Goal: Task Accomplishment & Management: Manage account settings

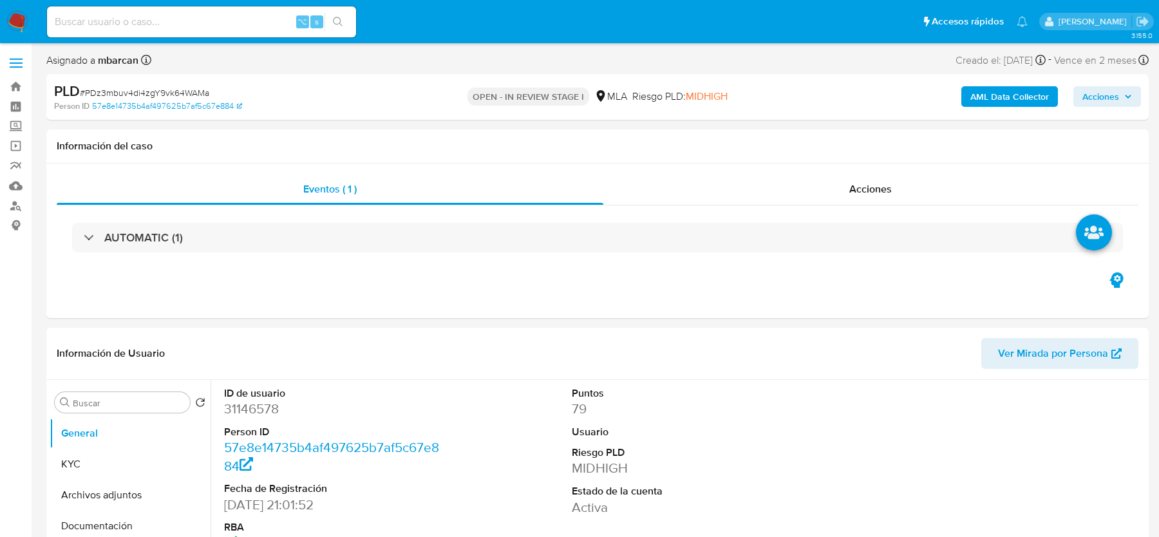
select select "10"
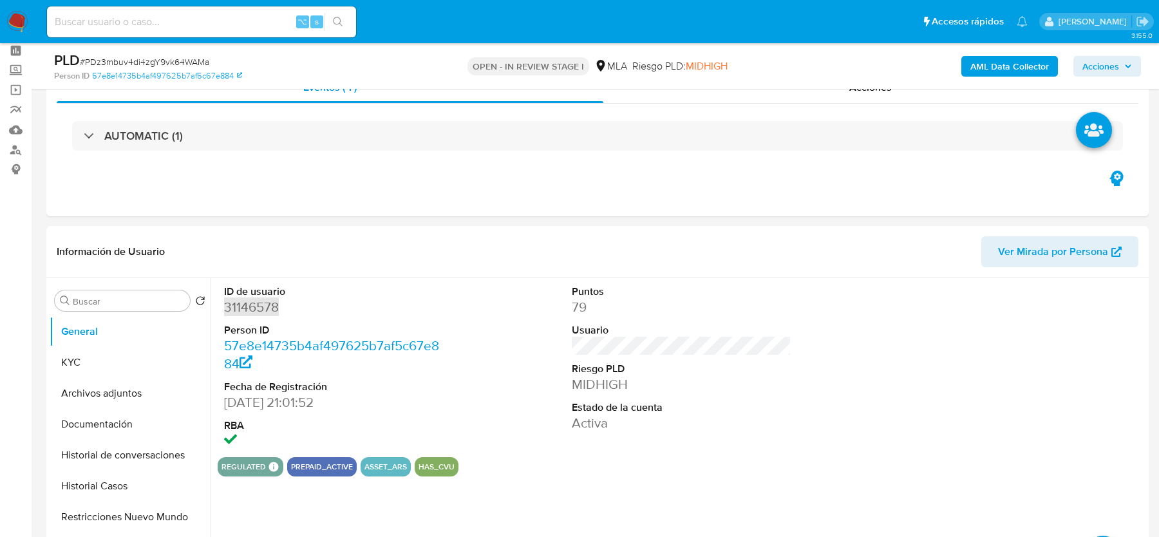
scroll to position [118, 0]
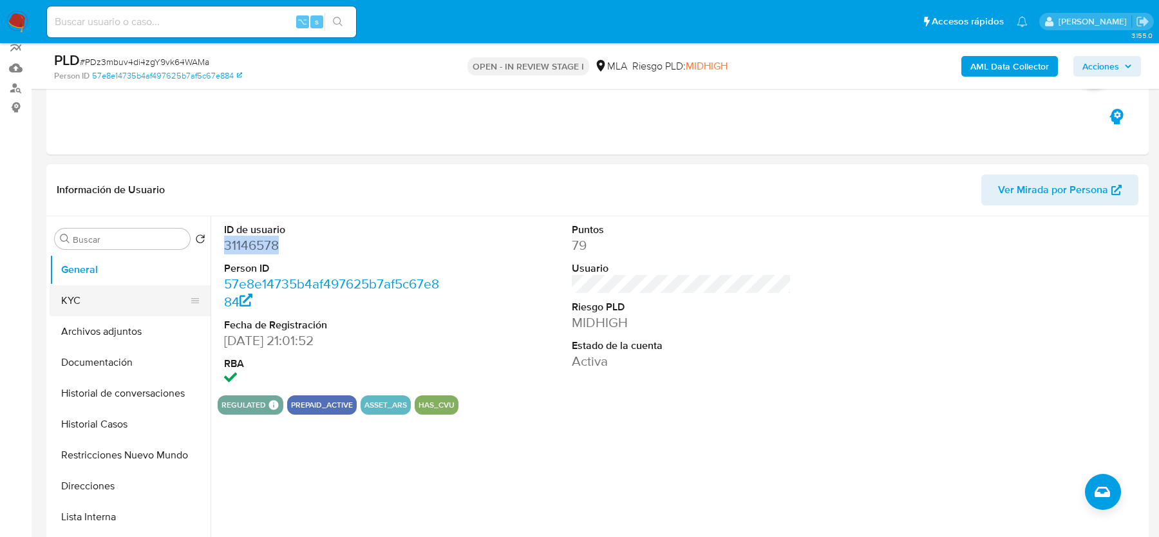
click at [91, 301] on button "KYC" at bounding box center [125, 300] width 151 height 31
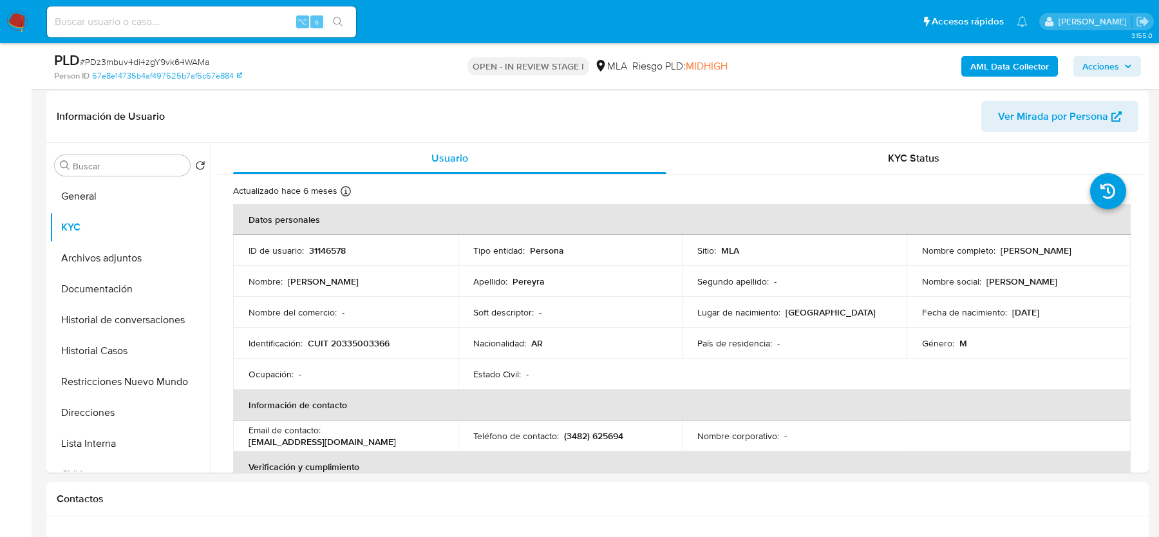
scroll to position [193, 0]
drag, startPoint x: 248, startPoint y: 441, endPoint x: 395, endPoint y: 441, distance: 146.8
click at [395, 441] on div "Email de contacto : adrianpereyra33@hotmail.com" at bounding box center [346, 433] width 194 height 23
copy p "adrianpereyra33@hotmail.com"
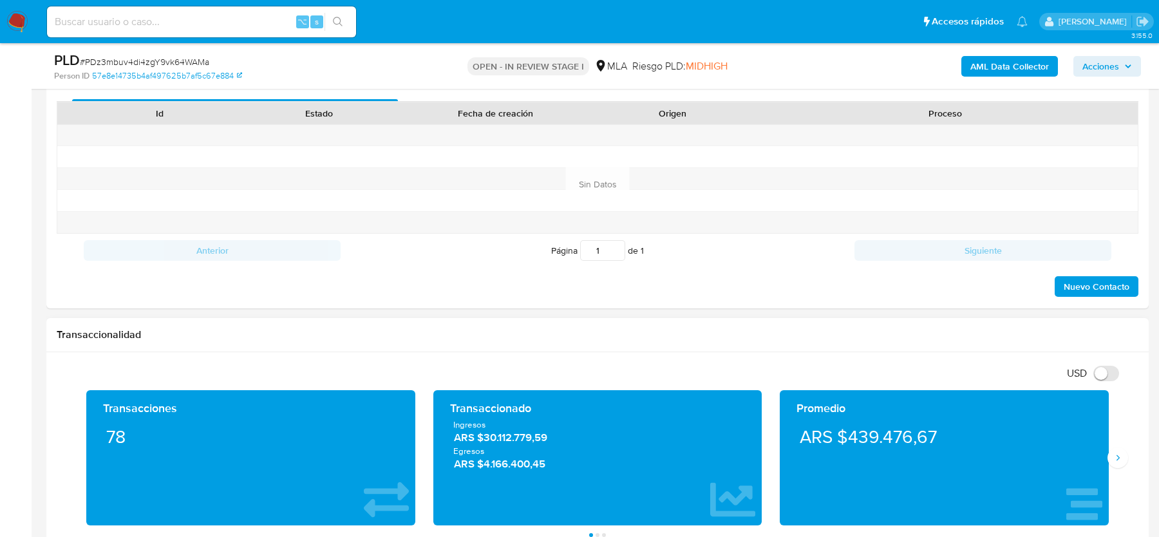
scroll to position [564, 0]
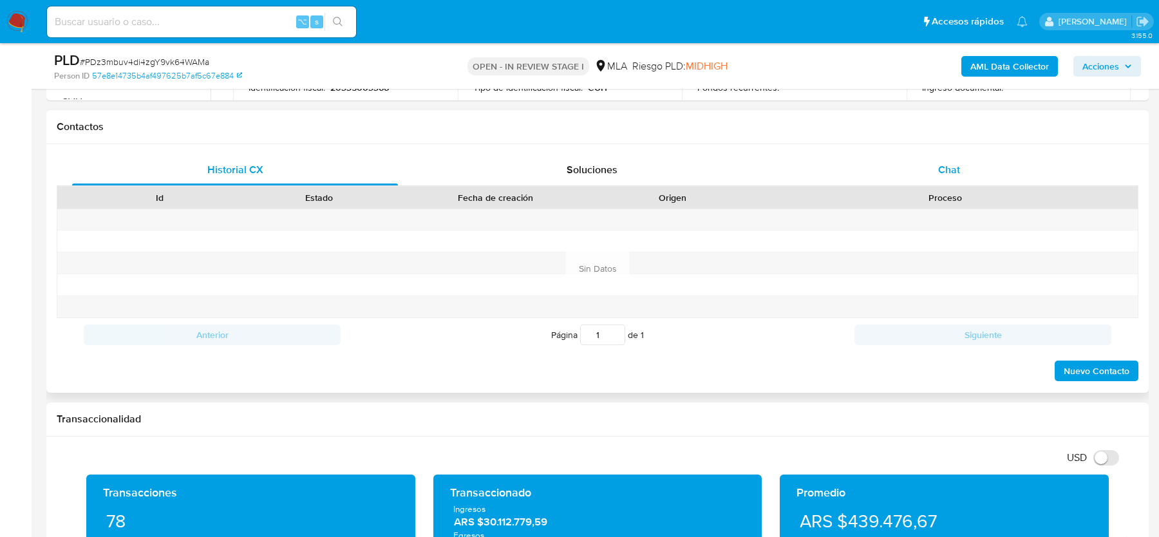
click at [952, 182] on div "Chat" at bounding box center [949, 170] width 326 height 31
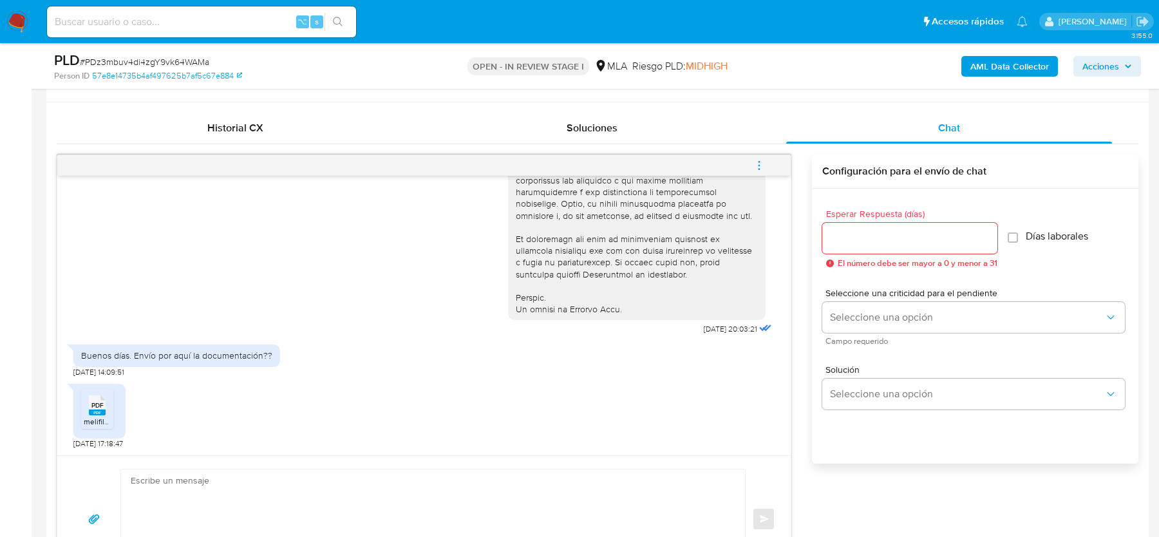
scroll to position [607, 0]
click at [96, 402] on span "PDF" at bounding box center [97, 404] width 12 height 8
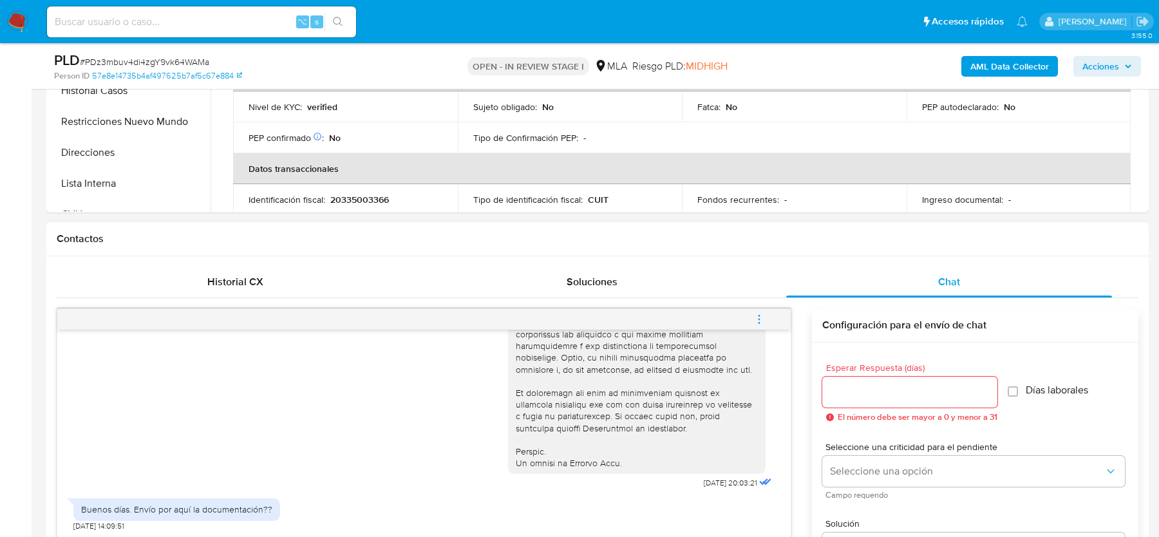
scroll to position [171, 0]
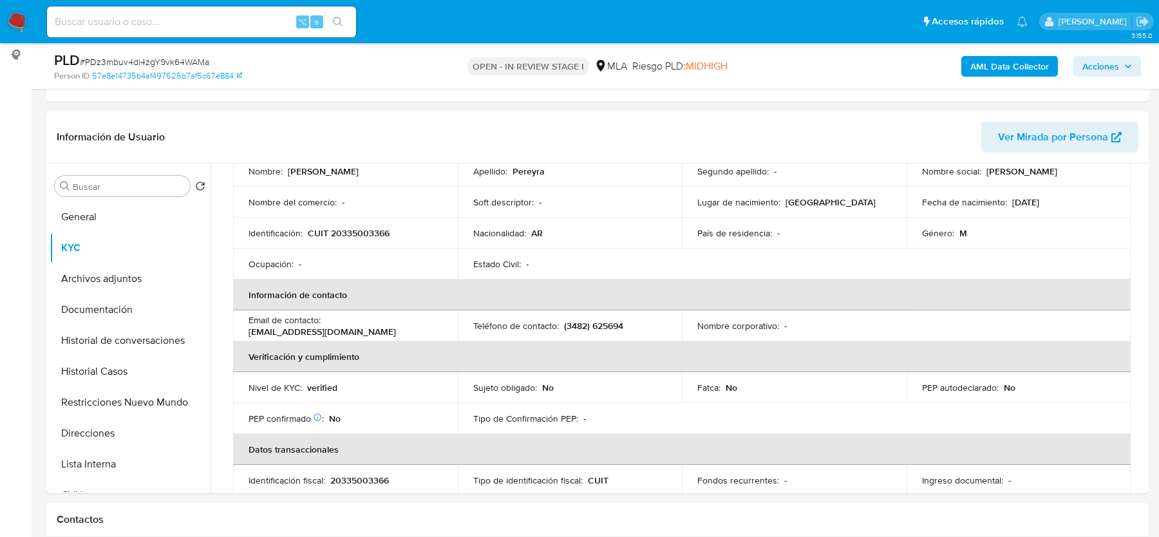
click at [987, 62] on b "AML Data Collector" at bounding box center [1010, 66] width 79 height 21
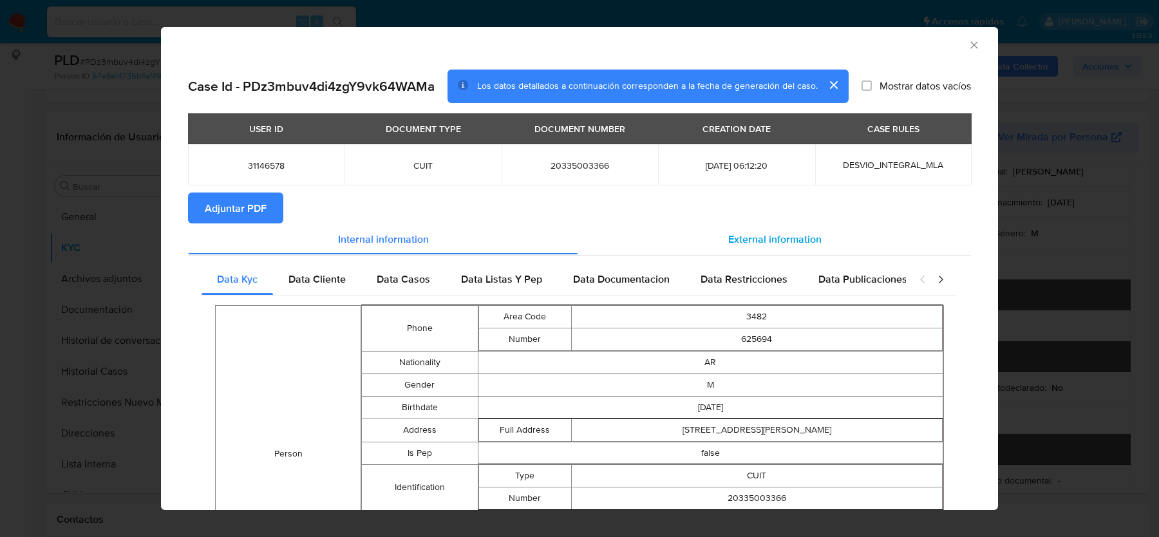
click at [808, 235] on span "External information" at bounding box center [774, 238] width 93 height 15
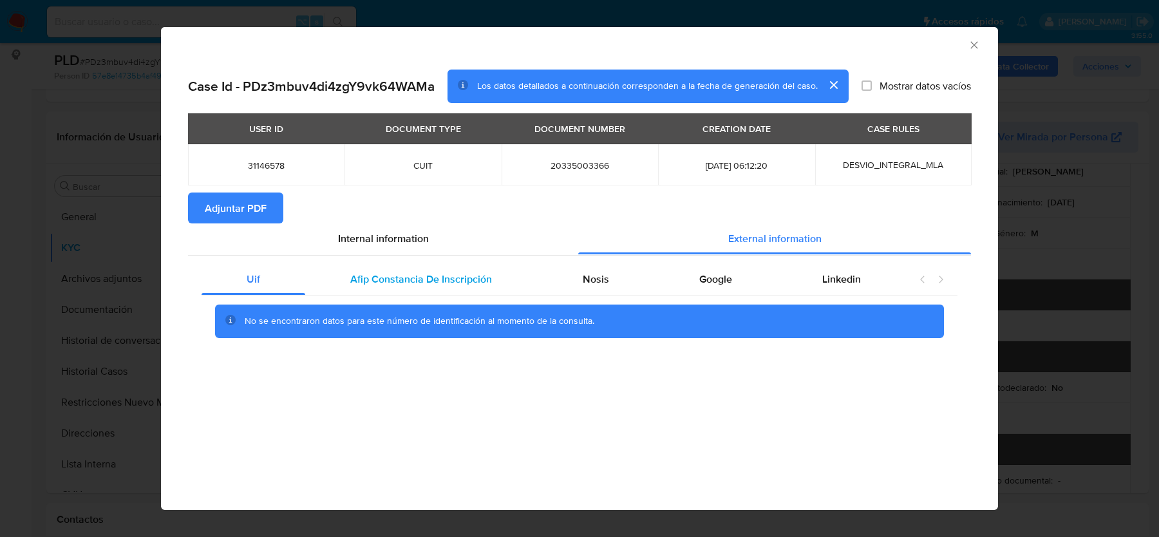
drag, startPoint x: 314, startPoint y: 313, endPoint x: 394, endPoint y: 293, distance: 81.7
click at [316, 312] on div "No se encontraron datos para este número de identificación al momento de la con…" at bounding box center [579, 321] width 729 height 33
click at [394, 293] on div "Afip Constancia De Inscripción" at bounding box center [421, 279] width 232 height 31
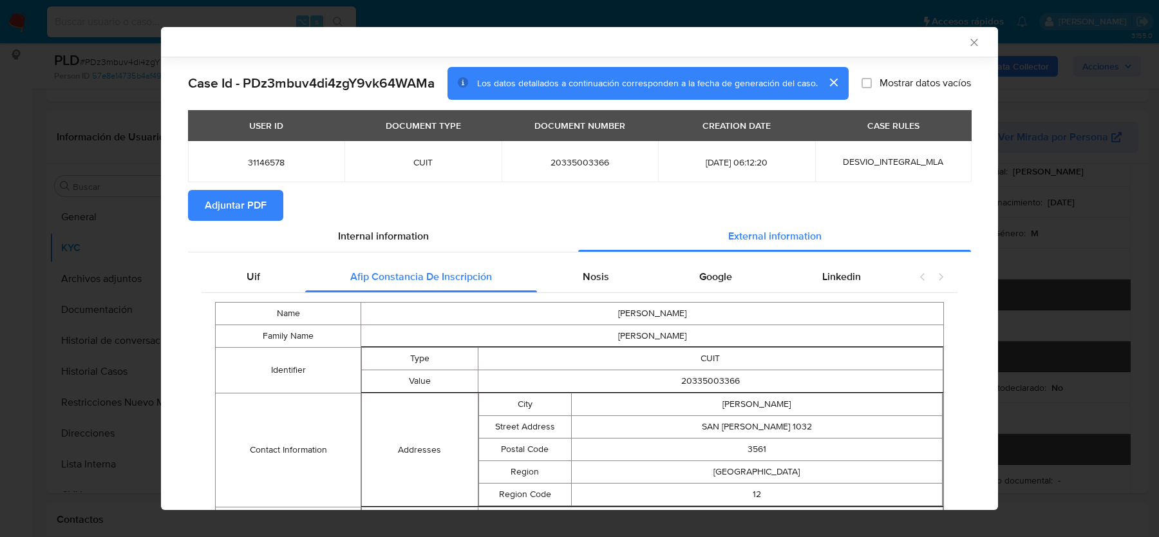
scroll to position [88, 0]
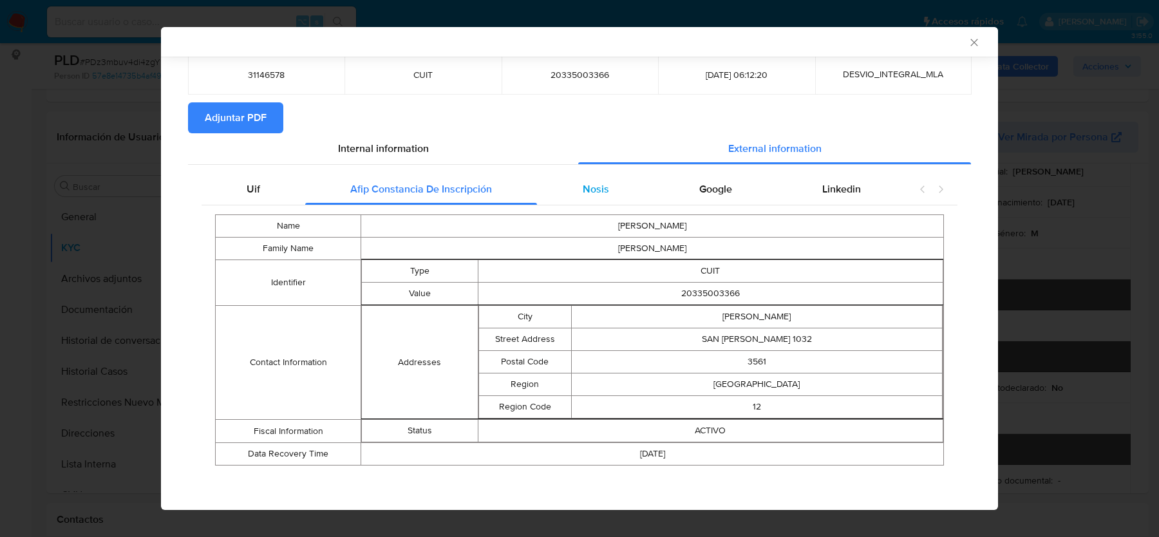
click at [596, 186] on span "Nosis" at bounding box center [596, 189] width 26 height 15
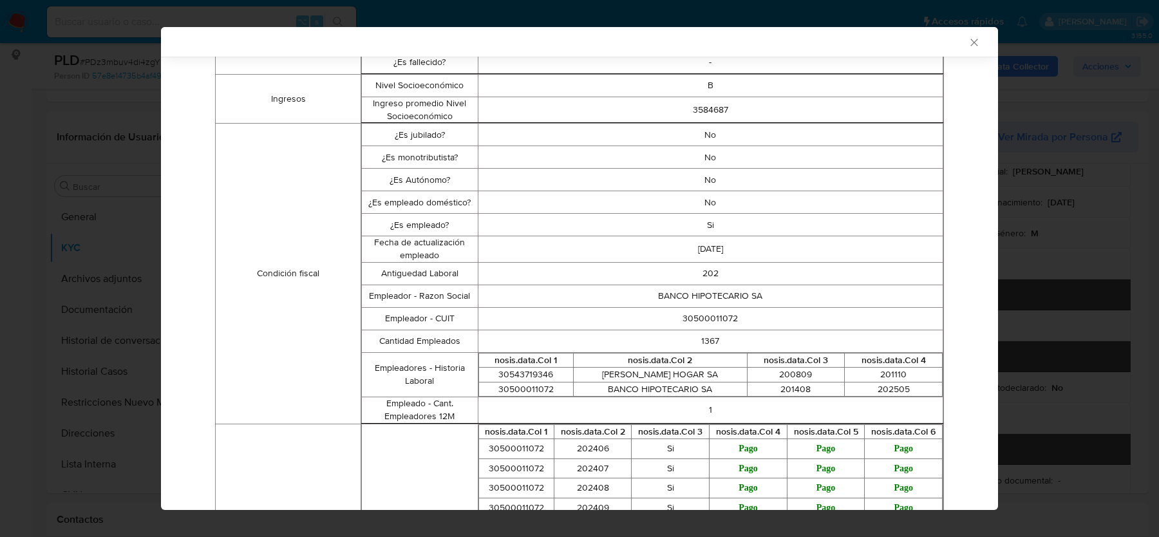
scroll to position [323, 0]
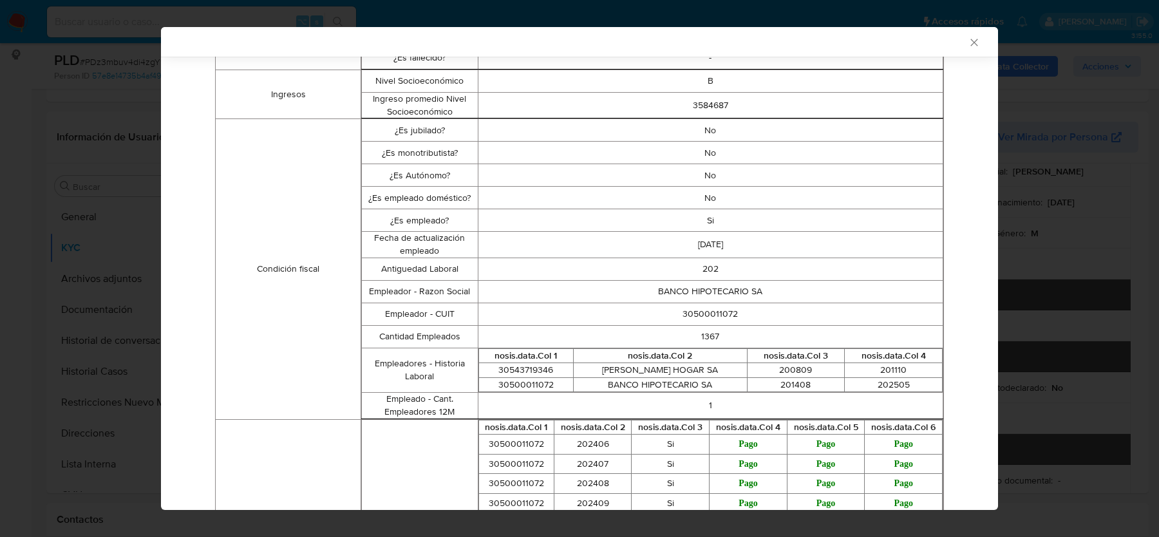
click at [714, 318] on td "30500011072" at bounding box center [710, 314] width 465 height 23
copy td "30500011072"
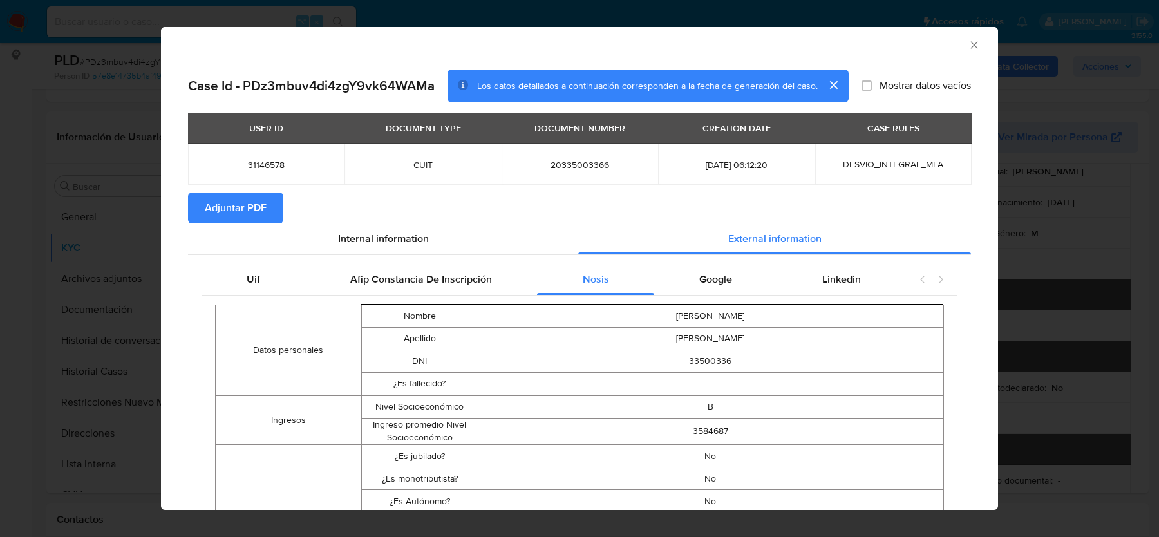
drag, startPoint x: 207, startPoint y: 222, endPoint x: 234, endPoint y: 222, distance: 27.0
click at [207, 222] on span "Adjuntar PDF" at bounding box center [236, 208] width 62 height 28
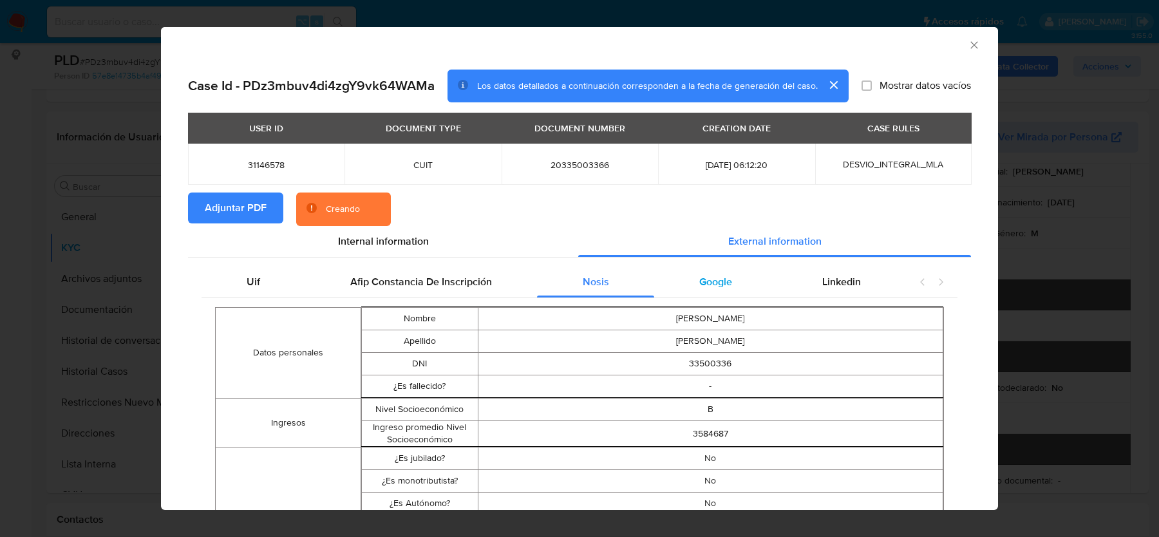
click at [719, 290] on div "Google" at bounding box center [715, 282] width 123 height 31
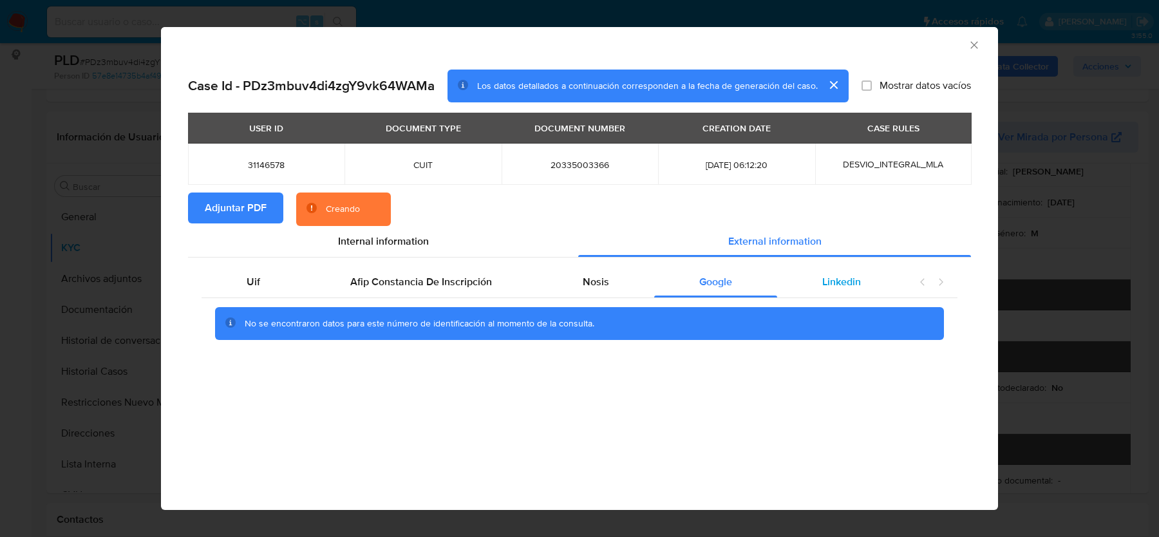
click at [851, 278] on span "Linkedin" at bounding box center [841, 281] width 39 height 15
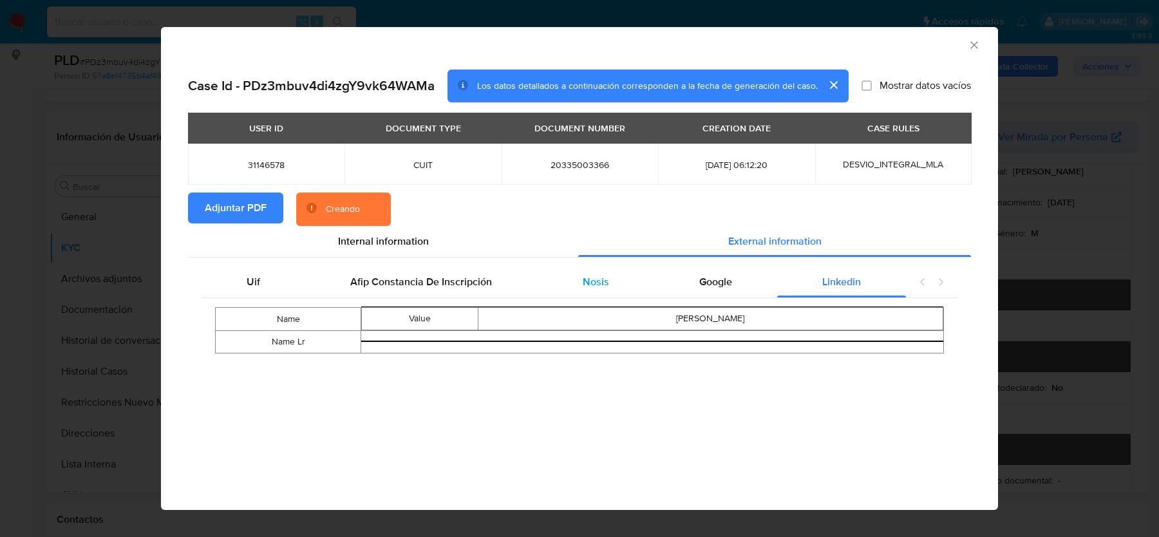
click at [583, 294] on div "Nosis" at bounding box center [595, 282] width 117 height 31
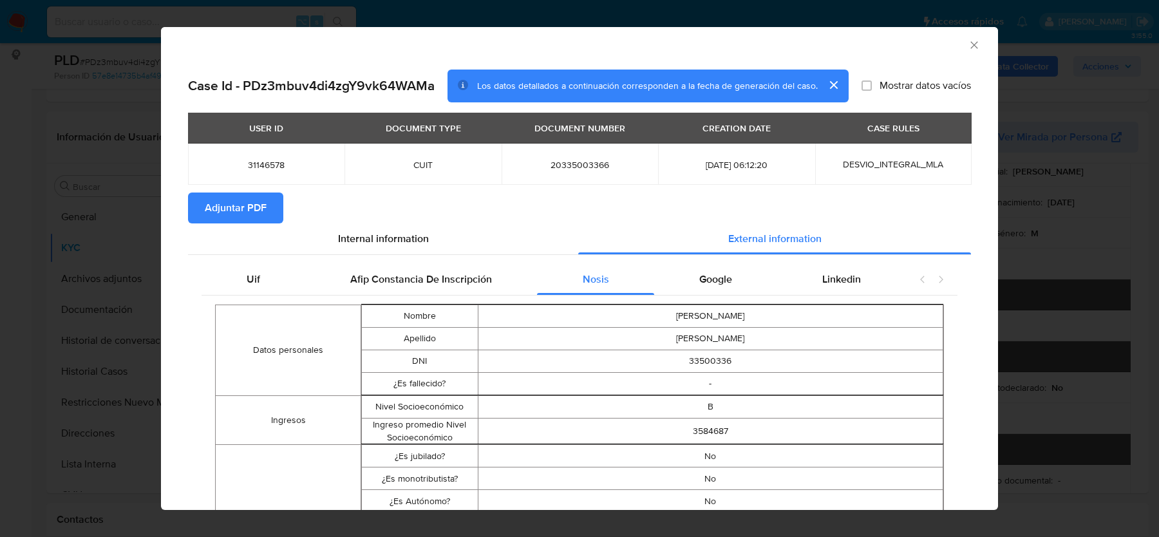
click at [973, 45] on icon "Cerrar ventana" at bounding box center [974, 45] width 13 height 13
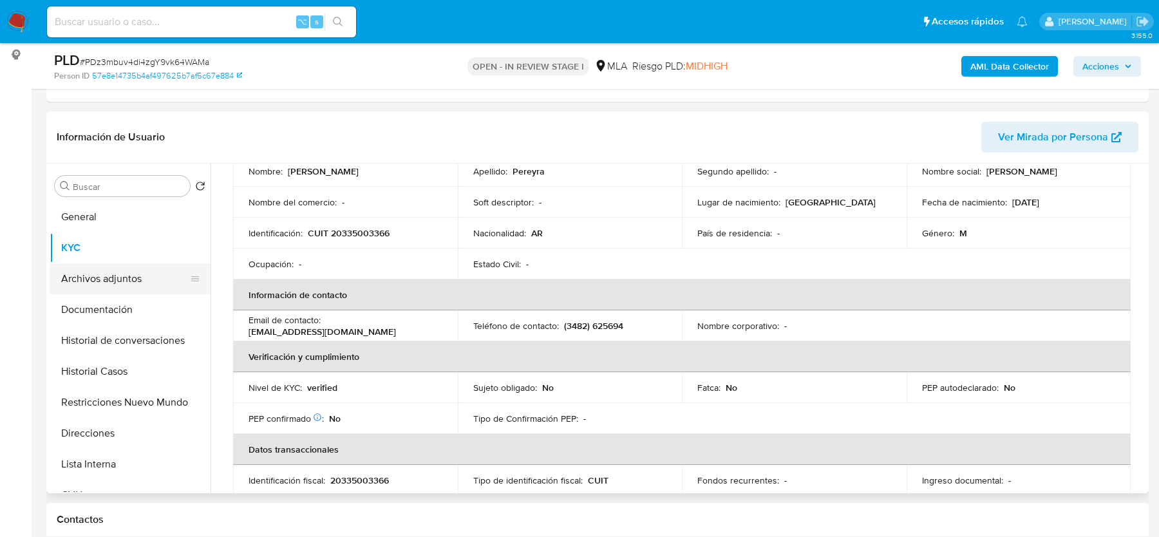
click at [83, 278] on button "Archivos adjuntos" at bounding box center [125, 278] width 151 height 31
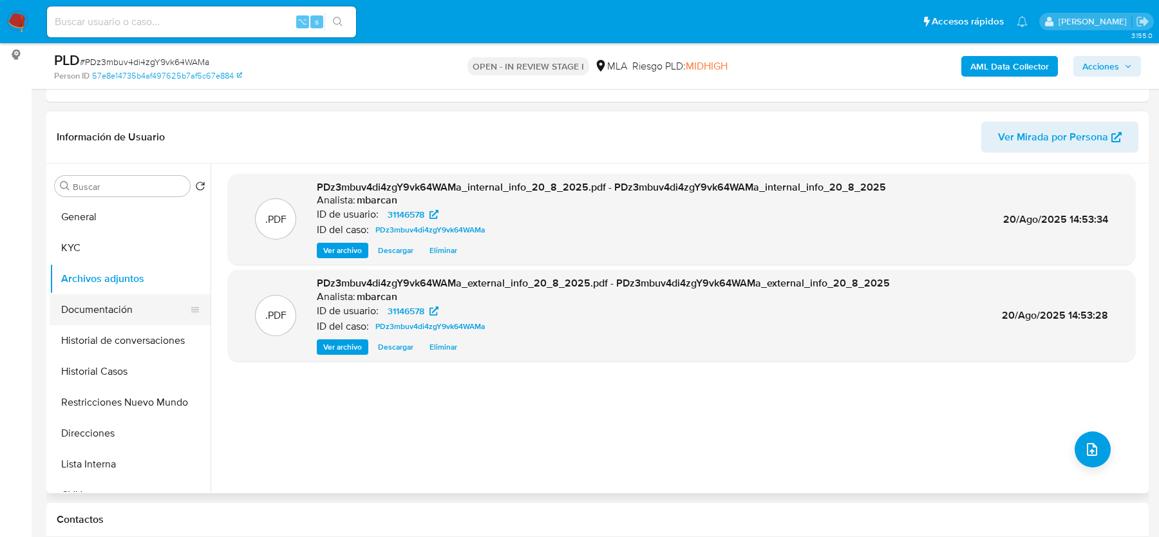
click at [137, 308] on button "Documentación" at bounding box center [125, 309] width 151 height 31
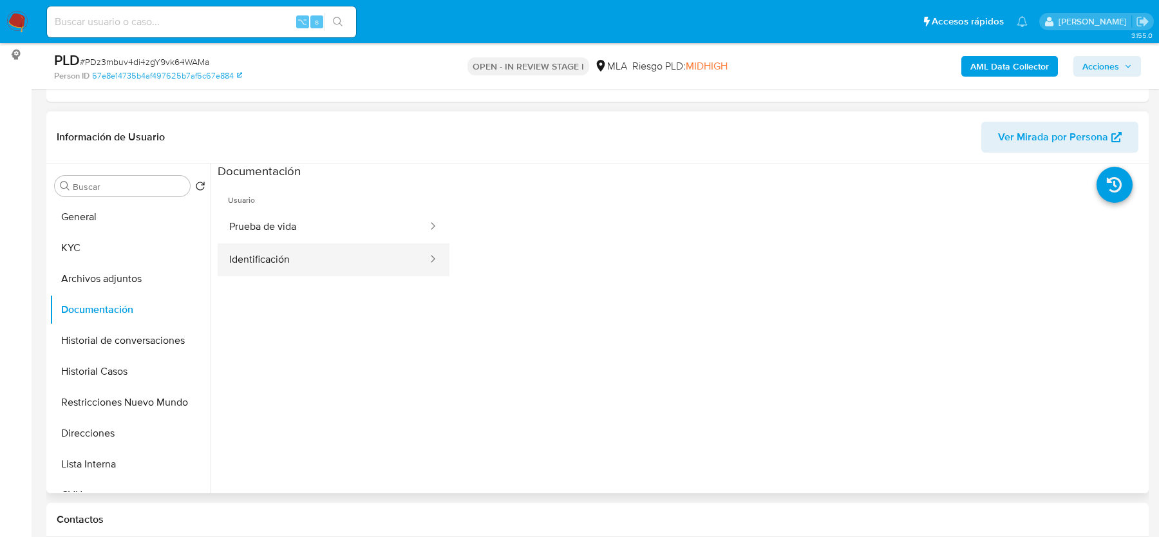
click at [281, 248] on button "Identificación" at bounding box center [323, 259] width 211 height 33
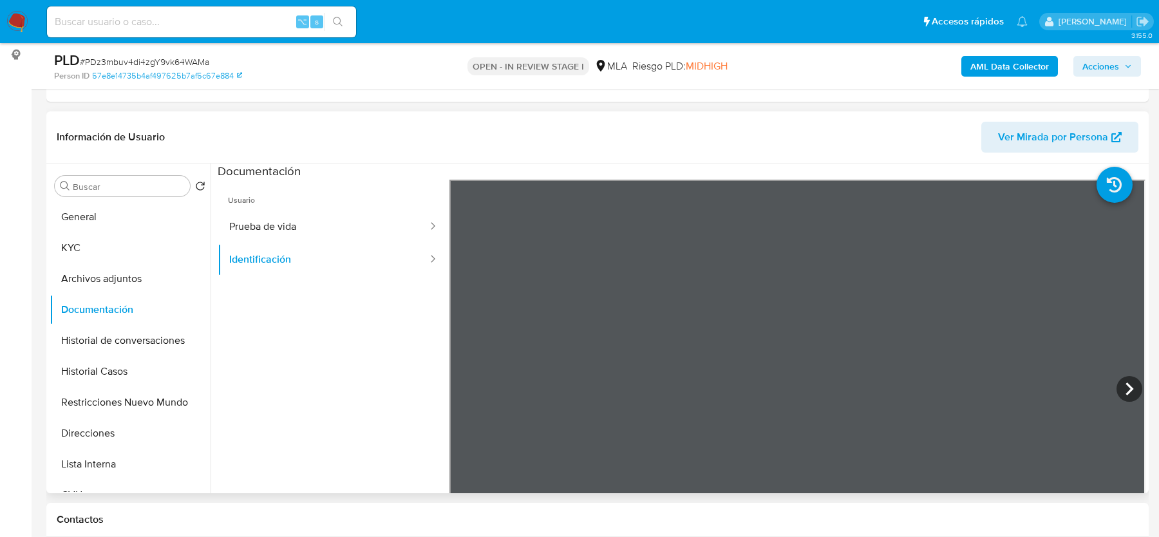
click at [281, 207] on span "Usuario" at bounding box center [334, 195] width 232 height 31
click at [261, 225] on button "Prueba de vida" at bounding box center [323, 227] width 211 height 33
click at [112, 244] on button "KYC" at bounding box center [125, 248] width 151 height 31
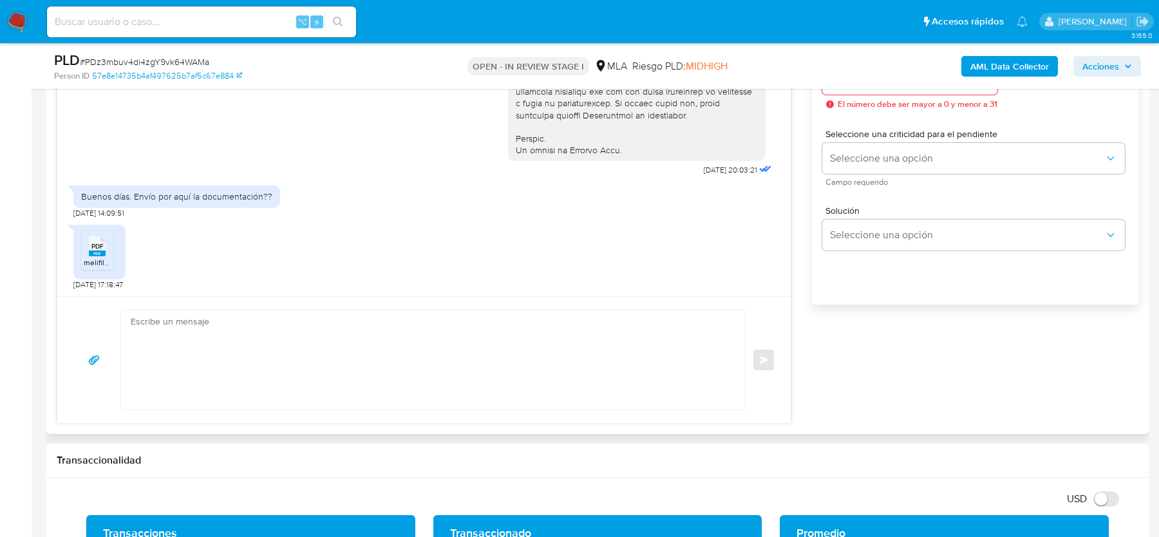
scroll to position [745, 0]
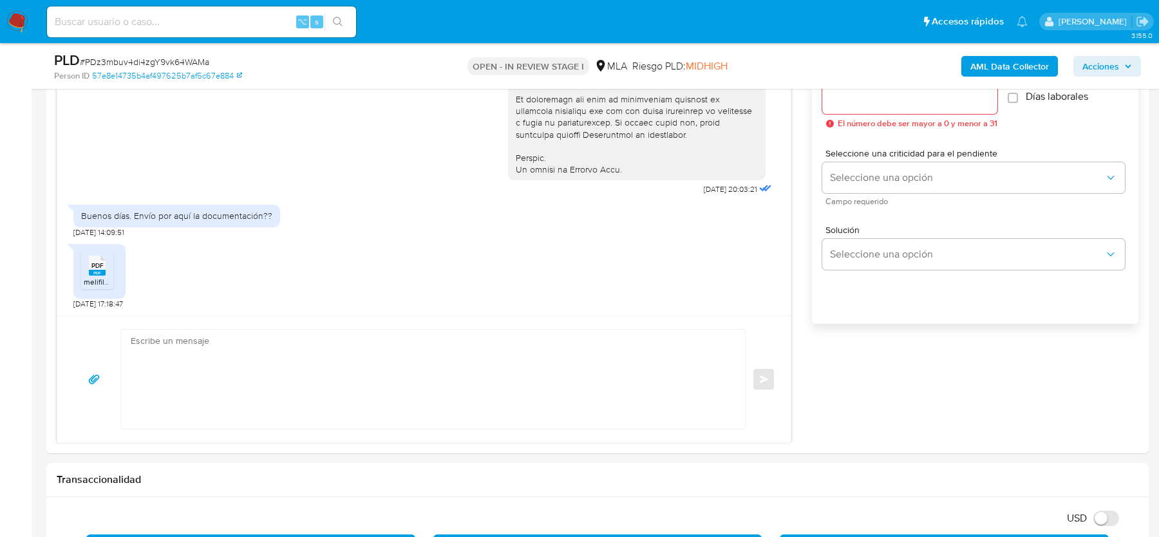
click at [206, 383] on textarea at bounding box center [430, 379] width 598 height 99
paste textarea "Hola, Muchas gracias por tu respuesta. Te confirmamos la recepción de la docume…"
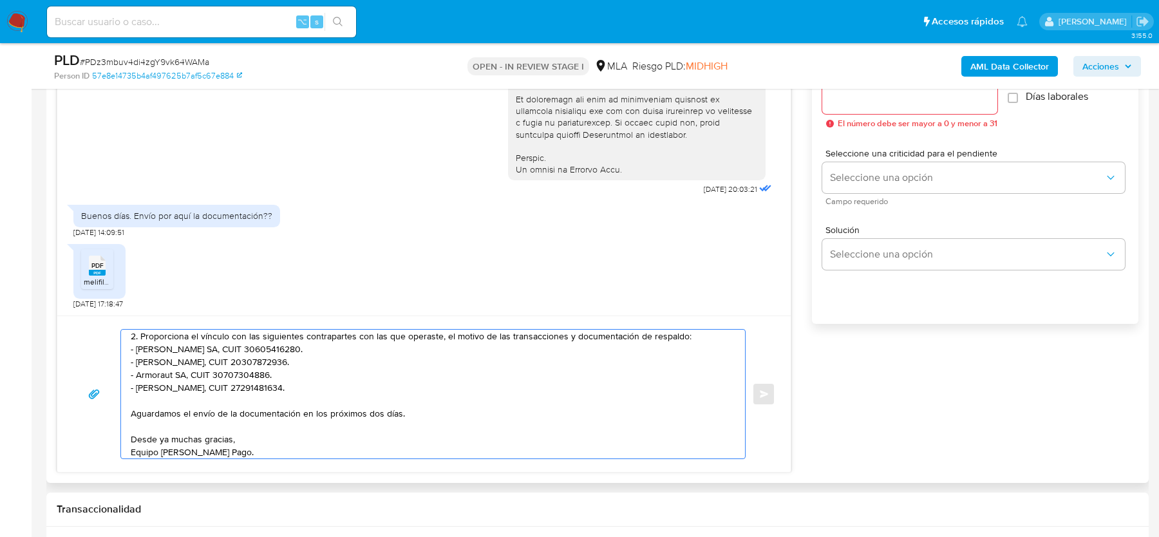
scroll to position [0, 0]
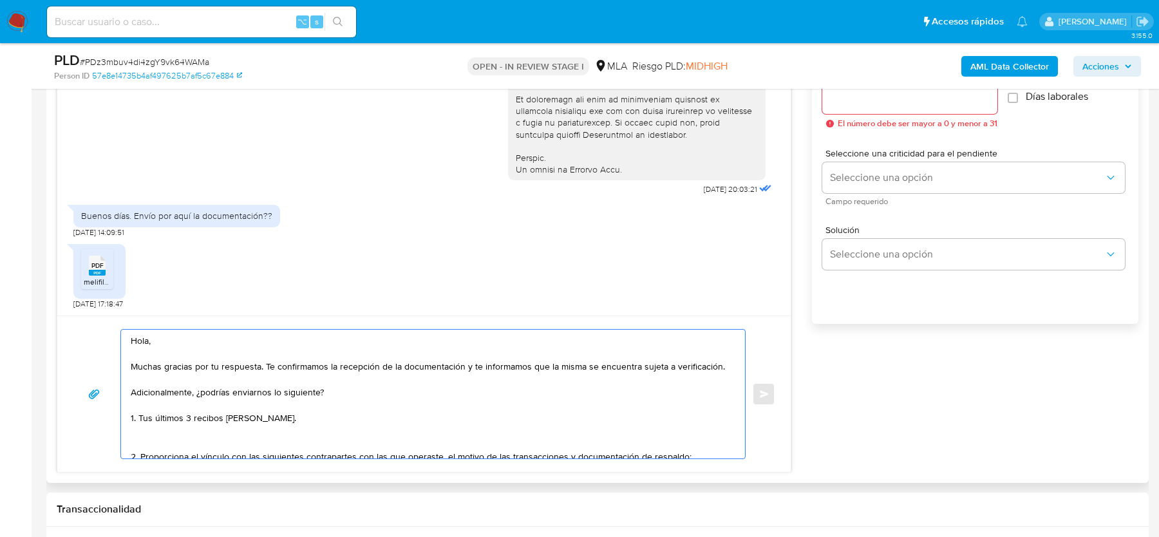
click at [187, 428] on textarea "Hola, Muchas gracias por tu respuesta. Te confirmamos la recepción de la docume…" at bounding box center [430, 394] width 598 height 129
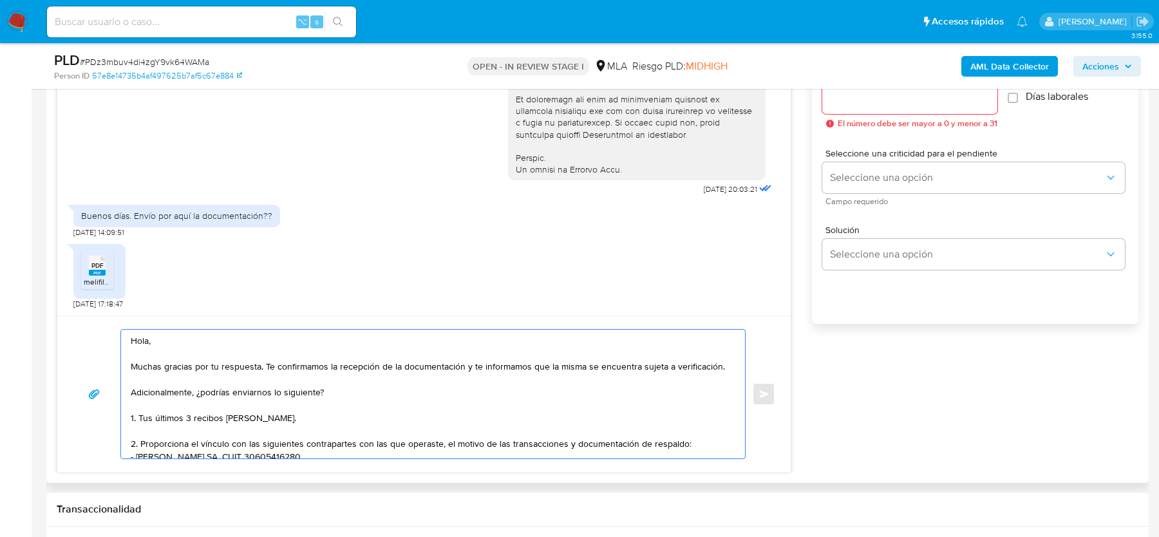
click at [163, 378] on textarea "Hola, Muchas gracias por tu respuesta. Te confirmamos la recepción de la docume…" at bounding box center [430, 394] width 598 height 129
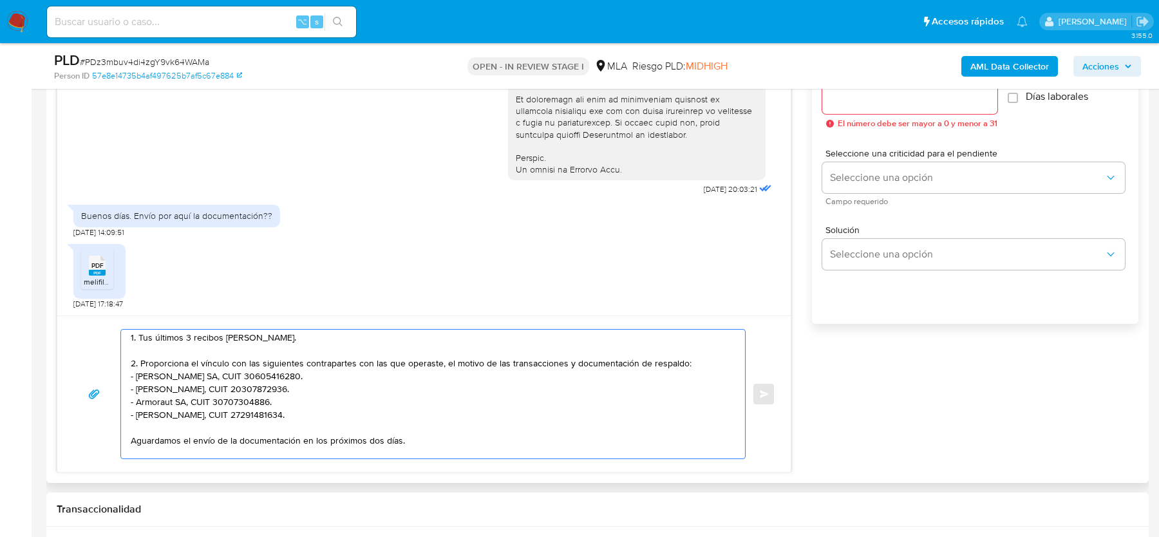
scroll to position [82, 0]
click at [230, 371] on textarea "Hola, Muchas gracias por tu respuesta. Te confirmamos la recepción de la docume…" at bounding box center [430, 394] width 598 height 129
click at [227, 384] on textarea "Hola, Muchas gracias por tu respuesta. Te confirmamos la recepción de la docume…" at bounding box center [430, 394] width 598 height 129
click at [222, 401] on textarea "Hola, Muchas gracias por tu respuesta. Te confirmamos la recepción de la docume…" at bounding box center [430, 394] width 598 height 129
click at [222, 412] on textarea "Hola, Muchas gracias por tu respuesta. Te confirmamos la recepción de la docume…" at bounding box center [430, 394] width 598 height 129
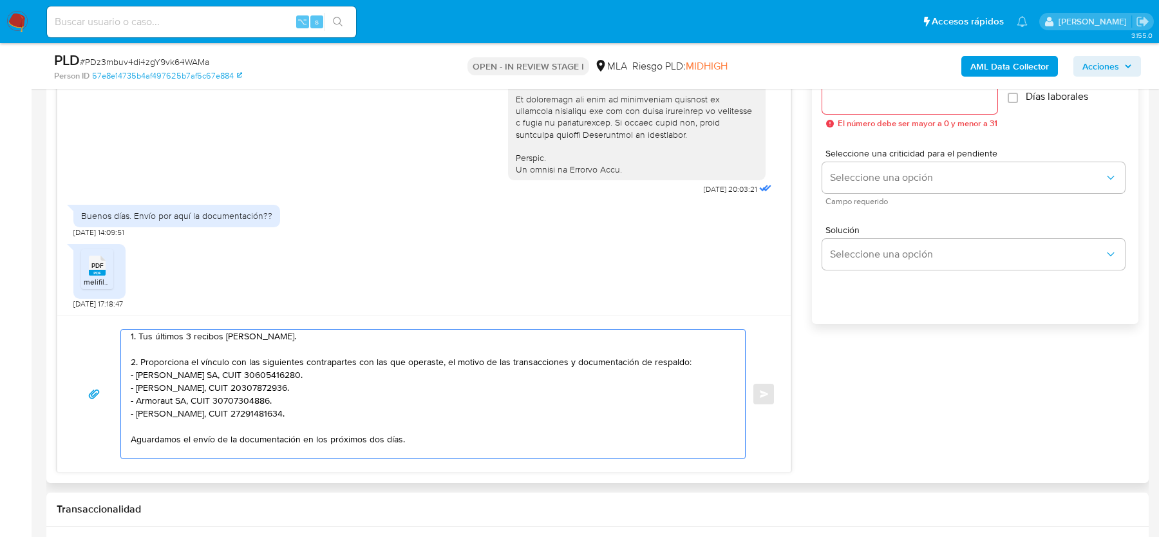
click at [219, 428] on textarea "Hola, Muchas gracias por tu respuesta. Te confirmamos la recepción de la docume…" at bounding box center [430, 394] width 598 height 129
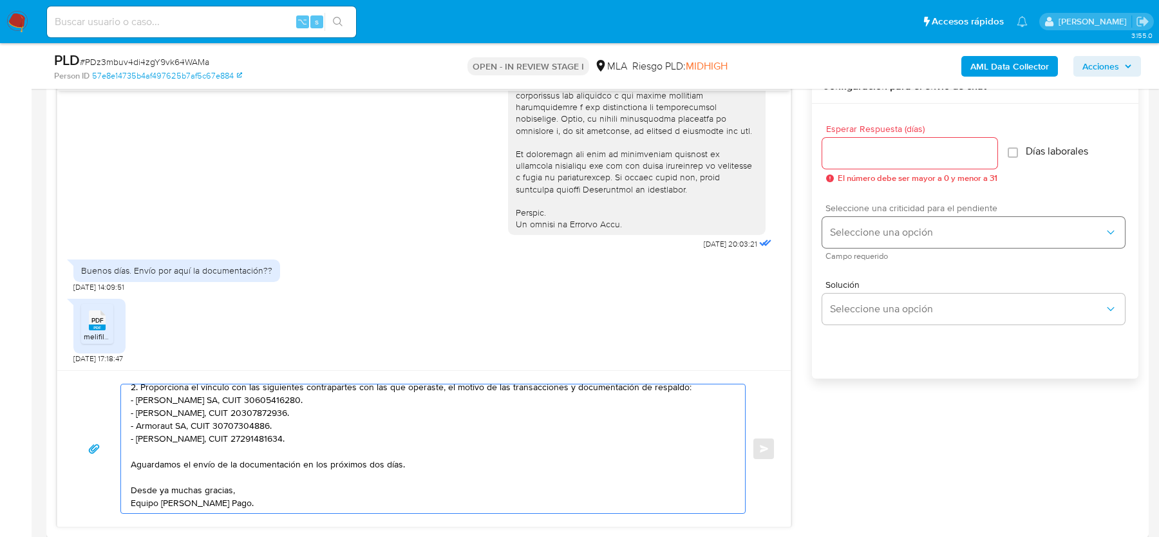
scroll to position [658, 0]
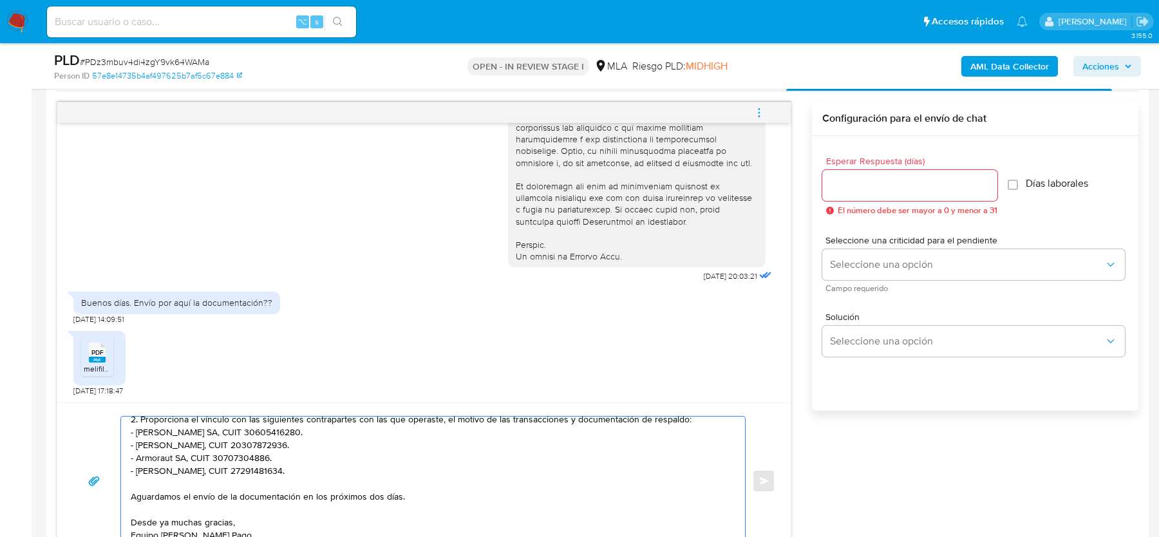
type textarea "Hola, Muchas gracias por tu respuesta. Te confirmamos la recepción de la docume…"
click at [916, 182] on input "Esperar Respuesta (días)" at bounding box center [909, 185] width 175 height 17
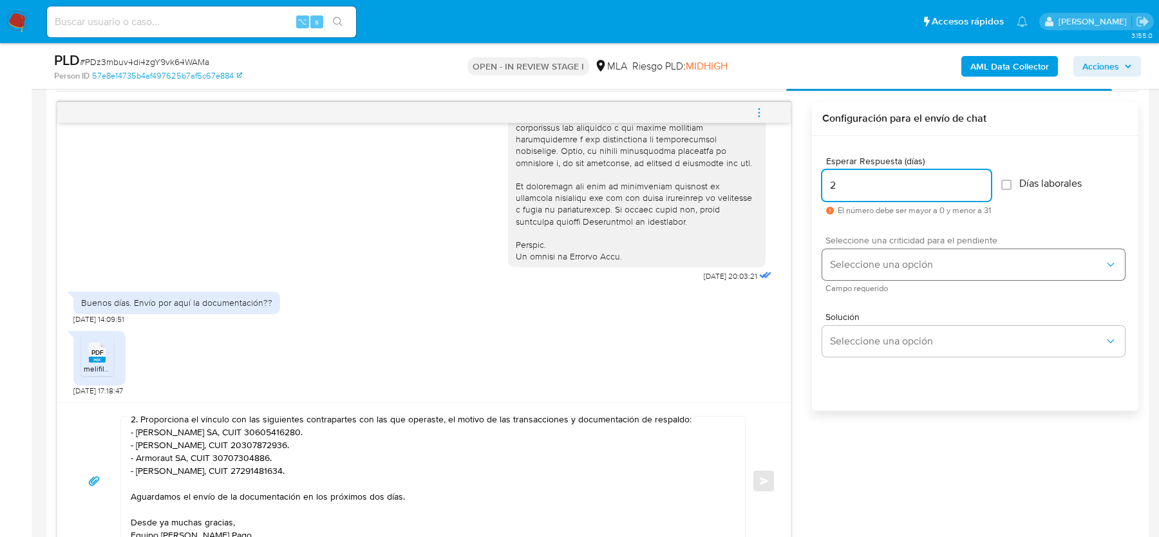
type input "2"
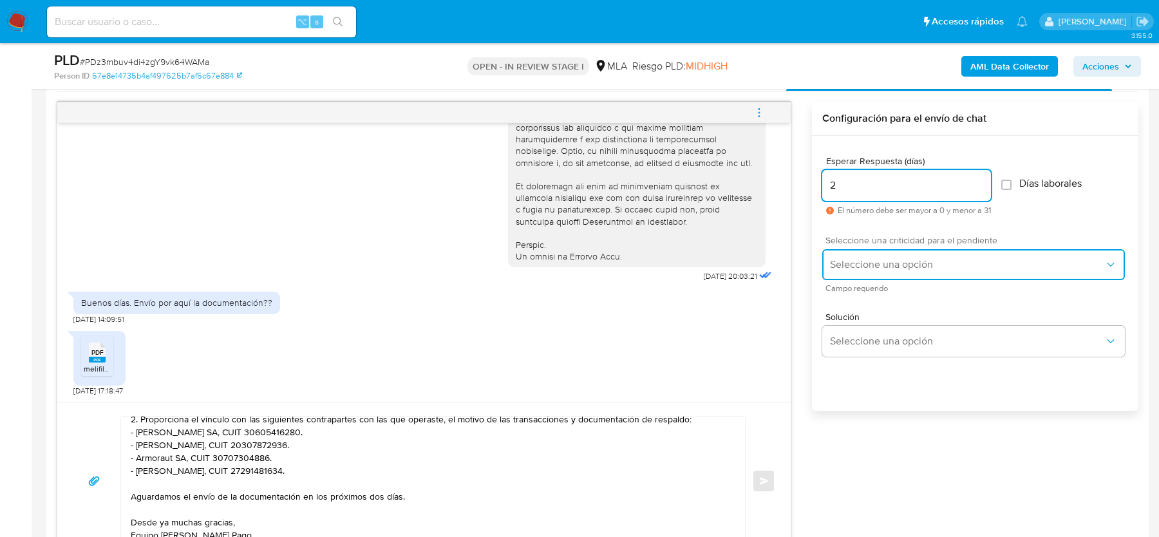
click at [867, 270] on button "Seleccione una opción" at bounding box center [973, 264] width 303 height 31
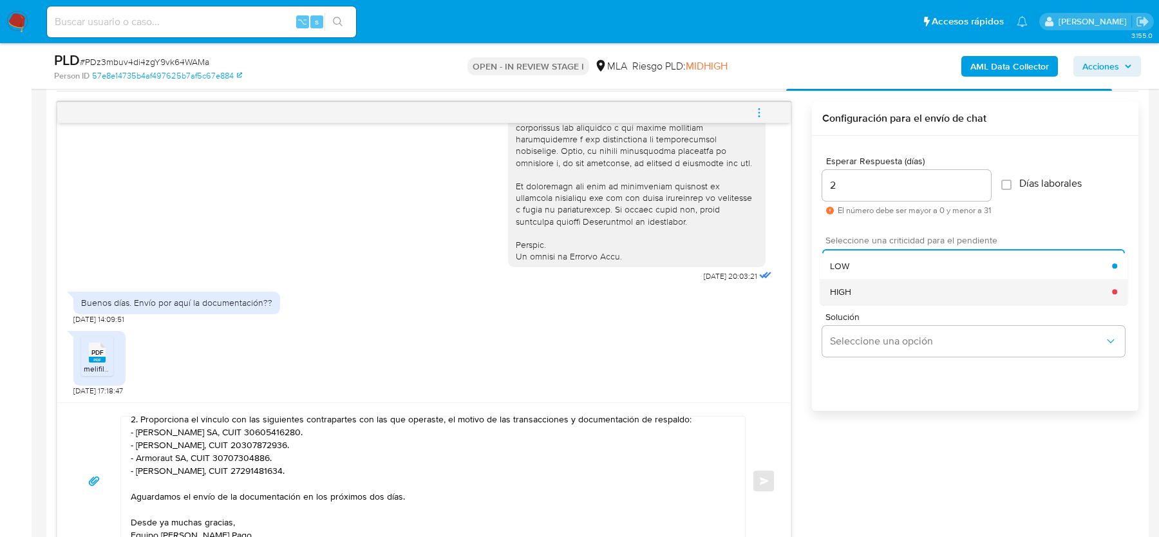
click at [867, 296] on div "HIGH" at bounding box center [971, 292] width 282 height 26
click at [763, 477] on span "Enviar" at bounding box center [764, 481] width 9 height 8
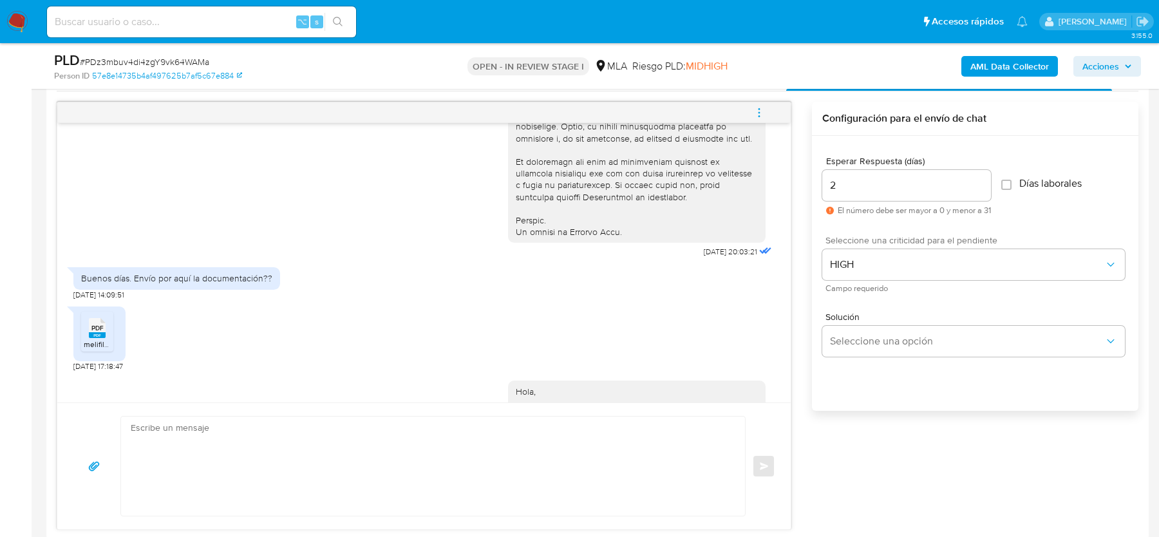
scroll to position [880, 0]
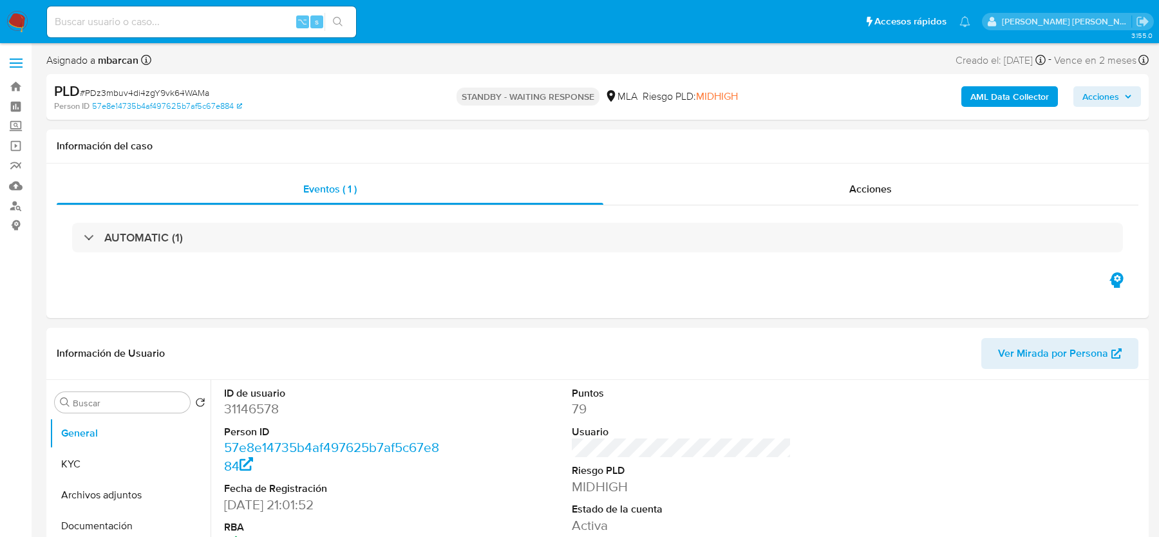
select select "10"
click at [180, 19] on input at bounding box center [201, 22] width 309 height 17
paste input "U5jRYWsYpD9QhkbsiqOxmXuq"
type input "U5jRYWsYpD9QhkbsiqOxmXuq"
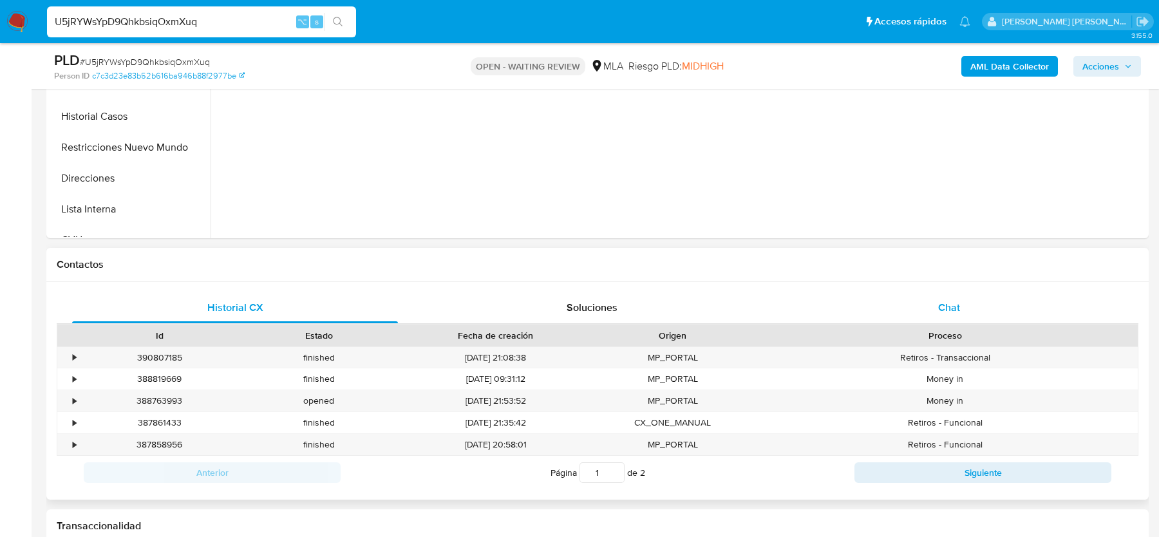
scroll to position [468, 0]
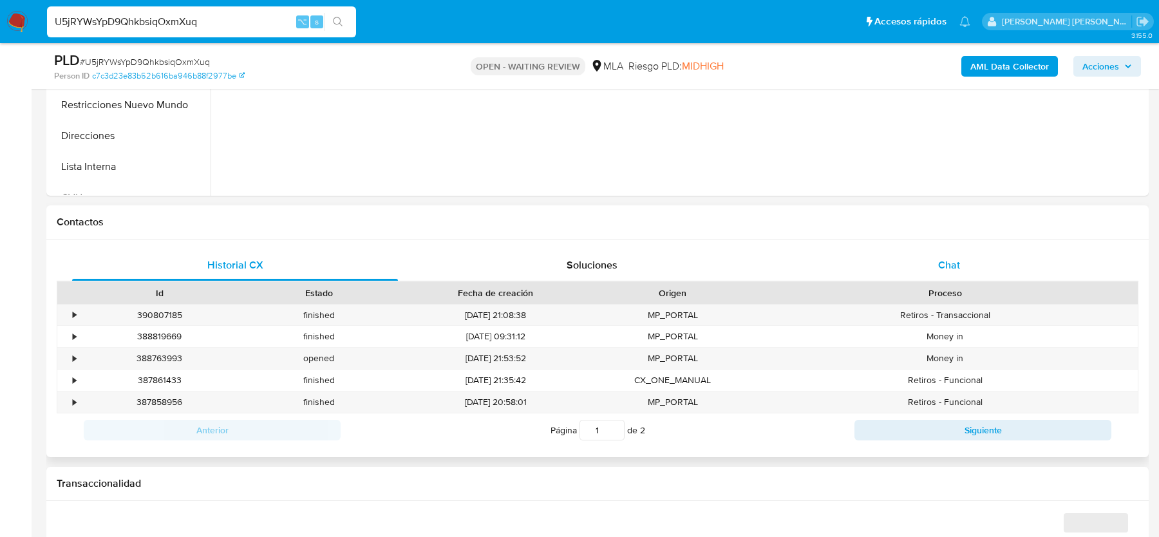
click at [945, 252] on div "Chat" at bounding box center [949, 265] width 326 height 31
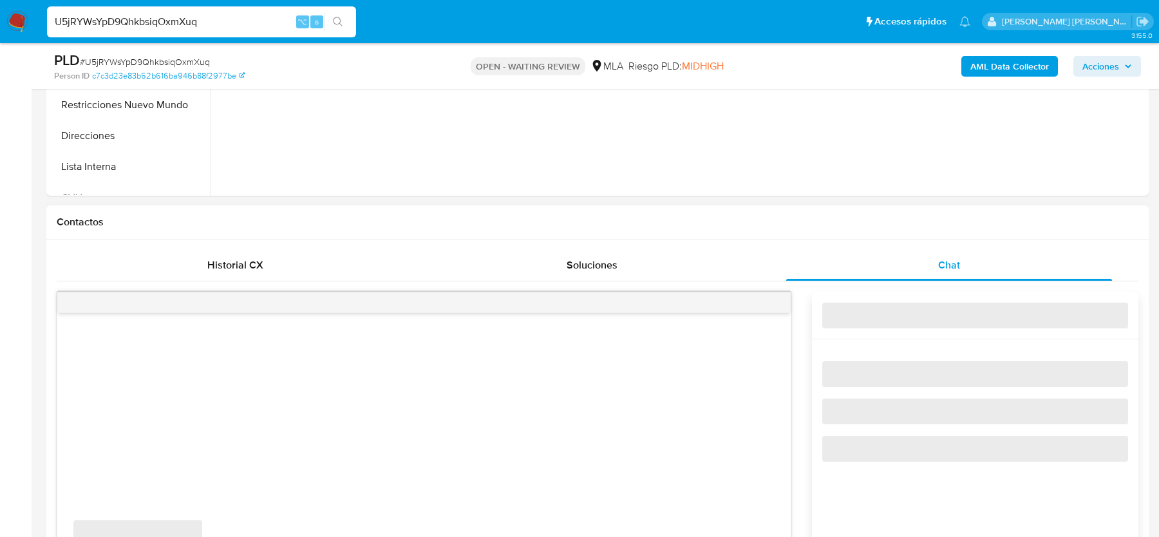
select select "10"
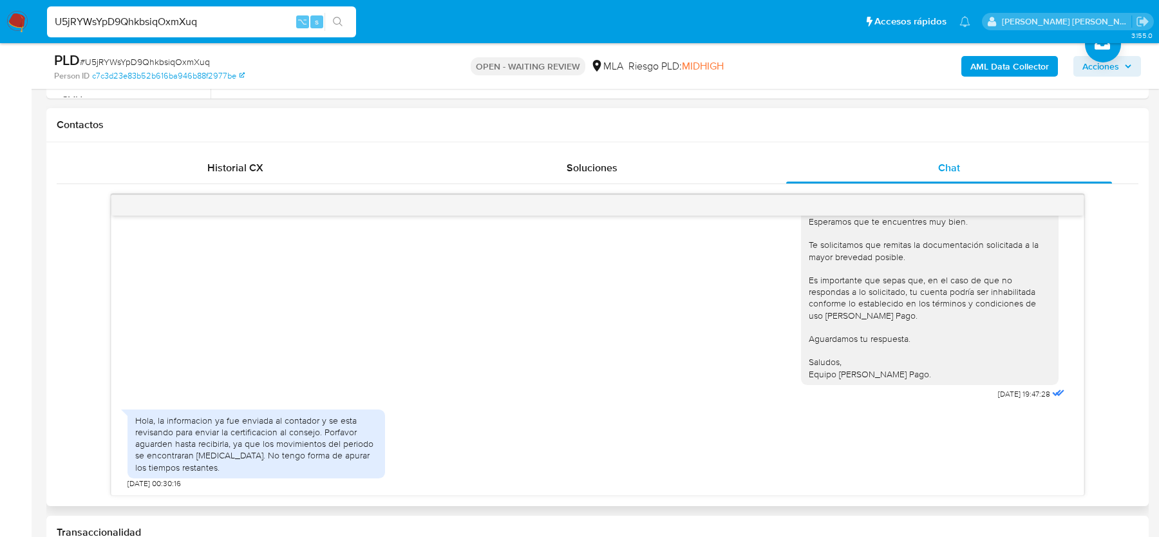
scroll to position [1564, 0]
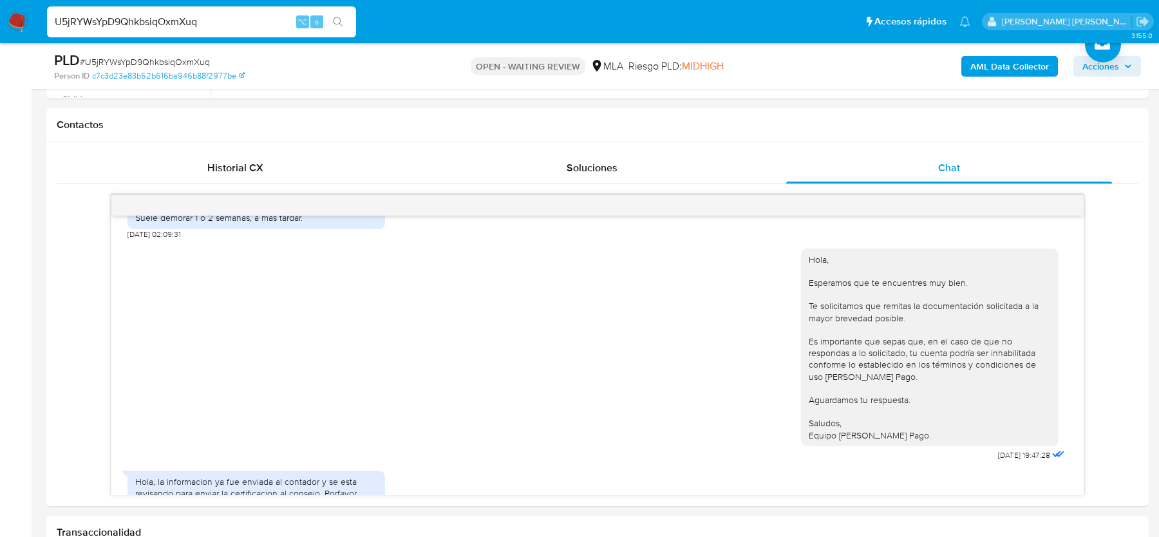
click at [141, 25] on input "U5jRYWsYpD9QhkbsiqOxmXuq" at bounding box center [201, 22] width 309 height 17
paste input "XFK36MHhOFX1ilqo4LUkCVUC"
type input "XFK36MHhOFX1ilqo4LUkCVUC"
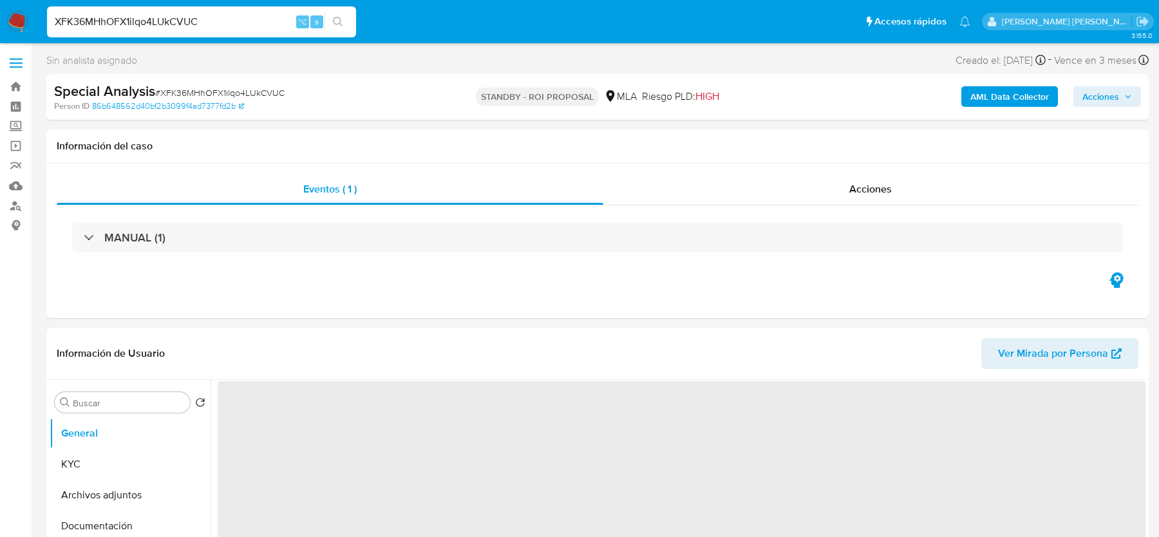
select select "10"
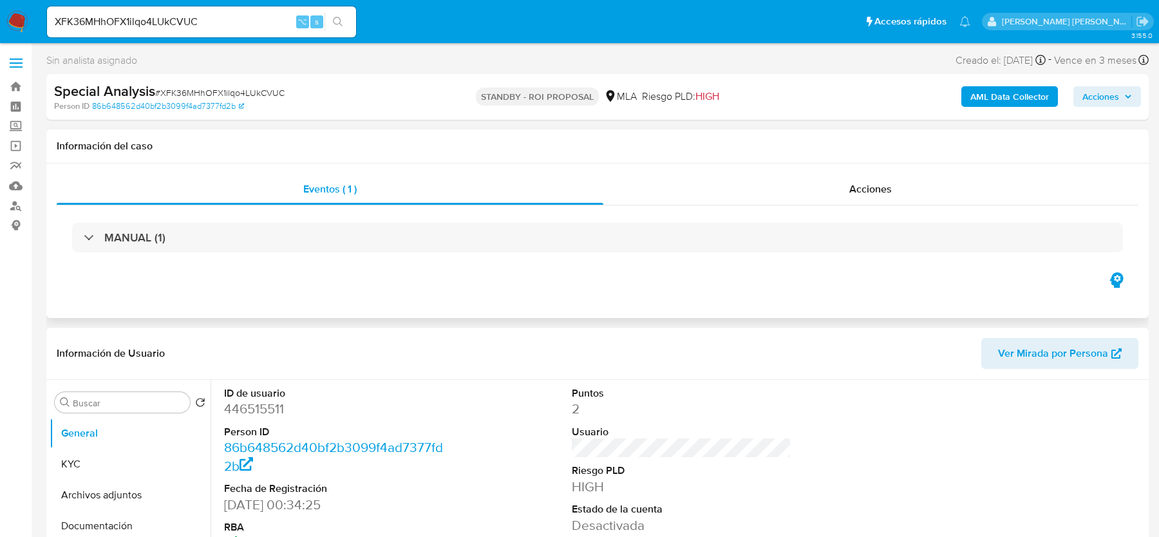
click at [841, 221] on div "MANUAL (1)" at bounding box center [598, 237] width 1082 height 64
click at [838, 203] on div "Acciones" at bounding box center [871, 189] width 536 height 31
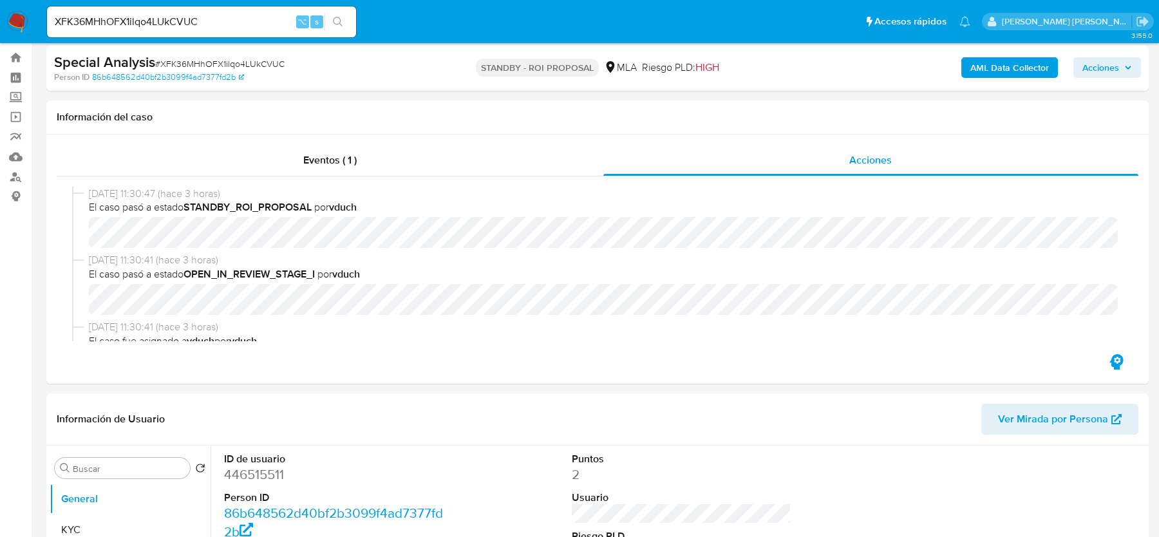
click at [19, 20] on img at bounding box center [17, 22] width 22 height 22
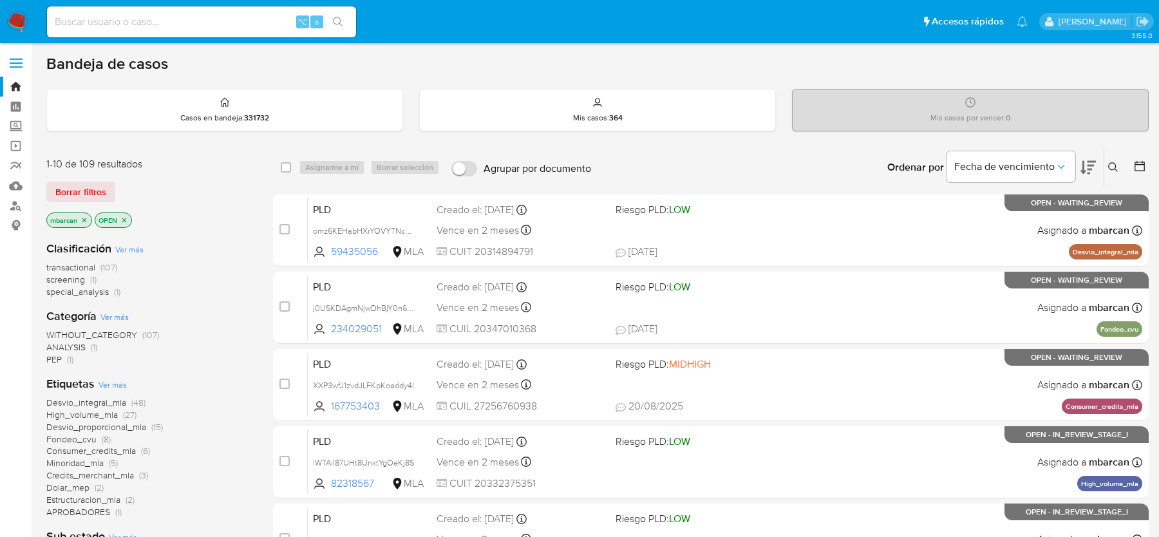
click at [1111, 165] on icon at bounding box center [1113, 167] width 10 height 10
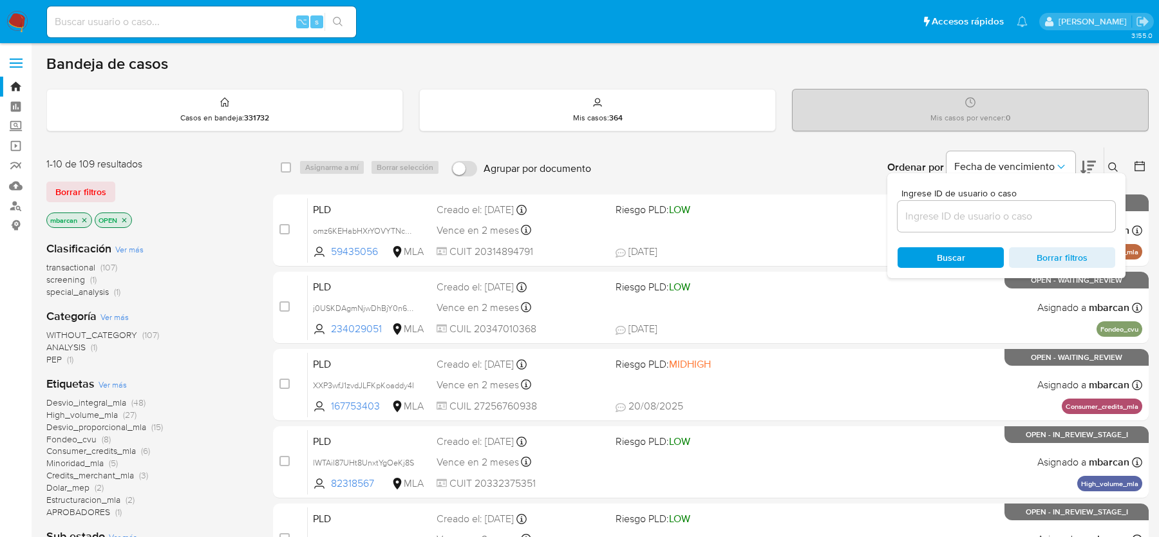
click at [985, 212] on input at bounding box center [1007, 216] width 218 height 17
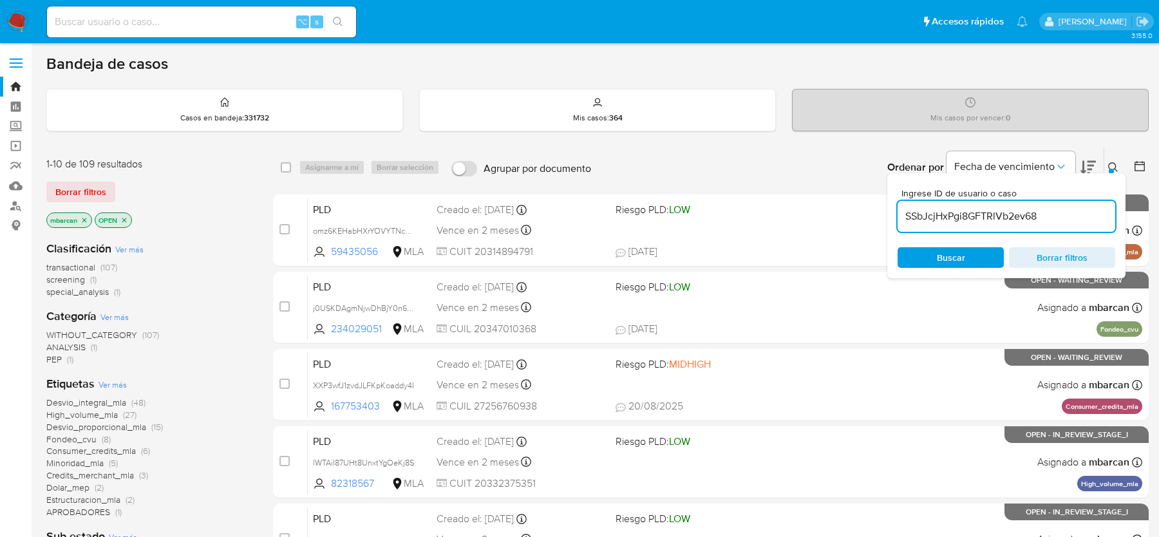
type input "SSbJcjHxPgi8GFTRlVb2ev68"
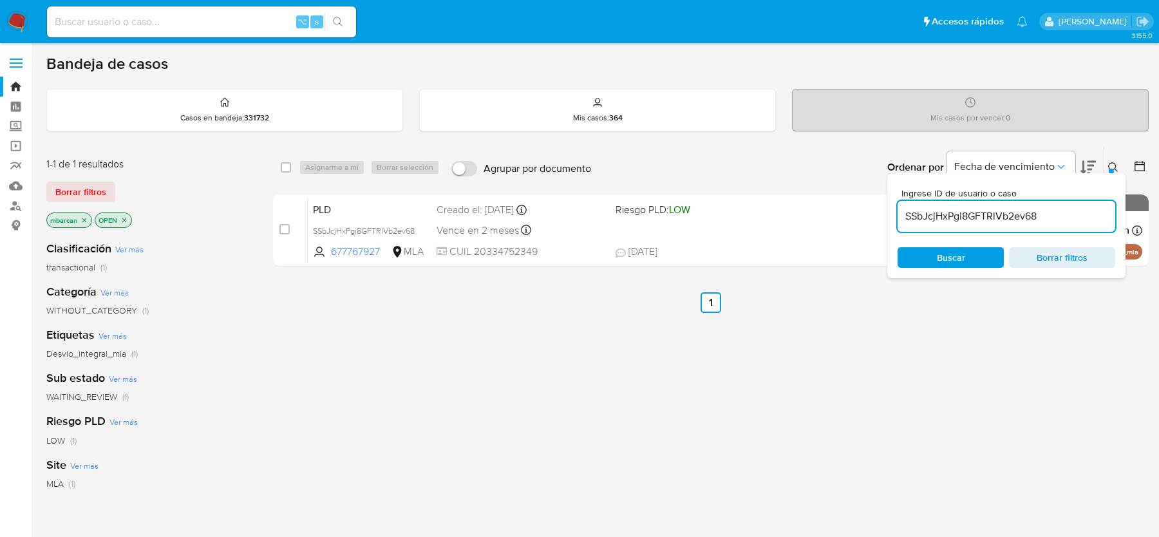
click at [1117, 165] on icon at bounding box center [1113, 167] width 10 height 10
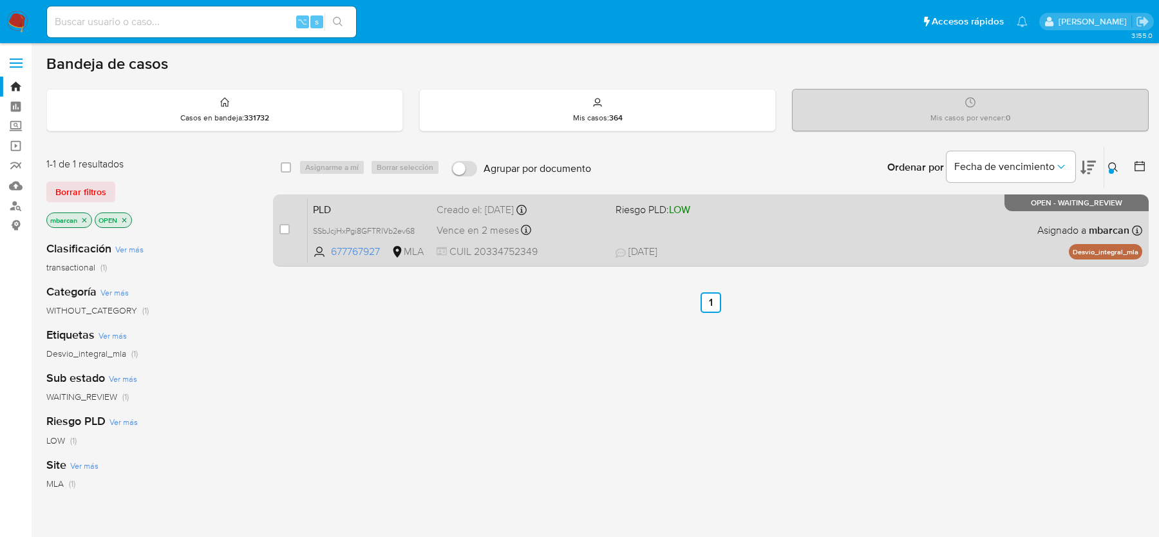
click at [287, 233] on div "case-item-checkbox" at bounding box center [285, 229] width 10 height 13
click at [289, 220] on div "case-item-checkbox No es posible asignar el caso" at bounding box center [294, 230] width 28 height 65
click at [289, 224] on span at bounding box center [285, 229] width 10 height 10
click at [291, 223] on div "case-item-checkbox No es posible asignar el caso" at bounding box center [294, 230] width 28 height 65
click at [289, 230] on input "checkbox" at bounding box center [285, 229] width 10 height 10
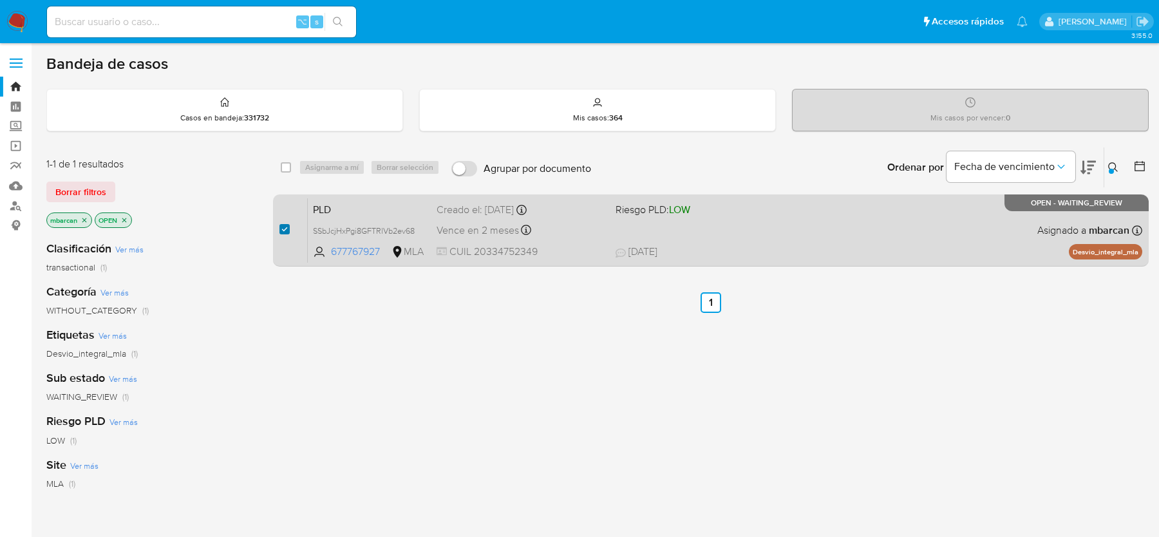
checkbox input "true"
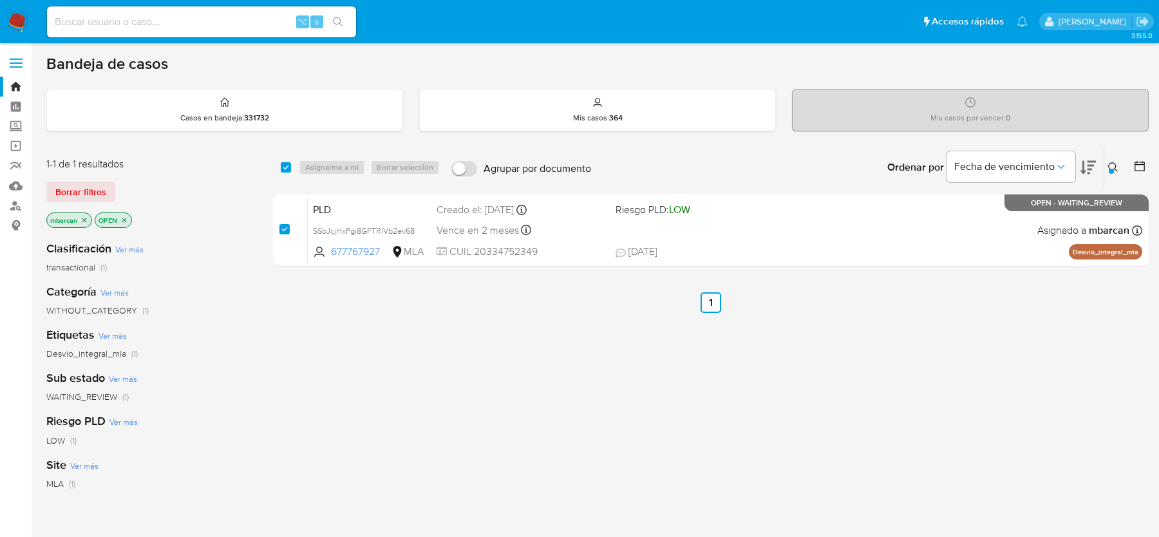
checkbox input "true"
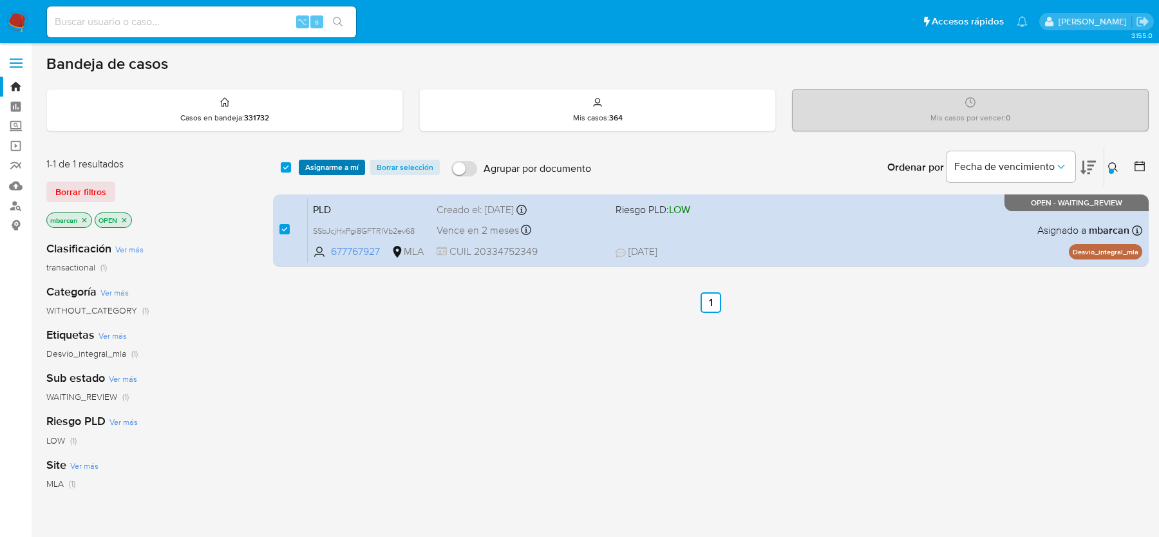
click at [329, 166] on span "Asignarme a mí" at bounding box center [331, 167] width 53 height 13
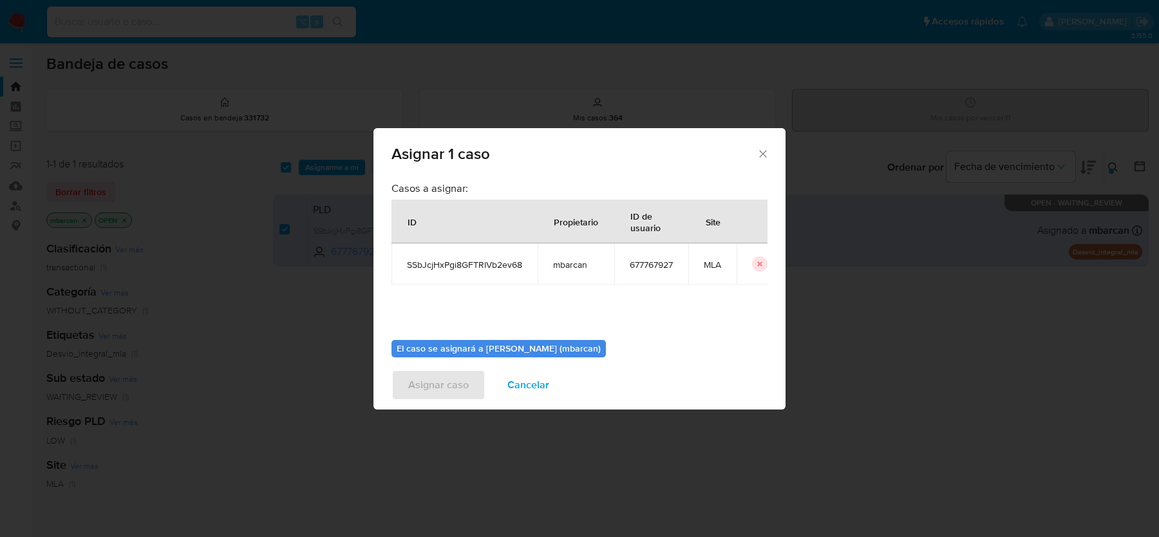
scroll to position [66, 0]
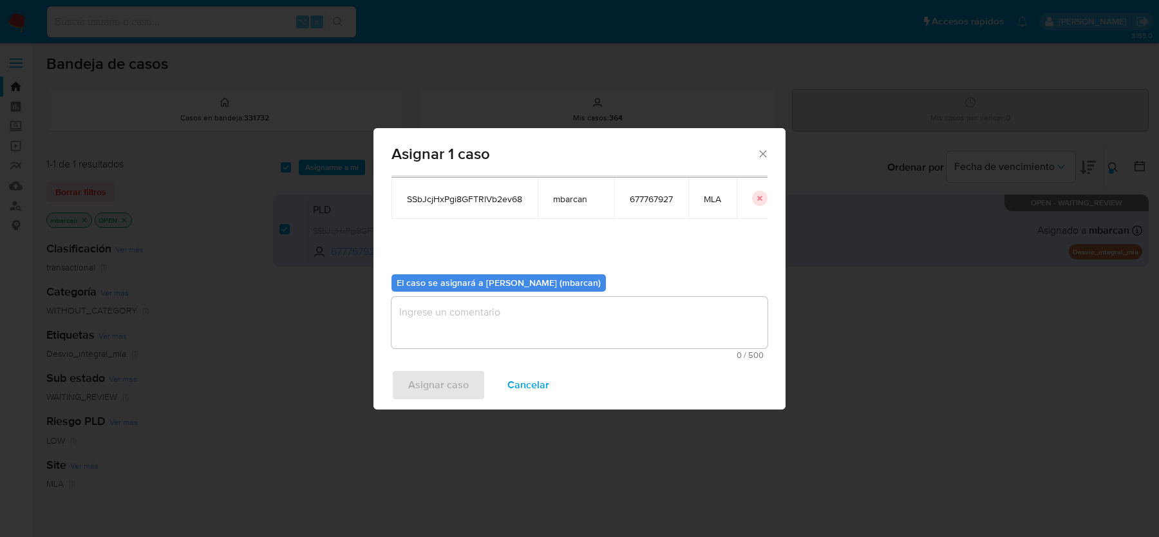
click at [548, 339] on textarea "assign-modal" at bounding box center [580, 323] width 376 height 52
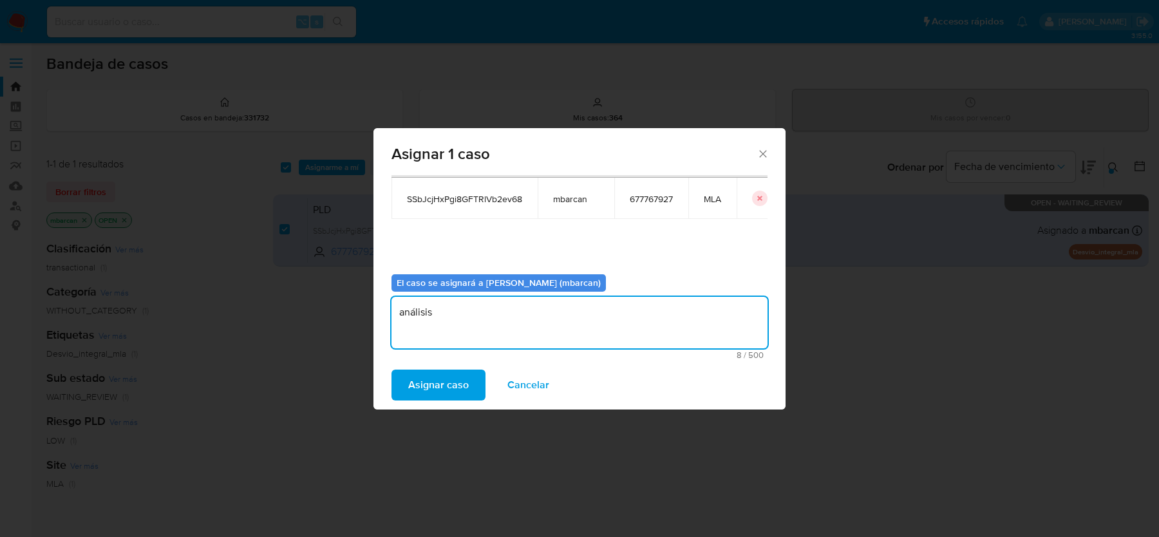
type textarea "análisis"
click at [444, 402] on div "Asignar caso Cancelar" at bounding box center [580, 385] width 412 height 49
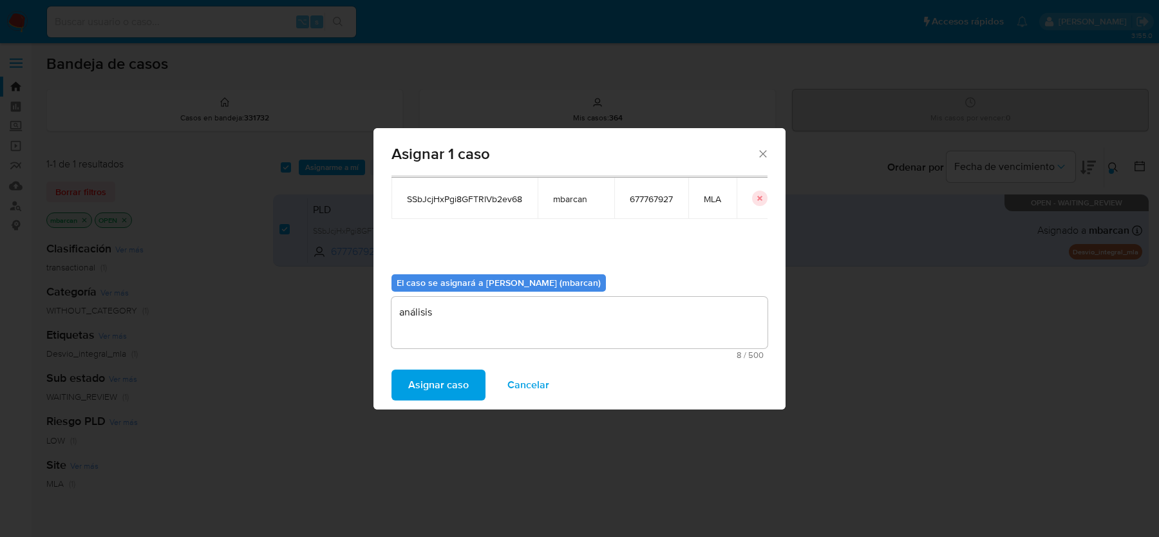
click at [444, 384] on span "Asignar caso" at bounding box center [438, 385] width 61 height 28
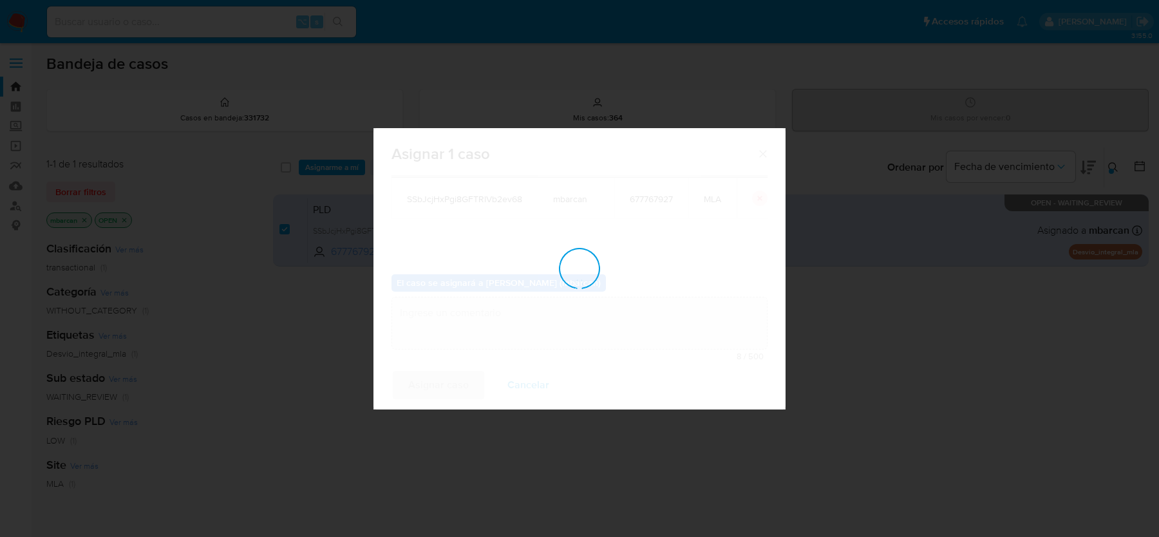
checkbox input "false"
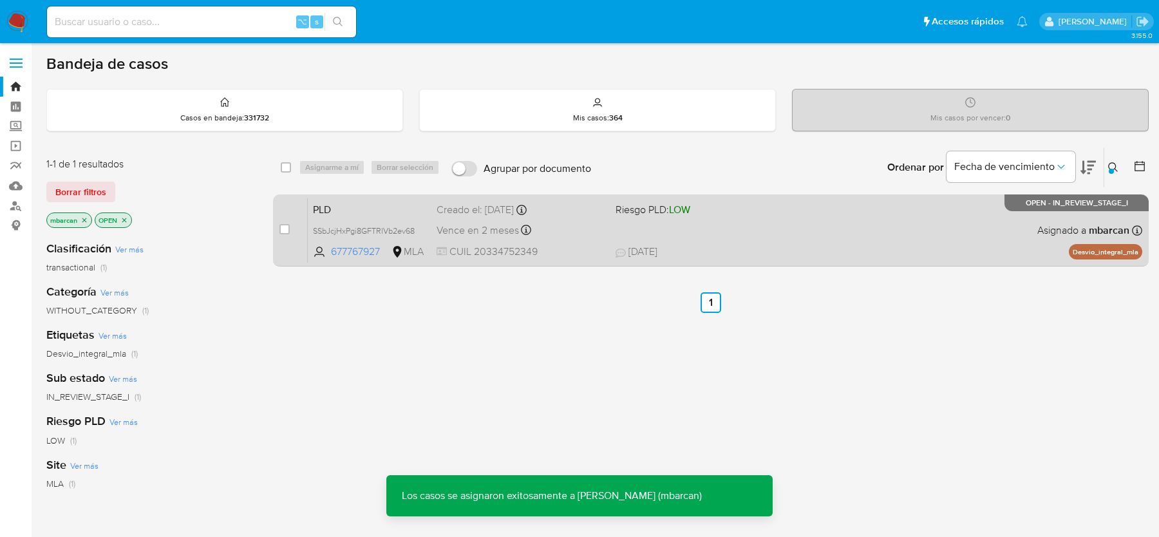
click at [366, 209] on span "PLD" at bounding box center [369, 208] width 113 height 17
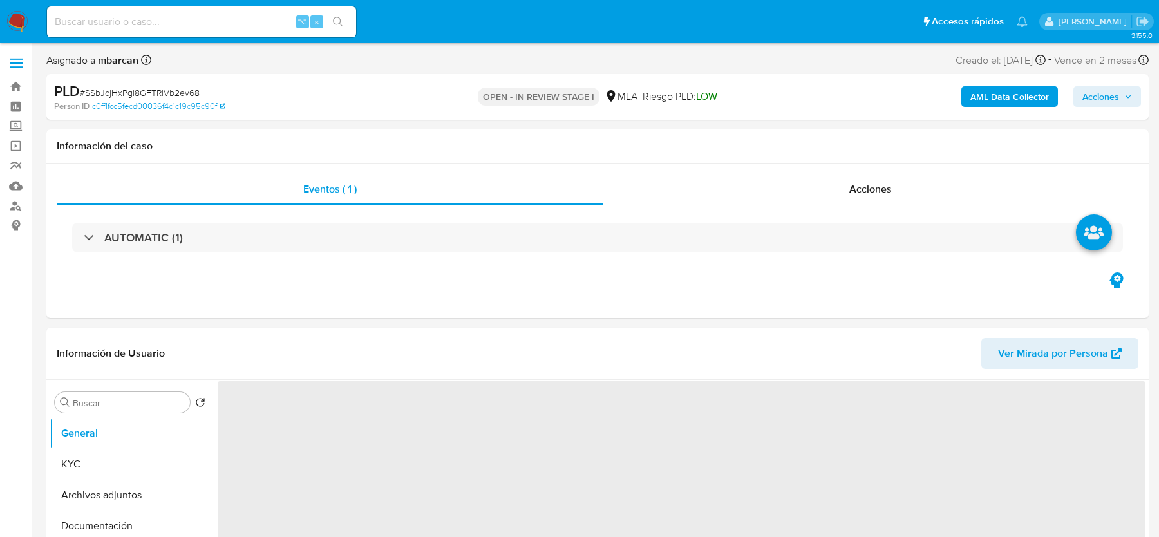
click at [163, 77] on div "PLD # SSbJcjHxPgi8GFTRlVb2ev68 Person ID c0ff1fcc5fecd00036f4c1c19c95c90f OPEN …" at bounding box center [597, 97] width 1103 height 46
click at [163, 82] on div "PLD # SSbJcjHxPgi8GFTRlVb2ev68" at bounding box center [232, 91] width 357 height 19
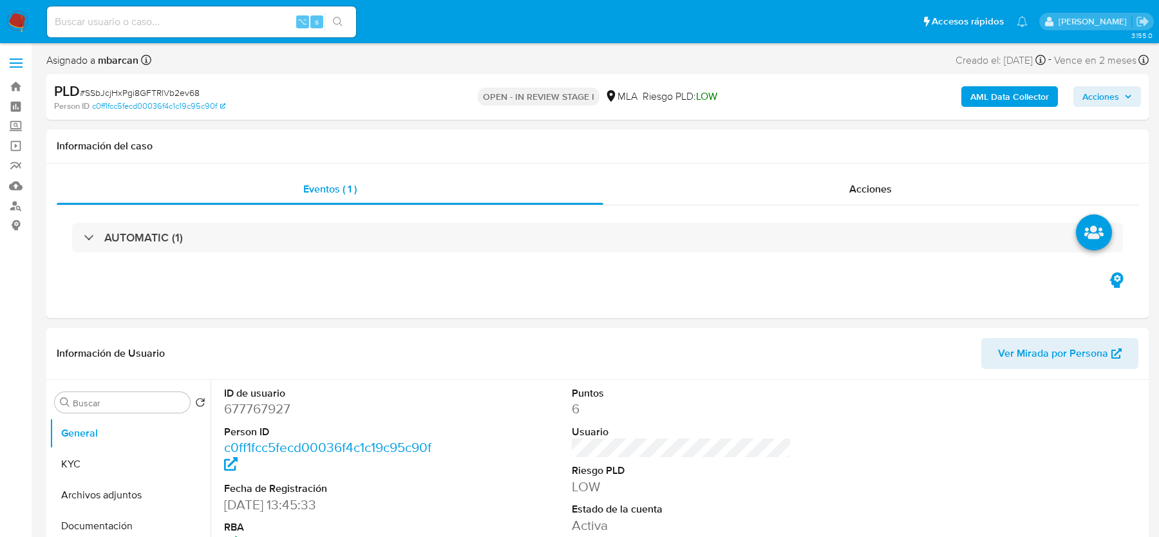
click at [155, 90] on span "# SSbJcjHxPgi8GFTRlVb2ev68" at bounding box center [140, 92] width 120 height 13
select select "10"
copy span "SSbJcjHxPgi8GFTRlVb2ev68"
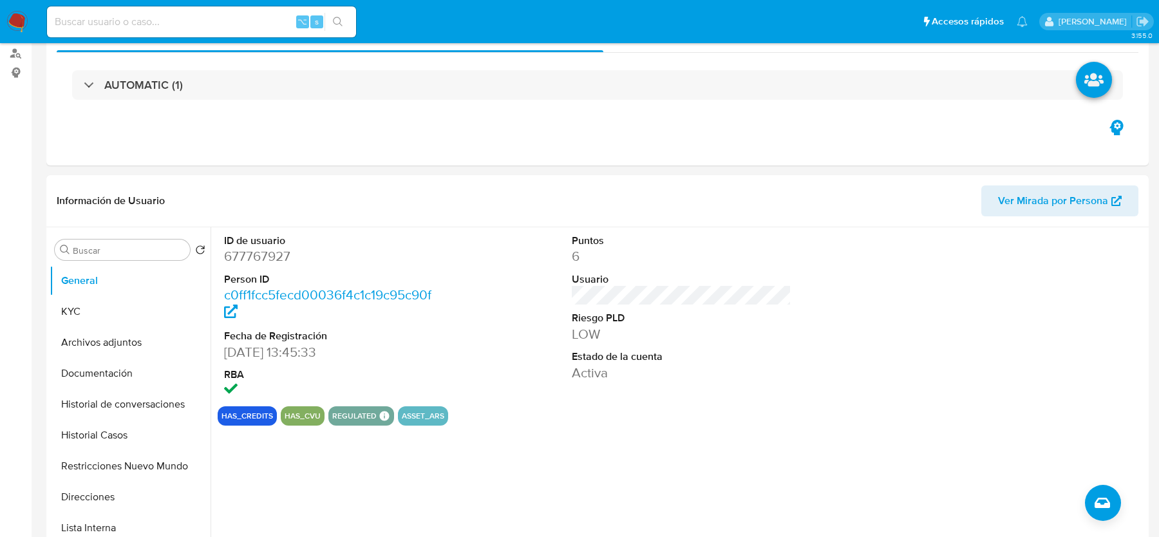
scroll to position [385, 0]
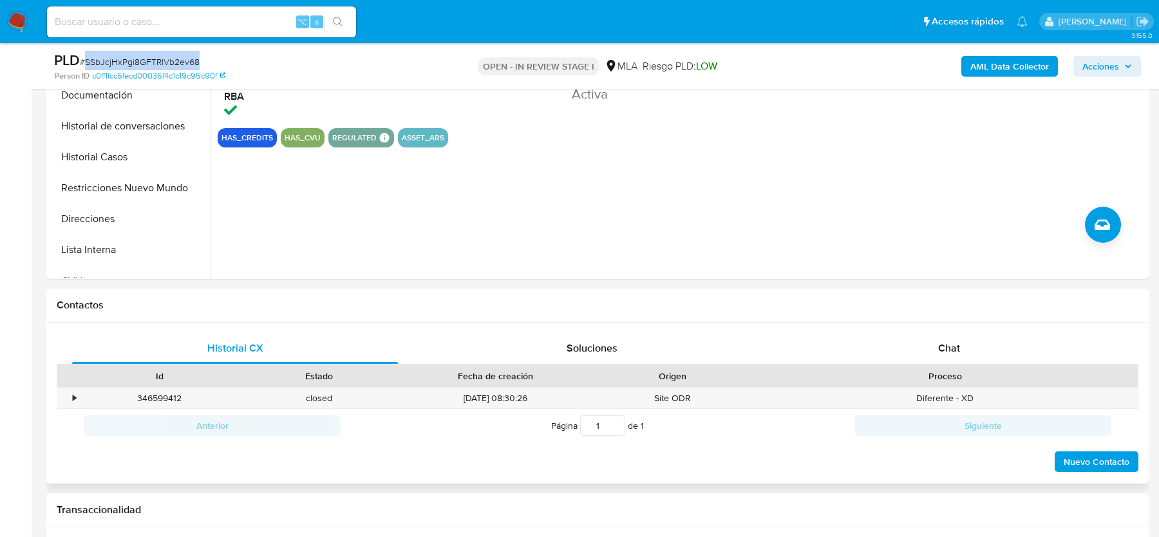
click at [952, 366] on div "Proceso" at bounding box center [945, 376] width 386 height 22
click at [951, 352] on span "Chat" at bounding box center [949, 348] width 22 height 15
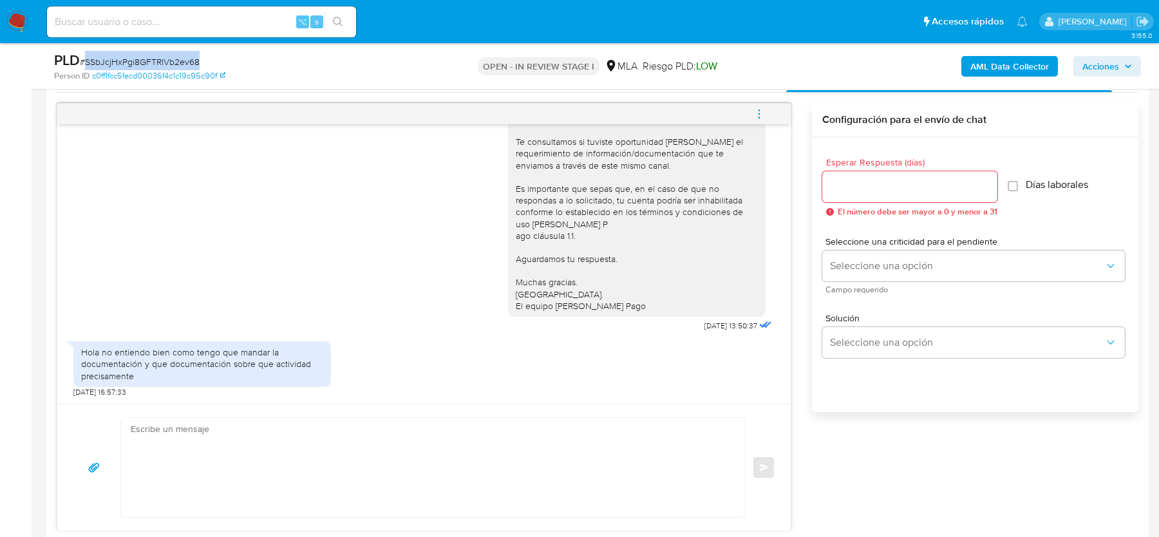
scroll to position [674, 0]
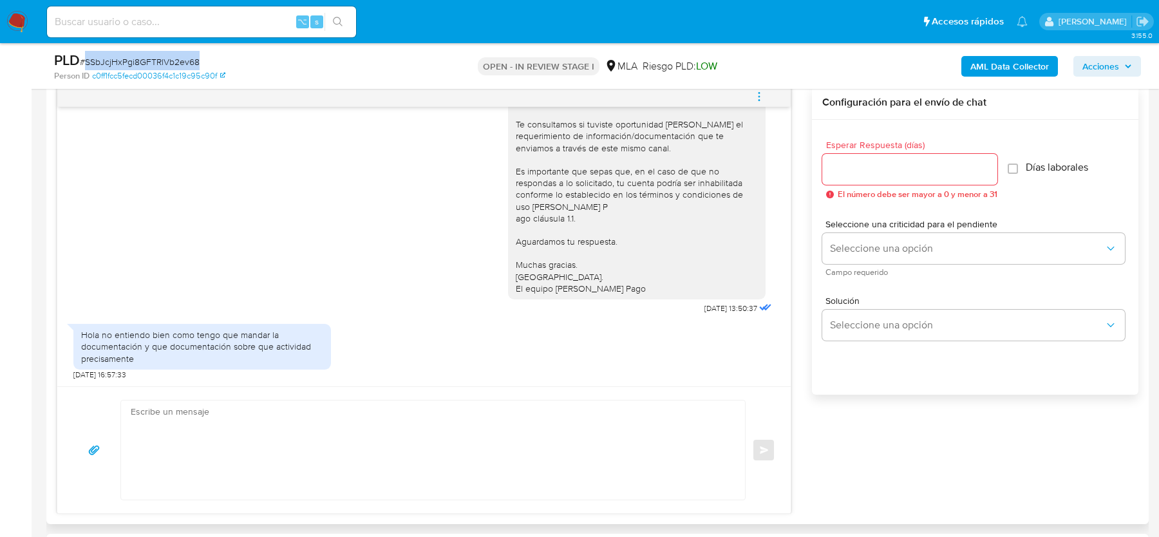
copy span "SSbJcjHxPgi8GFTRlVb2ev68"
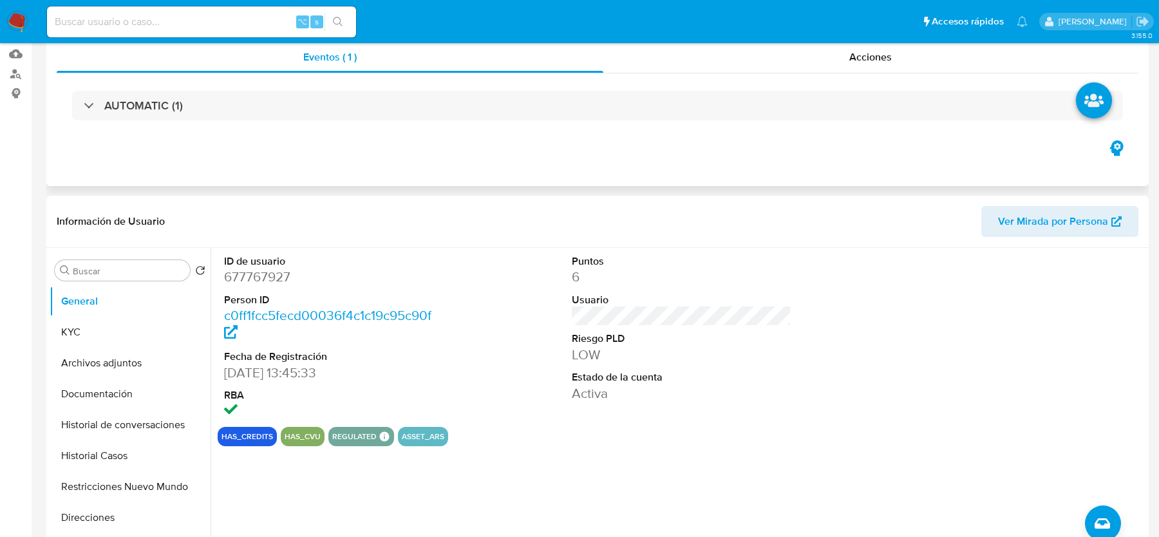
scroll to position [0, 0]
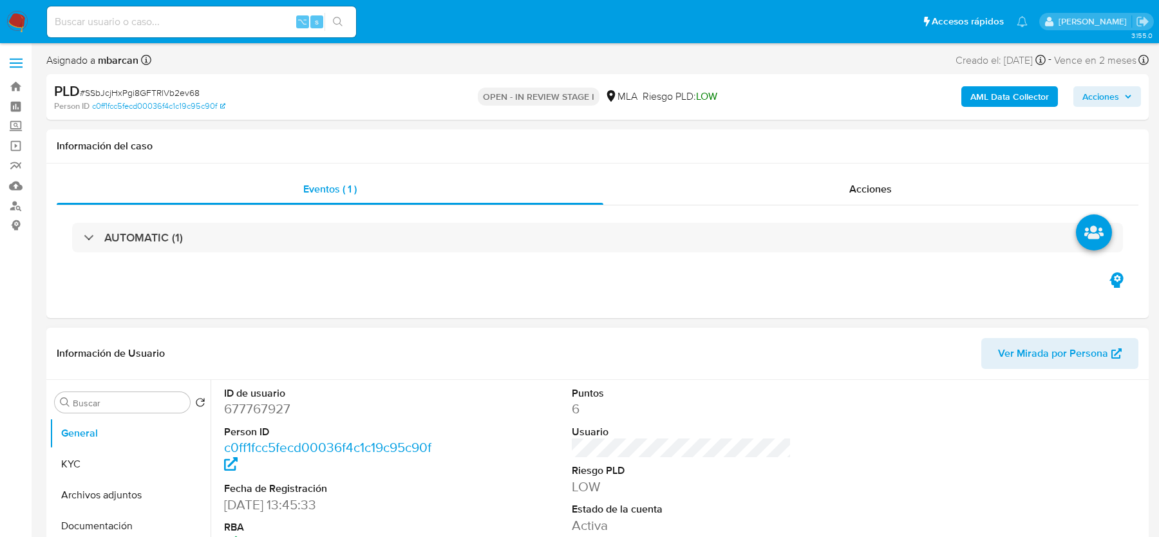
click at [264, 407] on dd "677767927" at bounding box center [333, 409] width 219 height 18
copy dd "677767927"
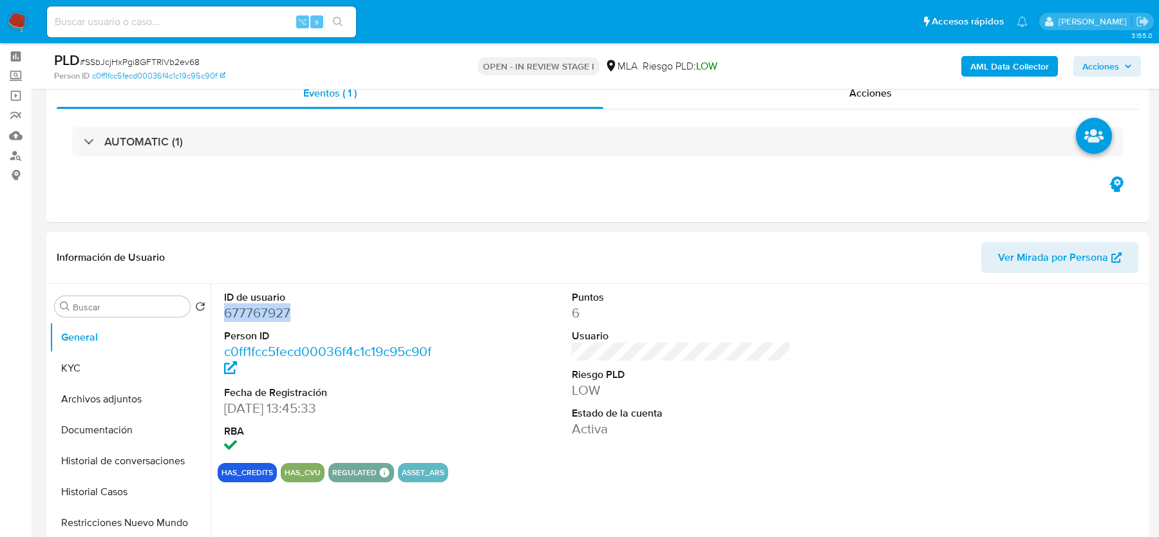
scroll to position [88, 0]
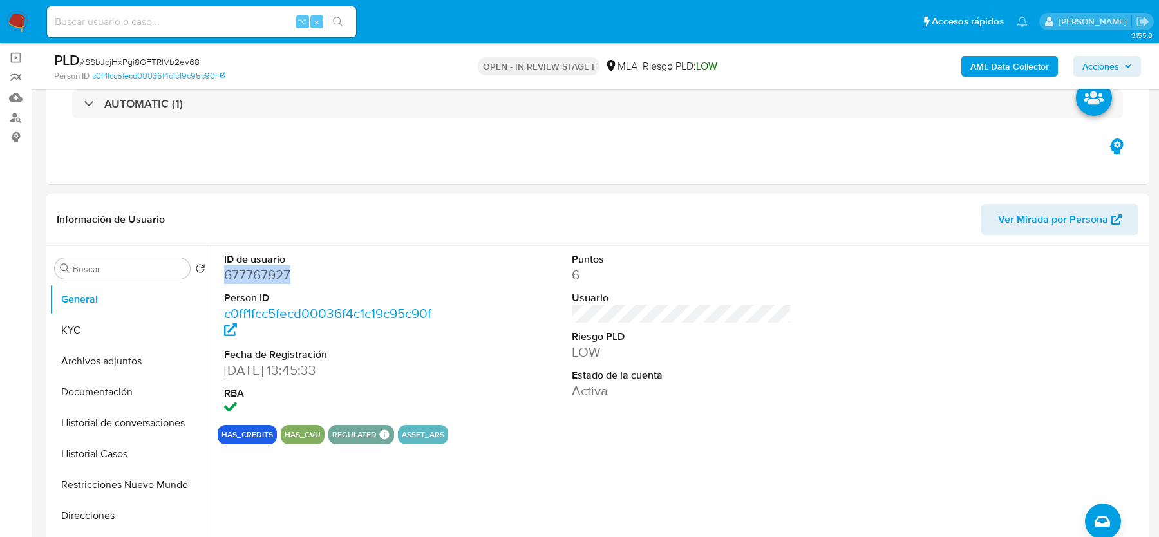
click at [1028, 59] on b "AML Data Collector" at bounding box center [1010, 66] width 79 height 21
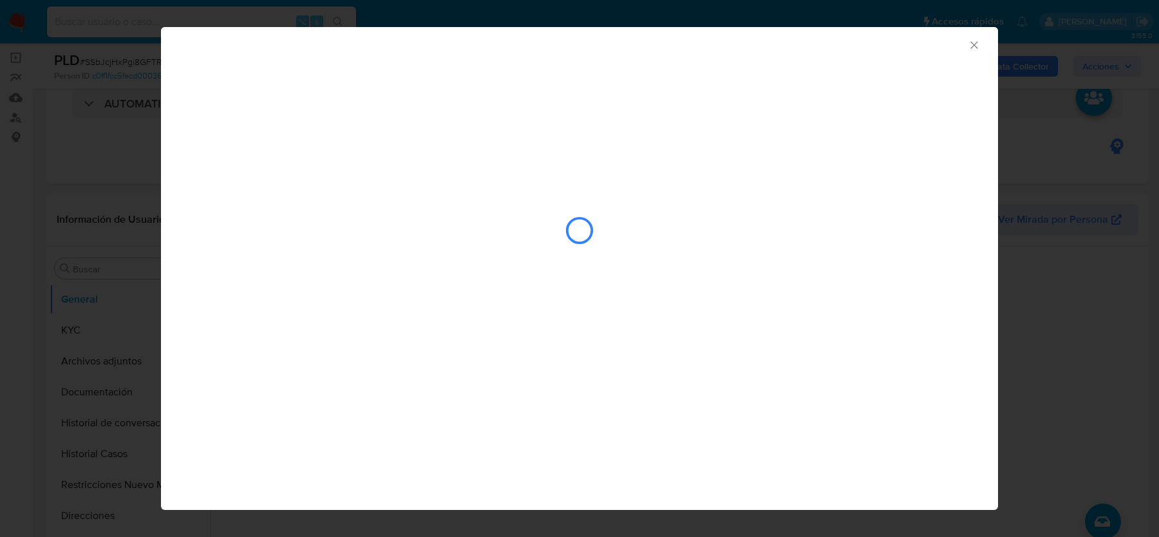
click at [401, 82] on div "closure-recommendation-modal" at bounding box center [579, 190] width 837 height 263
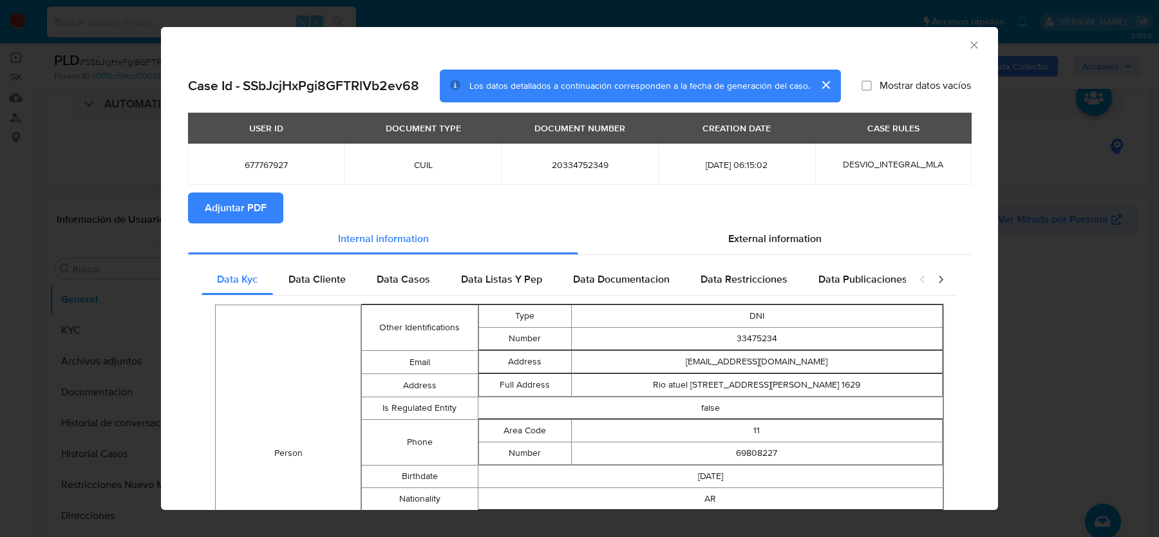
click at [255, 206] on span "Adjuntar PDF" at bounding box center [236, 208] width 62 height 28
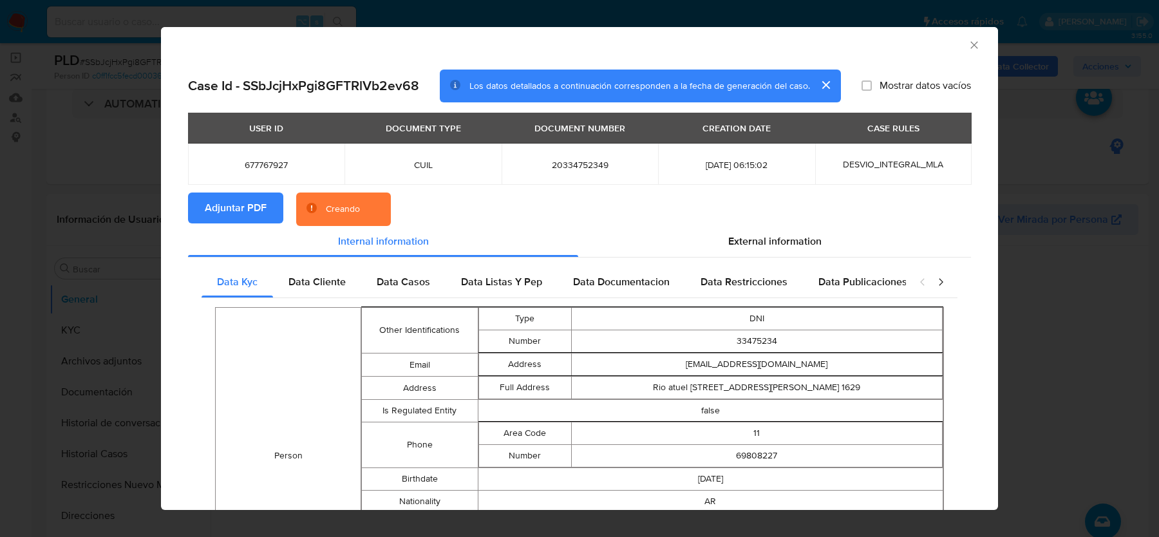
click at [743, 263] on div "Data Kyc Data Cliente Data Casos Data Listas Y Pep Data Documentacion Data Rest…" at bounding box center [579, 543] width 783 height 570
click at [735, 244] on span "External information" at bounding box center [774, 241] width 93 height 15
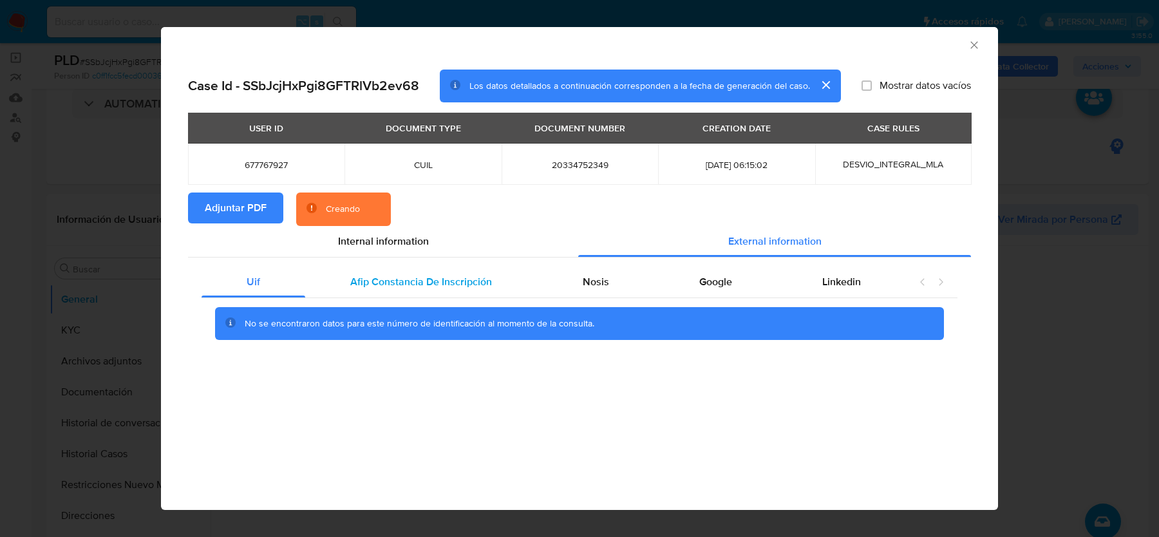
click at [354, 289] on span "Afip Constancia De Inscripción" at bounding box center [421, 281] width 142 height 15
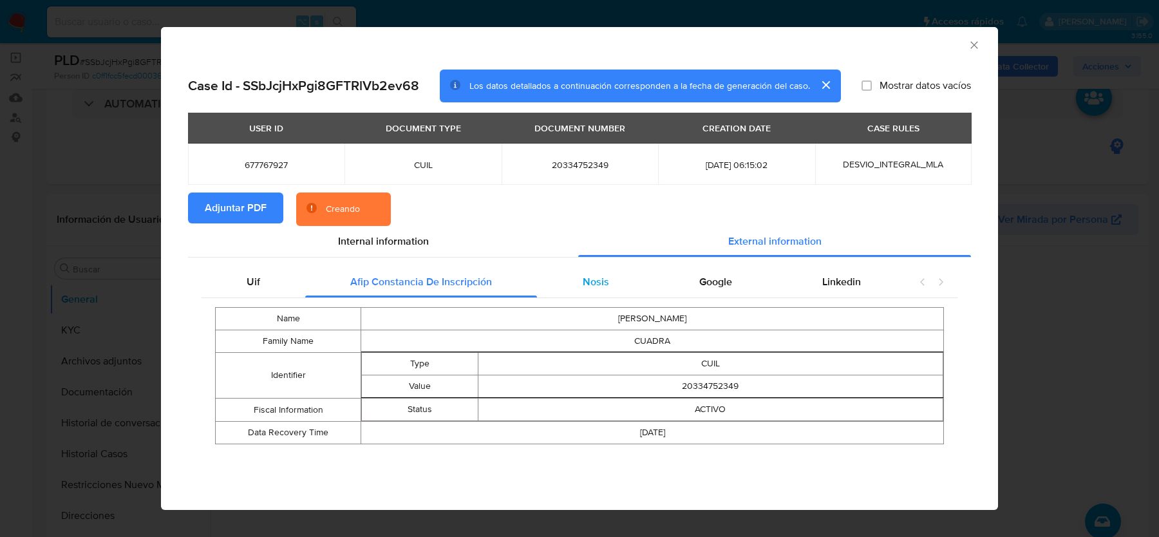
click at [605, 283] on span "Nosis" at bounding box center [596, 281] width 26 height 15
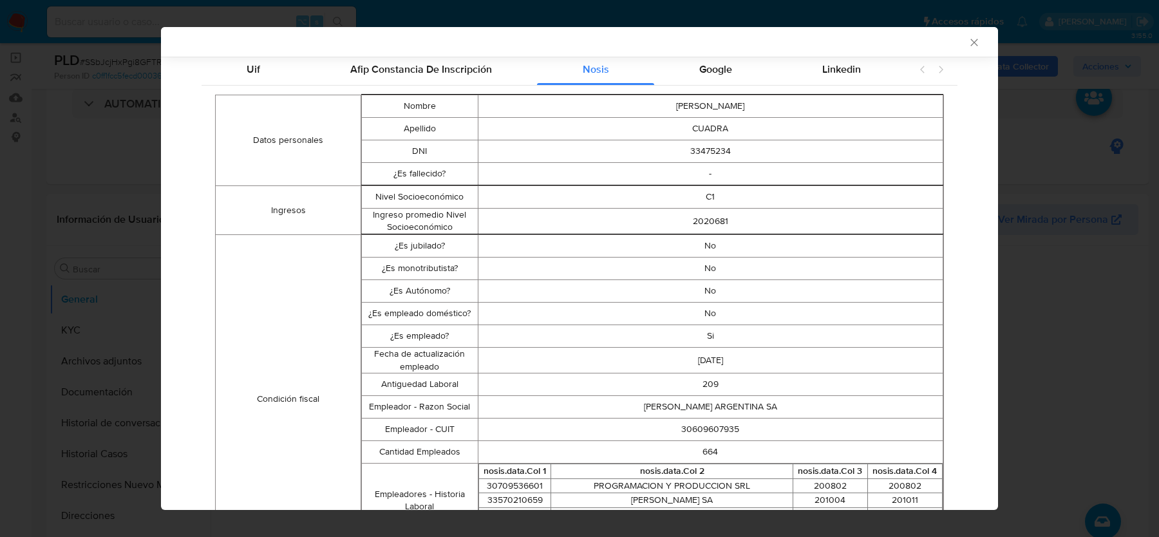
scroll to position [246, 0]
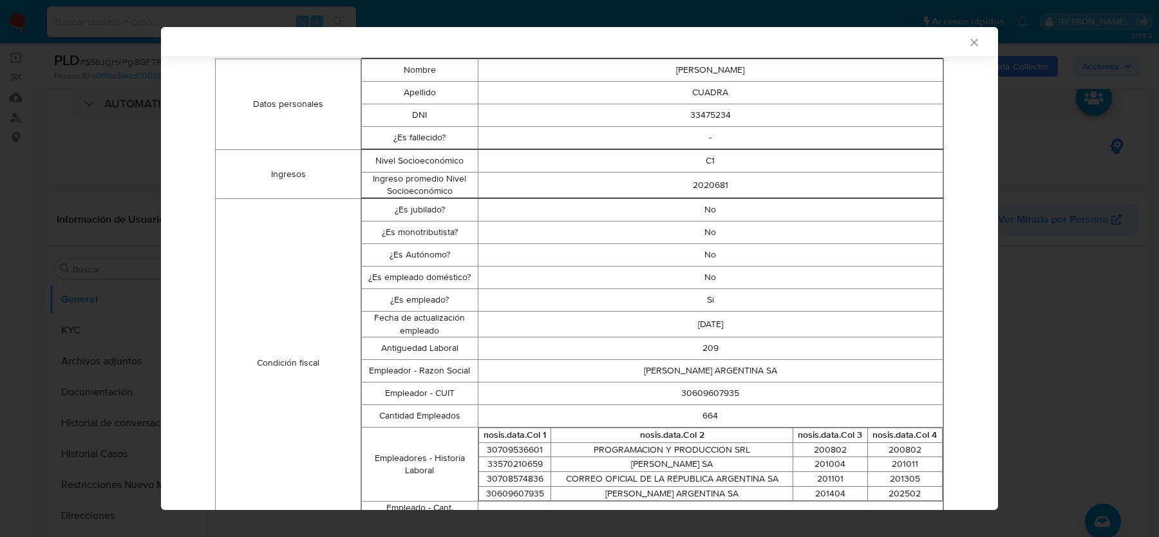
click at [701, 389] on td "30609607935" at bounding box center [710, 394] width 465 height 23
copy td "30609607935"
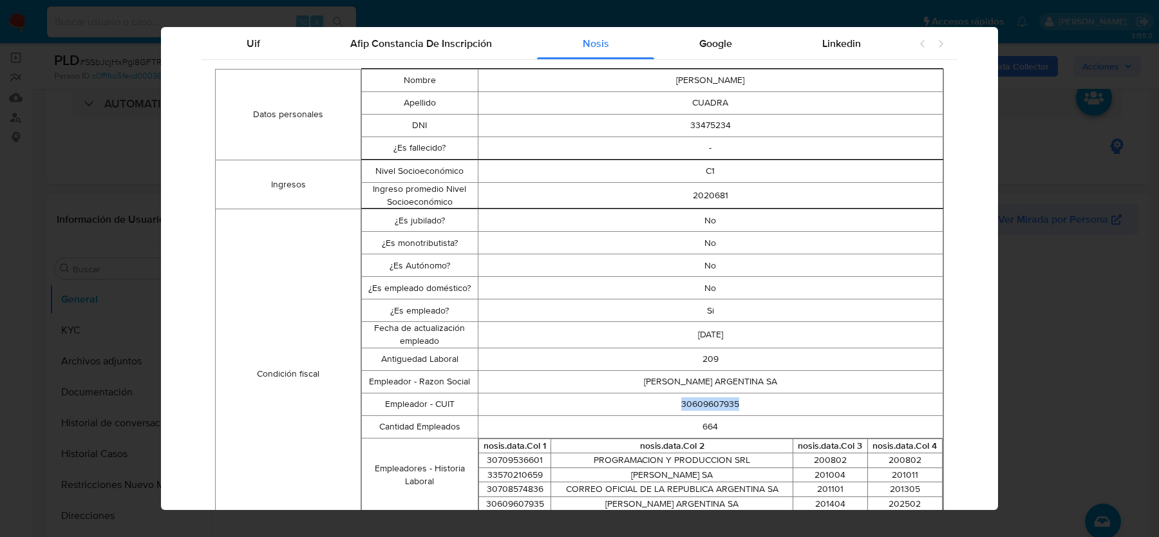
scroll to position [0, 0]
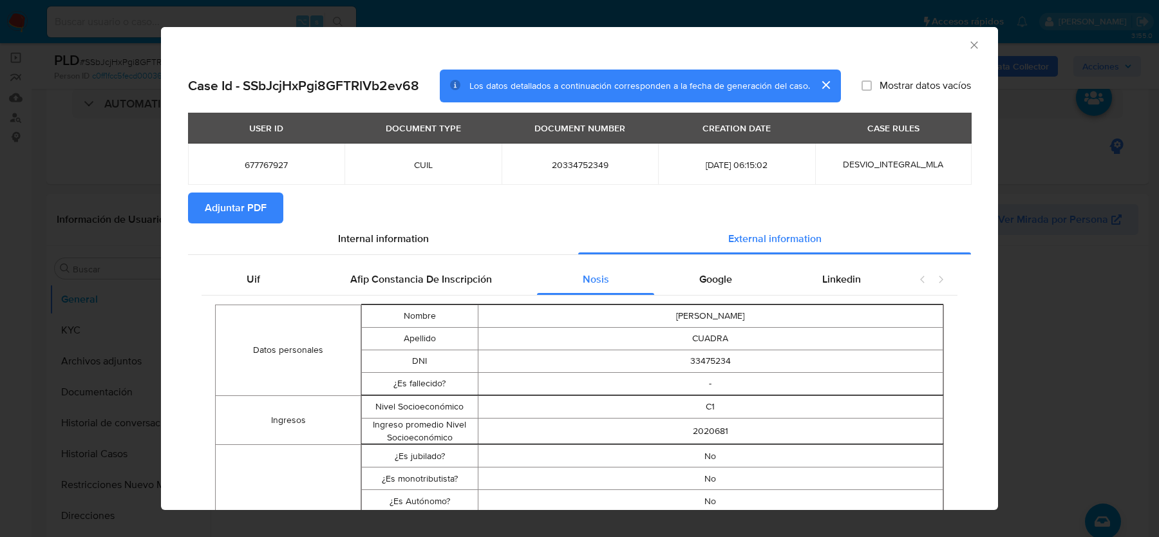
click at [739, 287] on div "Google" at bounding box center [715, 279] width 123 height 31
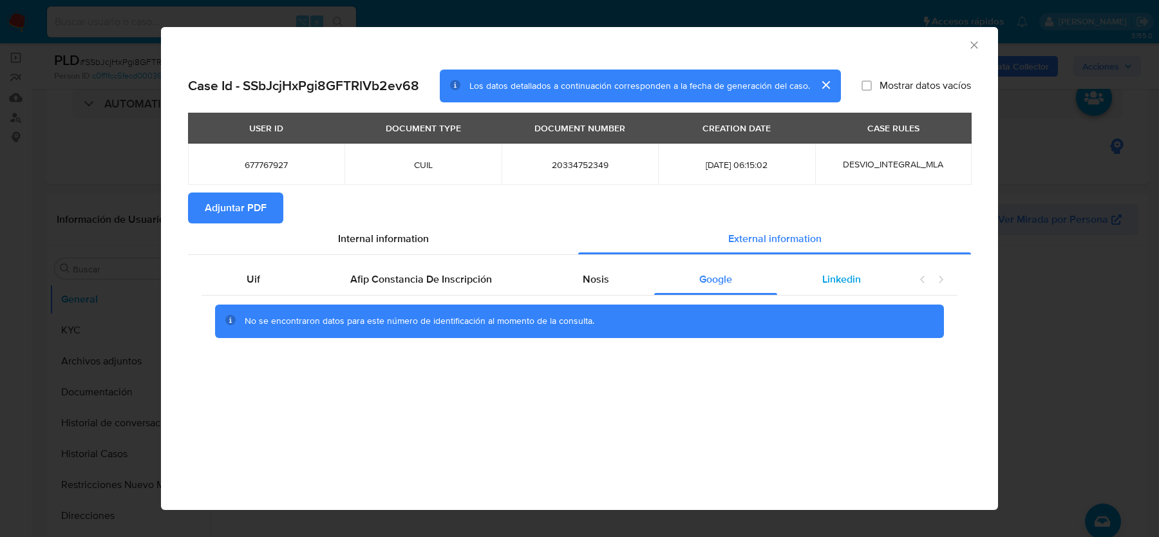
click at [842, 288] on div "Linkedin" at bounding box center [841, 279] width 129 height 31
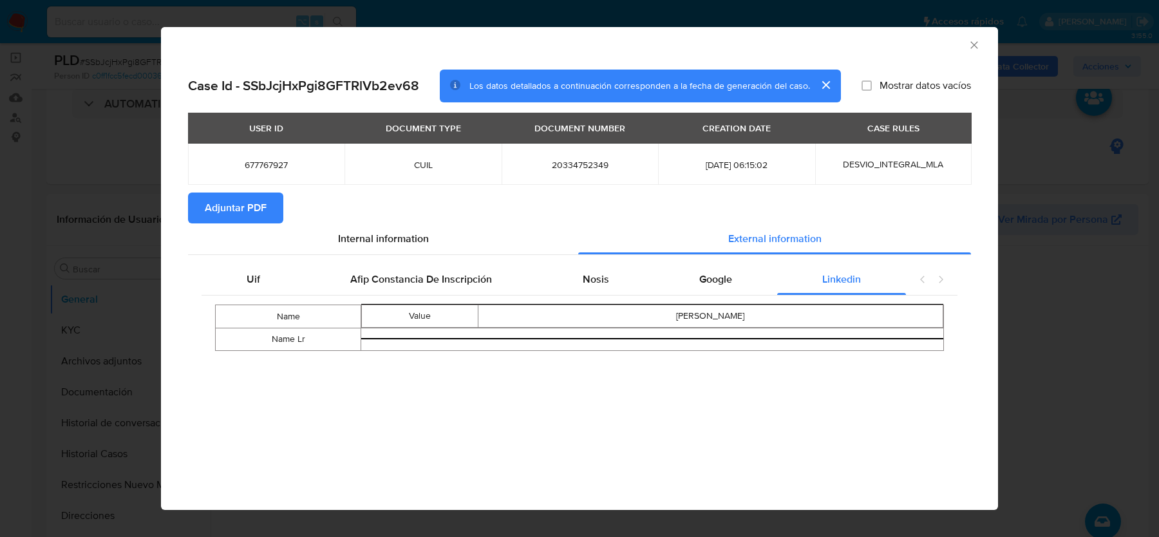
click at [973, 46] on icon "Cerrar ventana" at bounding box center [974, 45] width 13 height 13
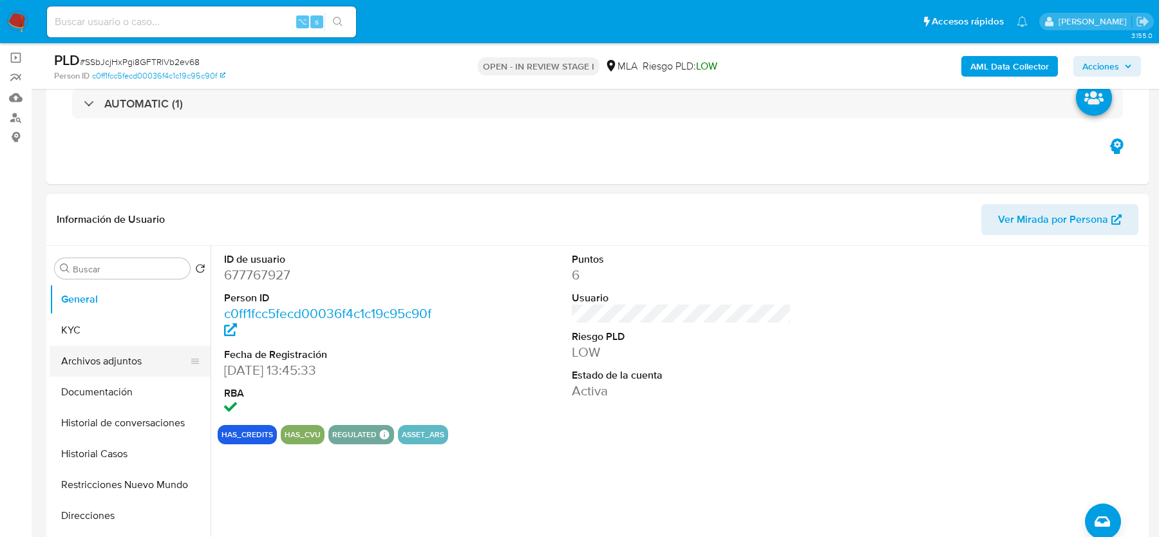
click at [102, 357] on button "Archivos adjuntos" at bounding box center [125, 361] width 151 height 31
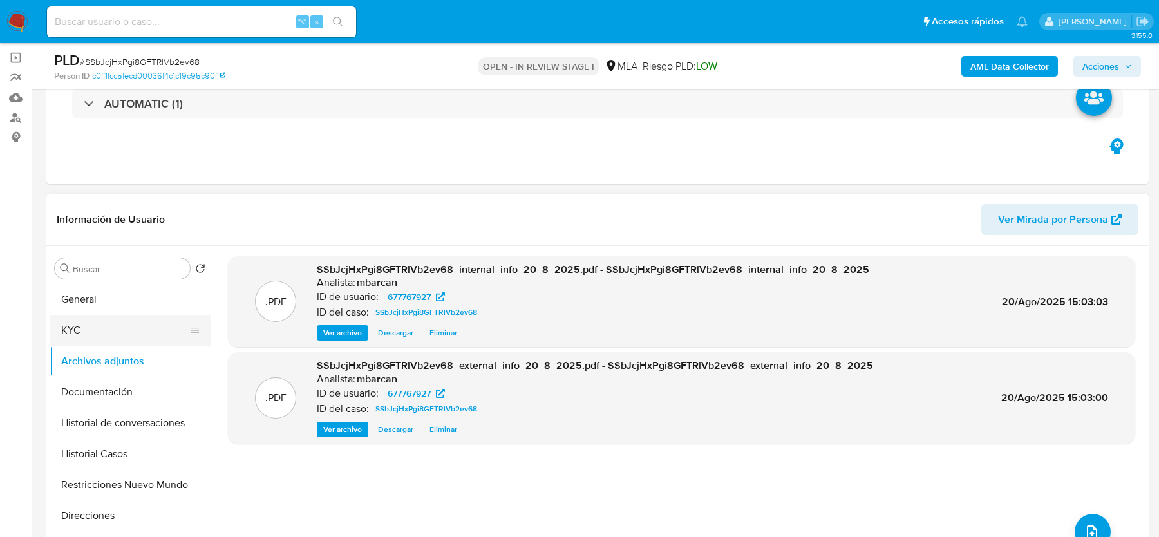
click at [69, 324] on button "KYC" at bounding box center [125, 330] width 151 height 31
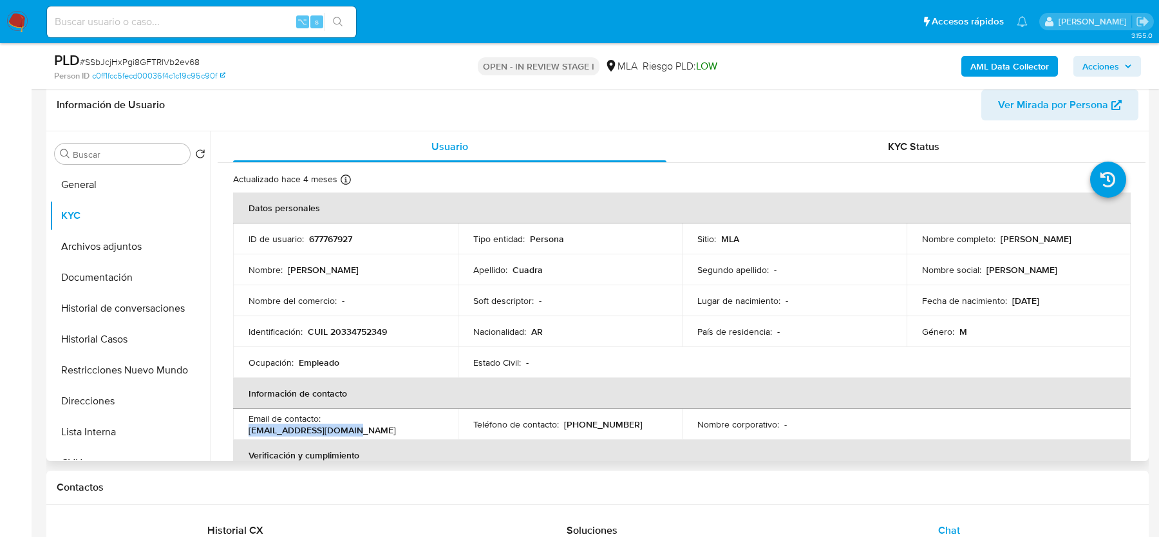
drag, startPoint x: 325, startPoint y: 426, endPoint x: 448, endPoint y: 425, distance: 122.4
click at [448, 425] on td "Email de contacto : nicocuadra87@gmail.com" at bounding box center [345, 424] width 225 height 31
drag, startPoint x: 390, startPoint y: 433, endPoint x: 334, endPoint y: 424, distance: 56.0
click at [356, 424] on td "Email de contacto : nicocuadra87@gmail.com" at bounding box center [345, 424] width 225 height 31
drag, startPoint x: 324, startPoint y: 424, endPoint x: 445, endPoint y: 423, distance: 121.1
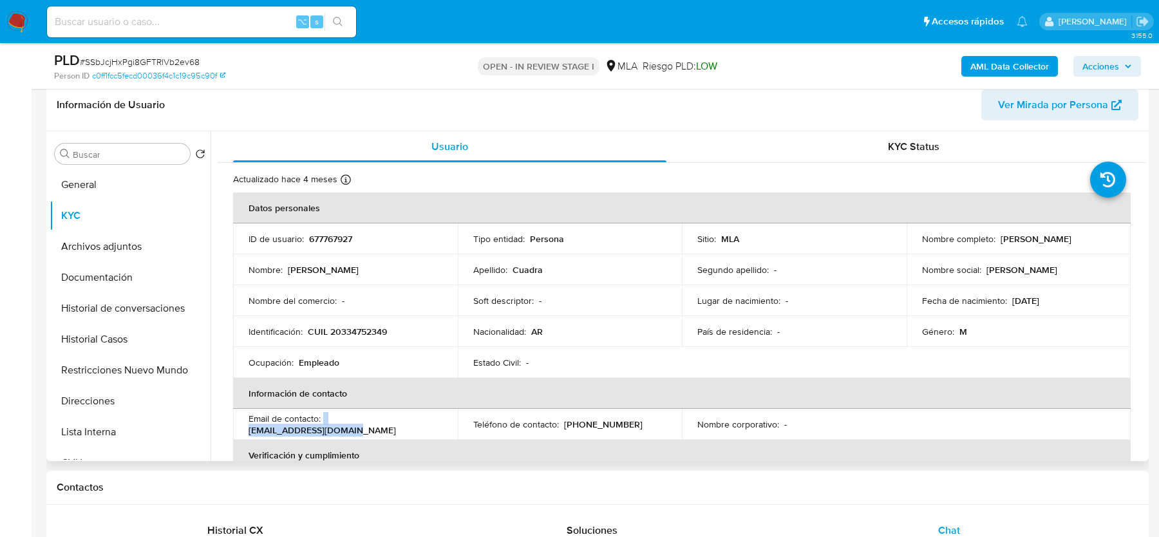
click at [445, 423] on td "Email de contacto : nicocuadra87@gmail.com" at bounding box center [345, 424] width 225 height 31
click at [378, 424] on p "nicocuadra87@gmail.com" at bounding box center [322, 430] width 147 height 12
drag, startPoint x: 326, startPoint y: 424, endPoint x: 444, endPoint y: 424, distance: 117.9
click at [444, 424] on td "Email de contacto : nicocuadra87@gmail.com" at bounding box center [345, 424] width 225 height 31
copy p "nicocuadra87@gmail.com"
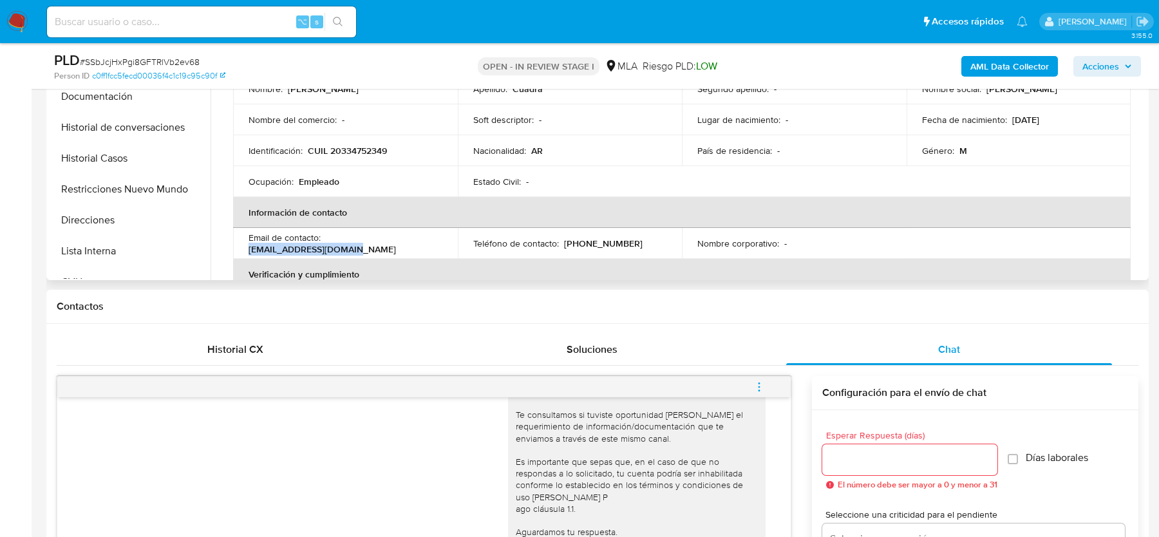
scroll to position [319, 0]
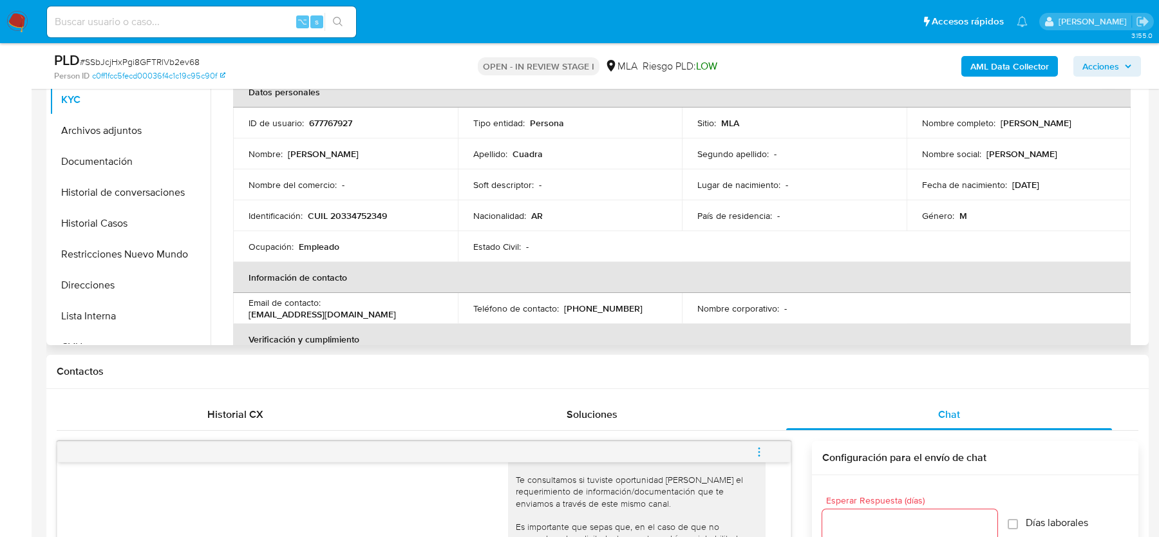
click at [348, 217] on p "CUIL 20334752349" at bounding box center [347, 216] width 79 height 12
copy p "20334752349"
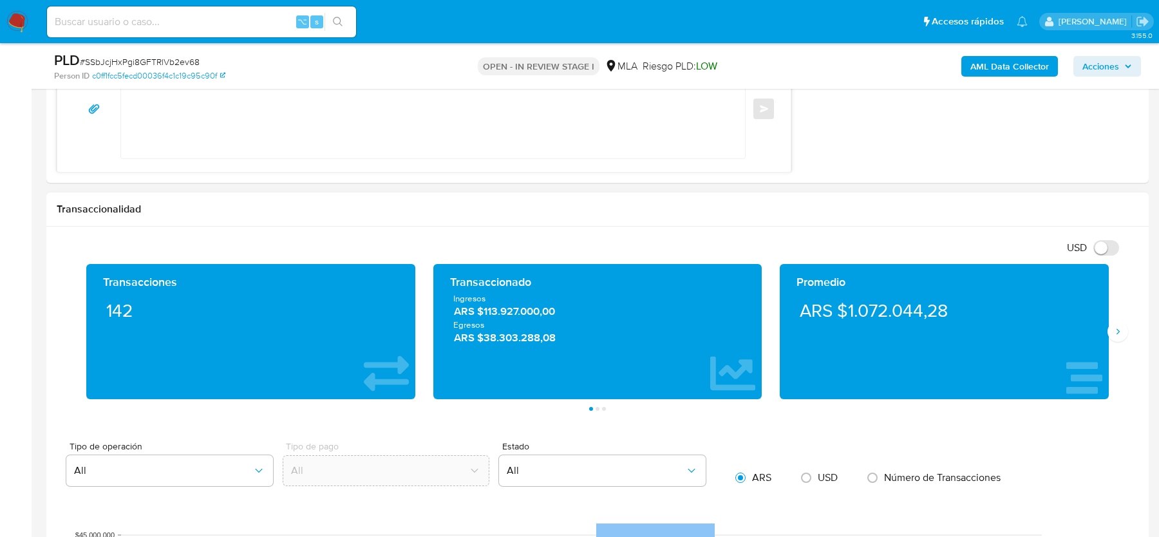
scroll to position [833, 0]
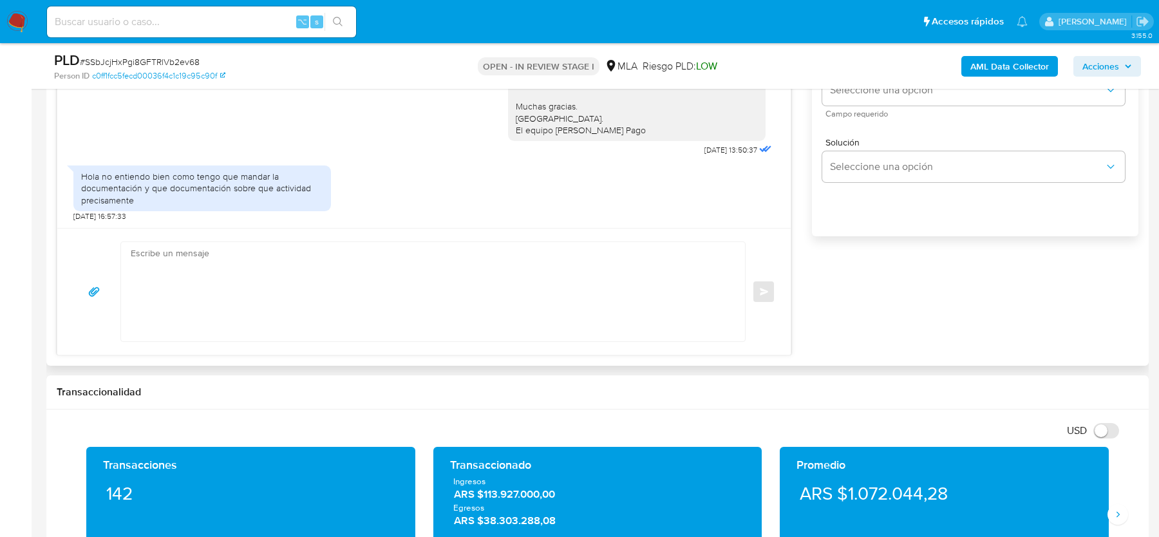
click at [254, 307] on textarea at bounding box center [430, 291] width 598 height 99
paste textarea "Hola, Muchas gracias por tu respuesta. Al respecto, ¿podrías enviarnos lo sigui…"
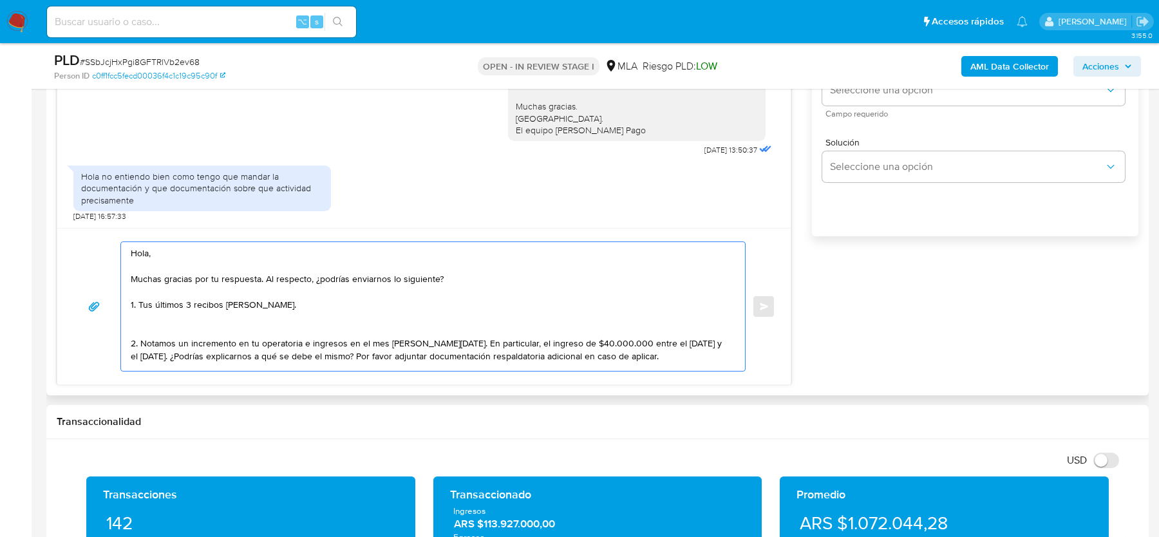
scroll to position [56, 0]
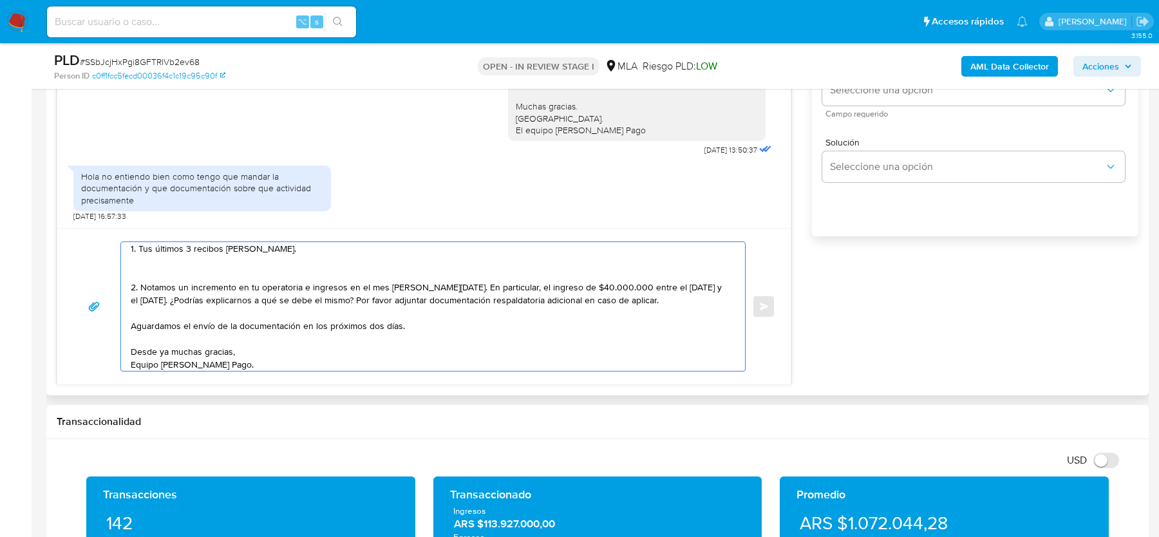
click at [213, 266] on textarea "Hola, Muchas gracias por tu respuesta. Al respecto, ¿podrías enviarnos lo sigui…" at bounding box center [430, 306] width 598 height 129
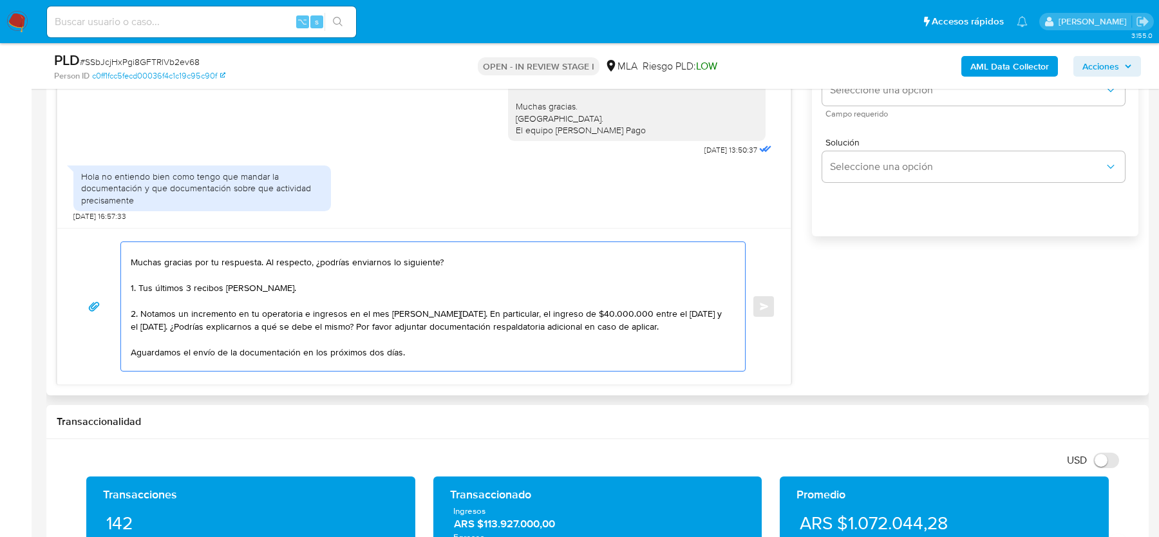
scroll to position [21, 0]
click at [267, 357] on textarea "Hola, Muchas gracias por tu respuesta. Al respecto, ¿podrías enviarnos lo sigui…" at bounding box center [430, 306] width 598 height 129
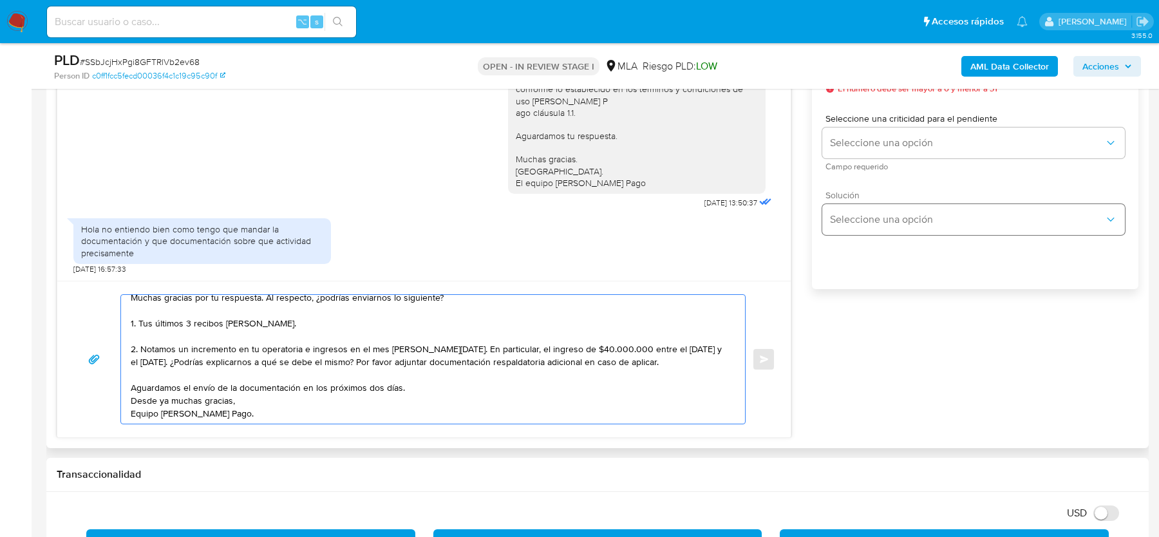
scroll to position [738, 0]
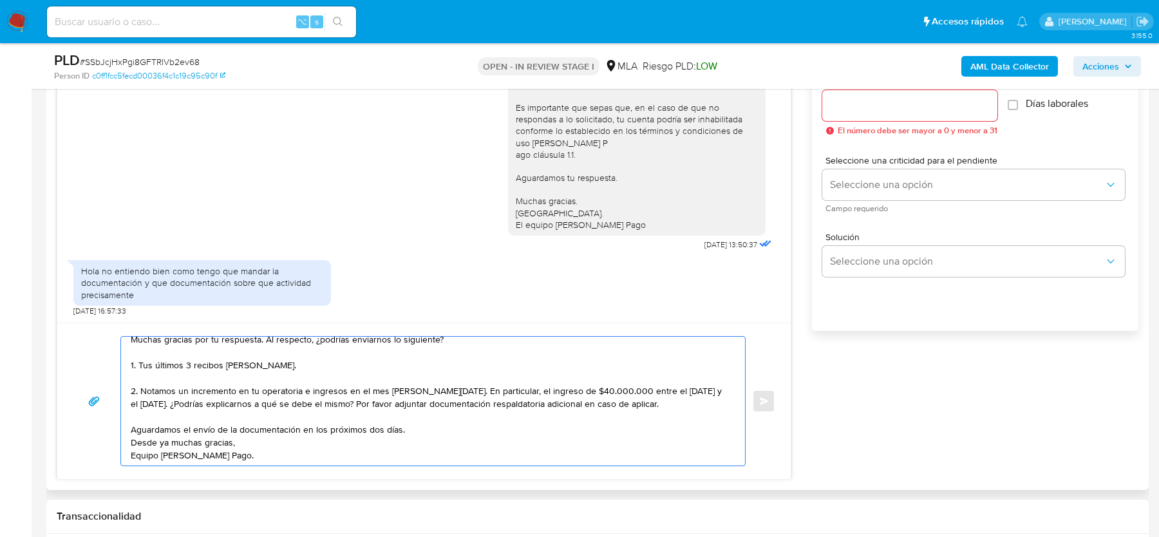
type textarea "Hola, Muchas gracias por tu respuesta. Al respecto, ¿podrías enviarnos lo sigui…"
click at [864, 113] on div at bounding box center [909, 105] width 175 height 31
click at [864, 109] on input "Esperar Respuesta (días)" at bounding box center [909, 105] width 175 height 17
type input "2"
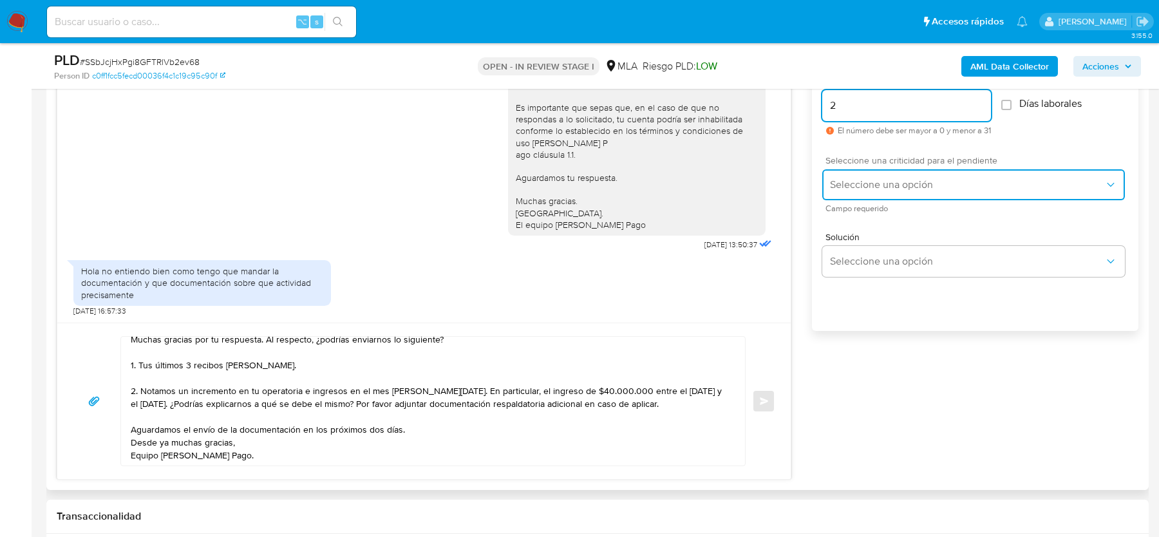
click at [849, 187] on span "Seleccione una opción" at bounding box center [967, 184] width 274 height 13
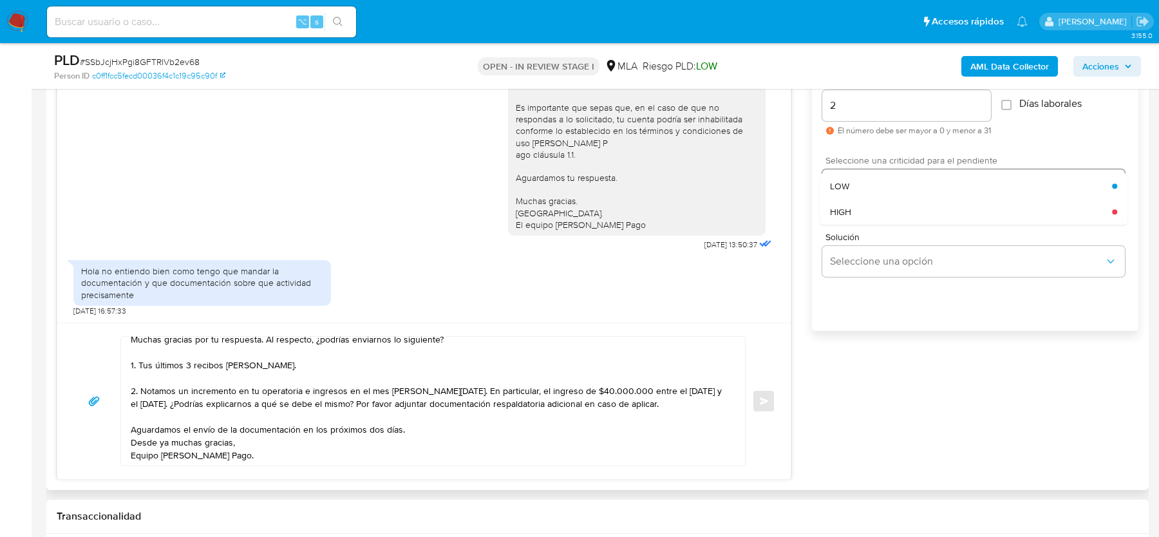
click at [849, 210] on span "HIGH" at bounding box center [840, 212] width 21 height 12
click at [766, 403] on button "Enviar" at bounding box center [763, 401] width 23 height 23
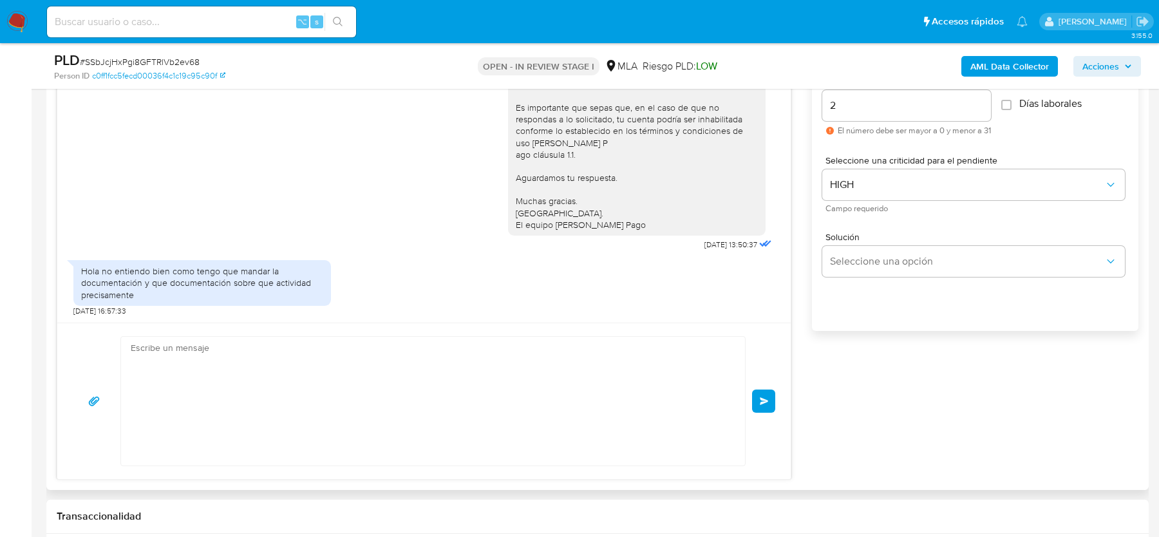
scroll to position [0, 0]
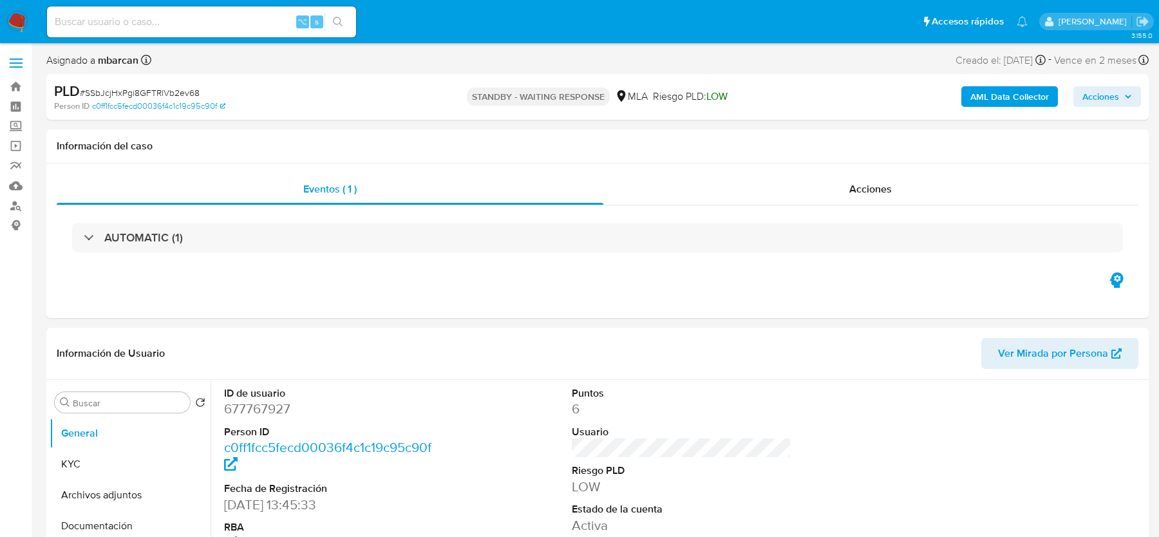
select select "10"
click at [153, 21] on input at bounding box center [201, 22] width 309 height 17
click at [37, 17] on nav "Pausado Ver notificaciones ⌥ s Accesos rápidos Presiona las siguientes teclas p…" at bounding box center [579, 21] width 1159 height 43
click at [21, 21] on img at bounding box center [17, 22] width 22 height 22
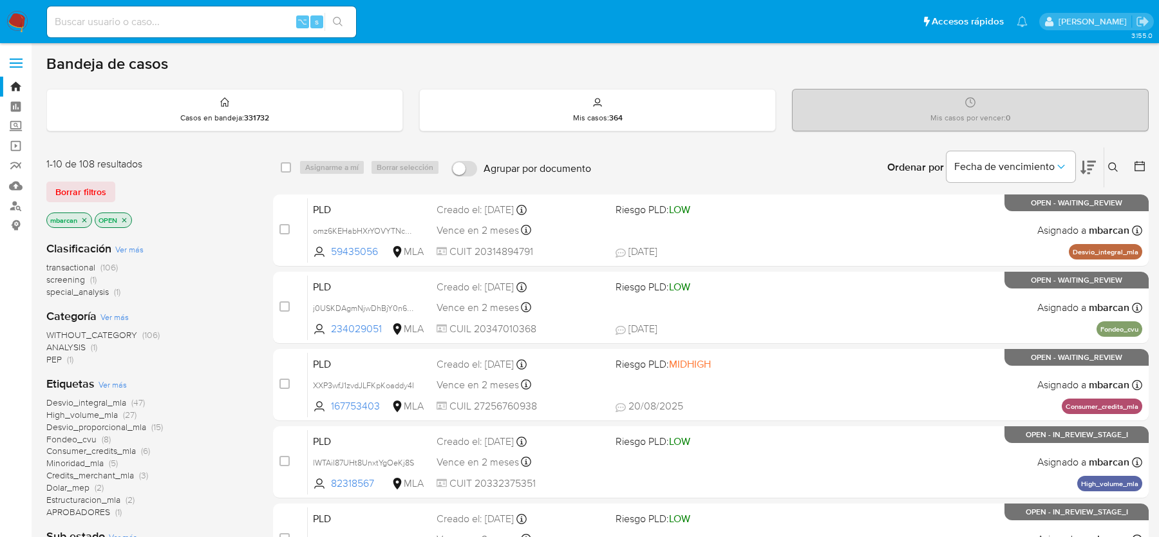
click at [1115, 166] on icon at bounding box center [1113, 167] width 10 height 10
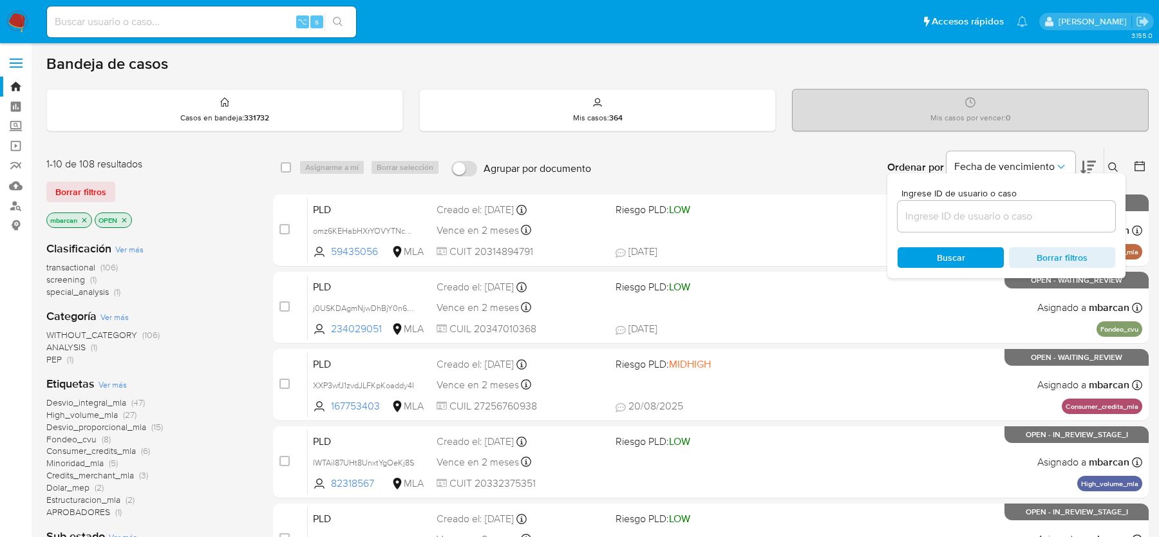
click at [998, 220] on input at bounding box center [1007, 216] width 218 height 17
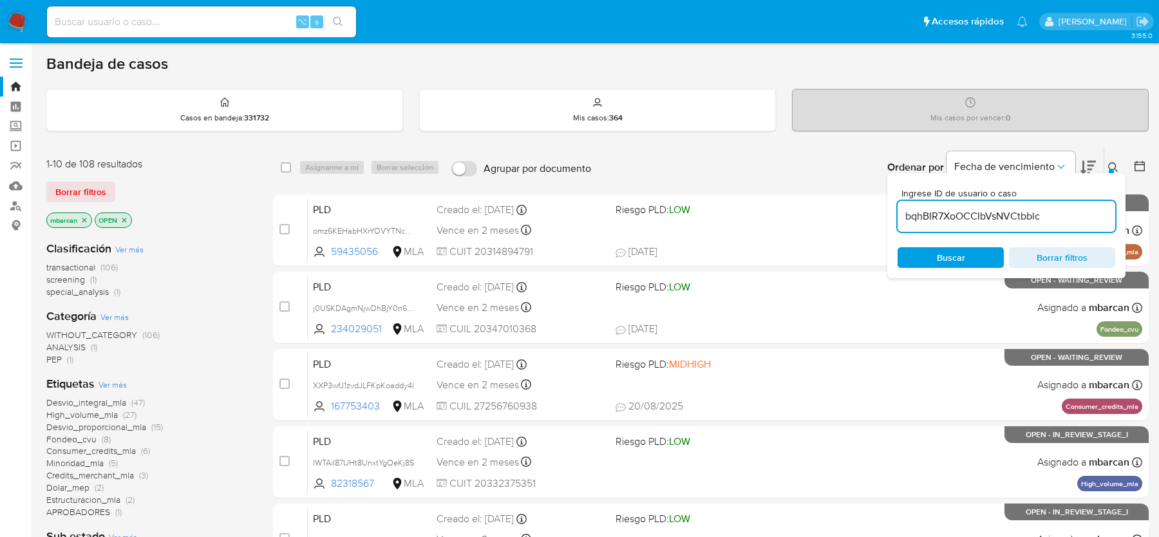
type input "bqhBIR7XoOCCIbVsNVCtbblc"
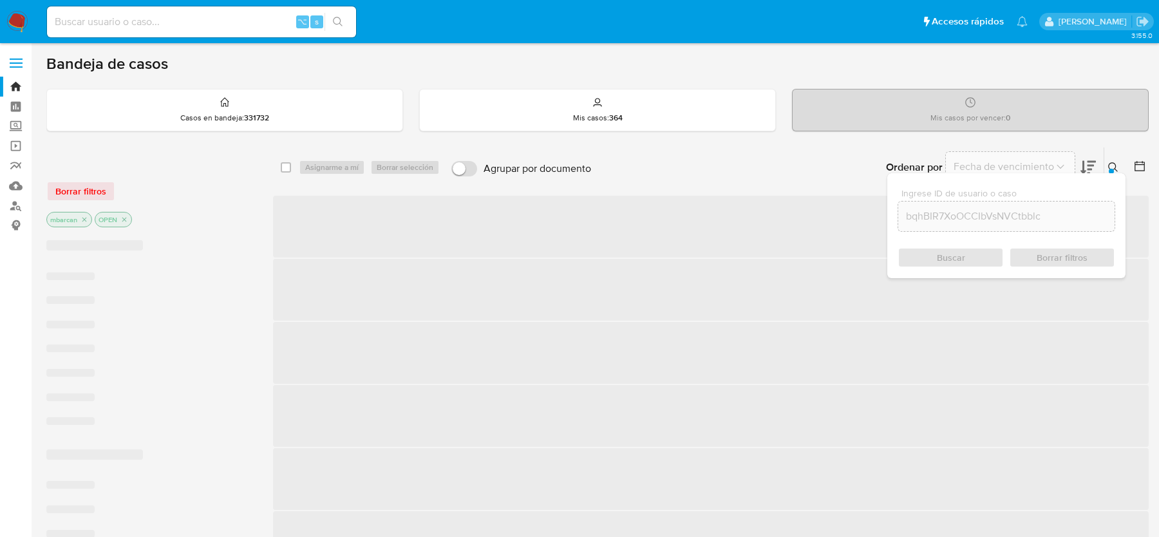
click at [1111, 162] on icon at bounding box center [1113, 167] width 10 height 10
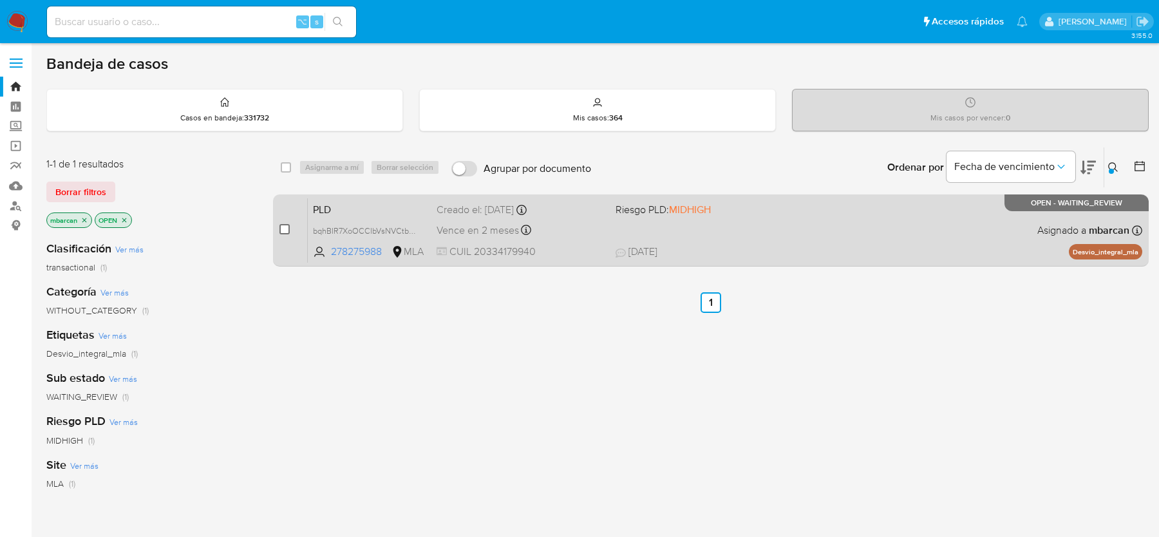
click at [281, 232] on input "checkbox" at bounding box center [285, 229] width 10 height 10
checkbox input "true"
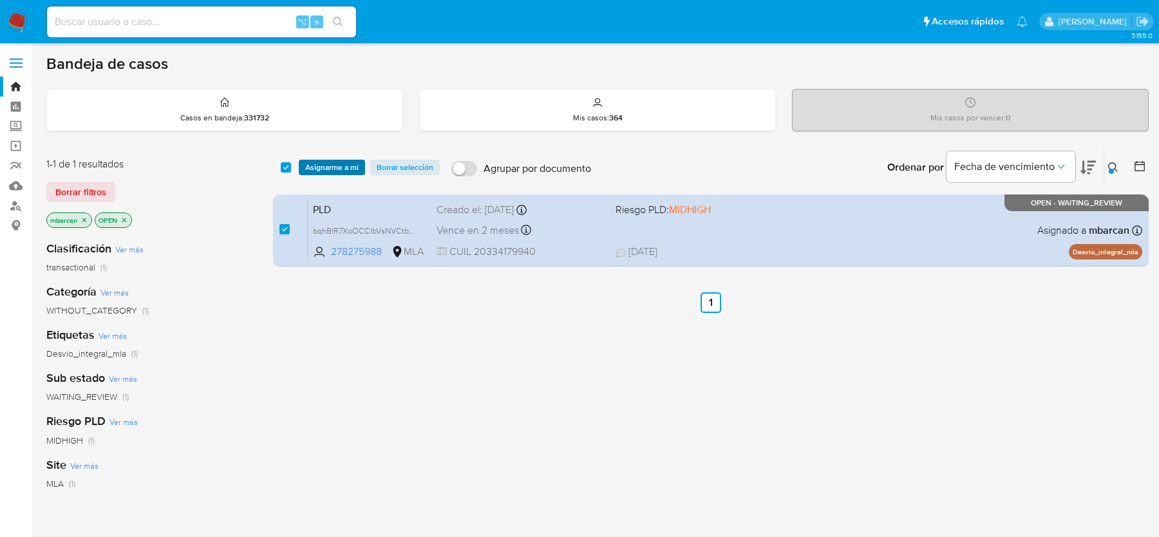
click at [341, 166] on span "Asignarme a mí" at bounding box center [331, 167] width 53 height 13
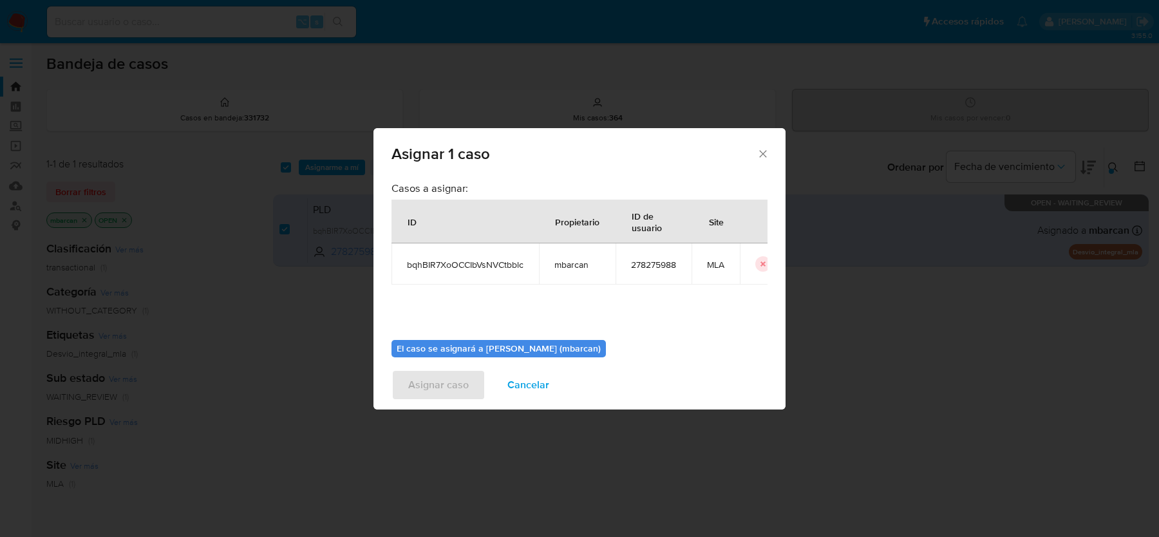
scroll to position [66, 0]
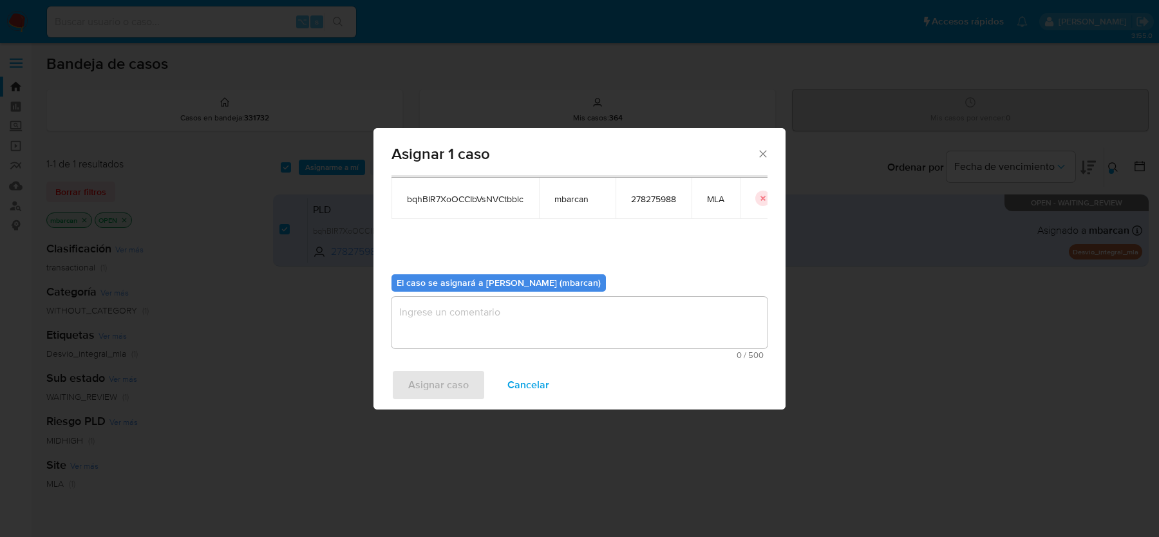
click at [511, 325] on textarea "assign-modal" at bounding box center [580, 323] width 376 height 52
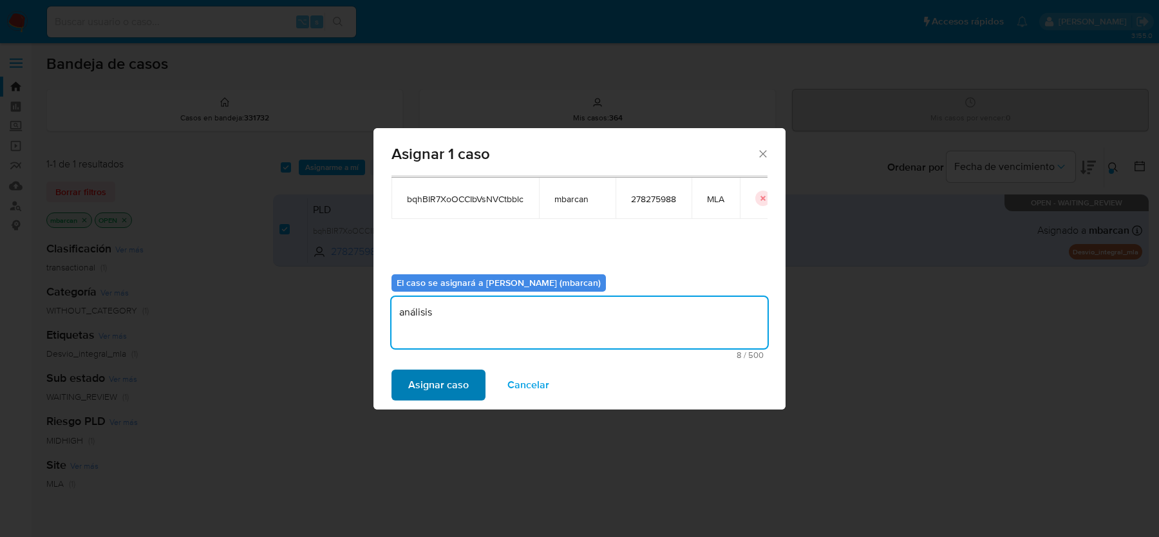
type textarea "análisis"
click at [436, 391] on span "Asignar caso" at bounding box center [438, 385] width 61 height 28
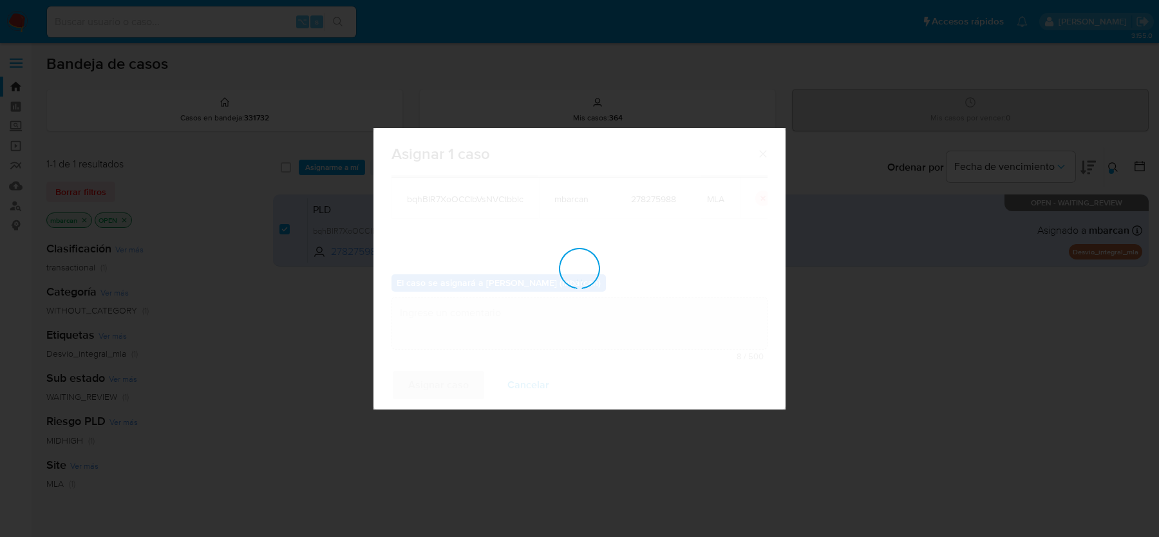
checkbox input "false"
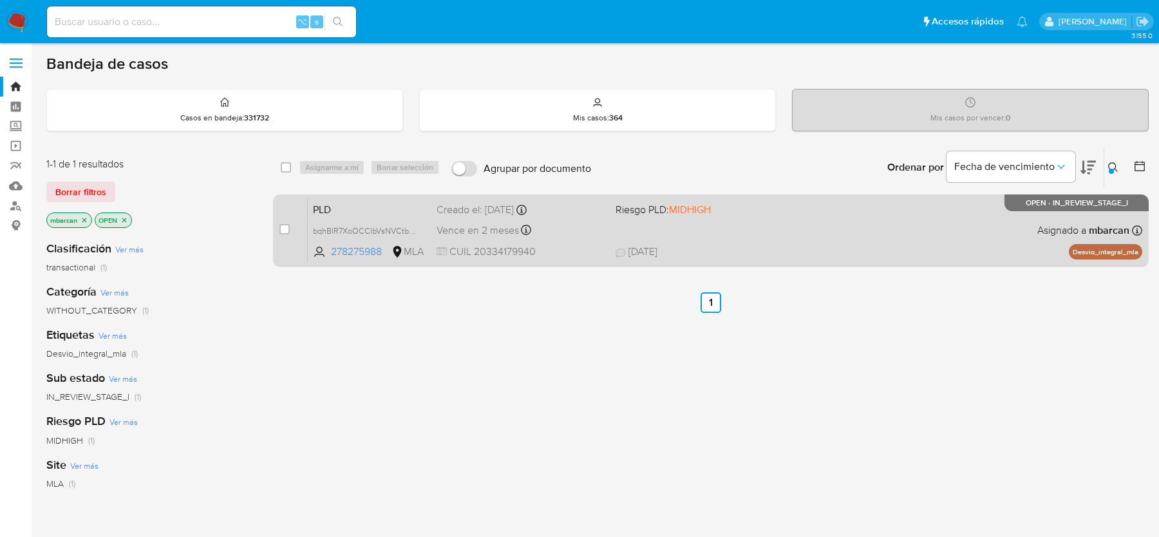
click at [382, 204] on span "PLD" at bounding box center [369, 208] width 113 height 17
click at [0, 0] on div "Pausado Ver notificaciones ⌥ s Accesos rápidos Presiona las siguientes teclas p…" at bounding box center [579, 369] width 1159 height 738
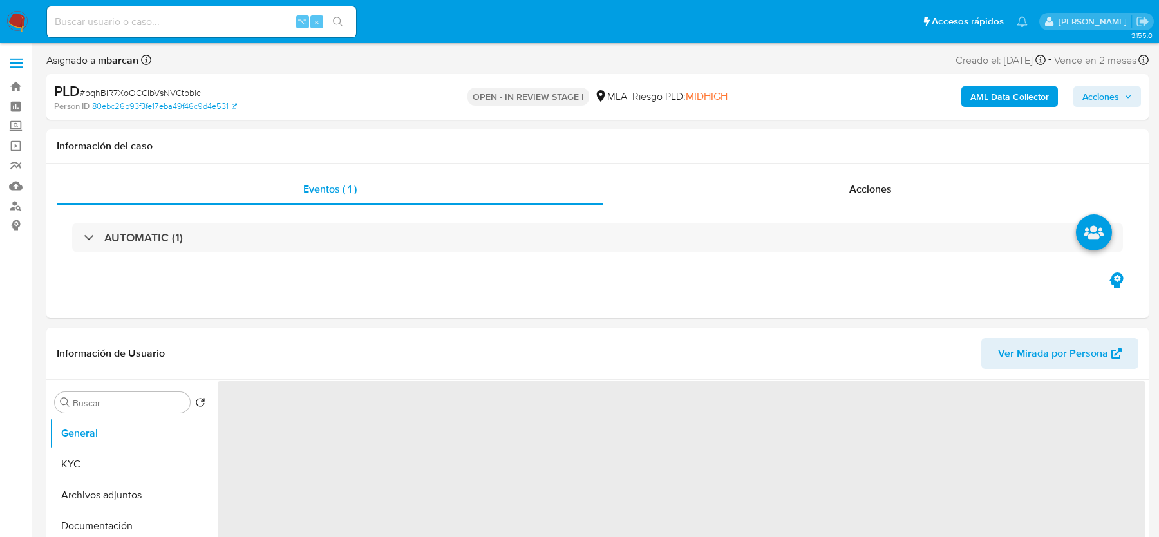
click at [127, 95] on span "# bqhBIR7XoOCCIbVsNVCtbblc" at bounding box center [140, 92] width 121 height 13
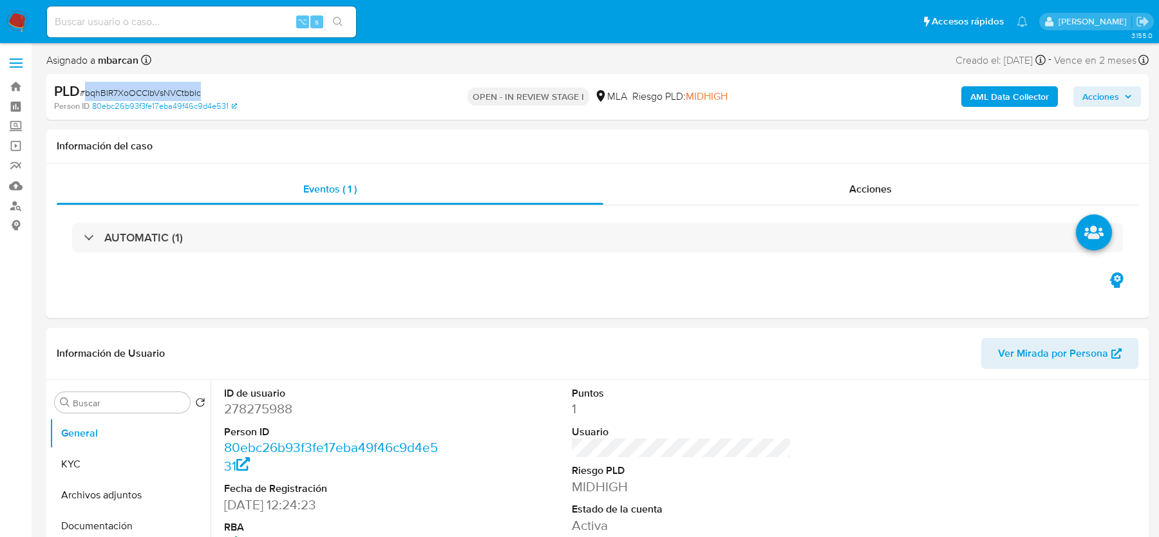
copy span "bqhBIR7XoOCCIbVsNVCtbblc"
select select "10"
copy span "bqhBIR7XoOCCIbVsNVCtbblc"
click at [268, 410] on dd "278275988" at bounding box center [333, 409] width 219 height 18
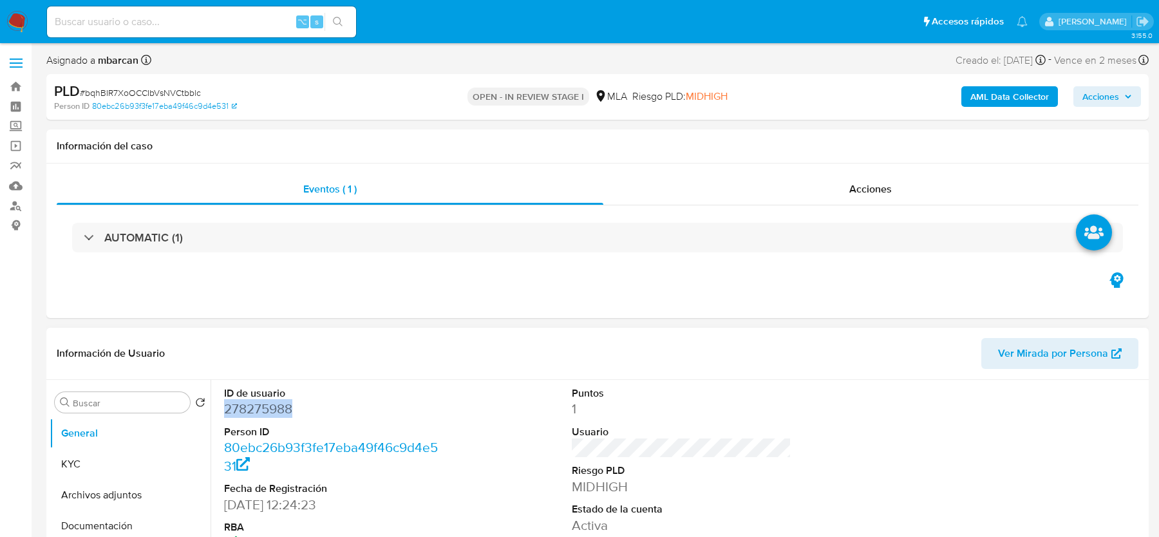
copy dd "278275988"
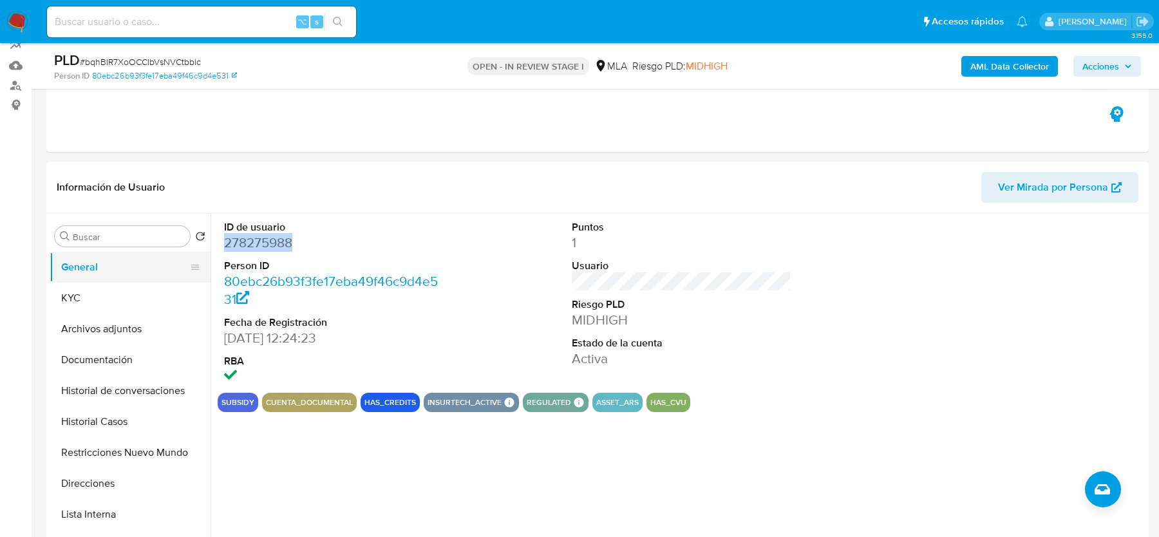
click at [122, 265] on button "General" at bounding box center [125, 267] width 151 height 31
click at [112, 303] on button "KYC" at bounding box center [125, 298] width 151 height 31
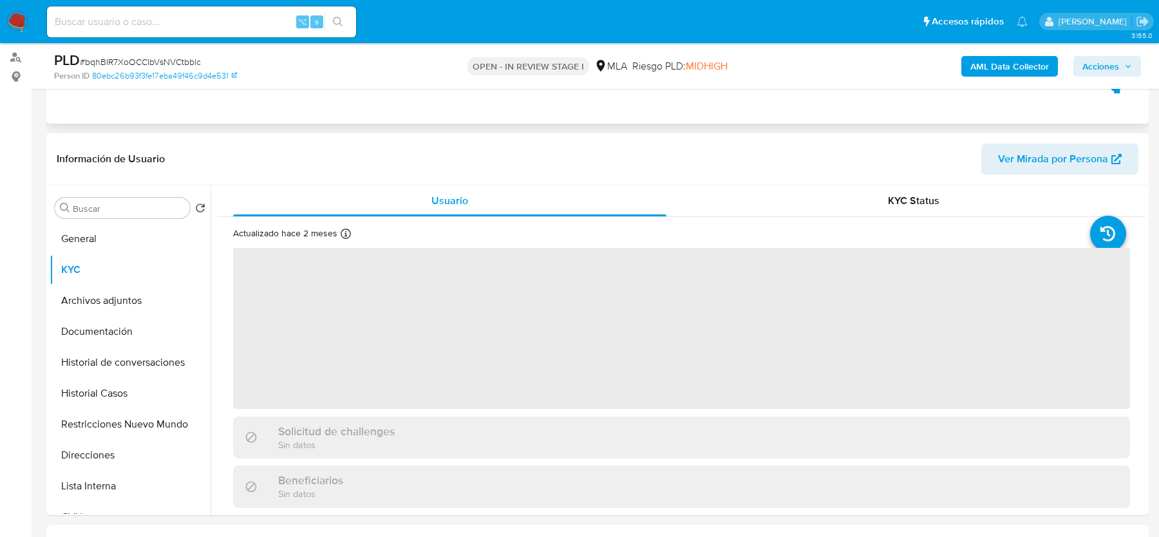
scroll to position [168, 0]
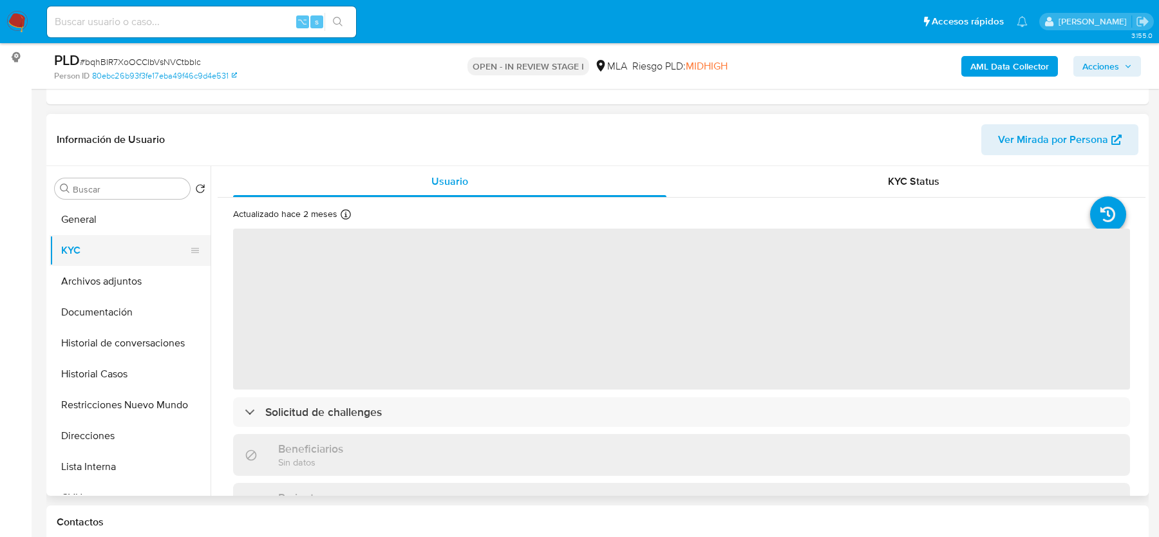
click at [107, 245] on button "KYC" at bounding box center [125, 250] width 151 height 31
click at [131, 190] on input "Buscar" at bounding box center [129, 190] width 112 height 12
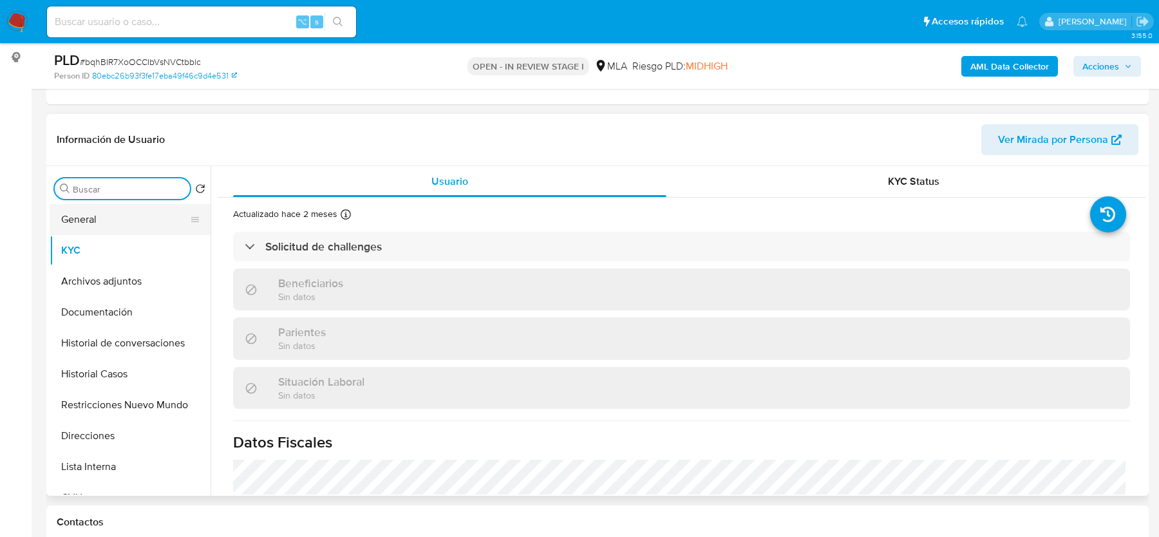
click at [131, 224] on button "General" at bounding box center [125, 219] width 151 height 31
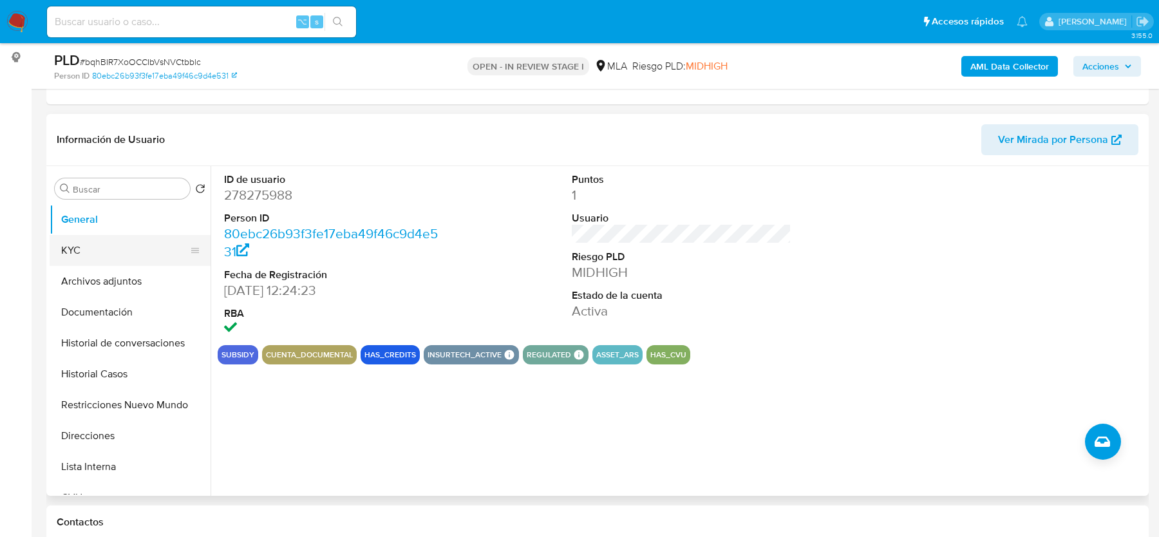
click at [124, 254] on button "KYC" at bounding box center [125, 250] width 151 height 31
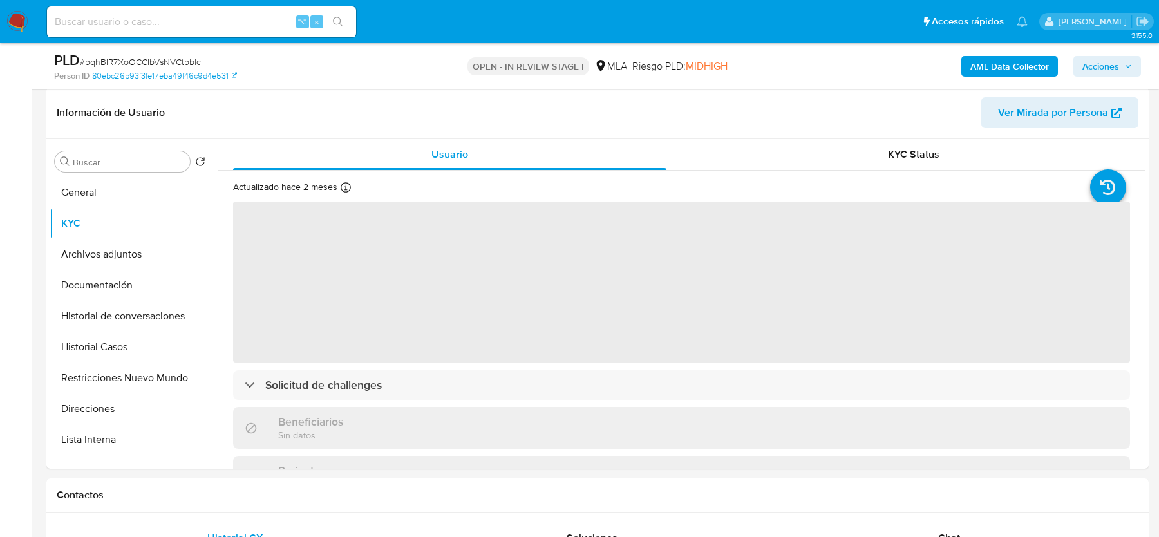
scroll to position [206, 0]
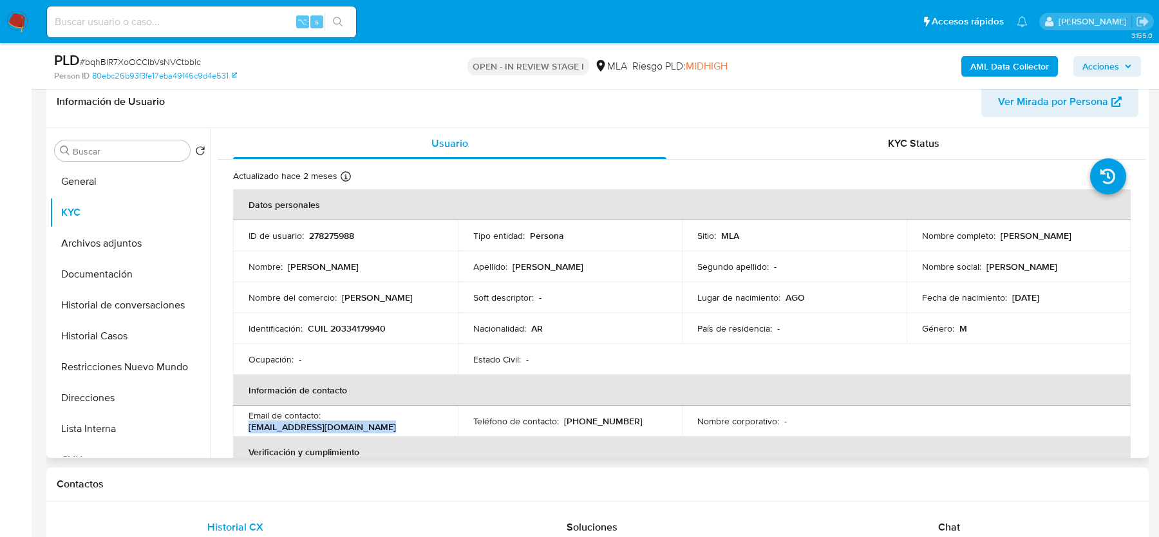
drag, startPoint x: 325, startPoint y: 418, endPoint x: 466, endPoint y: 417, distance: 140.4
click at [466, 417] on tr "Email de contacto : [EMAIL_ADDRESS][DOMAIN_NAME] Teléfono de contacto : [PHONE_…" at bounding box center [682, 421] width 898 height 31
copy p "[EMAIL_ADDRESS][DOMAIN_NAME]"
click at [990, 70] on b "AML Data Collector" at bounding box center [1010, 66] width 79 height 21
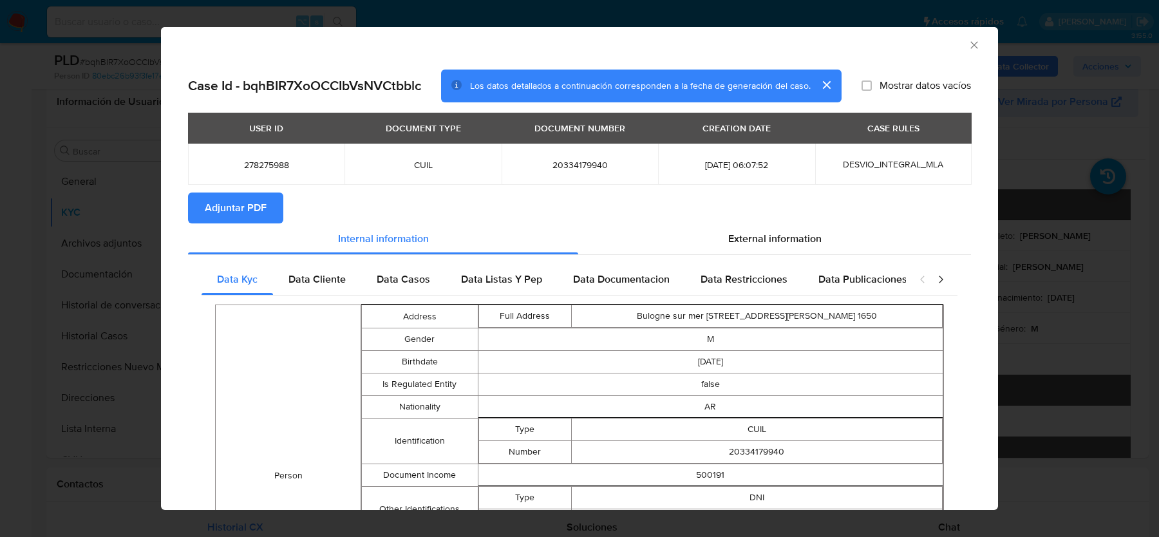
click at [268, 199] on button "Adjuntar PDF" at bounding box center [235, 208] width 95 height 31
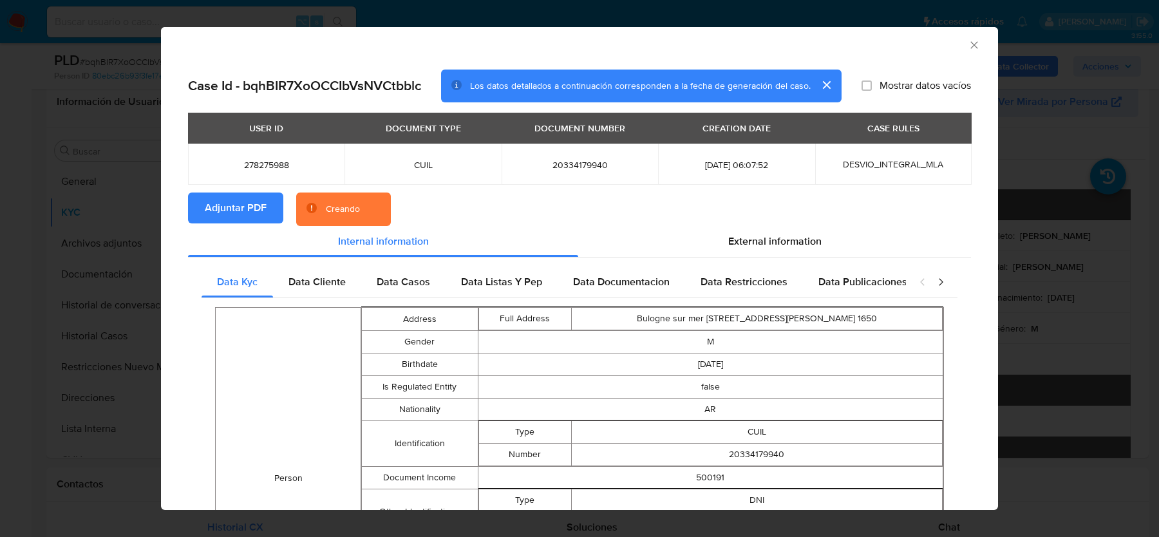
click at [819, 224] on section "Adjuntar PDF Creando" at bounding box center [579, 209] width 783 height 33
drag, startPoint x: 788, startPoint y: 242, endPoint x: 640, endPoint y: 267, distance: 150.9
click at [788, 242] on span "External information" at bounding box center [774, 241] width 93 height 15
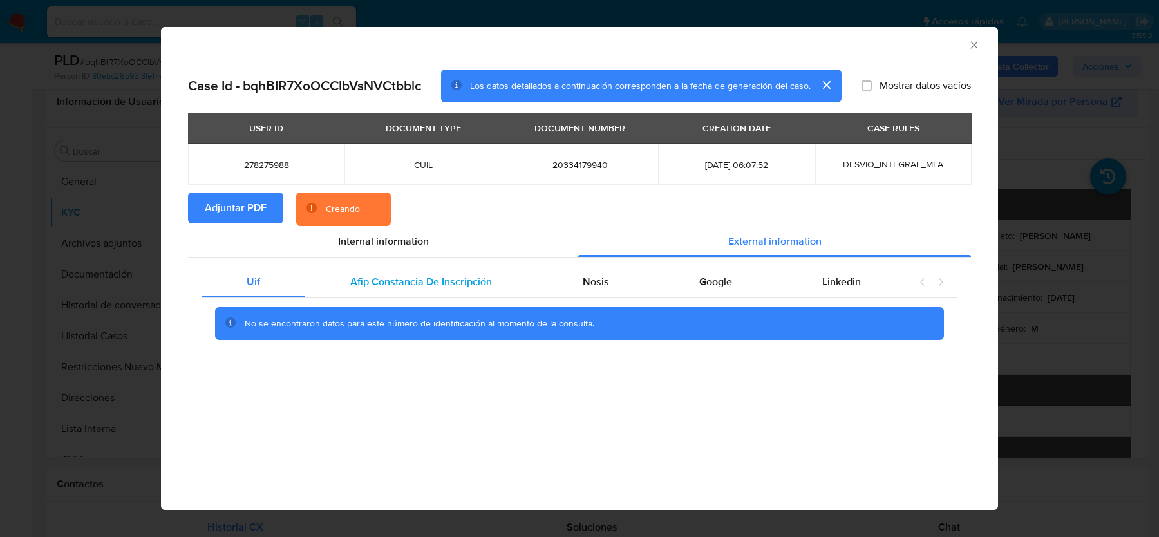
click at [405, 276] on span "Afip Constancia De Inscripción" at bounding box center [421, 281] width 142 height 15
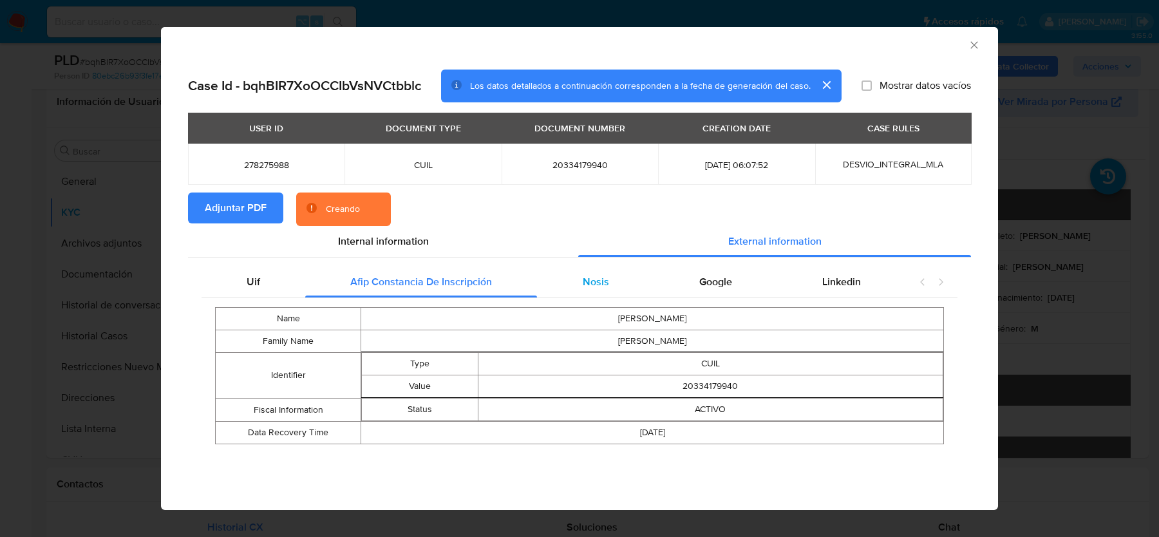
click at [612, 290] on div "Nosis" at bounding box center [595, 282] width 117 height 31
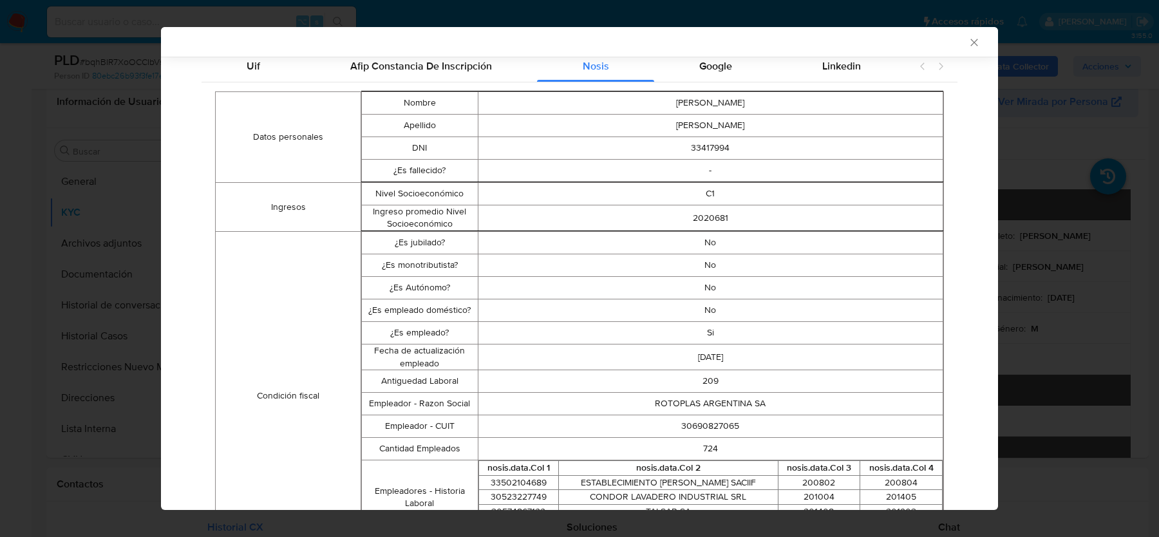
scroll to position [216, 0]
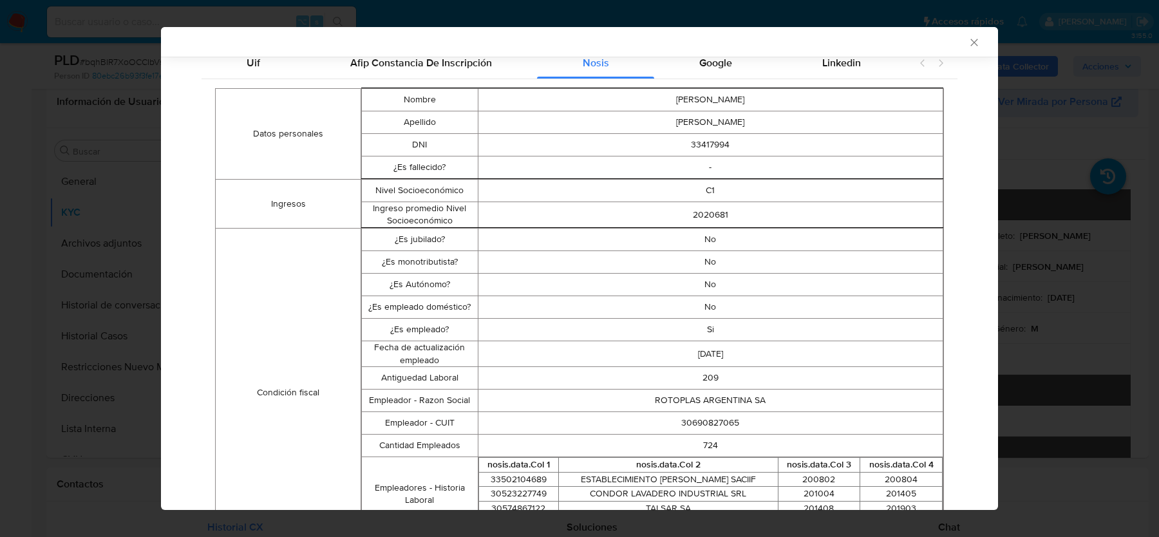
click at [684, 415] on td "30690827065" at bounding box center [710, 423] width 465 height 23
copy td "30690827065"
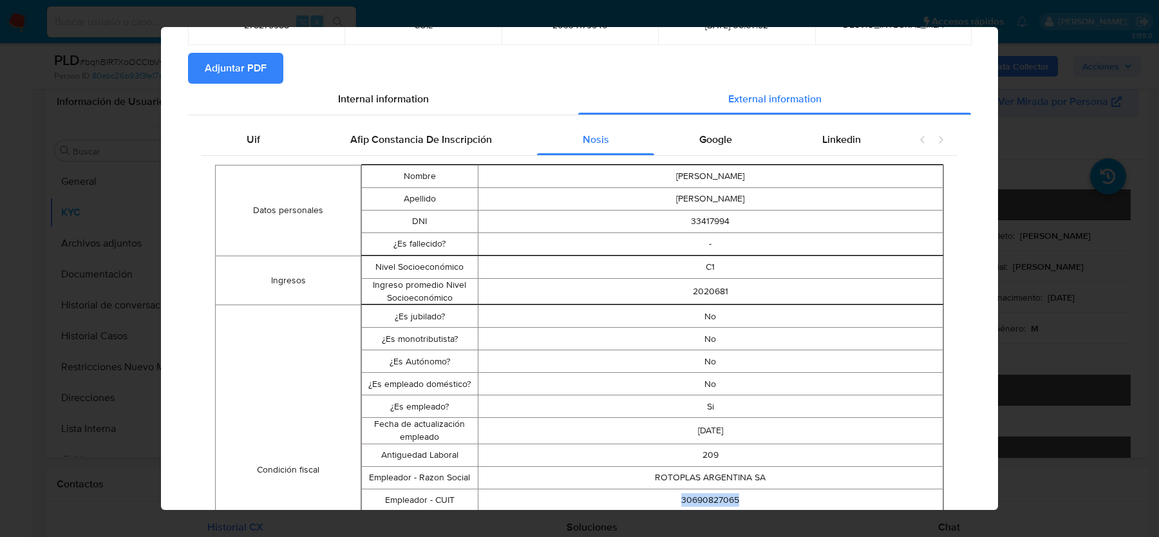
scroll to position [0, 0]
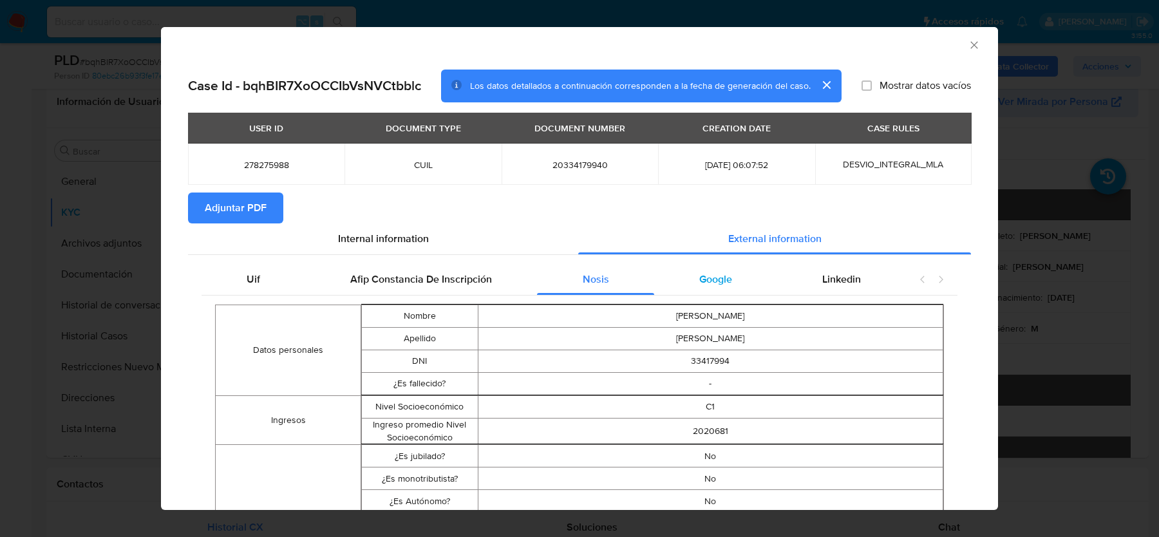
click at [733, 274] on div "Google" at bounding box center [715, 279] width 123 height 31
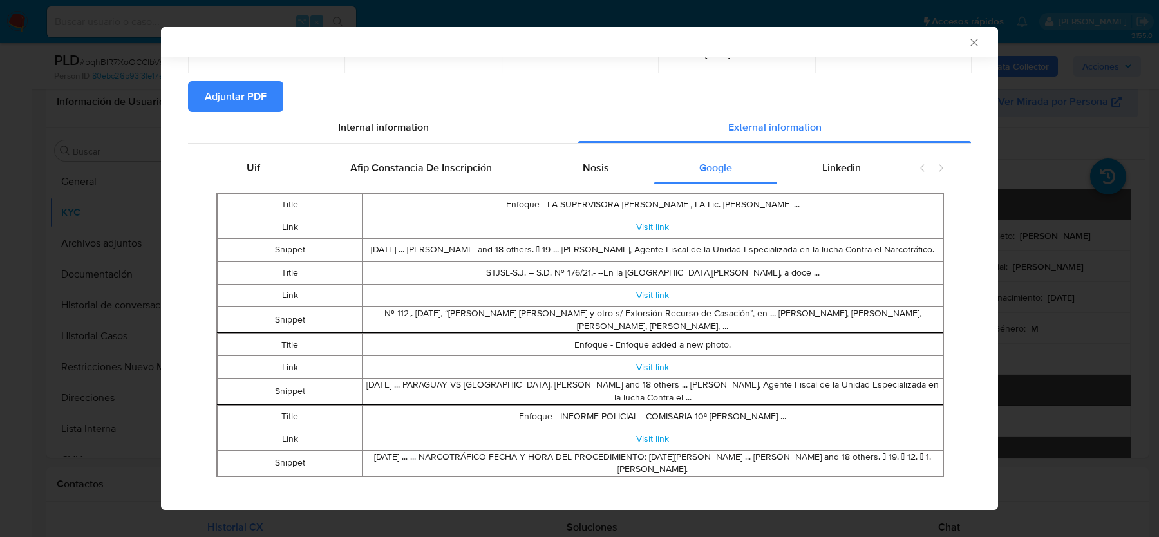
scroll to position [112, 0]
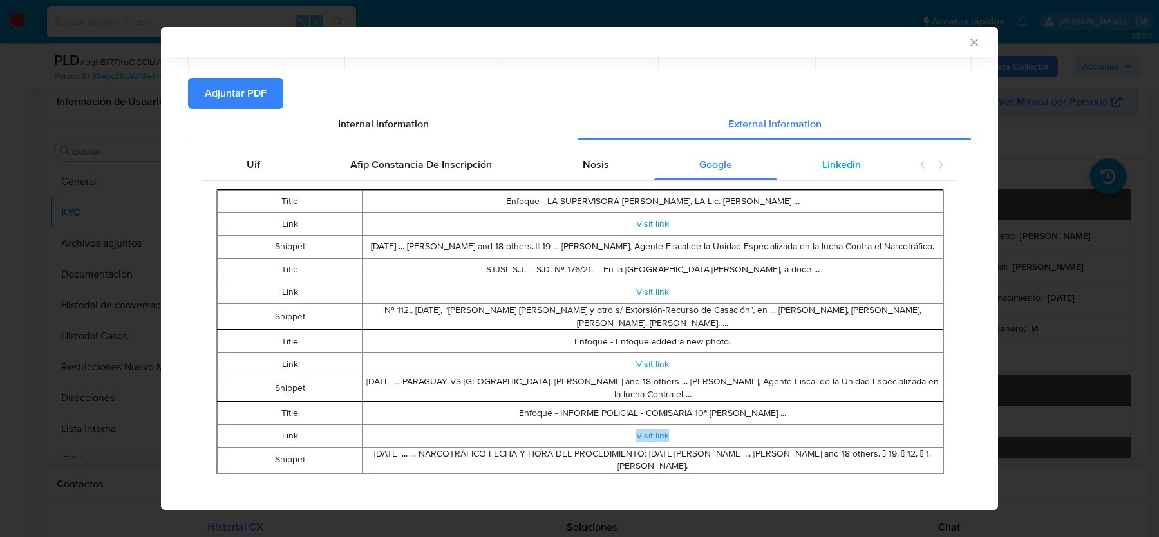
click at [835, 166] on span "Linkedin" at bounding box center [841, 164] width 39 height 15
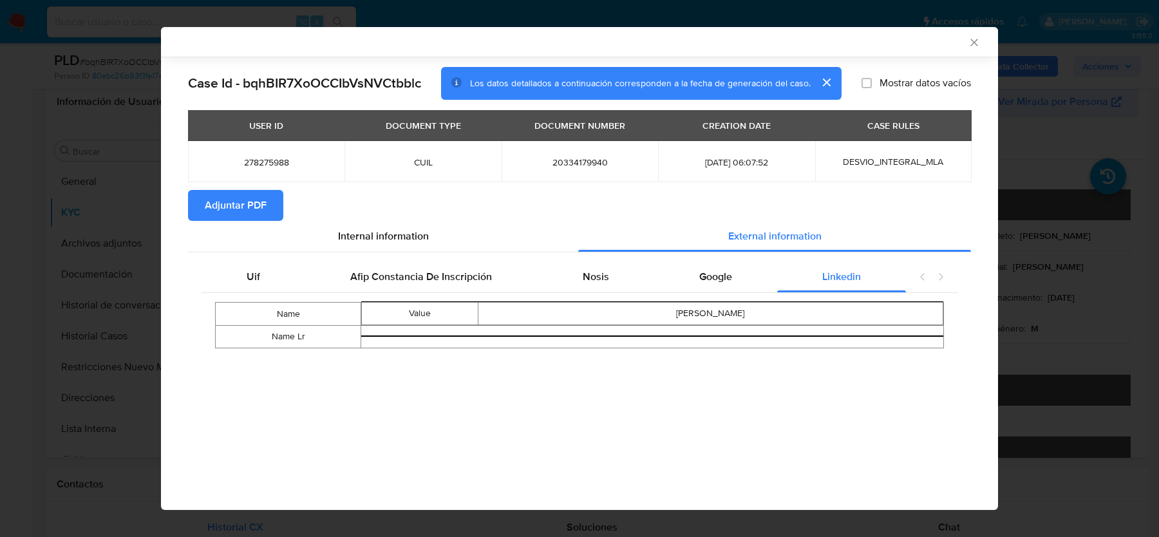
click at [975, 43] on icon "Cerrar ventana" at bounding box center [974, 42] width 7 height 7
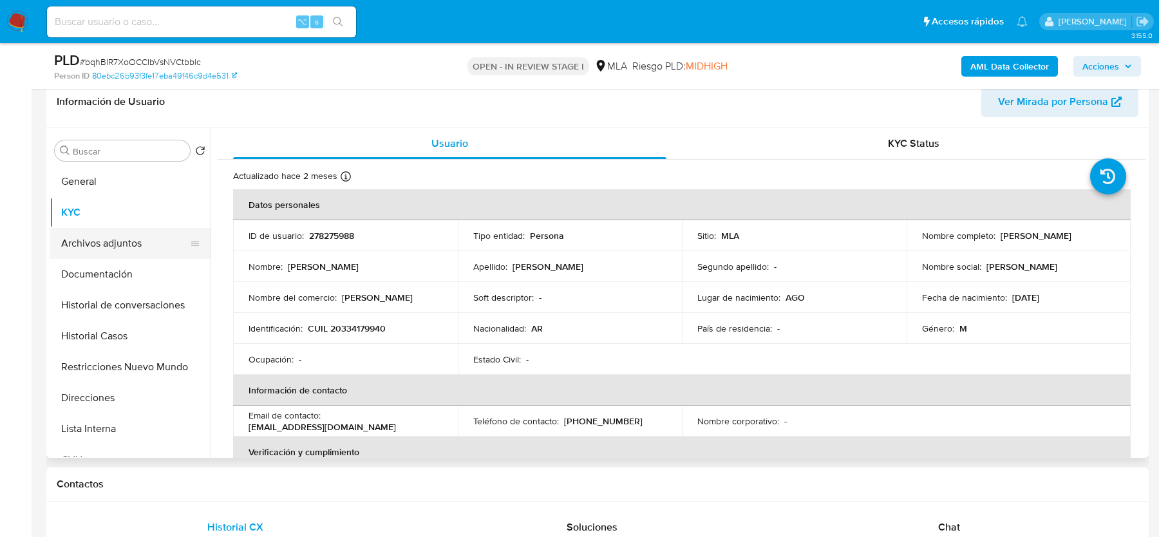
click at [171, 234] on button "Archivos adjuntos" at bounding box center [125, 243] width 151 height 31
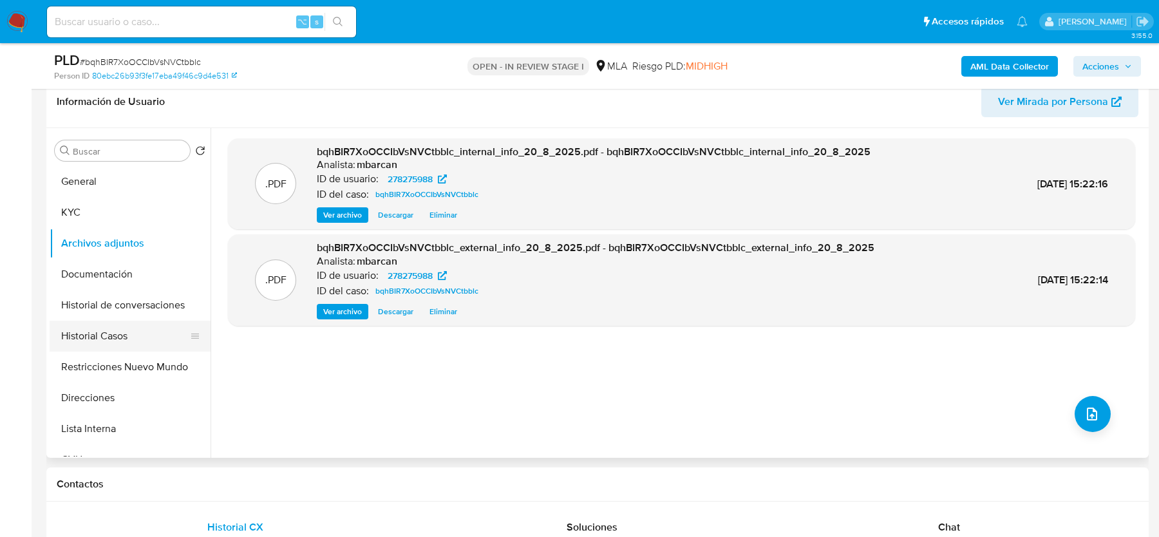
click at [97, 330] on button "Historial Casos" at bounding box center [125, 336] width 151 height 31
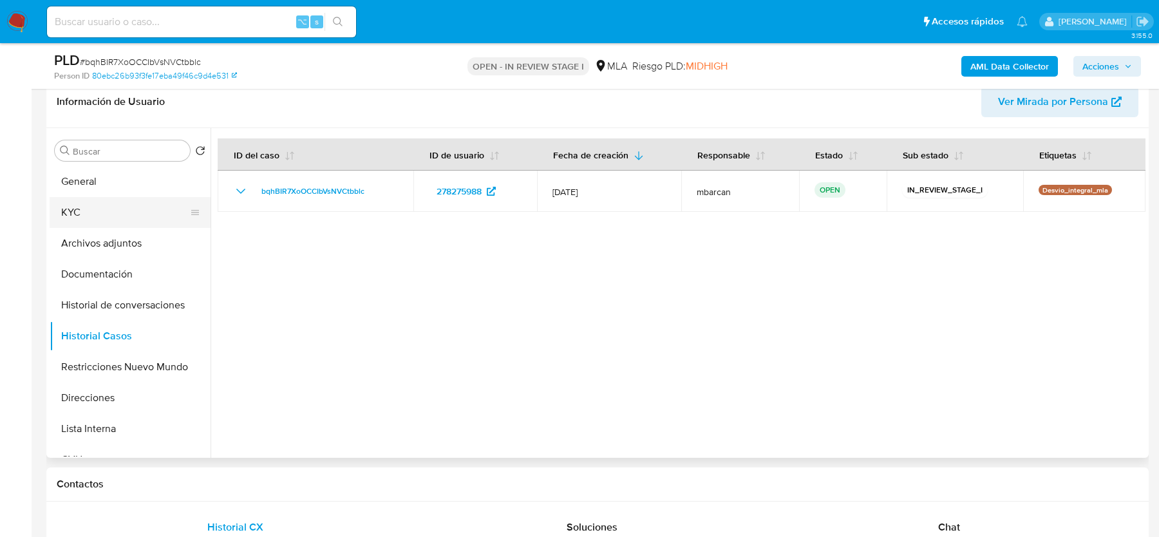
click at [96, 212] on button "KYC" at bounding box center [125, 212] width 151 height 31
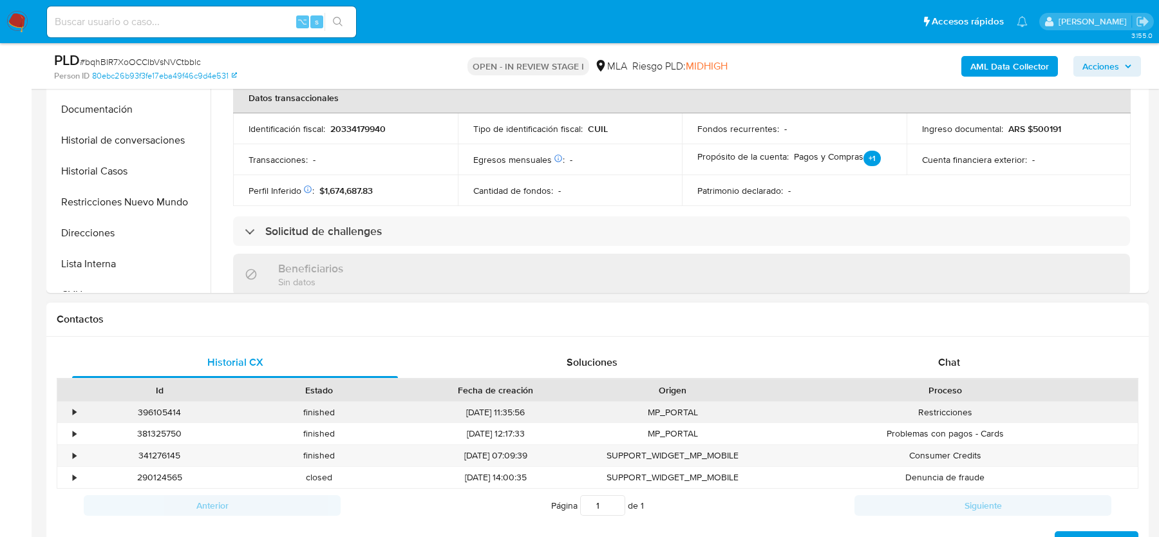
scroll to position [433, 0]
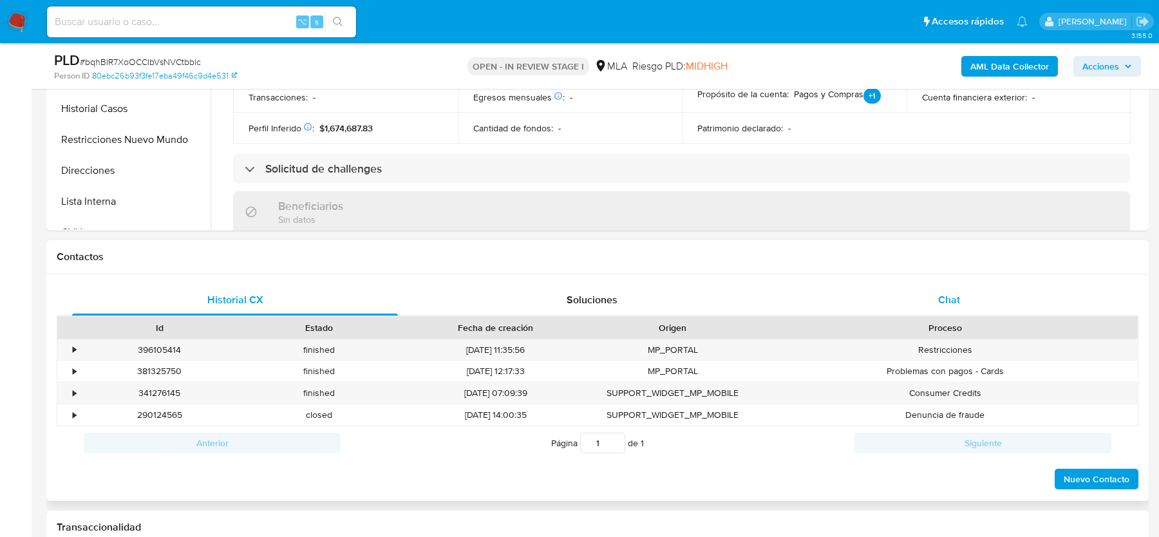
click at [931, 292] on div "Chat" at bounding box center [949, 300] width 326 height 31
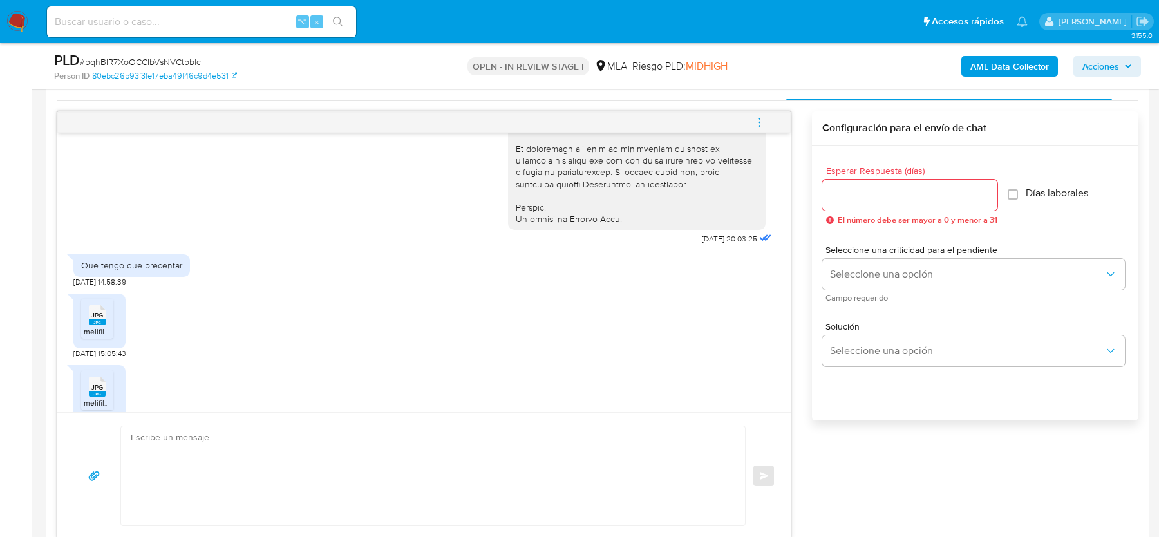
scroll to position [589, 0]
click at [97, 332] on rect at bounding box center [97, 330] width 17 height 6
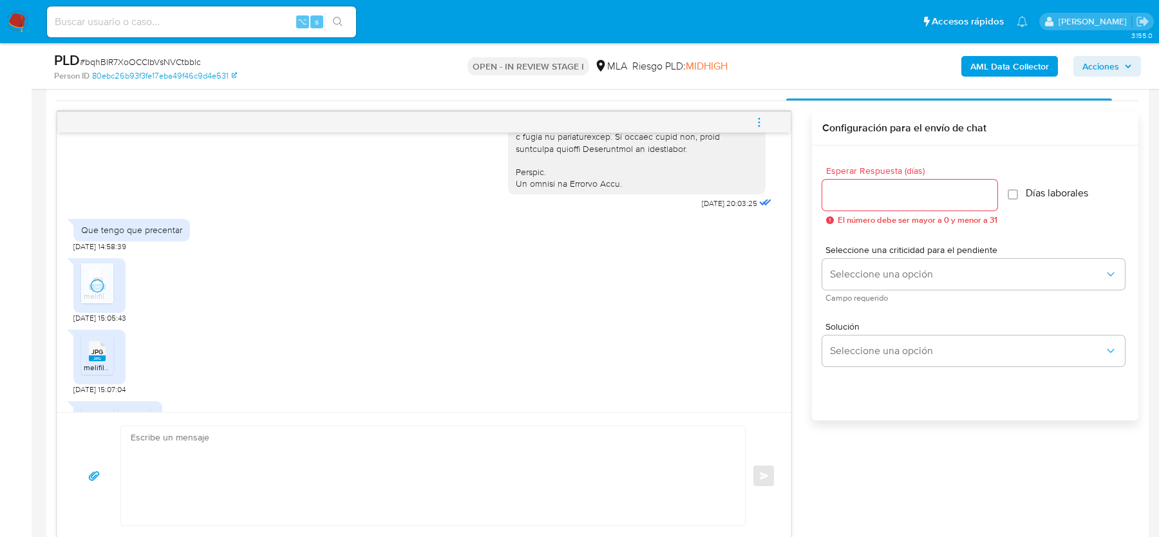
scroll to position [688, 0]
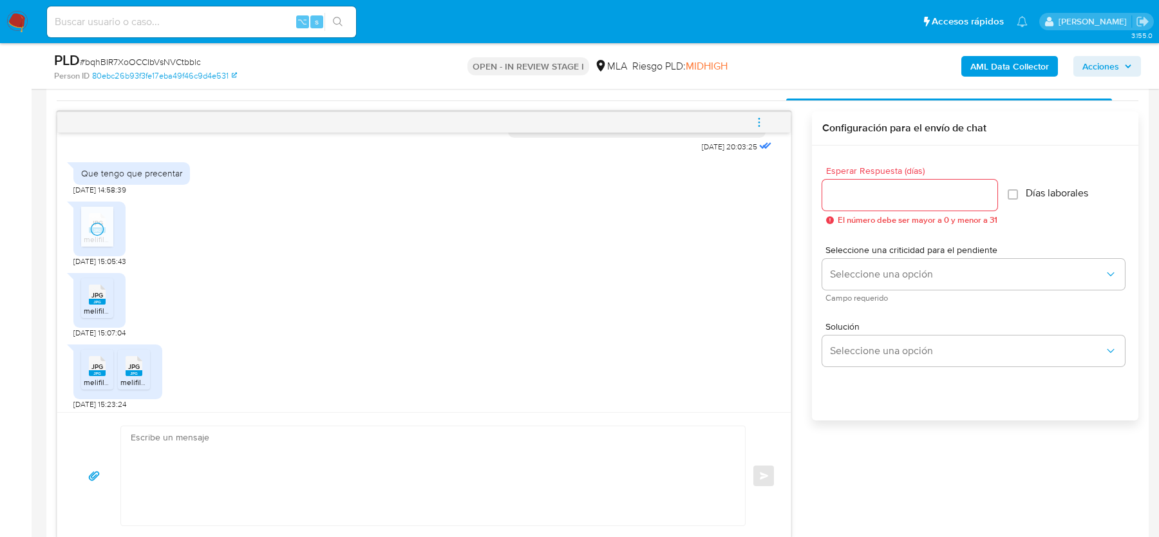
click at [79, 323] on div "JPG JPG melifile6508819798495147541.jpg" at bounding box center [99, 300] width 52 height 55
click at [96, 305] on rect at bounding box center [97, 302] width 17 height 6
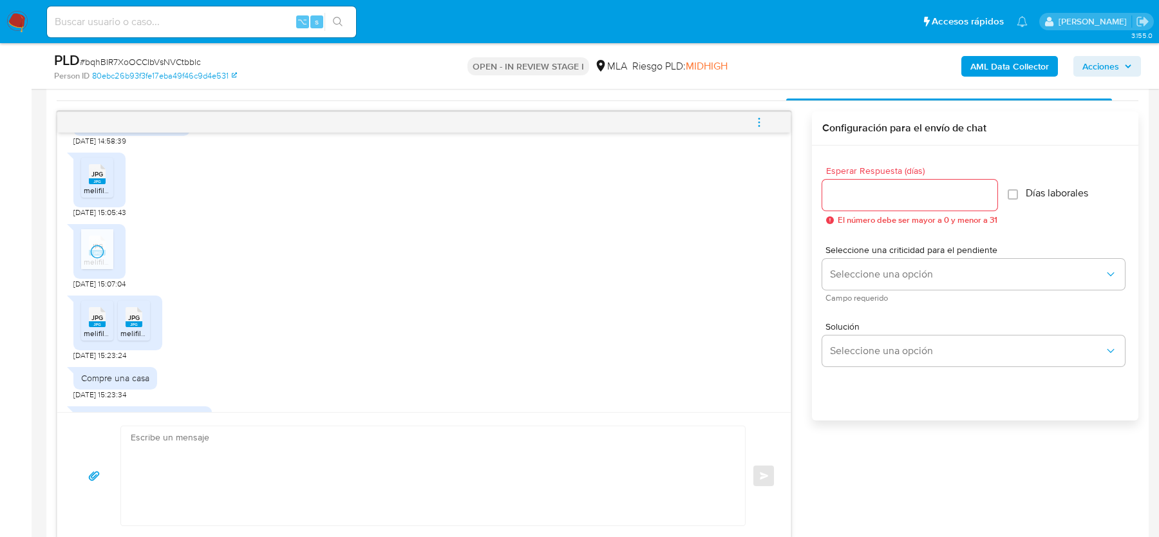
scroll to position [793, 0]
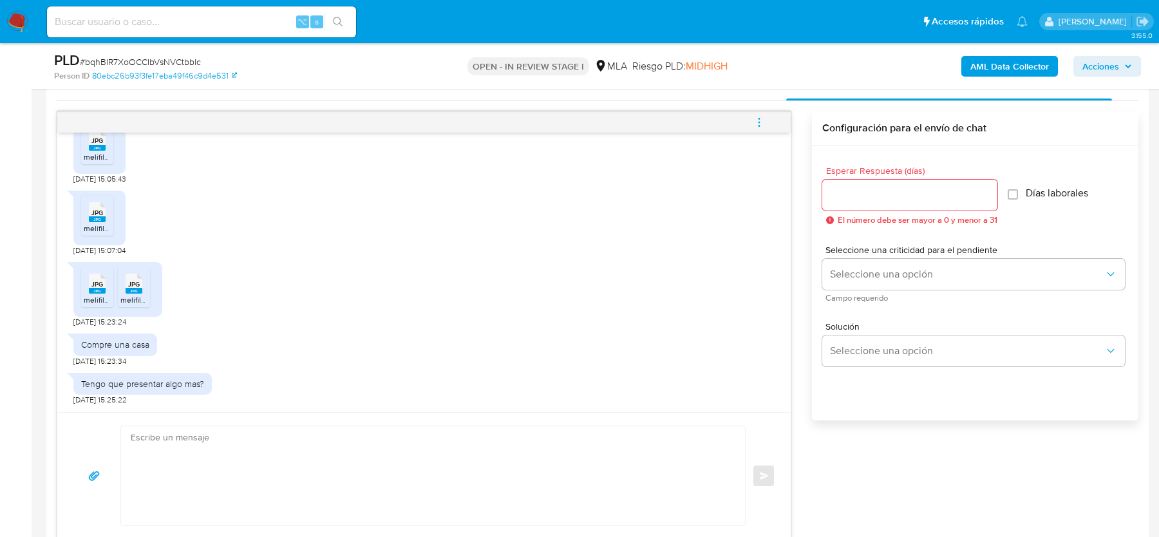
click at [97, 285] on span "JPG" at bounding box center [97, 284] width 12 height 8
click at [138, 294] on icon "JPG" at bounding box center [134, 283] width 17 height 23
click at [248, 464] on textarea at bounding box center [430, 475] width 598 height 99
paste textarea "Hola, Muchas gracias por tu respuesta. Al respecto, ¿podrías enviarnos lo sigui…"
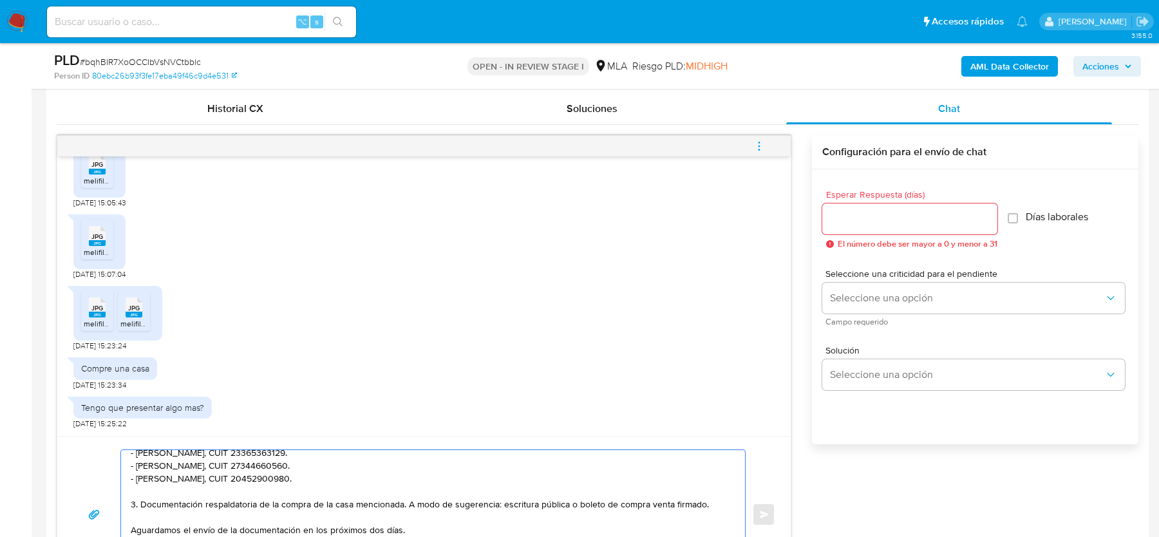
scroll to position [618, 0]
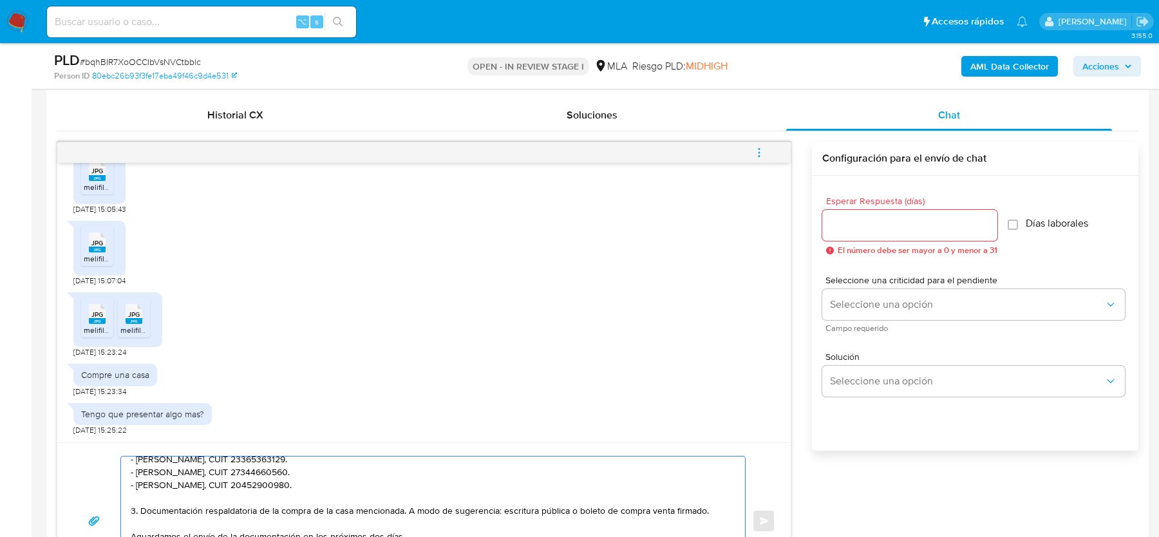
type textarea "Hola, Muchas gracias por tu respuesta. Al respecto, ¿podrías enviarnos lo sigui…"
click at [897, 218] on input "Esperar Respuesta (días)" at bounding box center [909, 225] width 175 height 17
type input "2"
click at [873, 283] on span "Seleccione una criticidad para el pendiente" at bounding box center [977, 280] width 303 height 9
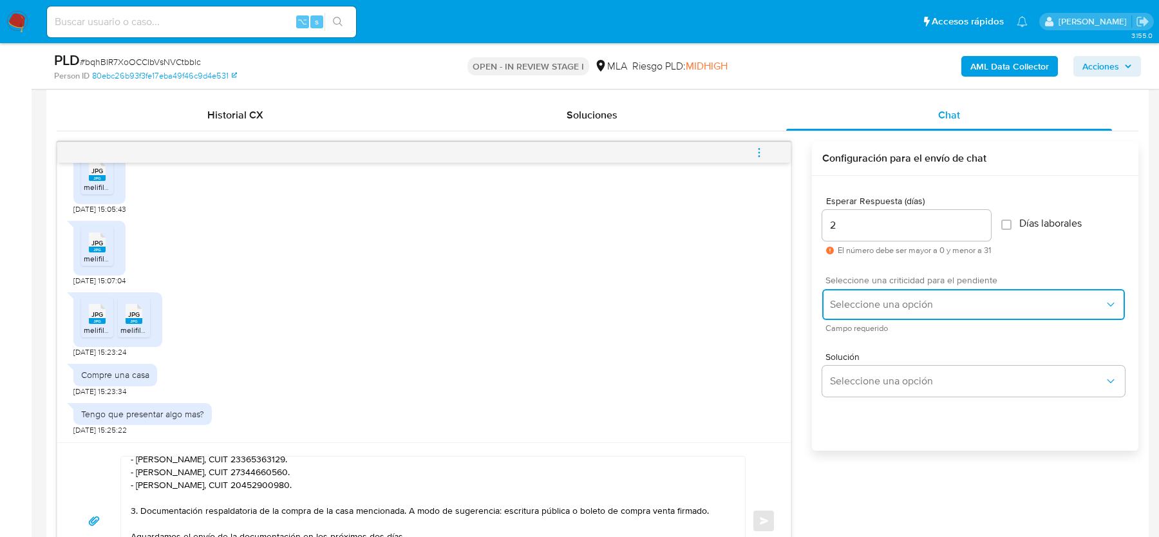
click at [862, 307] on span "Seleccione una opción" at bounding box center [967, 304] width 274 height 13
click at [860, 327] on div "HIGH" at bounding box center [971, 332] width 282 height 26
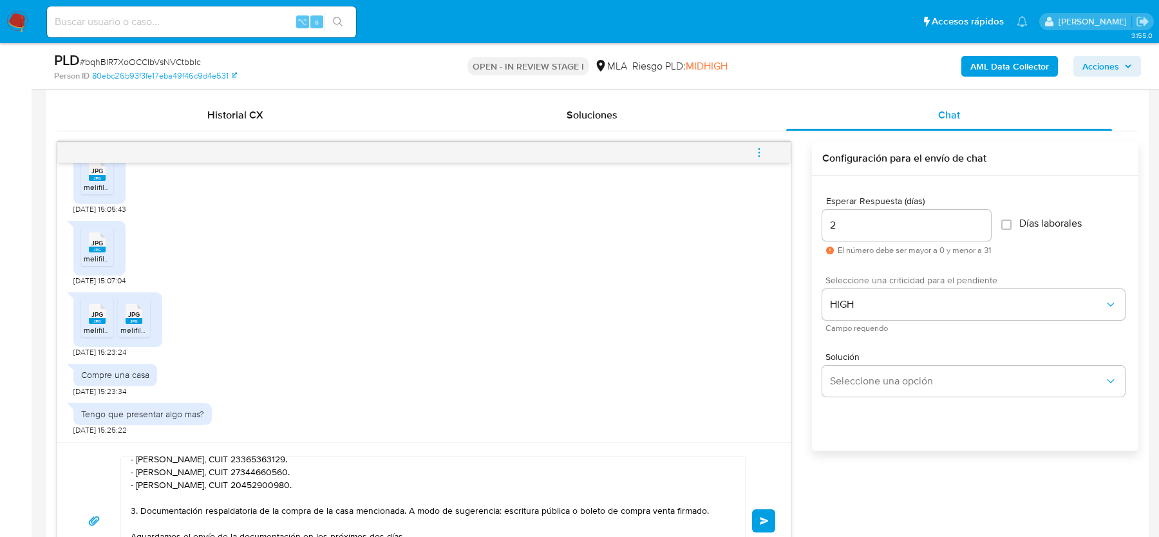
click at [770, 511] on button "Enviar" at bounding box center [763, 520] width 23 height 23
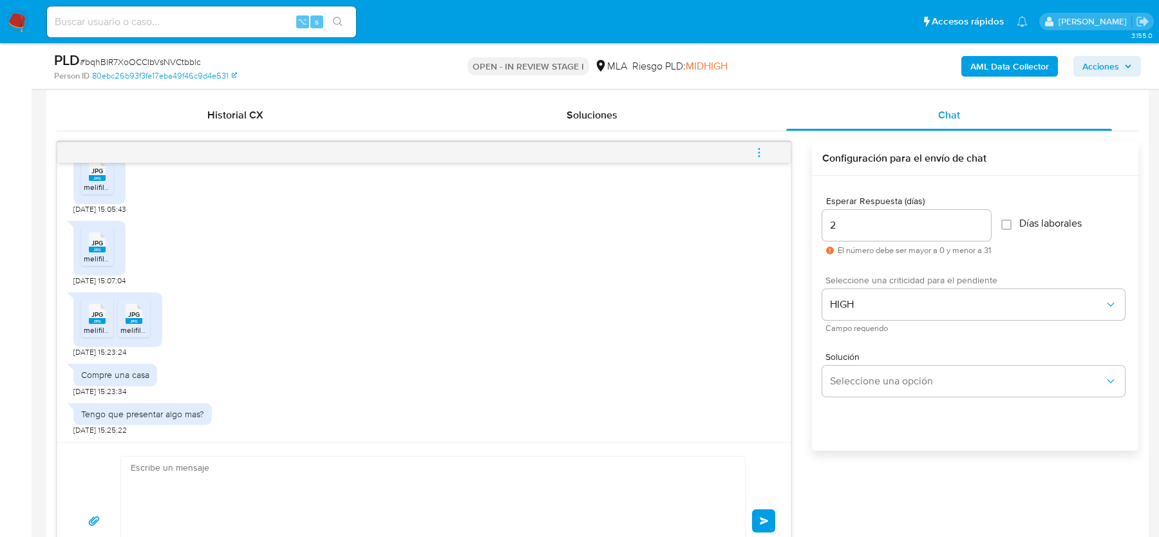
scroll to position [0, 0]
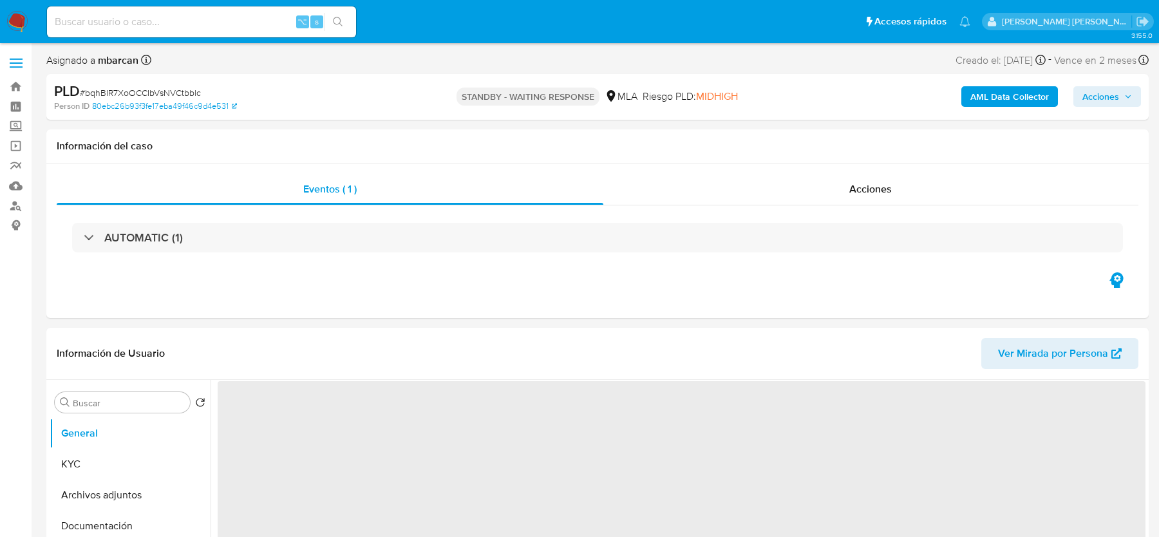
select select "10"
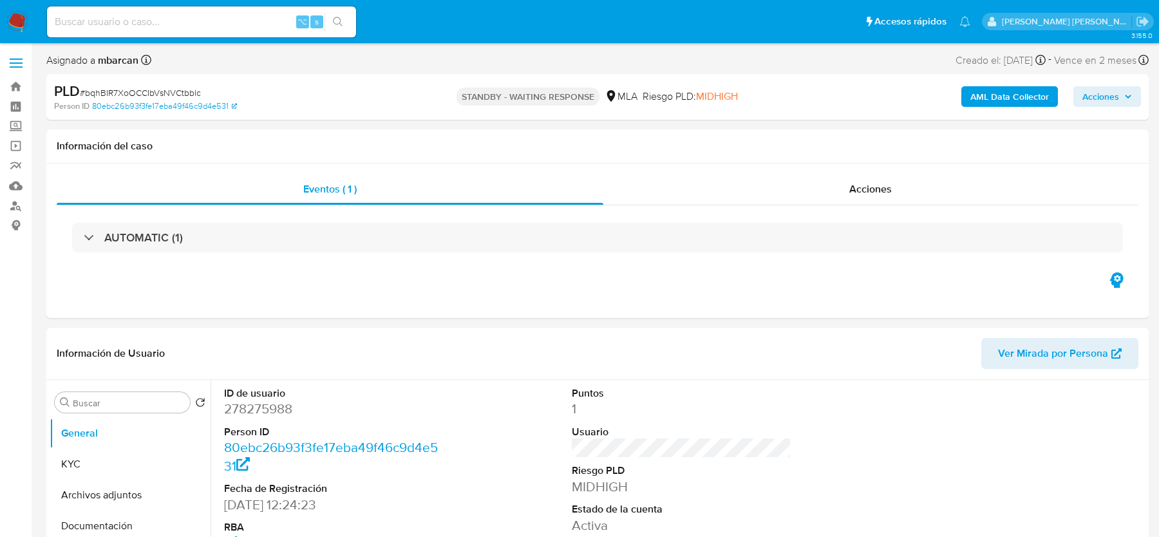
click at [111, 30] on div "⌥ s" at bounding box center [201, 21] width 309 height 31
click at [97, 26] on input at bounding box center [201, 22] width 309 height 17
paste input "XcLs3hWs3FNLyWj08C7Cl6aA"
type input "XcLs3hWs3FNLyWj08C7Cl6aA"
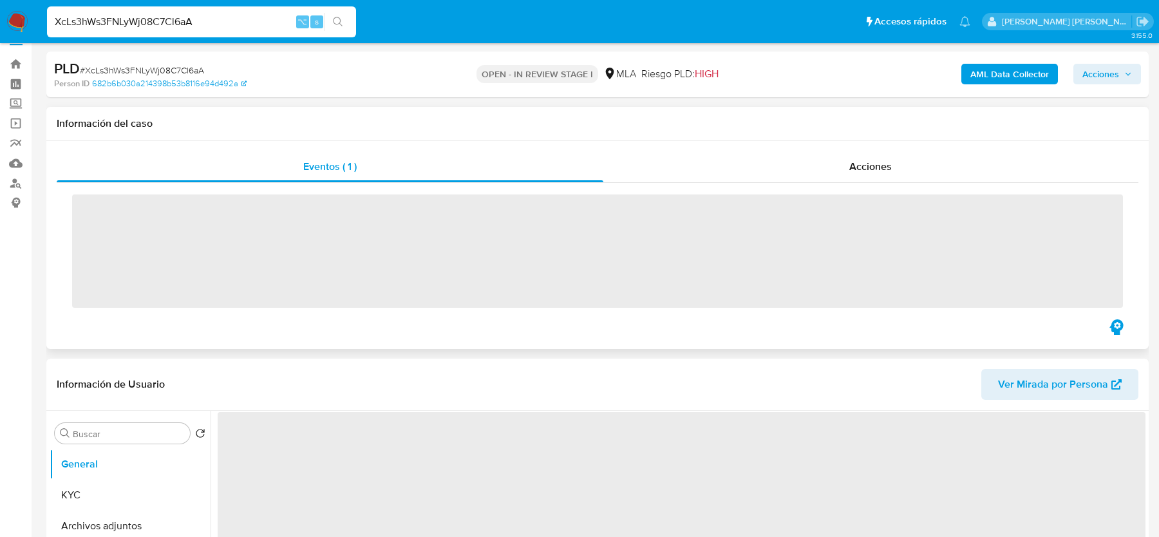
scroll to position [24, 0]
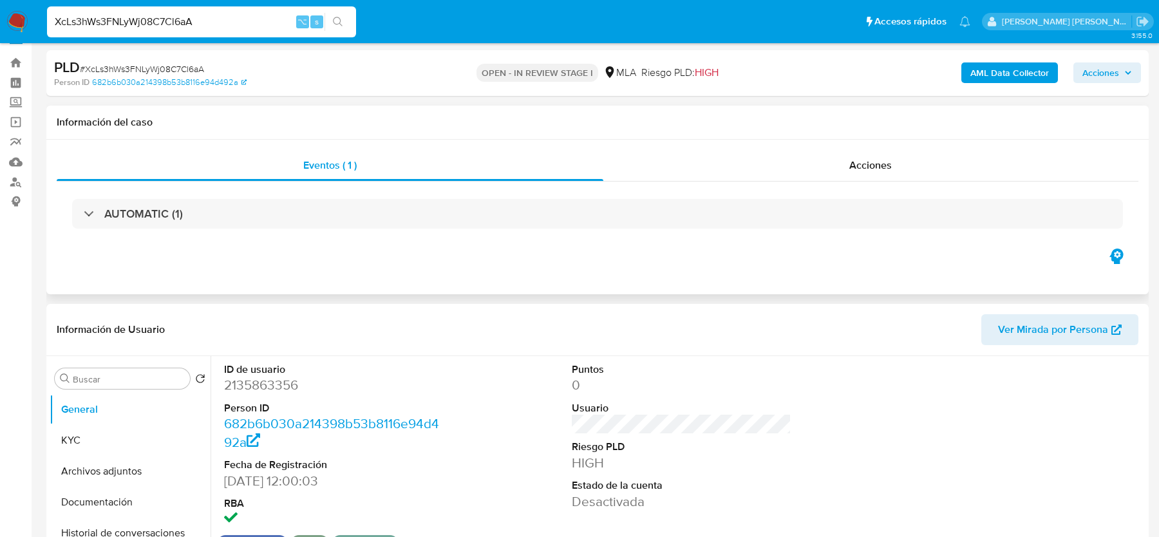
select select "10"
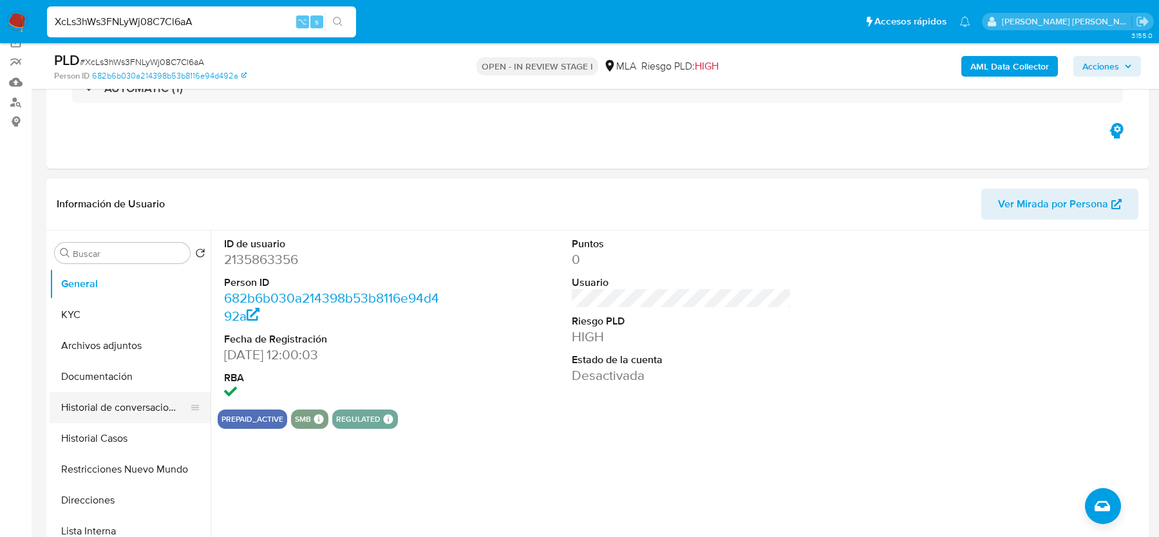
click at [121, 420] on button "Historial de conversaciones" at bounding box center [125, 407] width 151 height 31
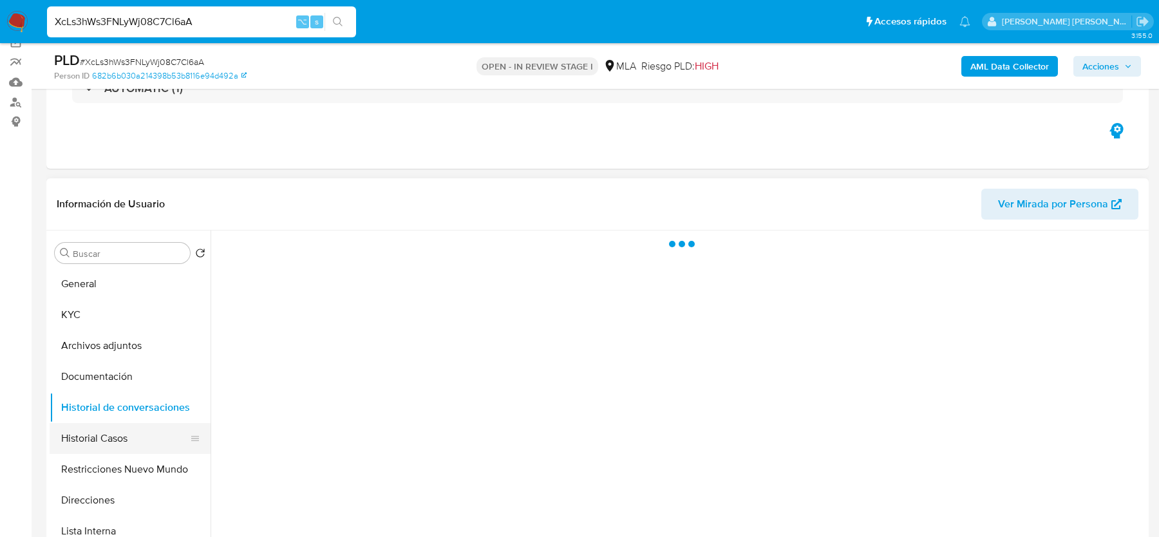
click at [121, 449] on button "Historial Casos" at bounding box center [125, 438] width 151 height 31
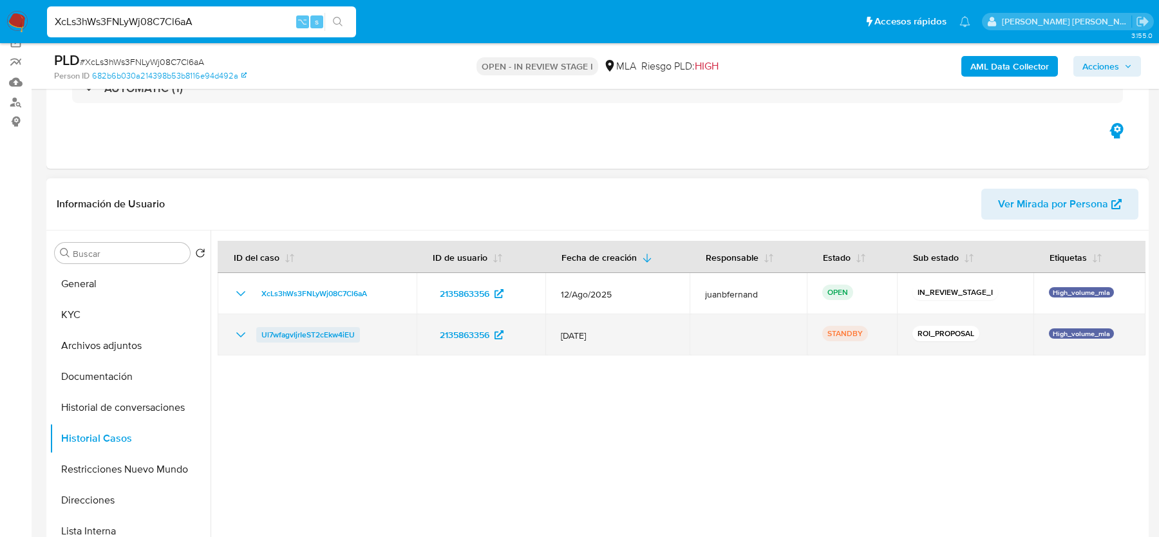
click at [312, 333] on span "Ul7wfagvIjrIeST2cEkw4iEU" at bounding box center [307, 334] width 93 height 15
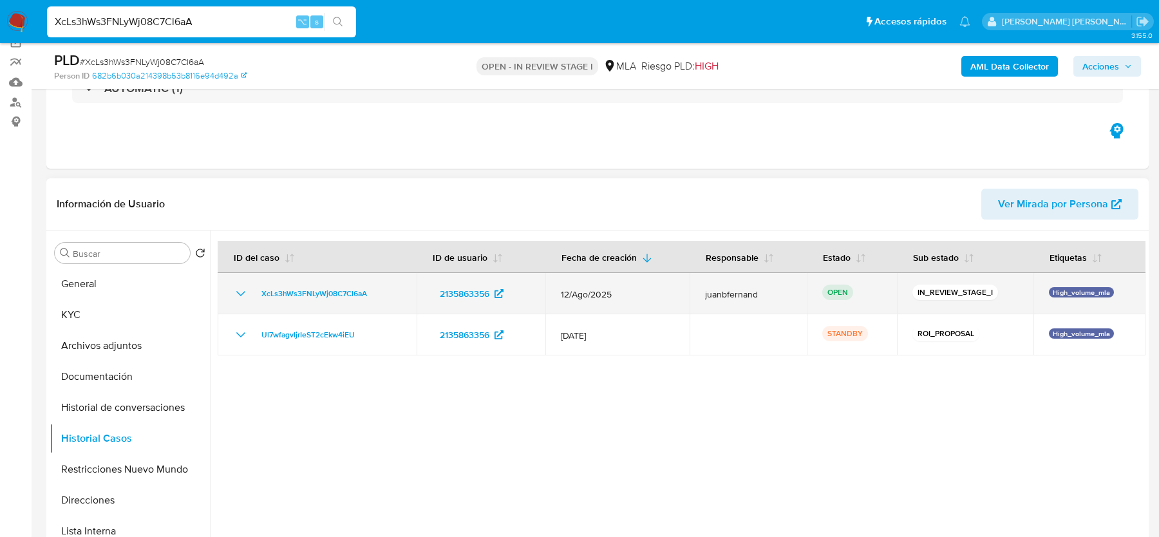
click at [391, 289] on div "XcLs3hWs3FNLyWj08C7Cl6aA" at bounding box center [317, 293] width 168 height 15
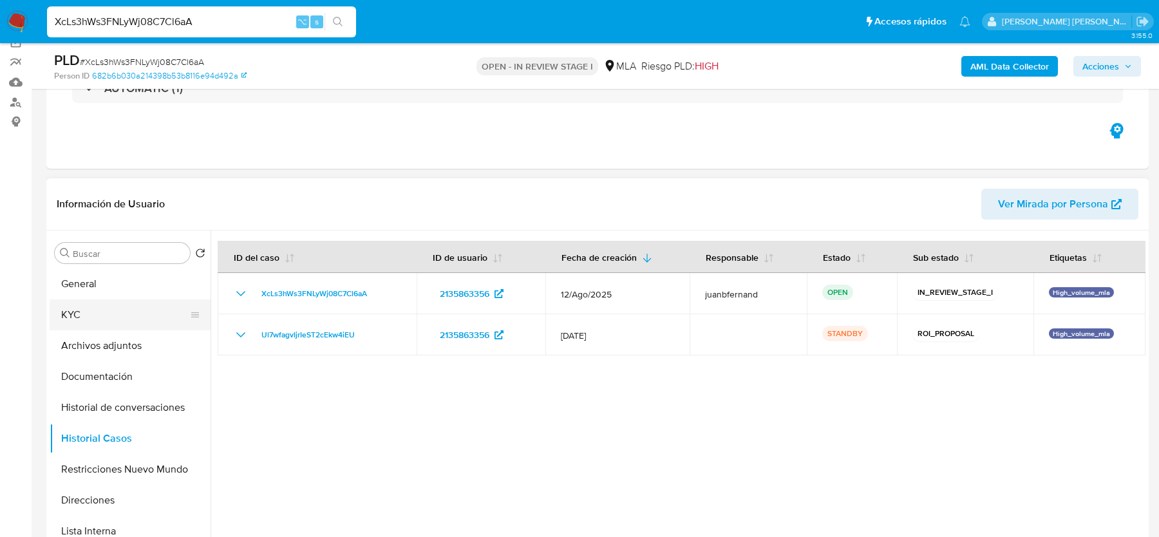
click at [121, 320] on button "KYC" at bounding box center [125, 314] width 151 height 31
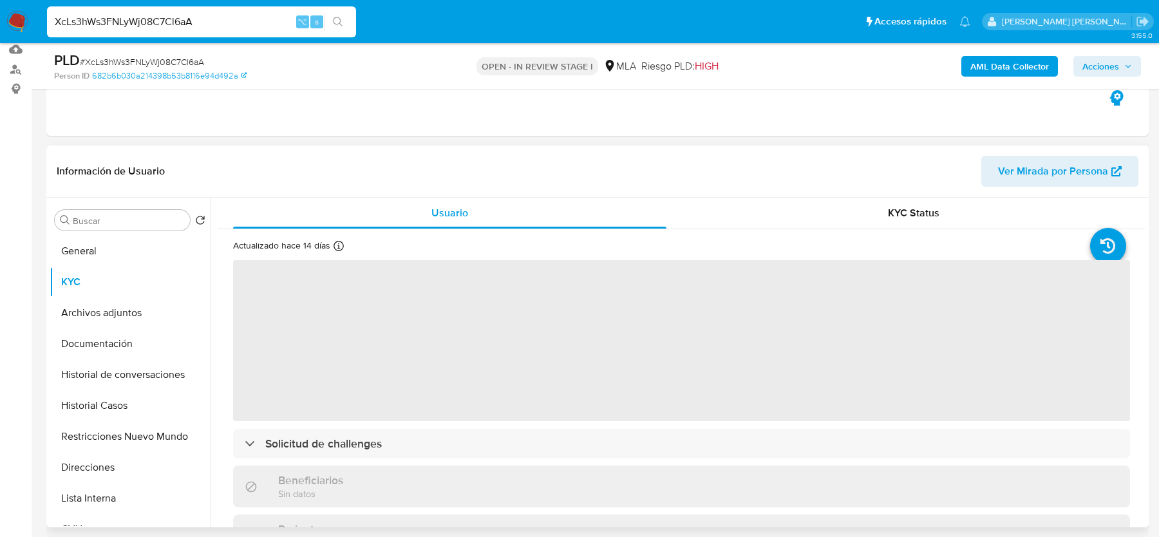
scroll to position [144, 0]
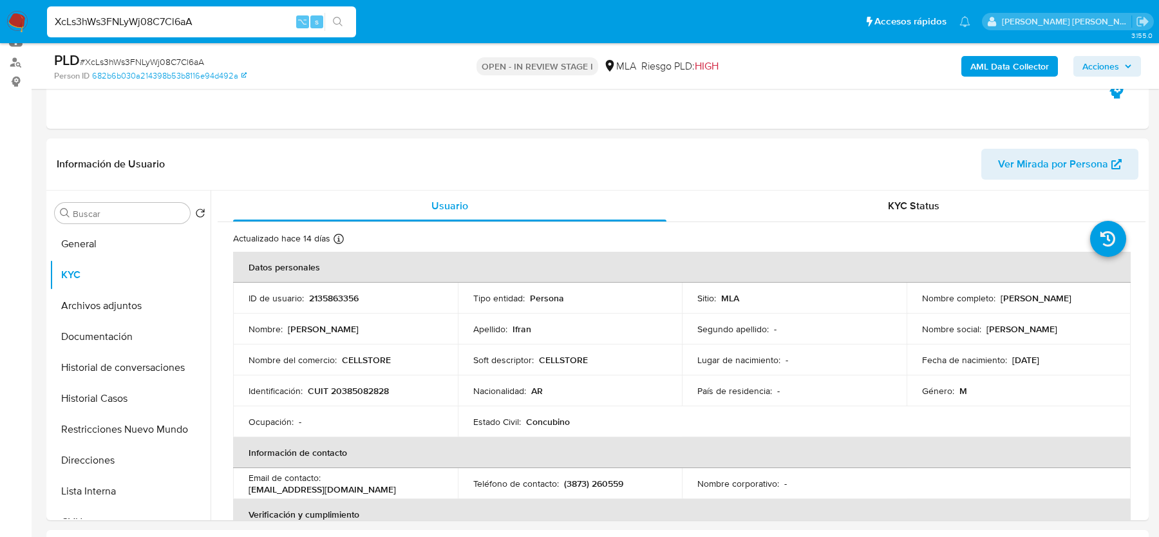
click at [26, 22] on img at bounding box center [17, 22] width 22 height 22
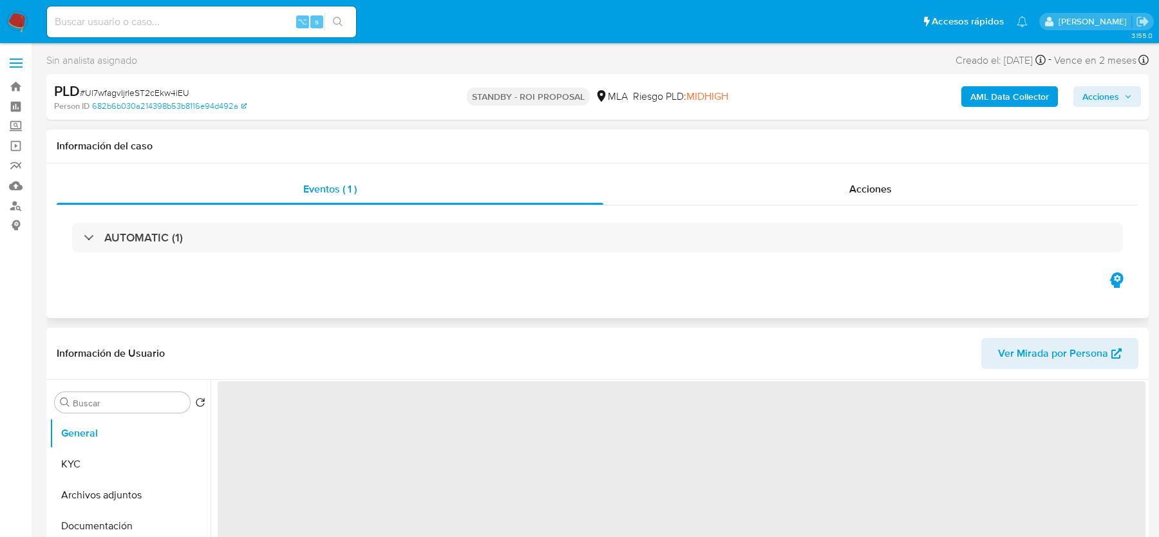
click at [863, 209] on div "AUTOMATIC (1)" at bounding box center [598, 237] width 1082 height 64
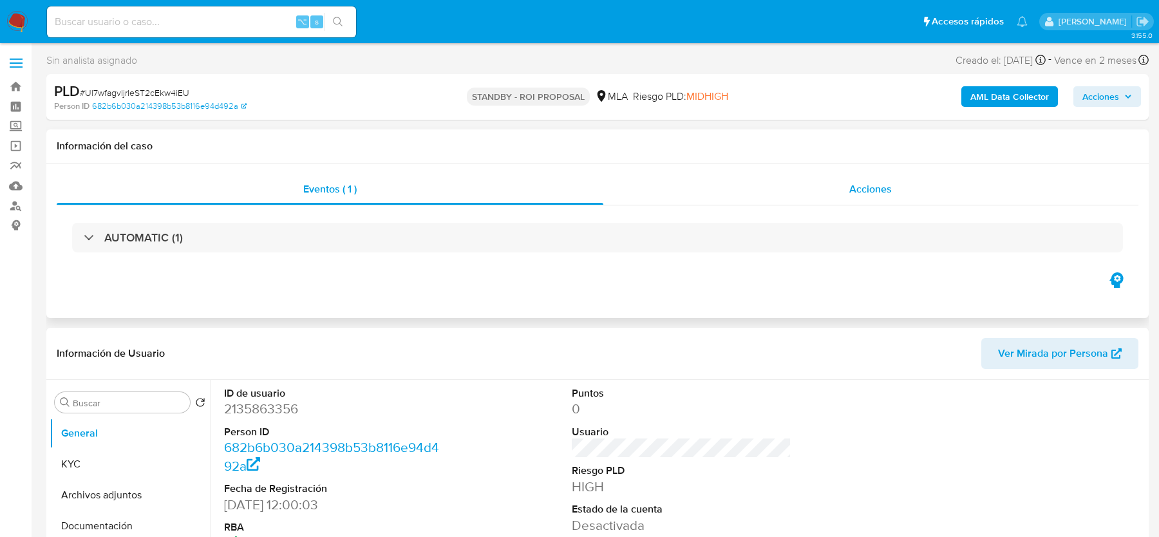
click at [863, 192] on span "Acciones" at bounding box center [870, 189] width 43 height 15
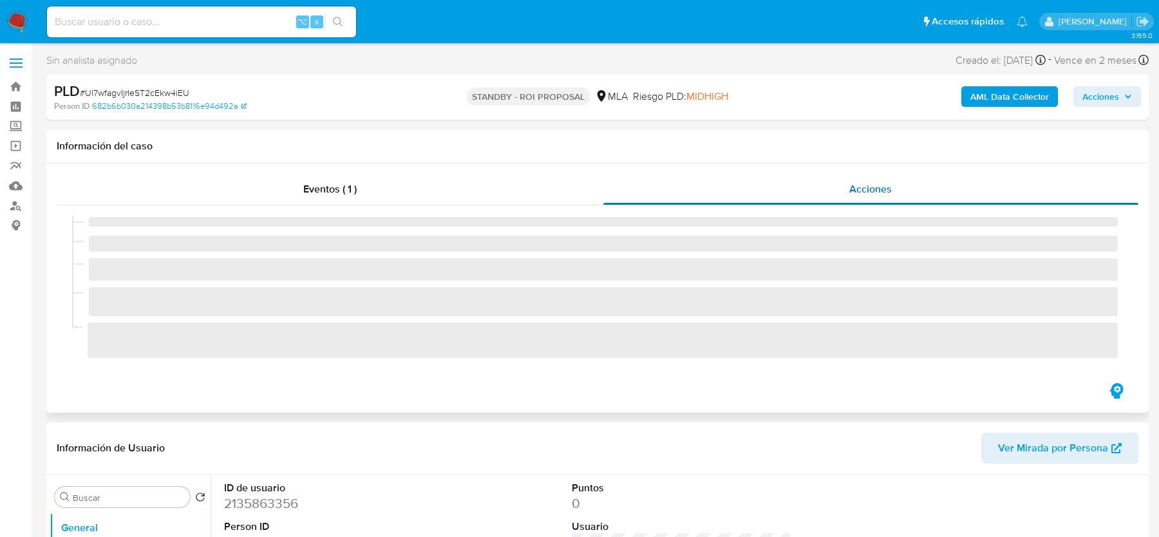
select select "10"
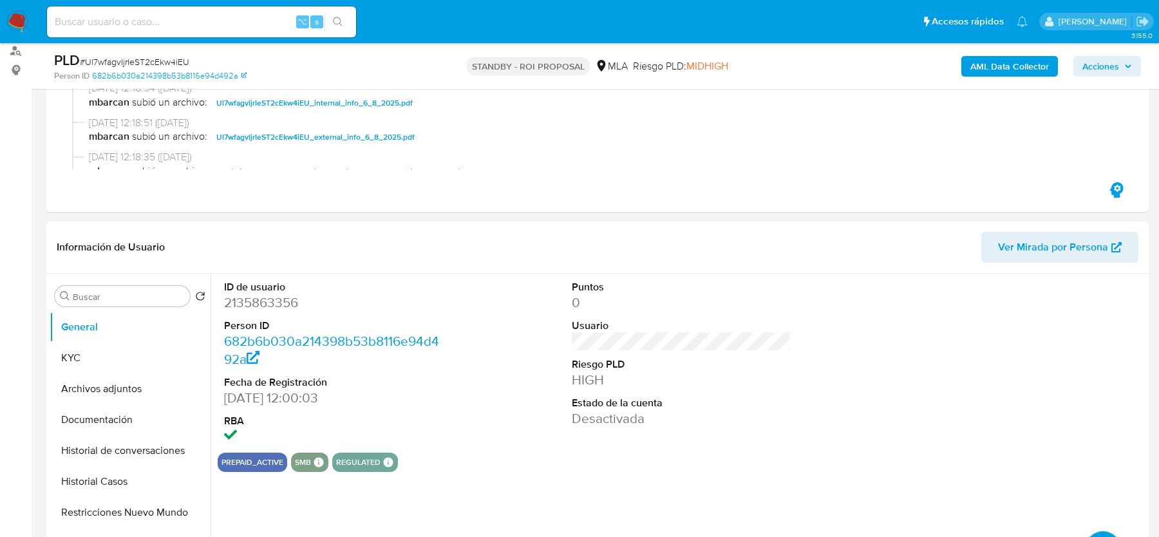
scroll to position [191, 0]
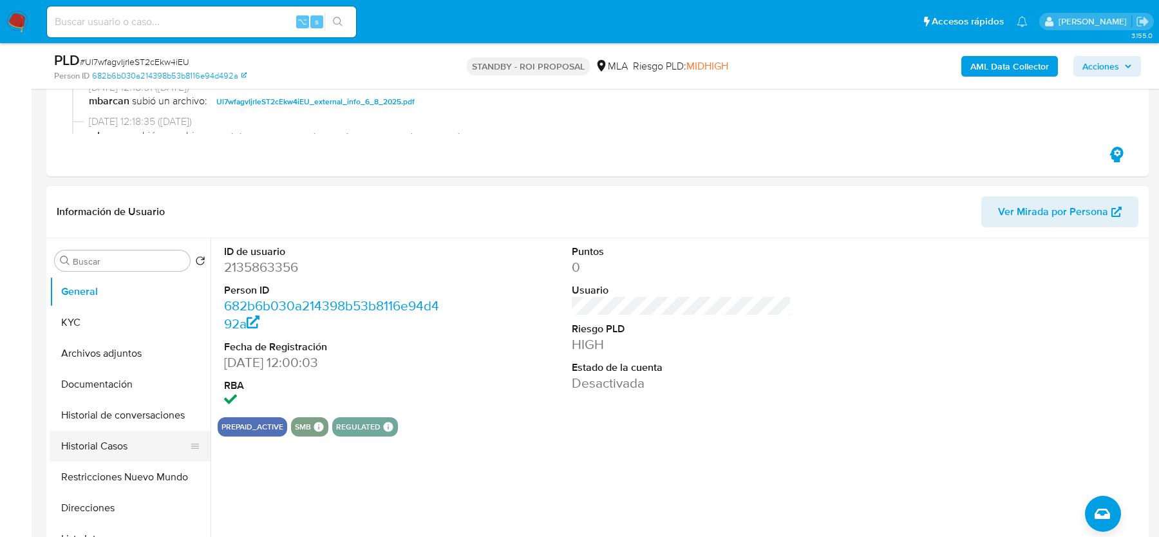
click at [117, 438] on button "Historial Casos" at bounding box center [125, 446] width 151 height 31
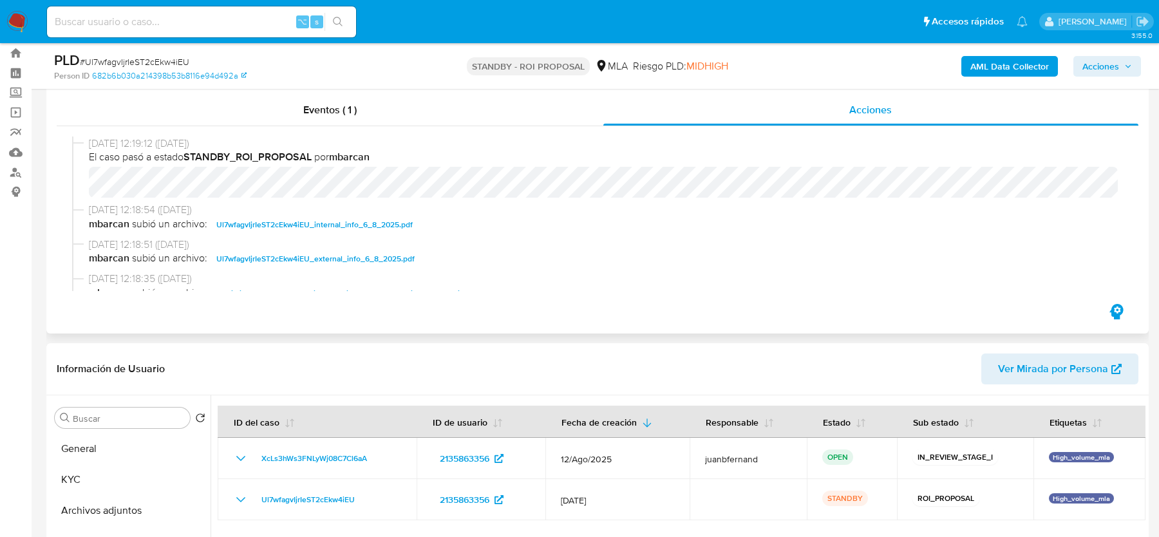
scroll to position [0, 0]
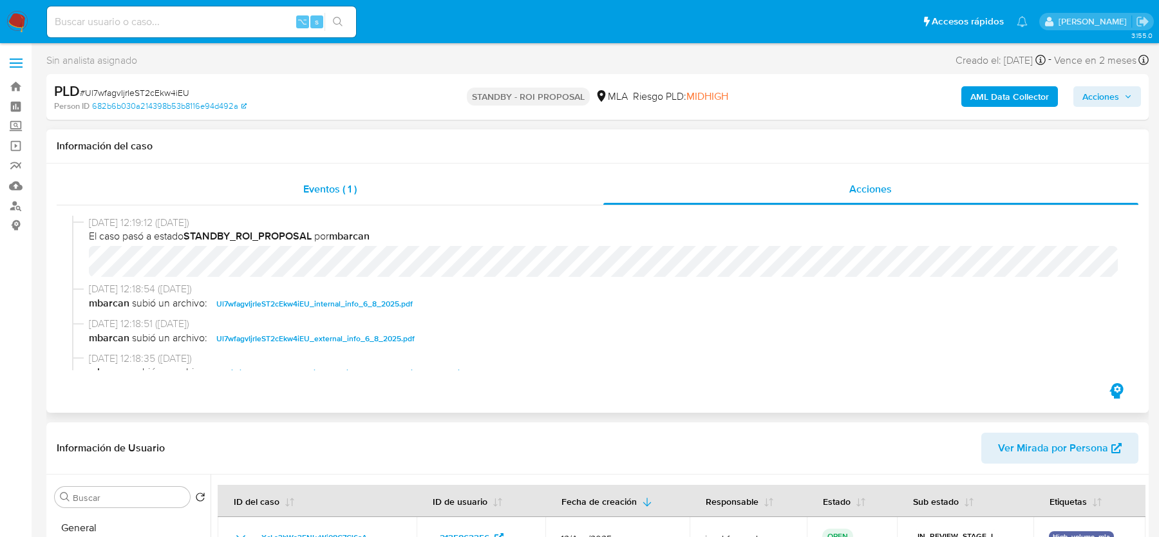
click at [249, 180] on div "Eventos ( 1 )" at bounding box center [330, 189] width 547 height 31
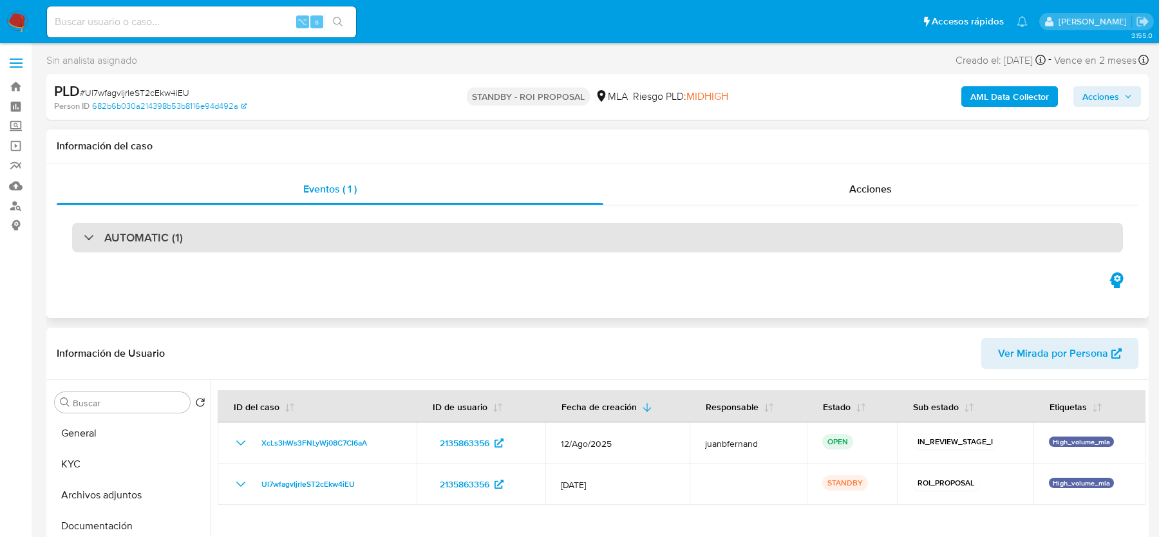
click at [204, 243] on div "AUTOMATIC (1)" at bounding box center [597, 238] width 1051 height 30
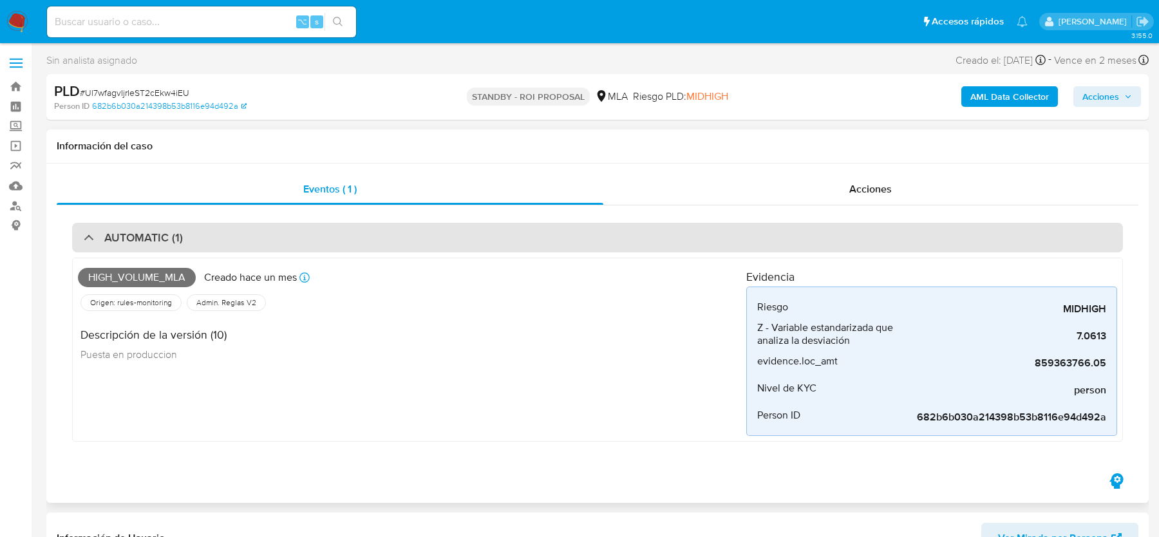
click at [204, 243] on div "AUTOMATIC (1)" at bounding box center [597, 238] width 1051 height 30
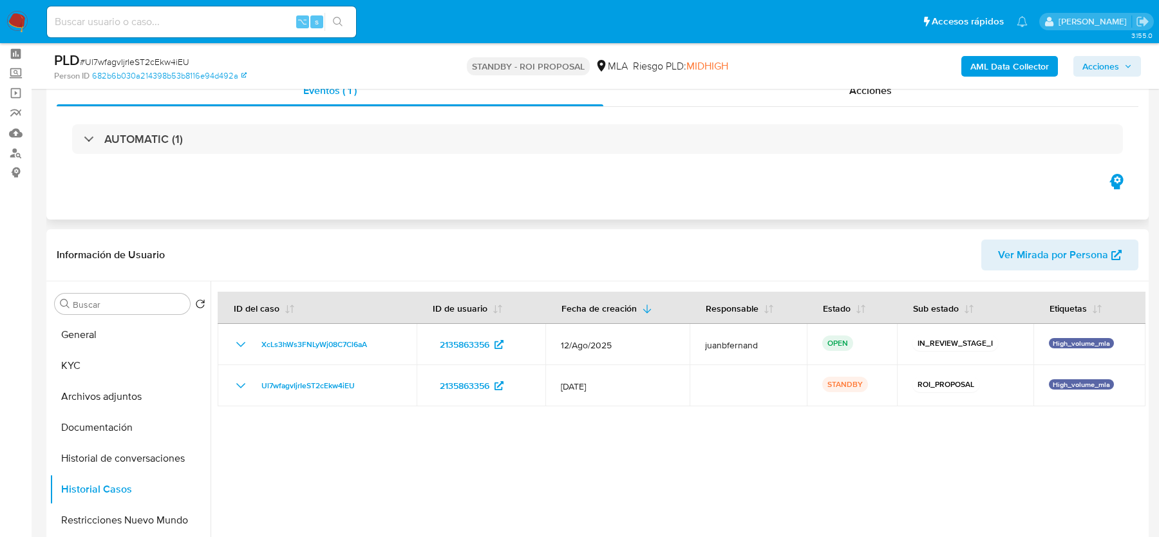
scroll to position [55, 0]
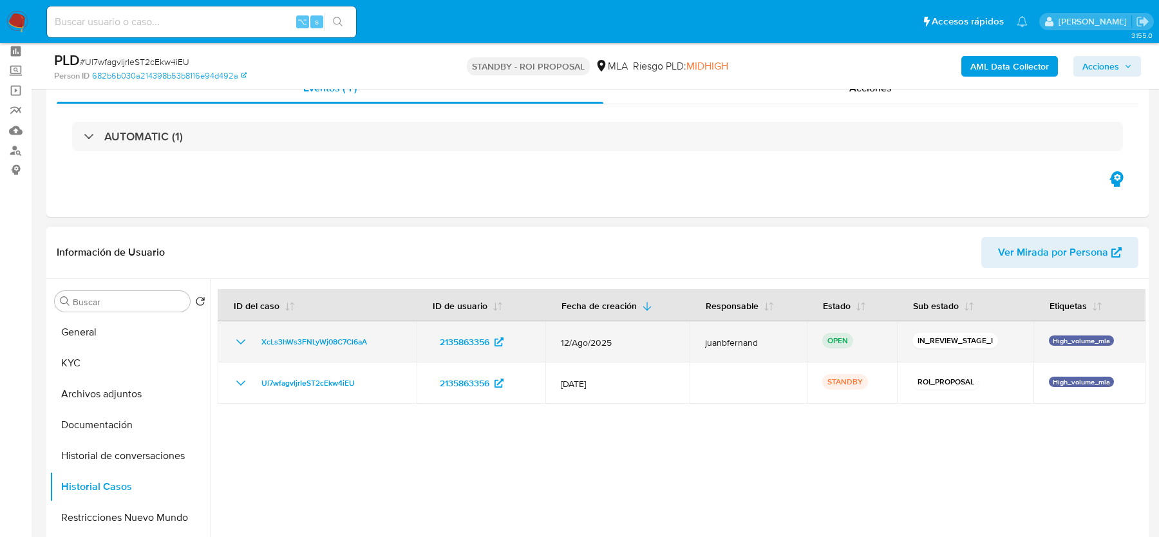
click at [386, 337] on div "XcLs3hWs3FNLyWj08C7Cl6aA" at bounding box center [317, 341] width 168 height 15
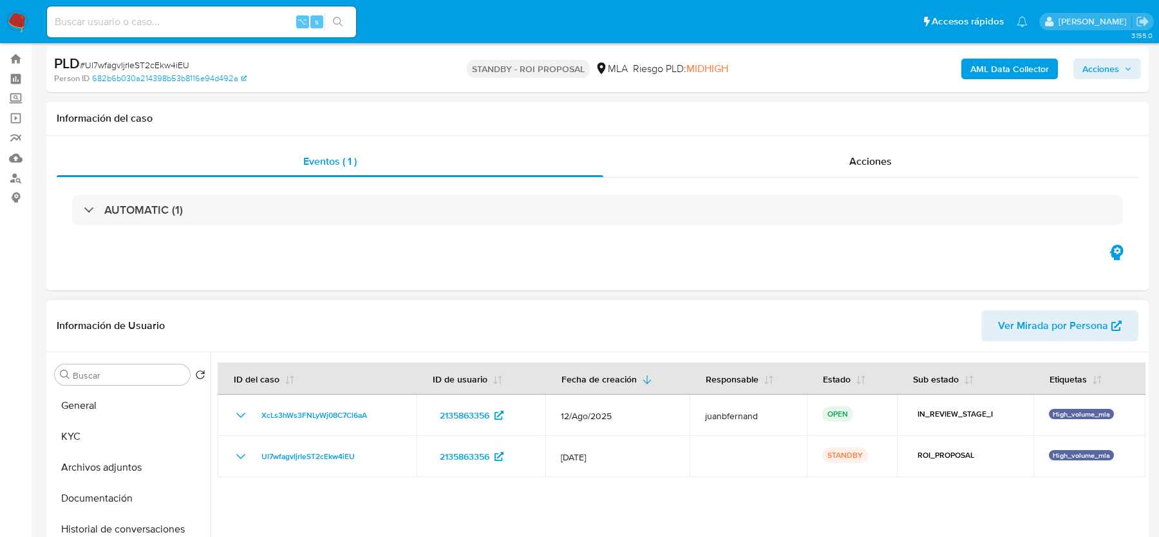
scroll to position [0, 0]
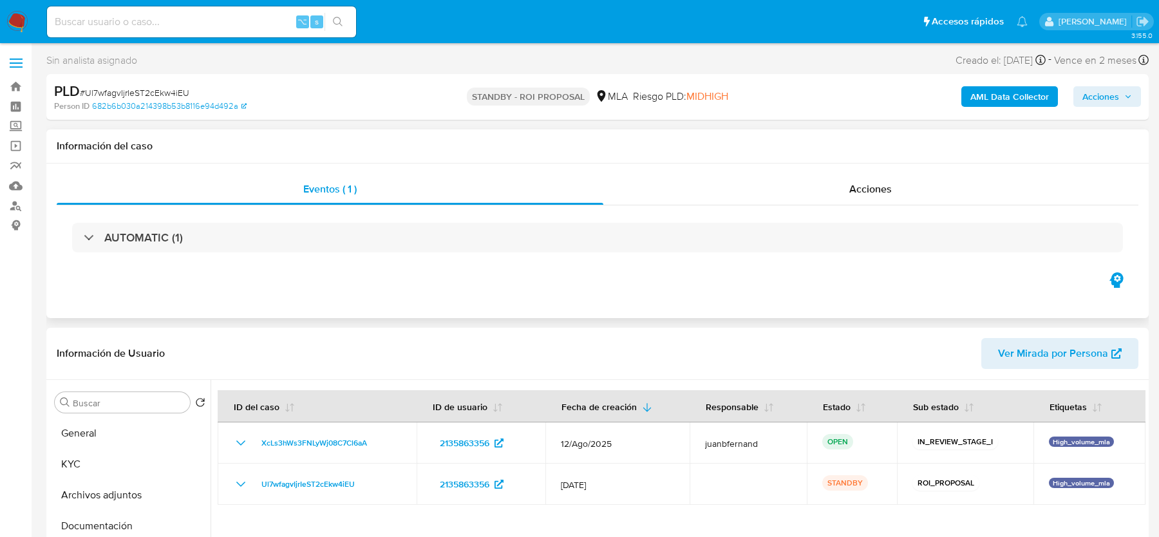
click at [213, 211] on div "AUTOMATIC (1)" at bounding box center [598, 237] width 1082 height 64
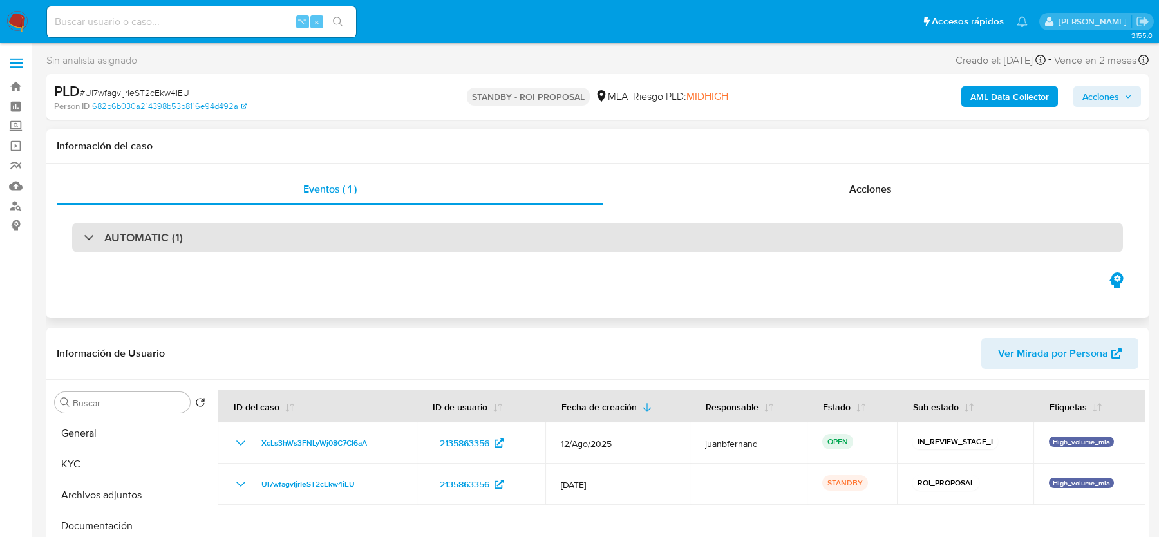
click at [213, 233] on div "AUTOMATIC (1)" at bounding box center [597, 238] width 1051 height 30
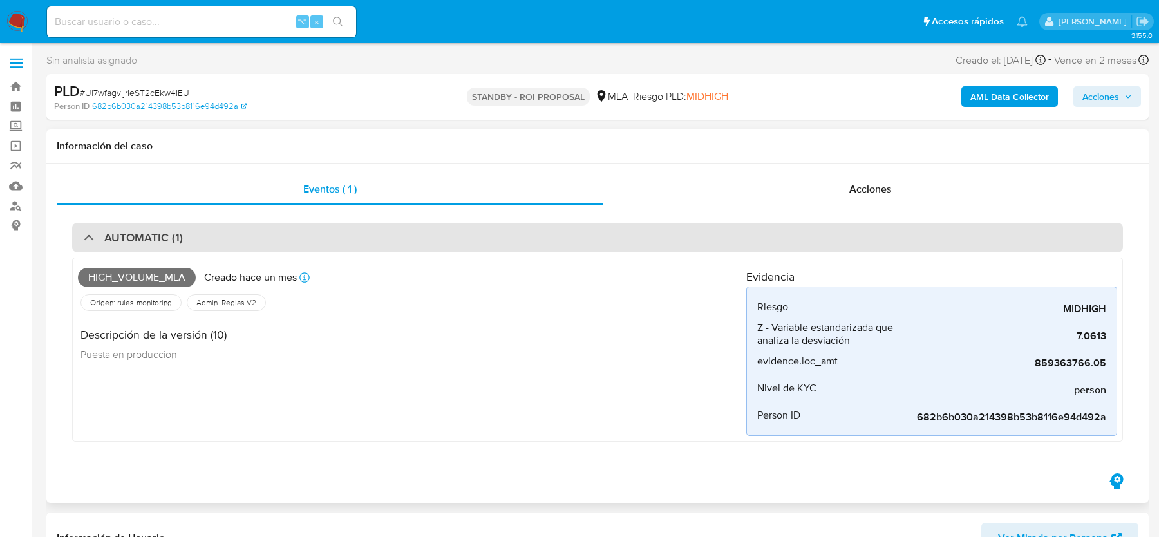
click at [217, 237] on div "AUTOMATIC (1)" at bounding box center [597, 238] width 1051 height 30
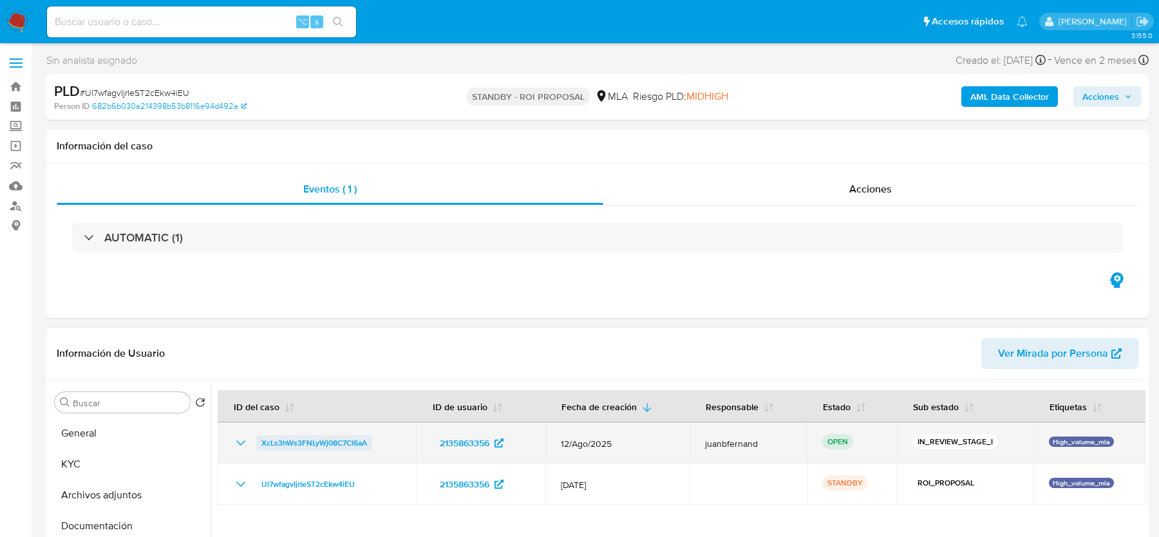
click at [359, 439] on span "XcLs3hWs3FNLyWj08C7Cl6aA" at bounding box center [314, 442] width 106 height 15
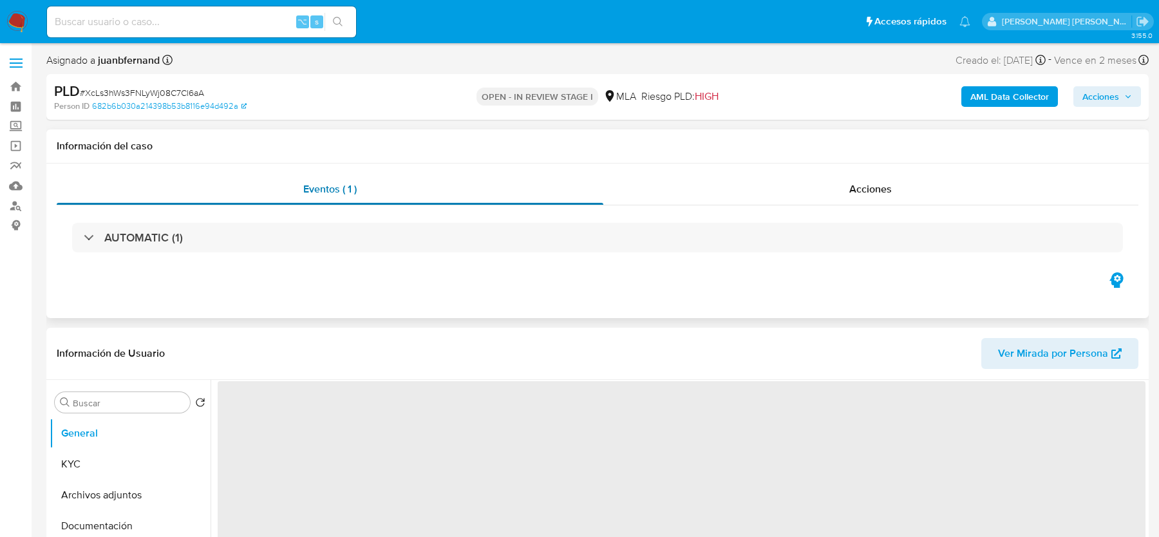
click at [190, 200] on div "Eventos ( 1 )" at bounding box center [330, 189] width 547 height 31
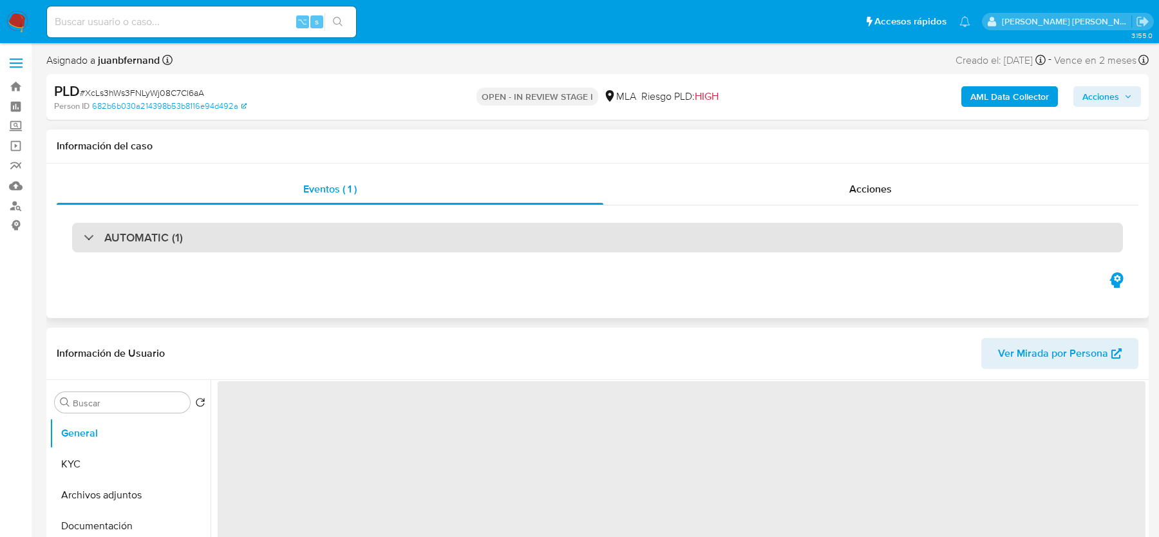
click at [176, 238] on h3 "AUTOMATIC (1)" at bounding box center [143, 238] width 79 height 14
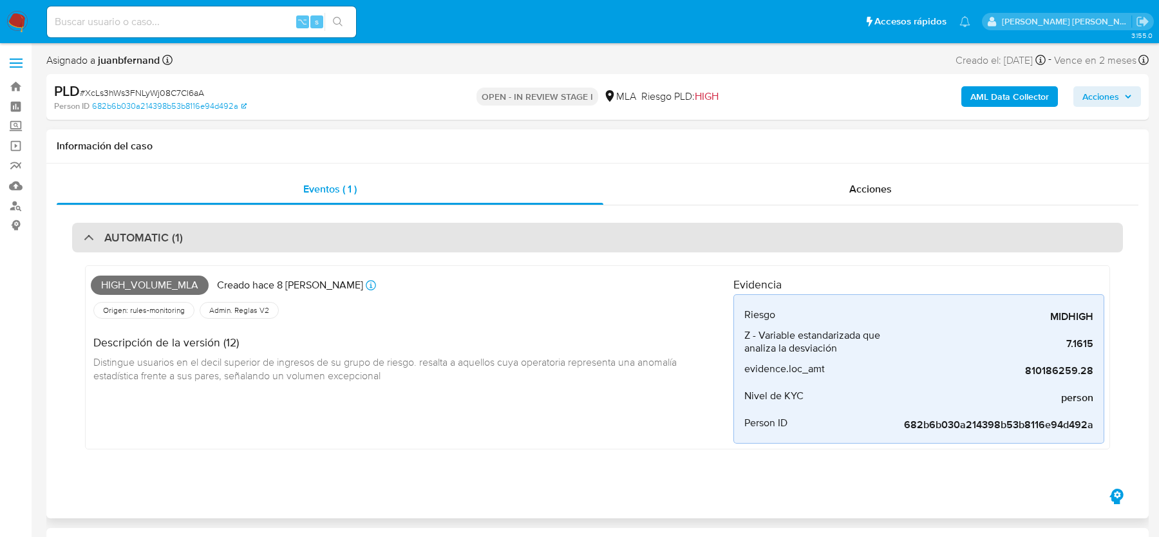
select select "10"
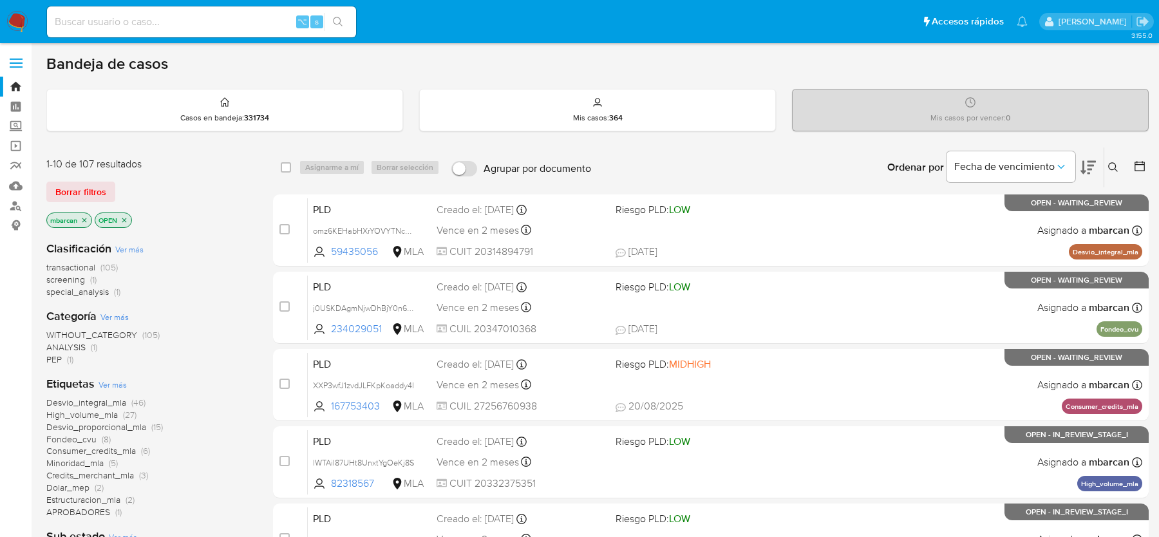
click at [1116, 162] on icon at bounding box center [1113, 167] width 10 height 10
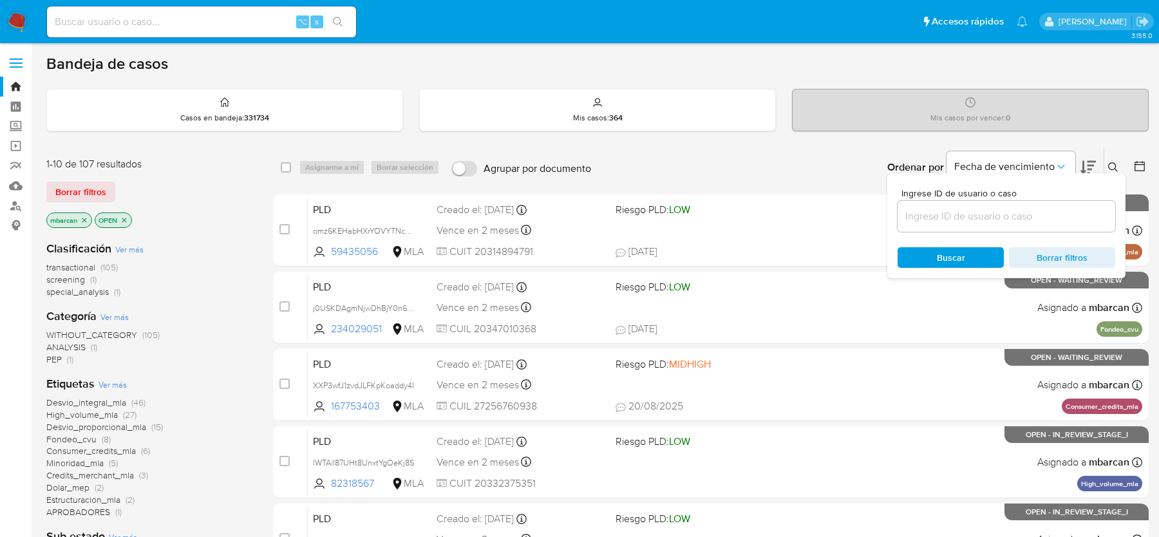
click at [1029, 208] on input at bounding box center [1007, 216] width 218 height 17
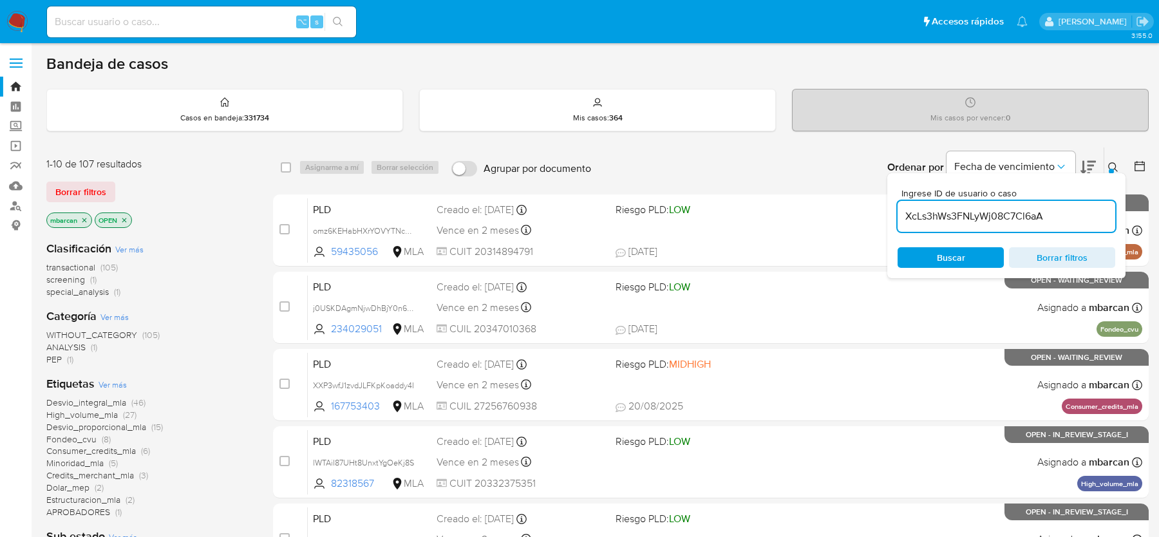
type input "XcLs3hWs3FNLyWj08C7Cl6aA"
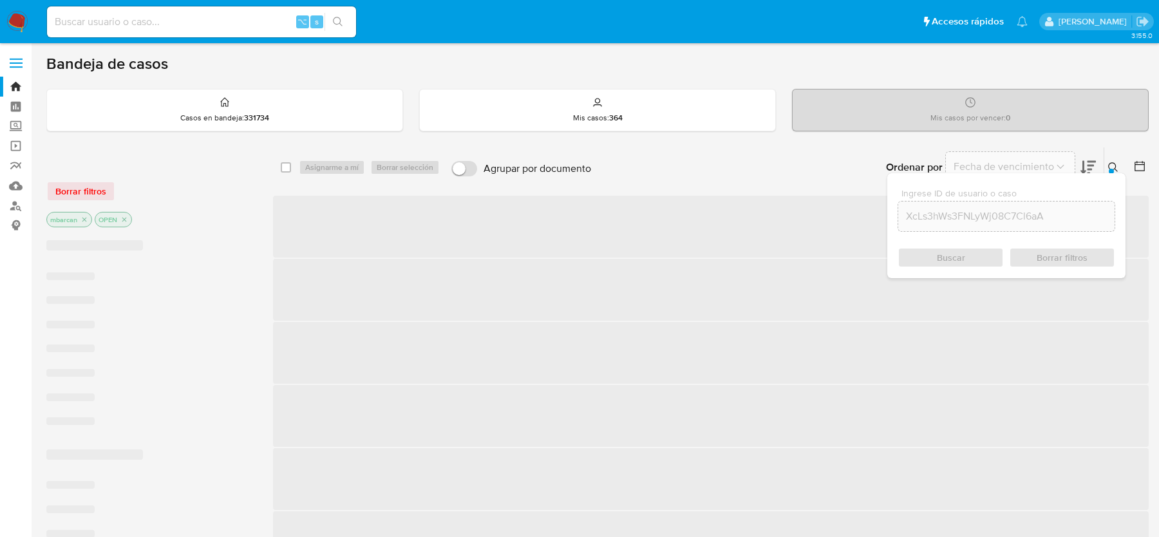
click at [1118, 167] on icon at bounding box center [1113, 167] width 10 height 10
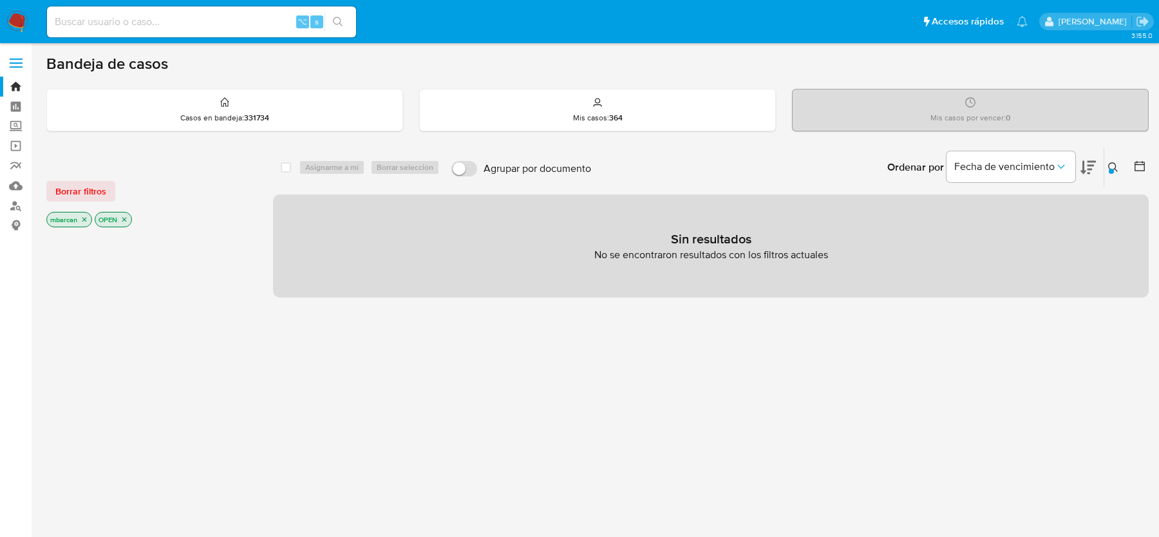
click at [83, 218] on icon "close-filter" at bounding box center [85, 220] width 8 height 8
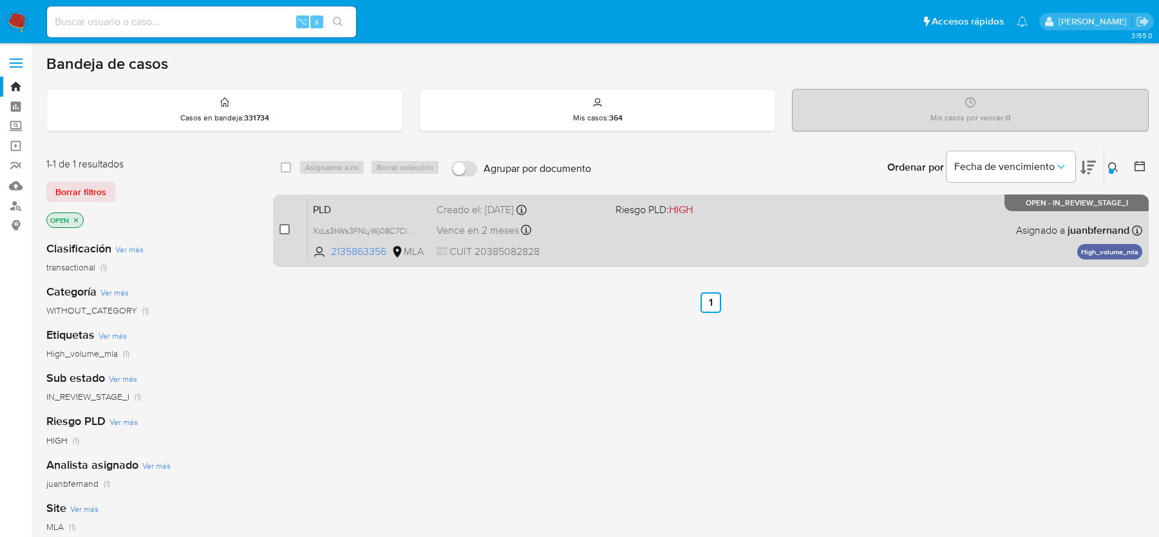
click at [281, 227] on input "checkbox" at bounding box center [285, 229] width 10 height 10
checkbox input "true"
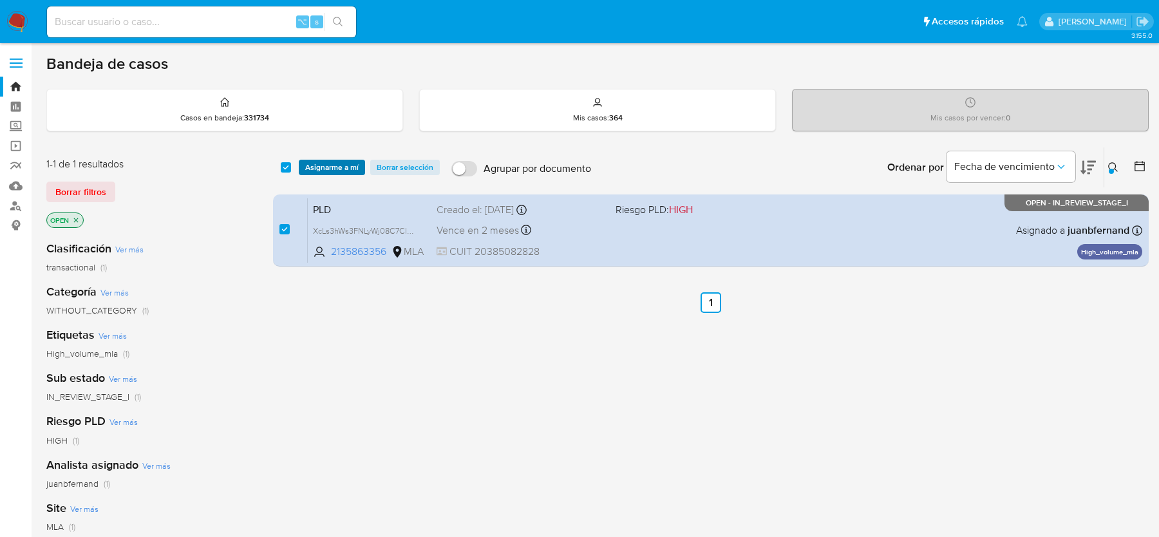
click at [348, 166] on span "Asignarme a mí" at bounding box center [331, 167] width 53 height 13
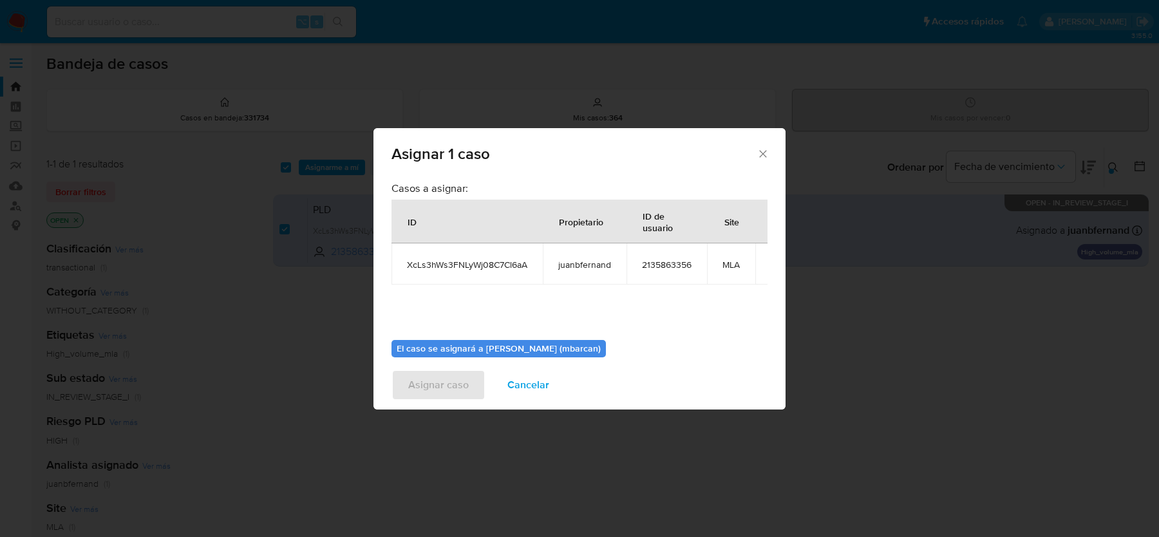
scroll to position [66, 0]
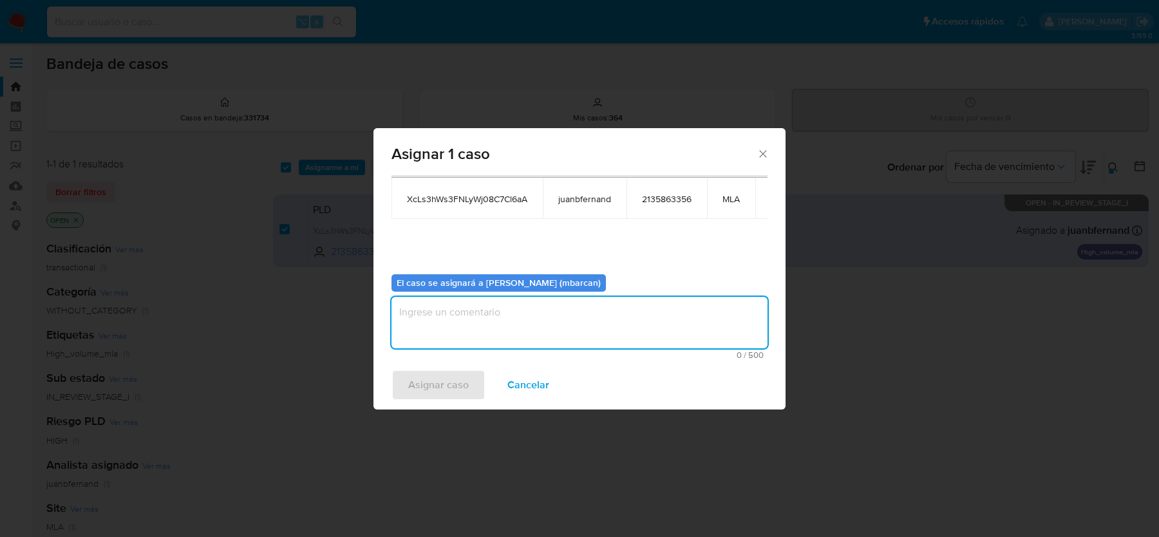
click at [547, 323] on textarea "assign-modal" at bounding box center [580, 323] width 376 height 52
type textarea "análisis"
click at [450, 379] on span "Asignar caso" at bounding box center [438, 385] width 61 height 28
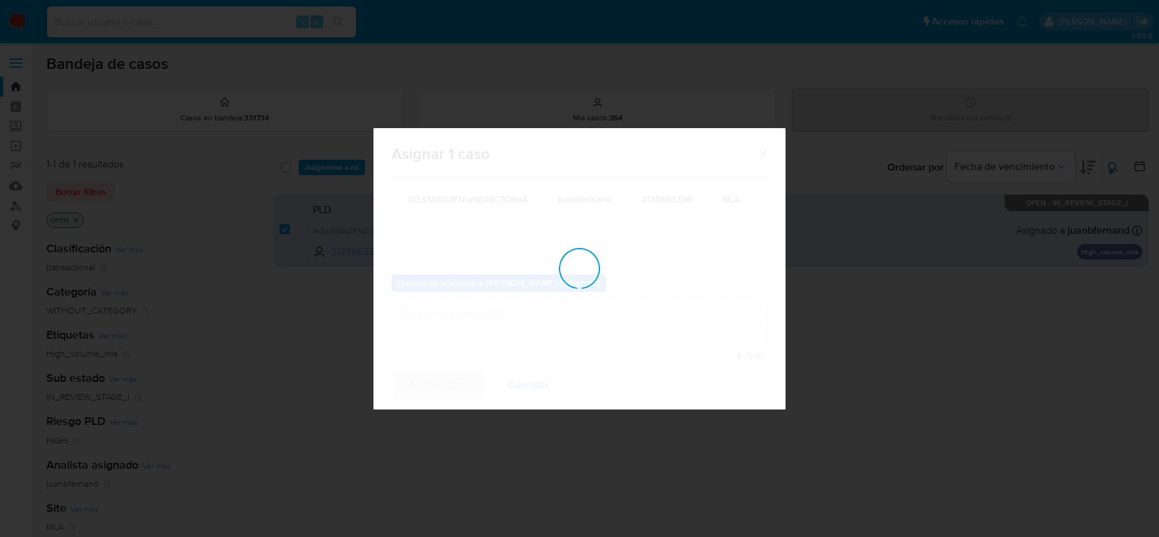
checkbox input "false"
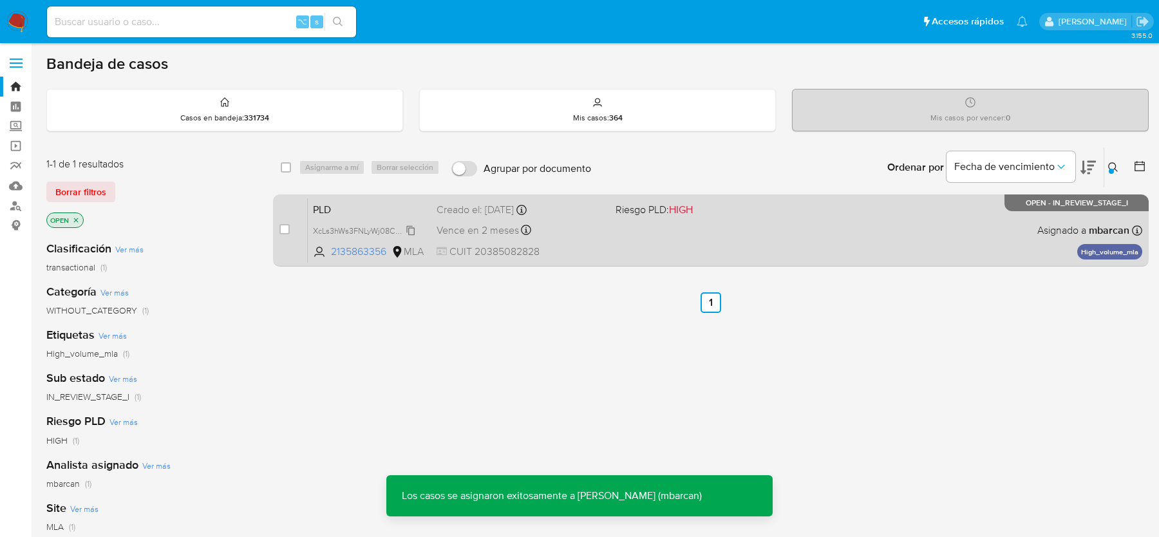
click at [390, 223] on div "XcLs3hWs3FNLyWj08C7Cl6aA" at bounding box center [364, 230] width 103 height 14
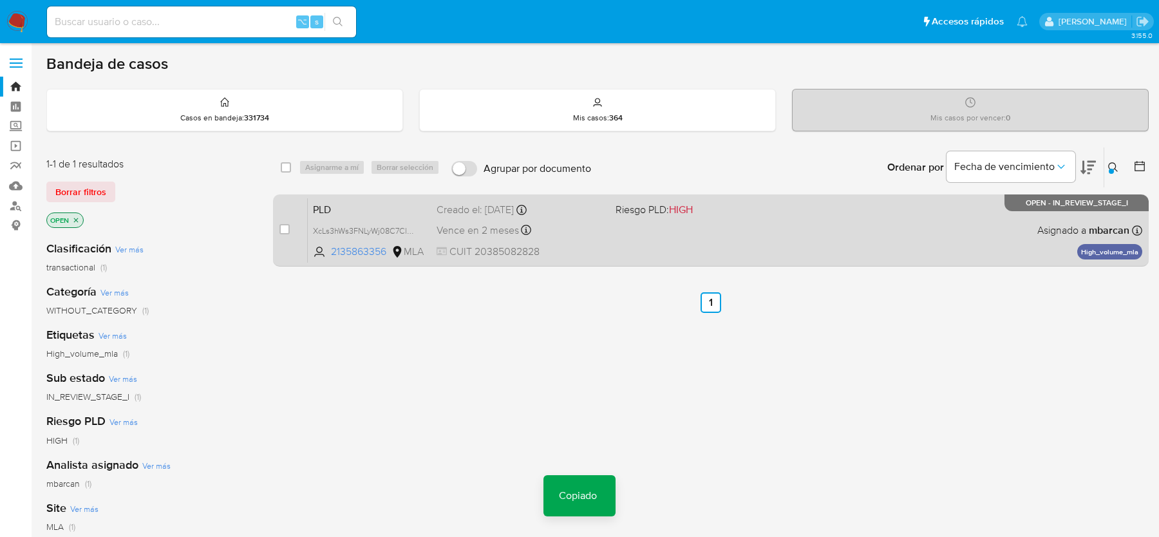
click at [354, 210] on span "PLD" at bounding box center [369, 208] width 113 height 17
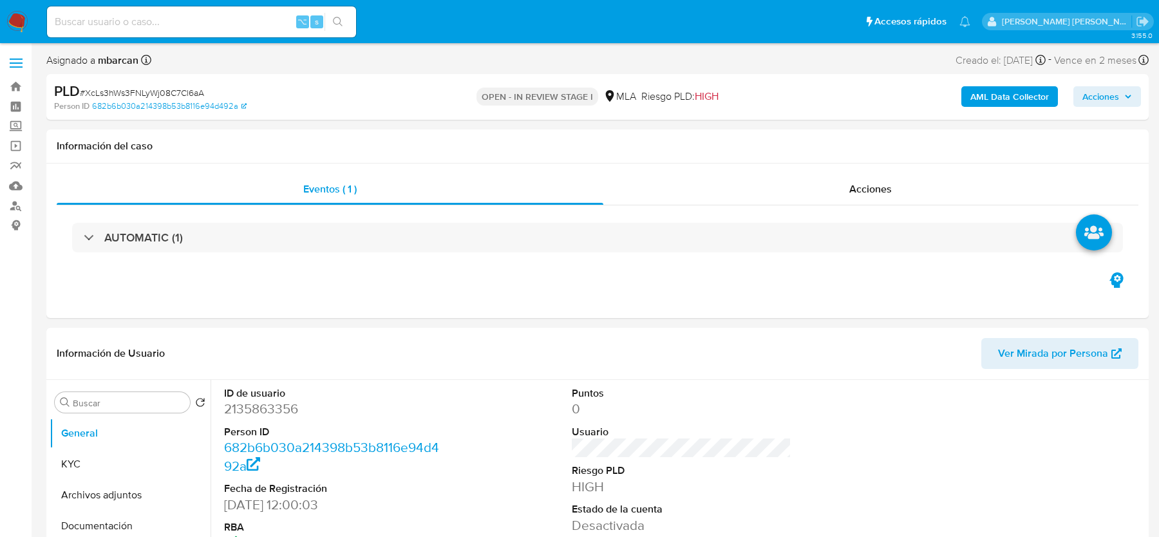
select select "10"
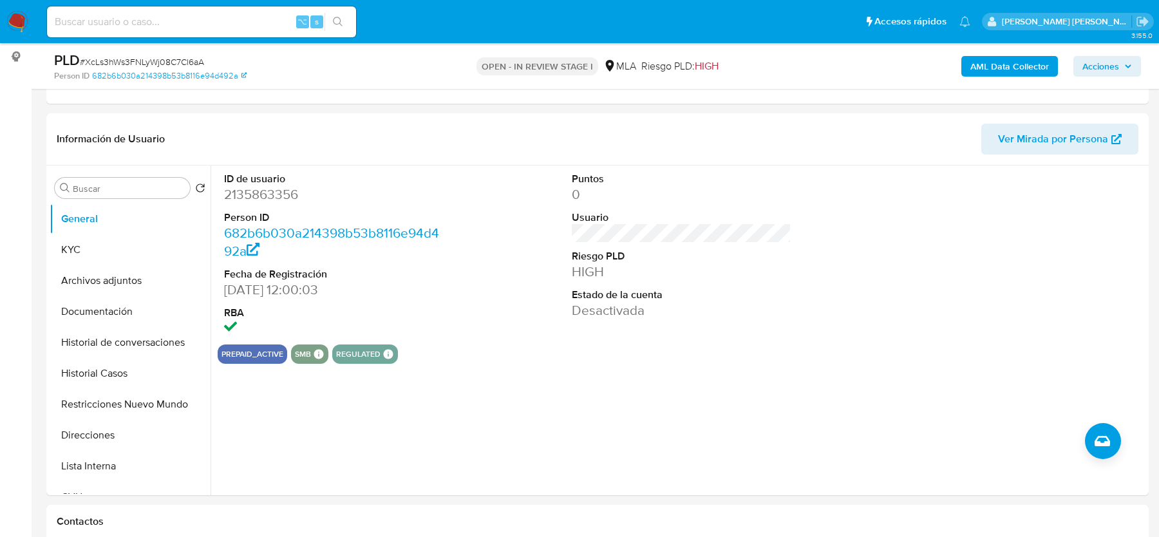
scroll to position [189, 0]
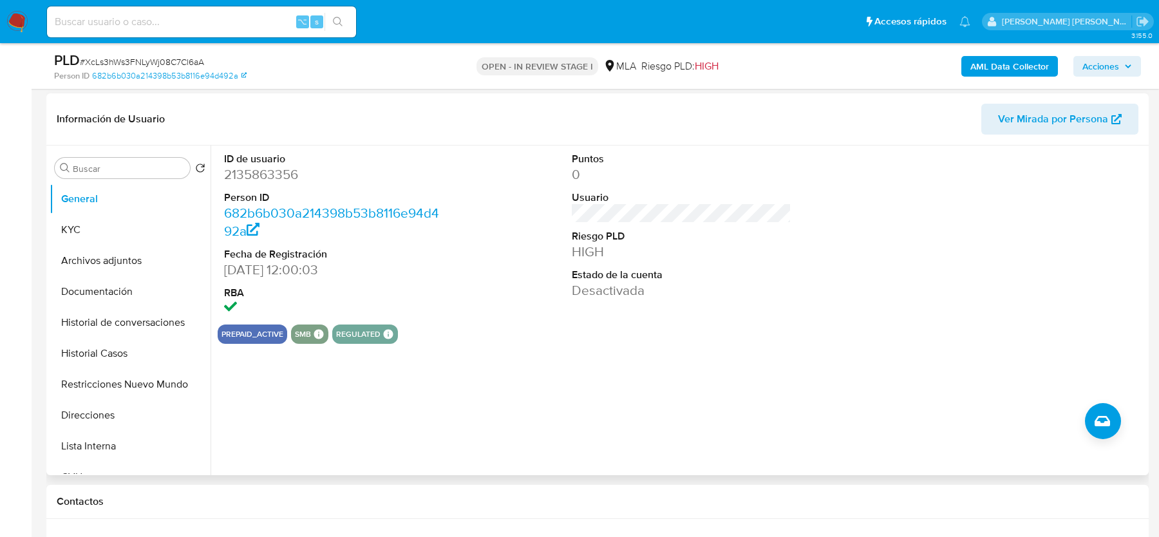
click at [286, 168] on dd "2135863356" at bounding box center [333, 175] width 219 height 18
copy dd "2135863356"
click at [100, 354] on button "Historial Casos" at bounding box center [125, 353] width 151 height 31
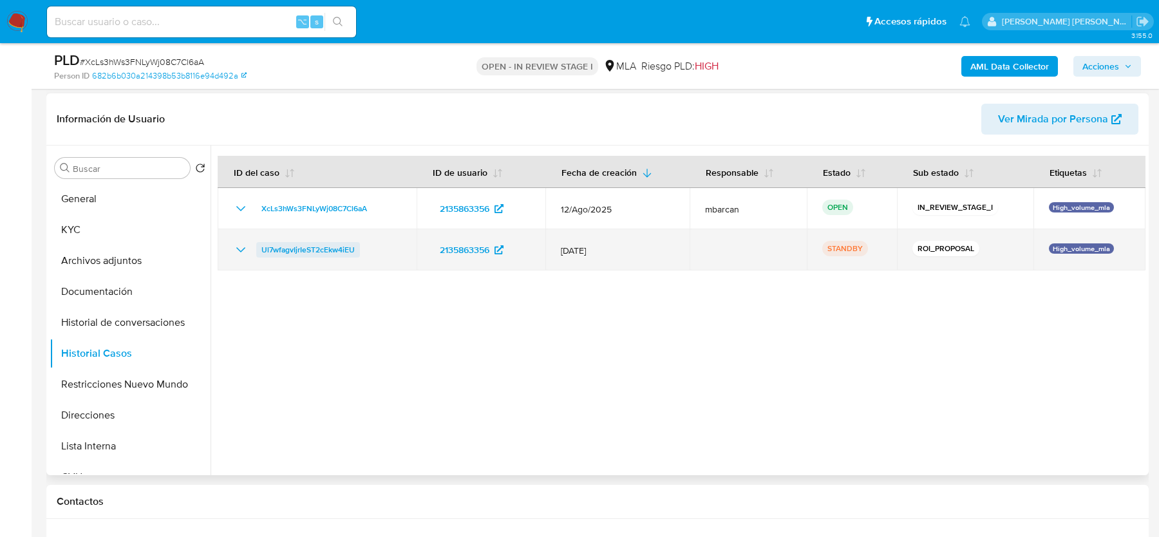
click at [269, 256] on span "Ul7wfagvIjrIeST2cEkw4iEU" at bounding box center [307, 249] width 93 height 15
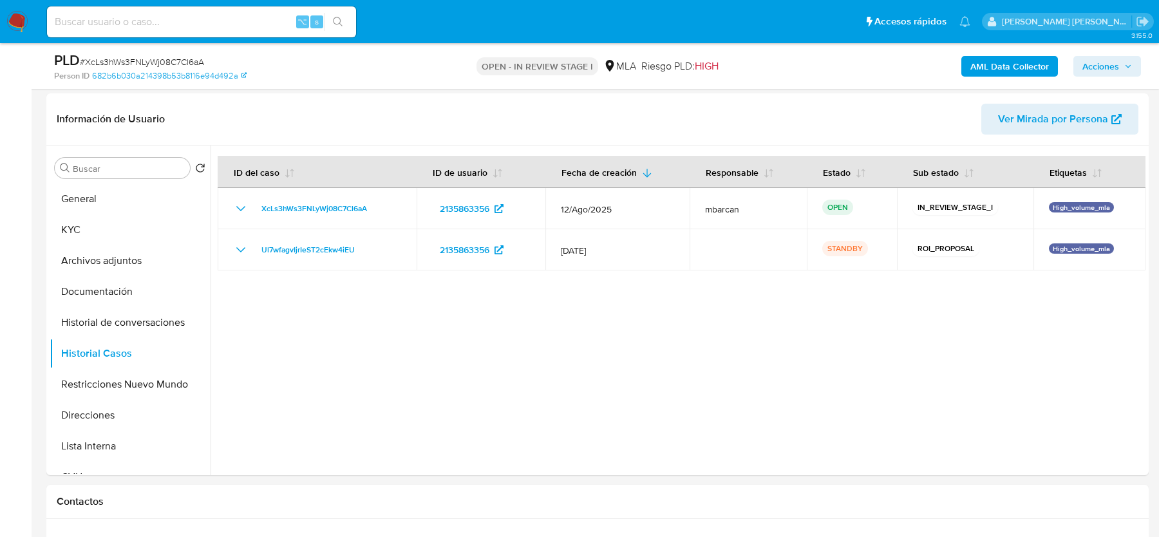
click at [1028, 73] on b "AML Data Collector" at bounding box center [1010, 66] width 79 height 21
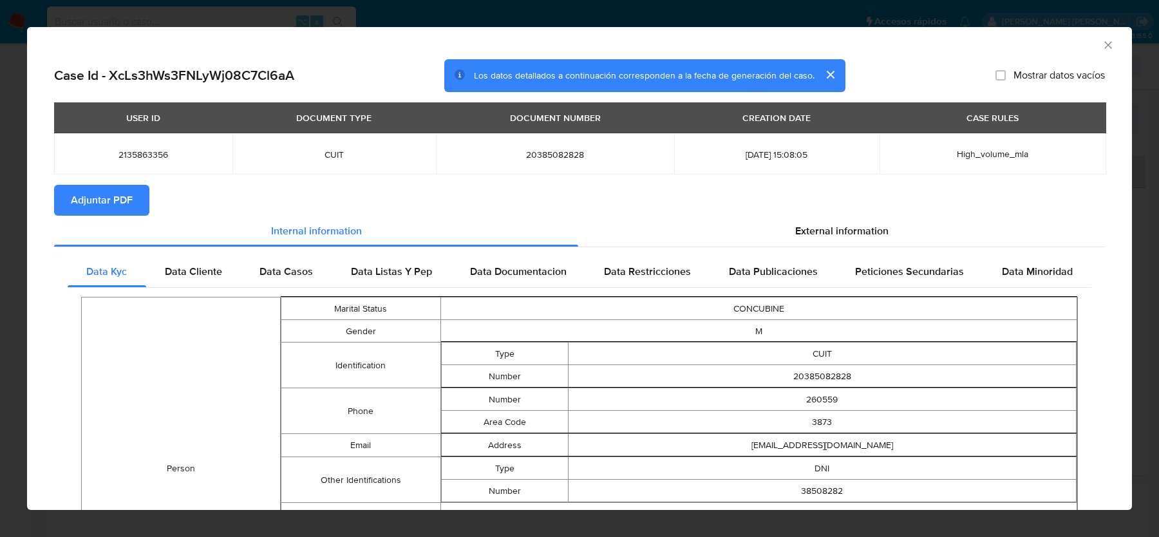
click at [130, 201] on span "Adjuntar PDF" at bounding box center [102, 200] width 62 height 28
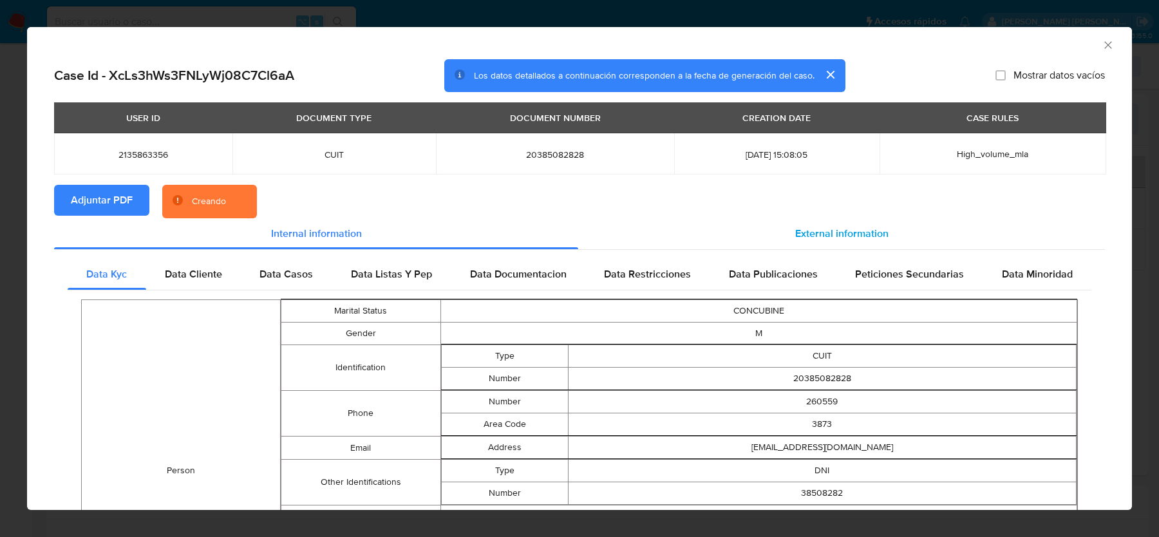
click at [932, 238] on div "External information" at bounding box center [841, 233] width 527 height 31
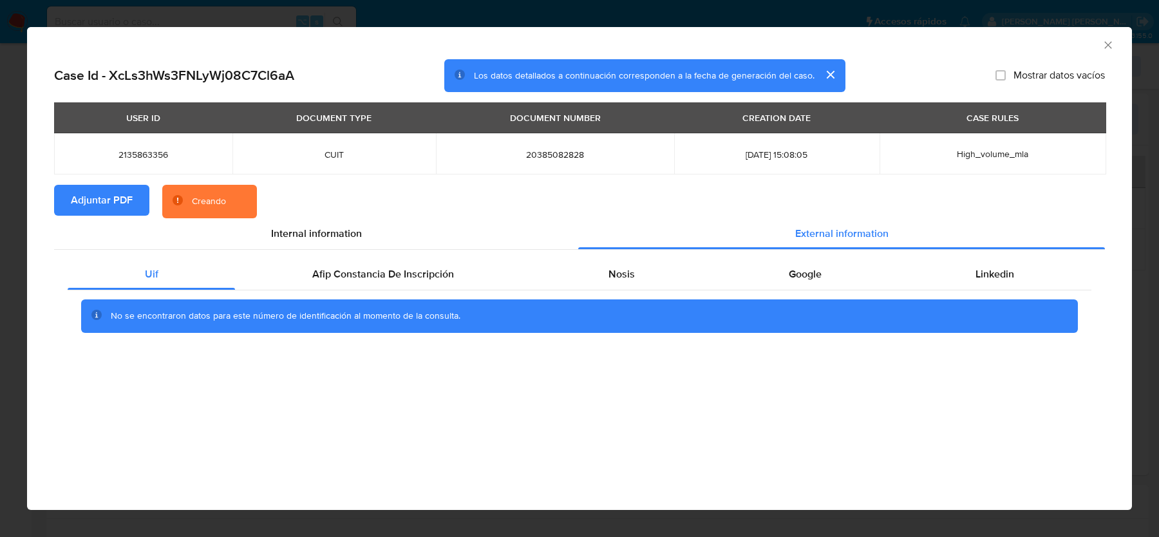
click at [419, 300] on div "No se encontraron datos para este número de identificación al momento de la con…" at bounding box center [579, 315] width 997 height 33
click at [433, 280] on span "Afip Constancia De Inscripción" at bounding box center [383, 274] width 142 height 15
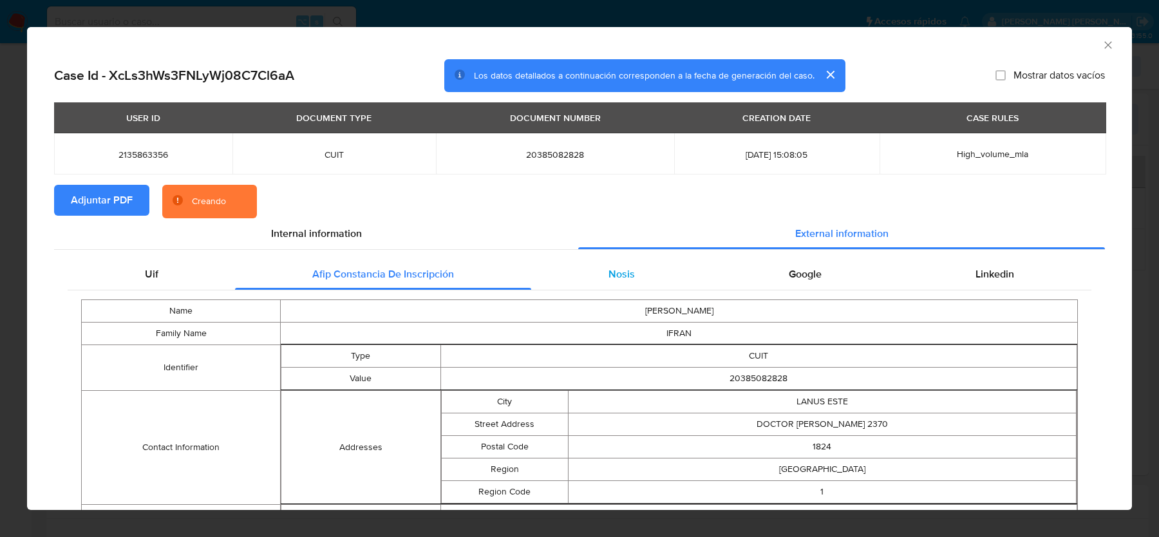
click at [676, 279] on div "Nosis" at bounding box center [621, 274] width 180 height 31
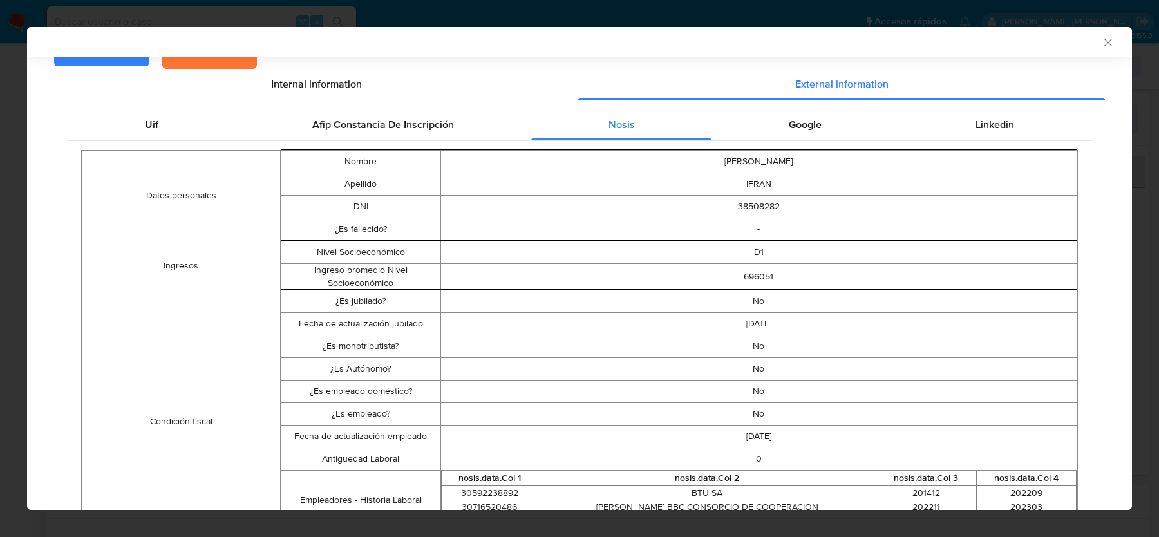
scroll to position [162, 0]
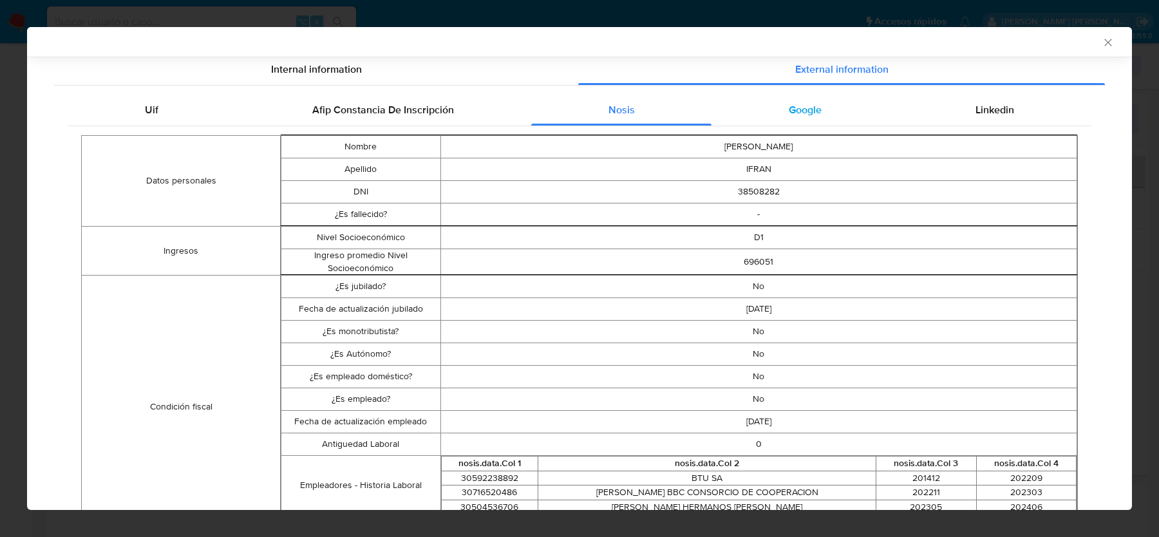
click at [793, 97] on div "Google" at bounding box center [805, 110] width 187 height 31
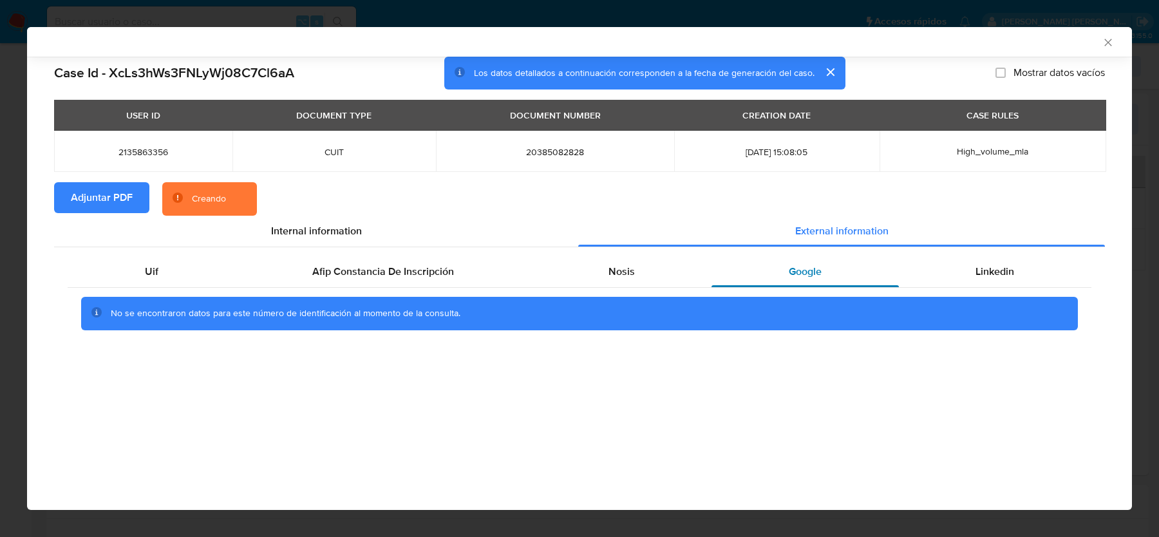
scroll to position [0, 0]
click at [981, 262] on div "Linkedin" at bounding box center [995, 271] width 193 height 31
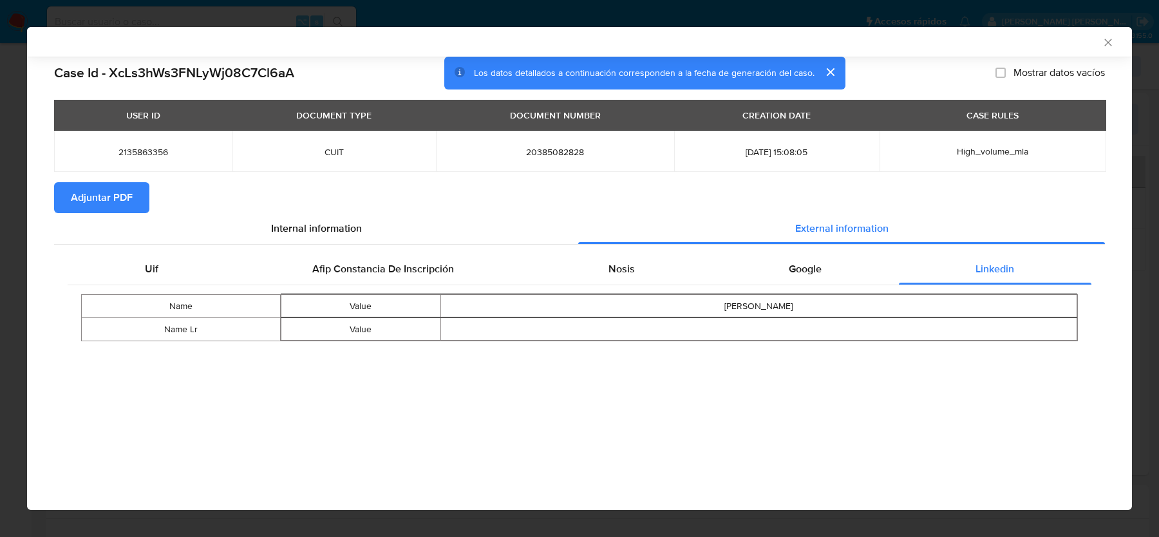
click at [1108, 41] on icon "Cerrar ventana" at bounding box center [1108, 42] width 7 height 7
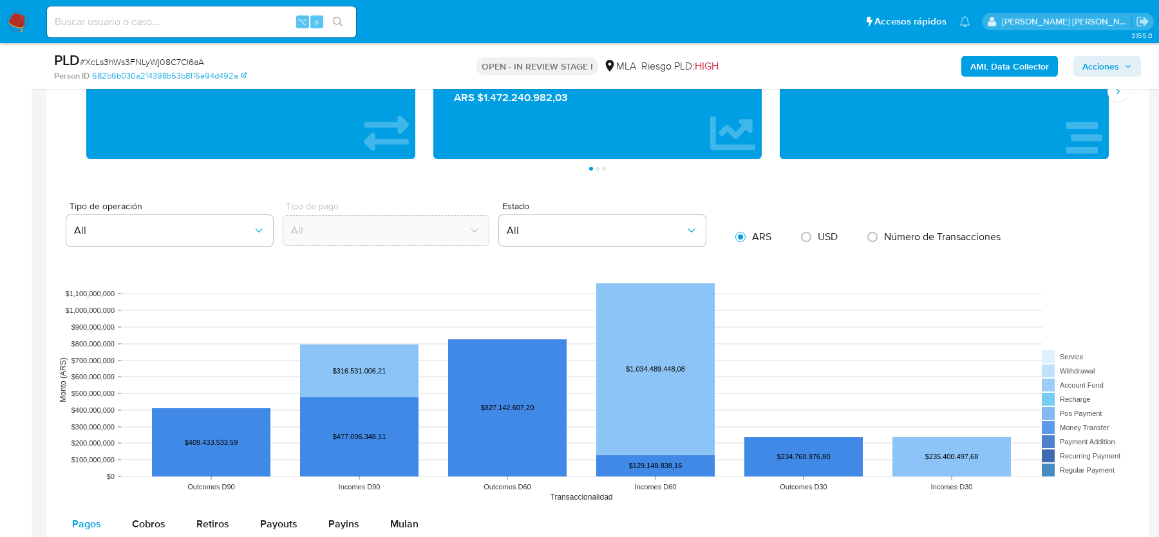
scroll to position [1188, 0]
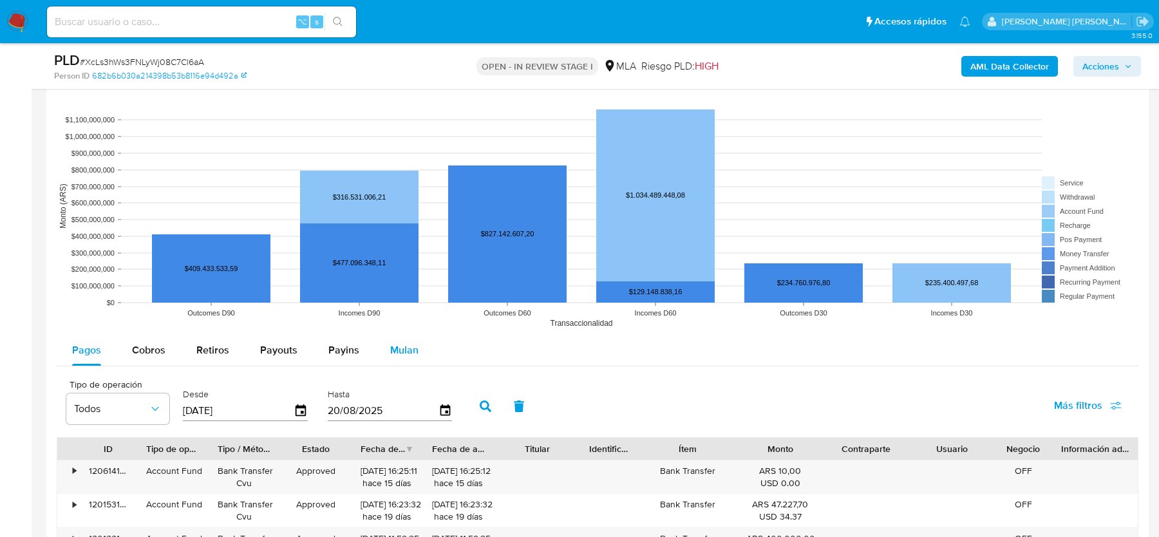
click at [408, 343] on span "Mulan" at bounding box center [404, 350] width 28 height 15
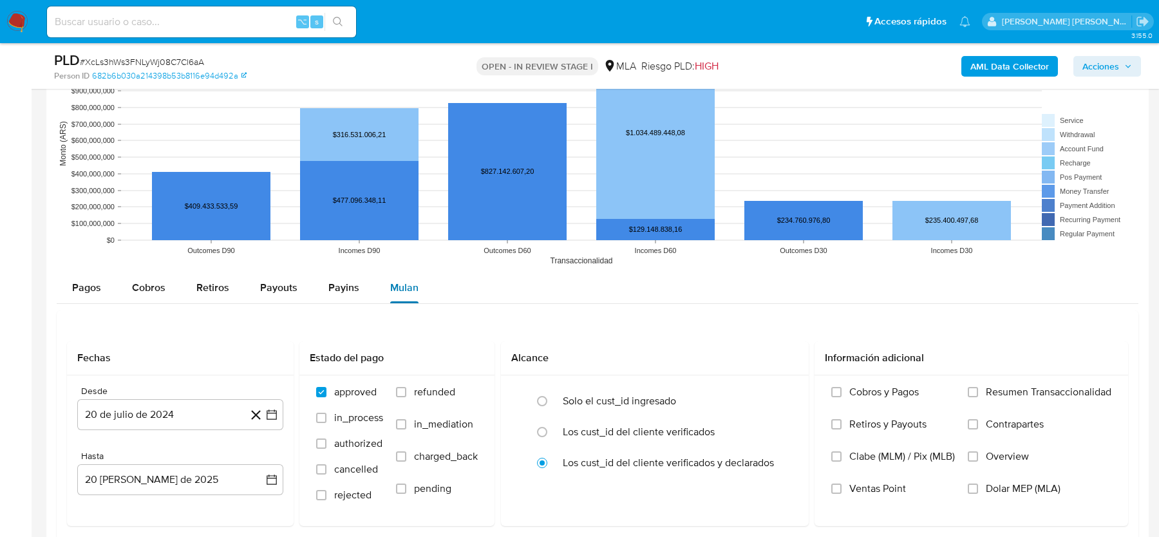
scroll to position [1359, 0]
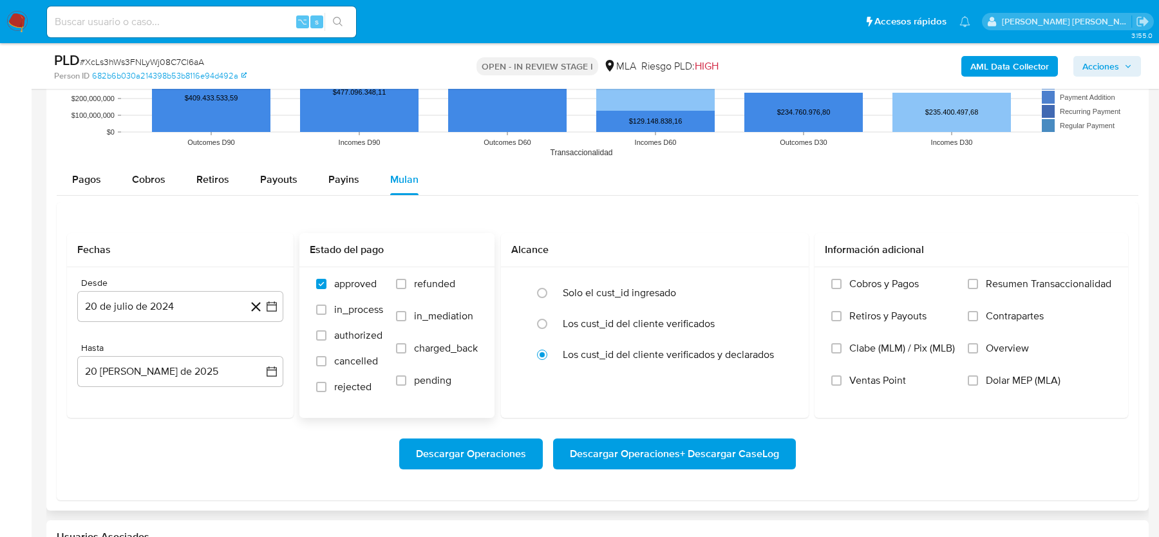
click at [428, 278] on span "refunded" at bounding box center [434, 284] width 41 height 13
click at [406, 279] on input "refunded" at bounding box center [401, 284] width 10 height 10
checkbox input "true"
click at [1013, 375] on span "Dolar MEP (MLA)" at bounding box center [1023, 380] width 75 height 13
click at [978, 375] on input "Dolar MEP (MLA)" at bounding box center [973, 380] width 10 height 10
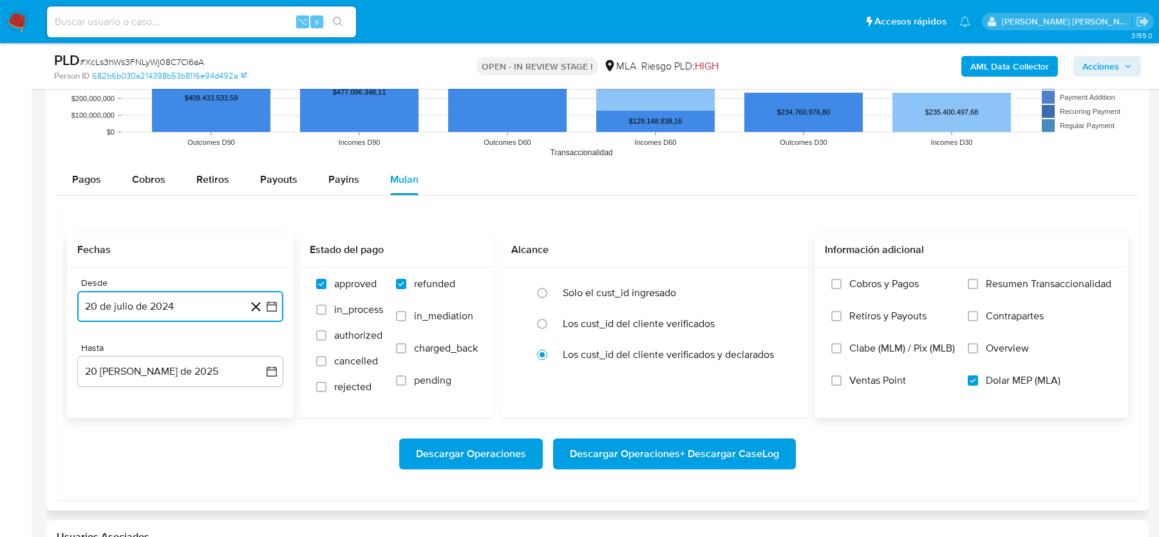
click at [218, 301] on button "20 de julio de 2024" at bounding box center [180, 306] width 206 height 31
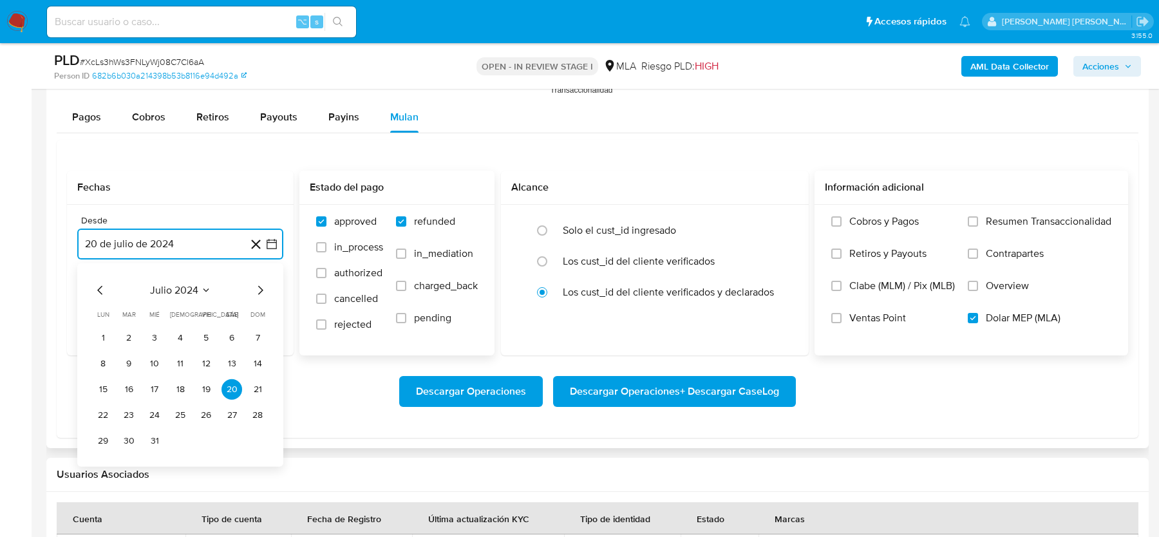
scroll to position [1456, 0]
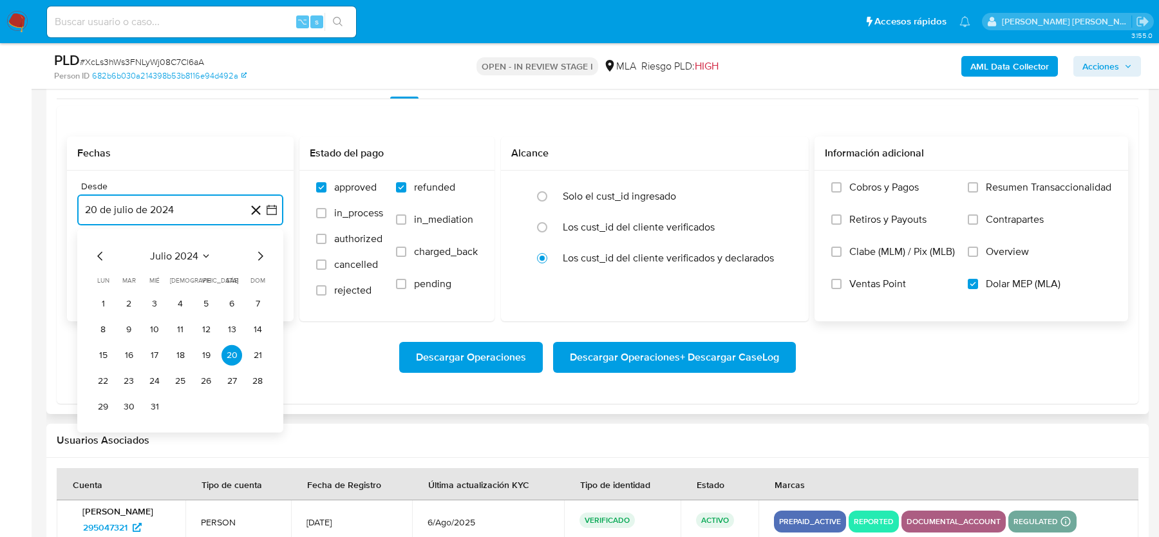
click at [260, 251] on icon "Mes siguiente" at bounding box center [260, 255] width 5 height 9
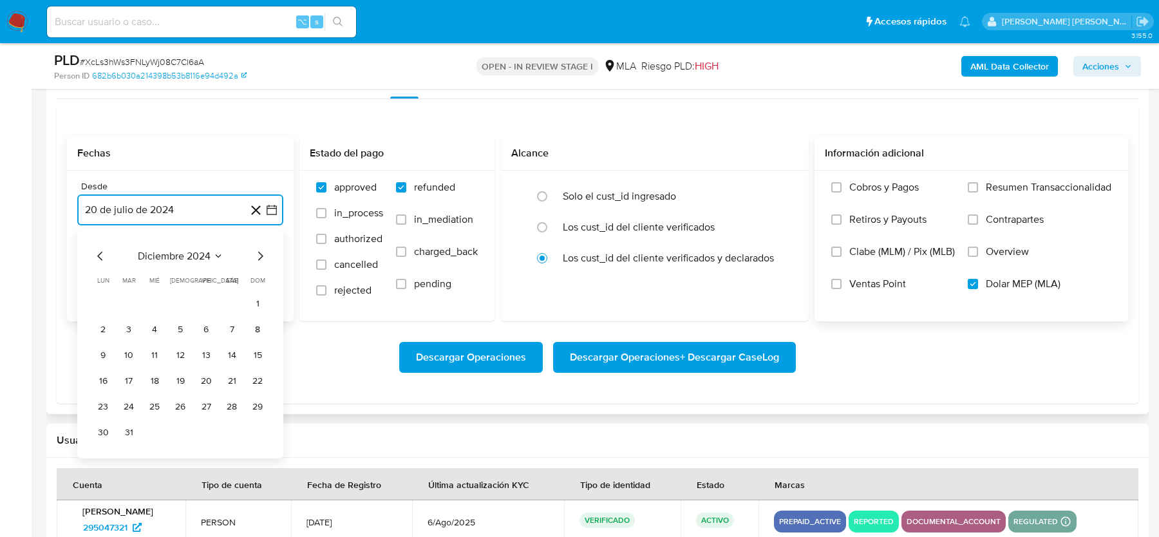
click at [260, 251] on icon "Mes siguiente" at bounding box center [260, 255] width 5 height 9
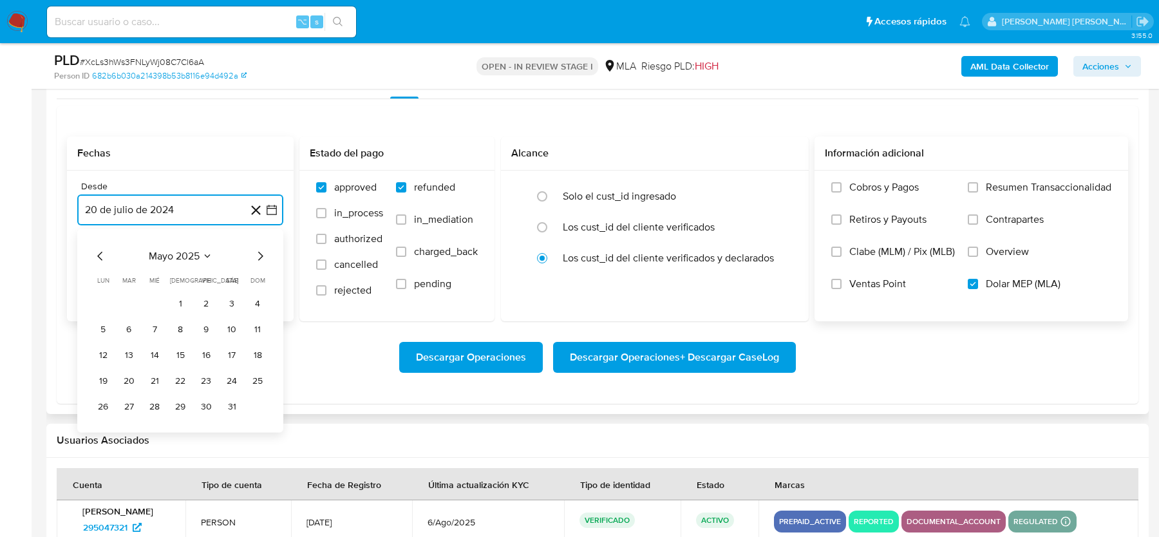
click at [260, 251] on icon "Mes siguiente" at bounding box center [260, 255] width 5 height 9
click at [93, 255] on icon "Mes anterior" at bounding box center [100, 255] width 15 height 15
click at [182, 303] on button "1" at bounding box center [180, 303] width 21 height 21
click at [157, 267] on button "20 de agosto de 2025" at bounding box center [180, 275] width 206 height 31
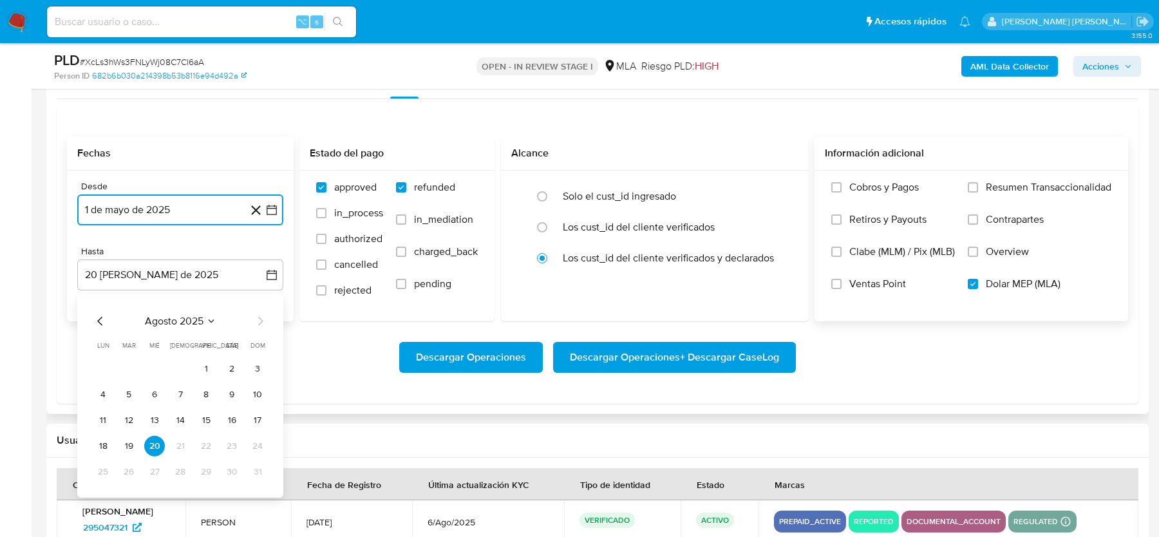
click at [100, 319] on icon "Mes anterior" at bounding box center [99, 320] width 5 height 9
click at [173, 462] on button "31" at bounding box center [180, 471] width 21 height 21
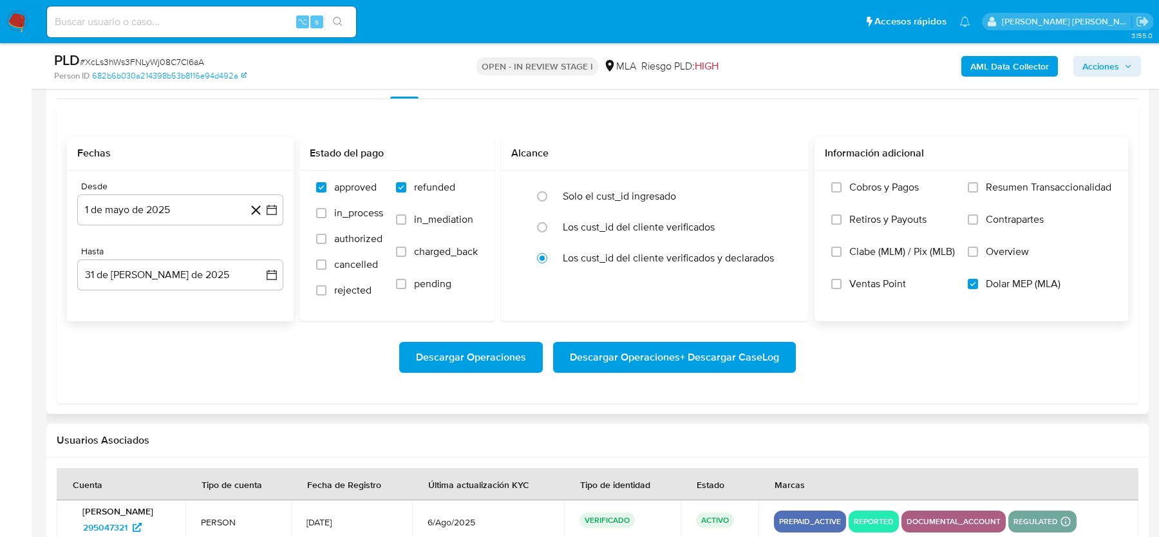
click at [211, 351] on div "Descargar Operaciones Descargar Operaciones + Descargar CaseLog" at bounding box center [597, 357] width 1061 height 31
click at [674, 346] on span "Descargar Operaciones + Descargar CaseLog" at bounding box center [674, 357] width 209 height 28
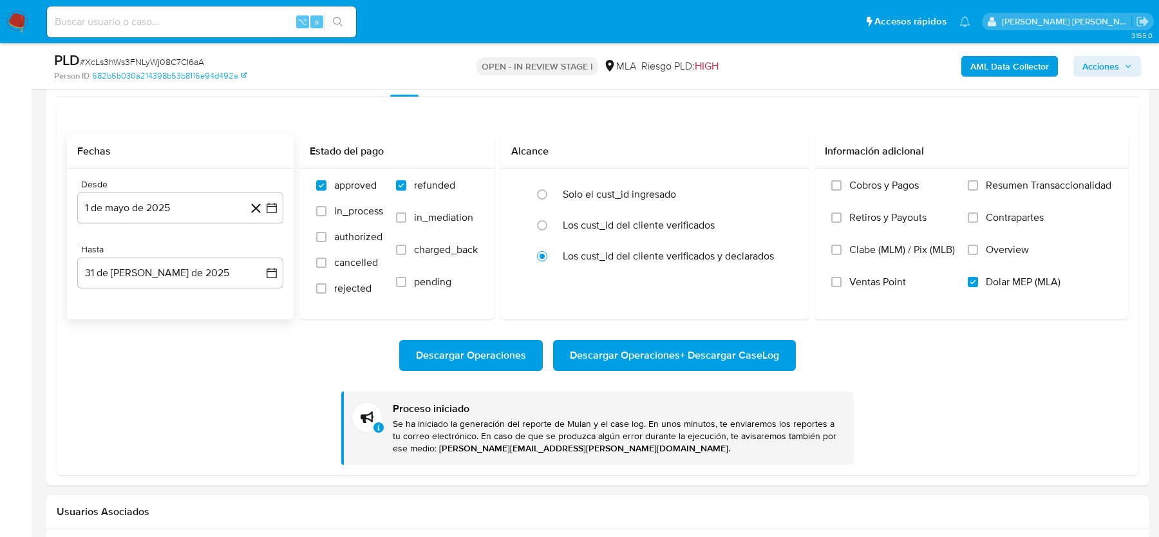
scroll to position [1480, 0]
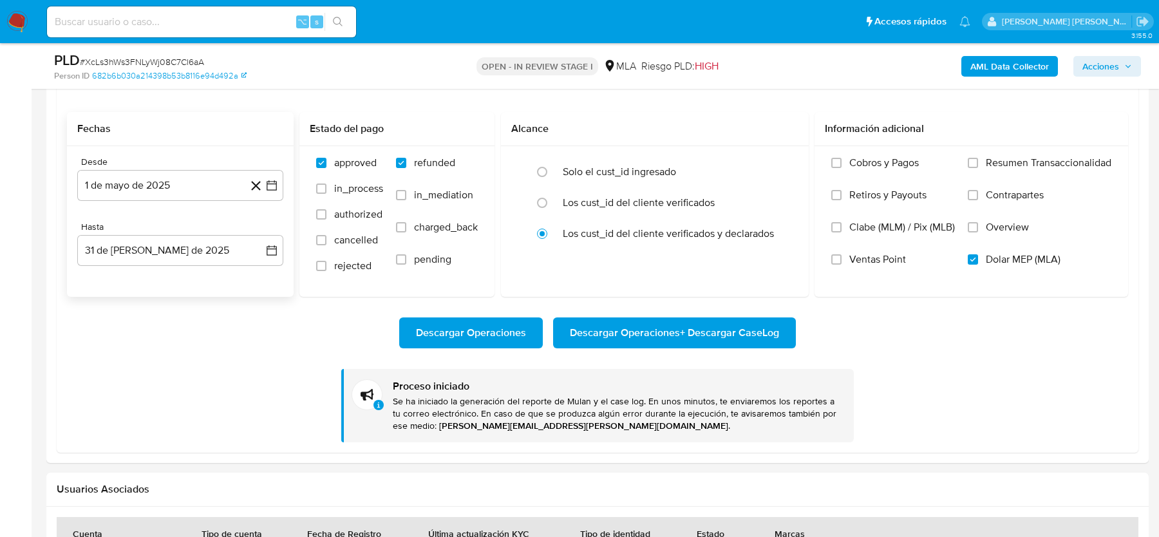
click at [133, 58] on span "# XcLs3hWs3FNLyWj08C7Cl6aA" at bounding box center [142, 61] width 124 height 13
copy span "XcLs3hWs3FNLyWj08C7Cl6aA"
click at [29, 19] on nav "Pausado Ver notificaciones ⌥ s Accesos rápidos Presiona las siguientes teclas p…" at bounding box center [579, 21] width 1159 height 43
click at [28, 19] on nav "Pausado Ver notificaciones ⌥ s Accesos rápidos Presiona las siguientes teclas p…" at bounding box center [579, 21] width 1159 height 43
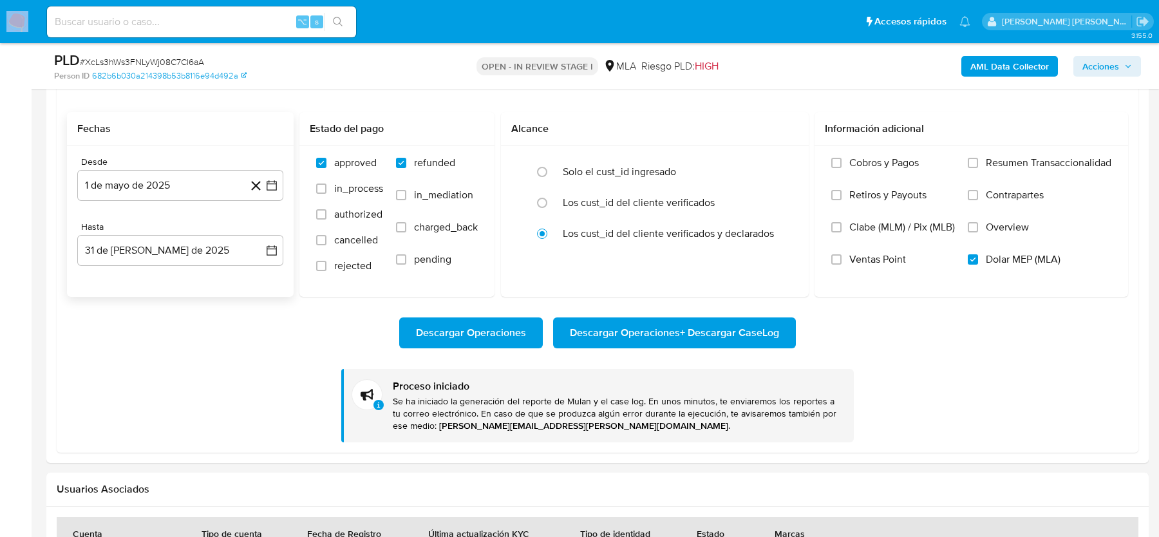
click at [22, 22] on img at bounding box center [17, 22] width 22 height 22
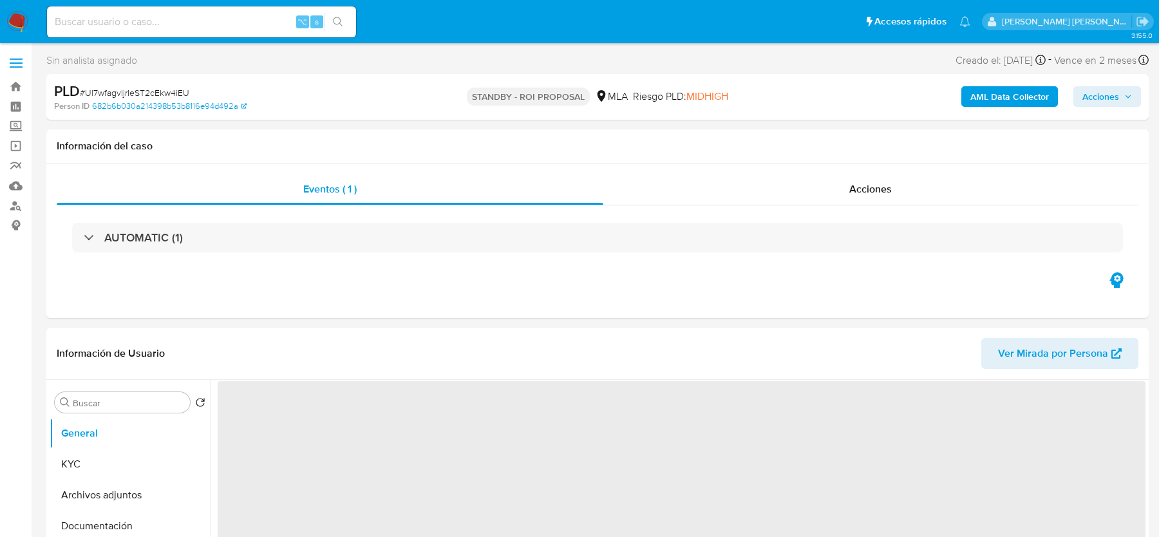
select select "10"
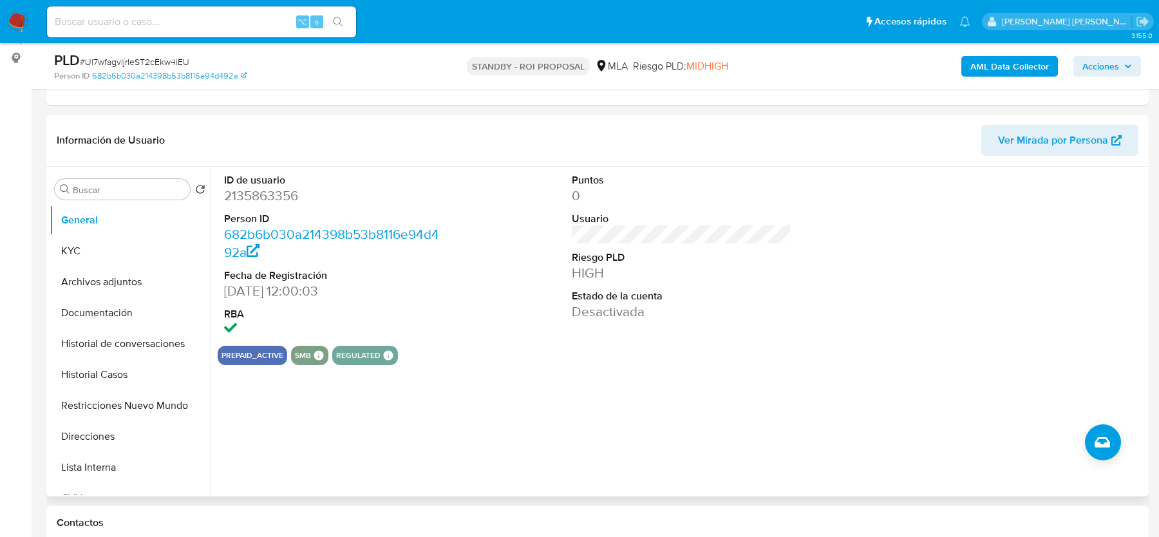
scroll to position [200, 0]
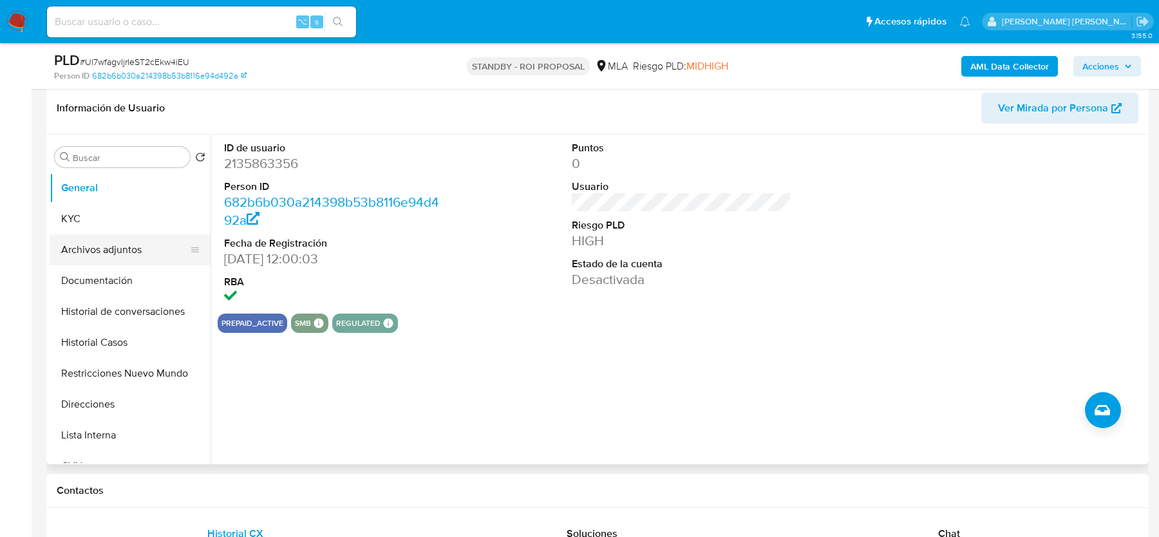
click at [146, 240] on button "Archivos adjuntos" at bounding box center [125, 249] width 151 height 31
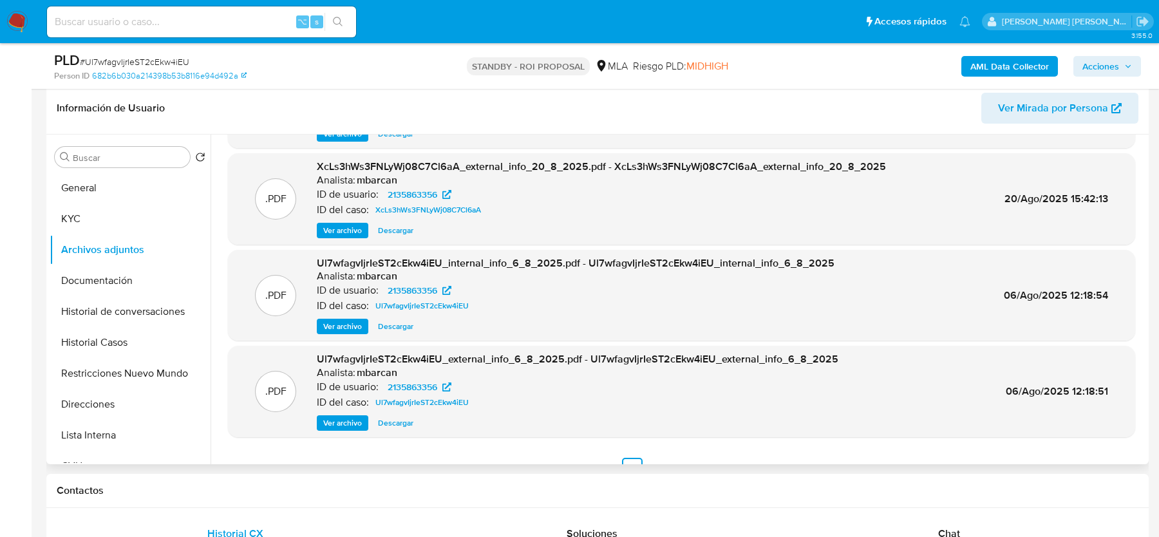
scroll to position [107, 0]
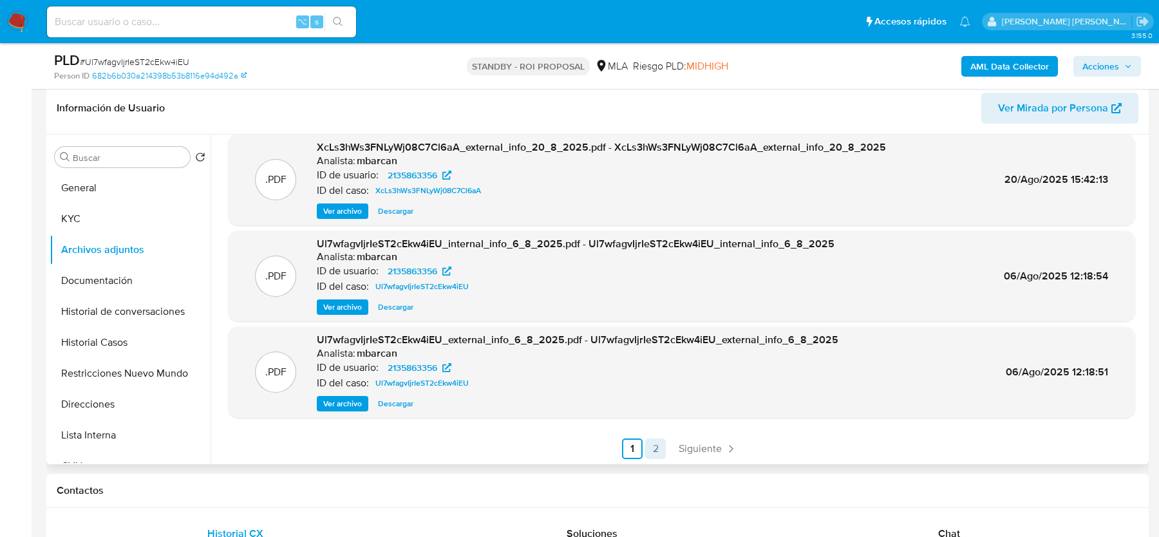
click at [656, 448] on link "2" at bounding box center [655, 449] width 21 height 21
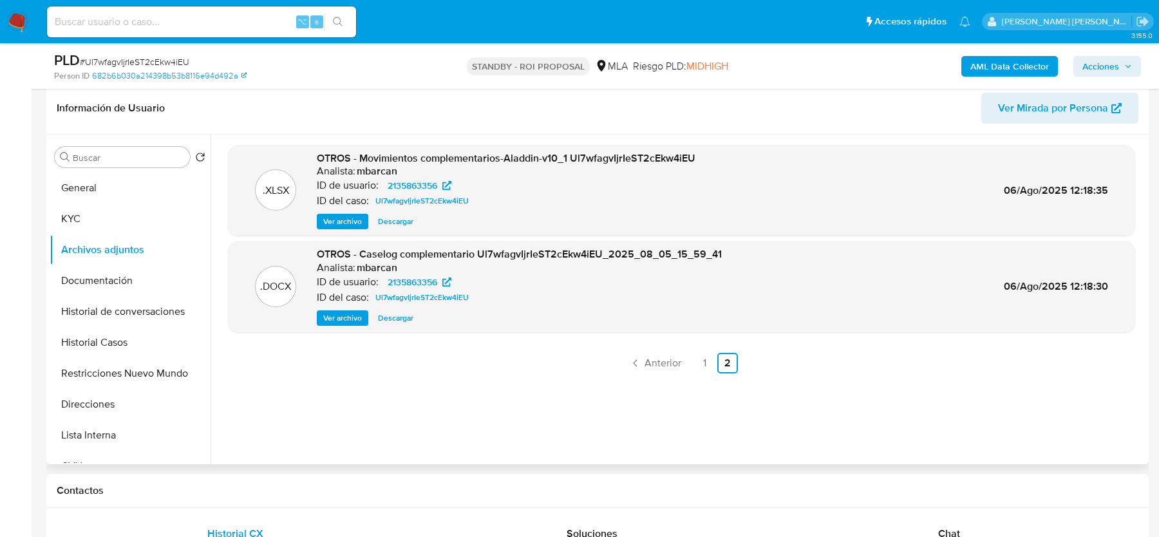
click at [342, 319] on span "Ver archivo" at bounding box center [342, 318] width 39 height 13
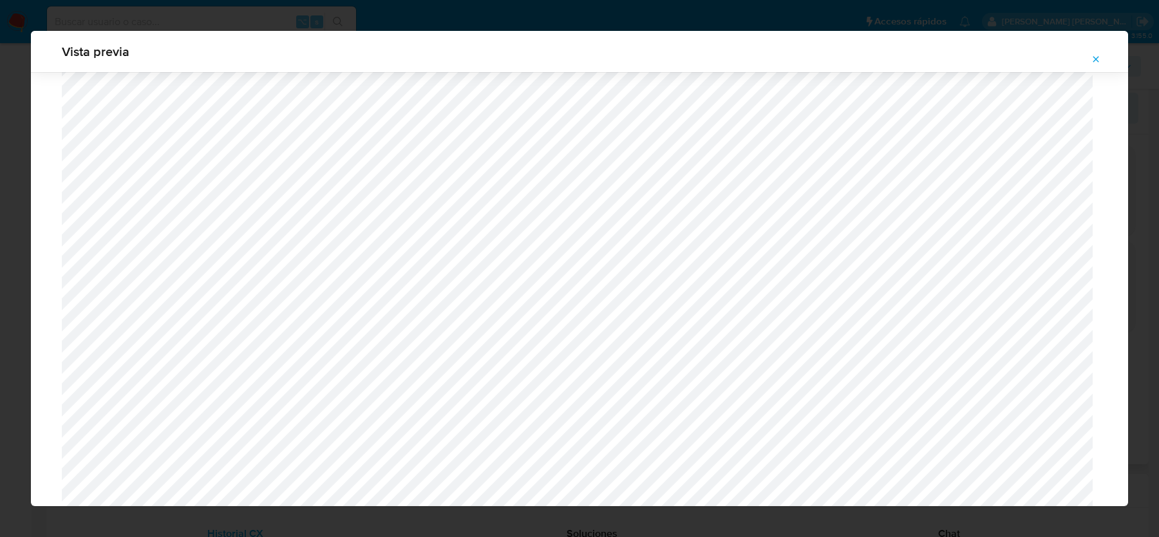
scroll to position [945, 0]
click at [1103, 49] on button "Attachment preview" at bounding box center [1096, 59] width 28 height 21
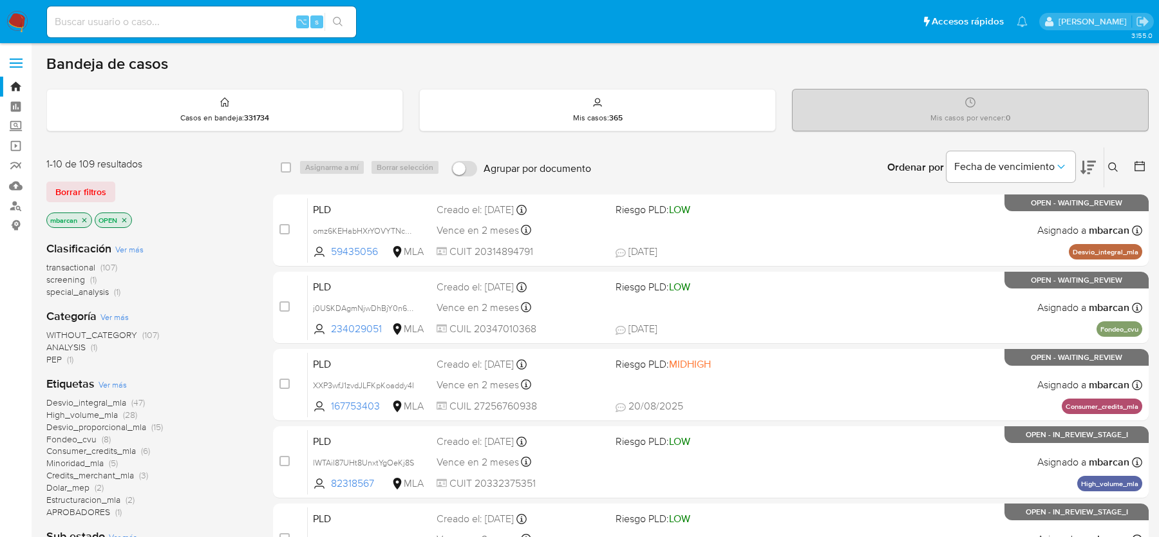
click at [106, 23] on input at bounding box center [201, 22] width 309 height 17
paste input "lPaYE1jR77VbWkpPdrFl5Mx7"
type input "lPaYE1jR77VbWkpPdrFl5Mx7"
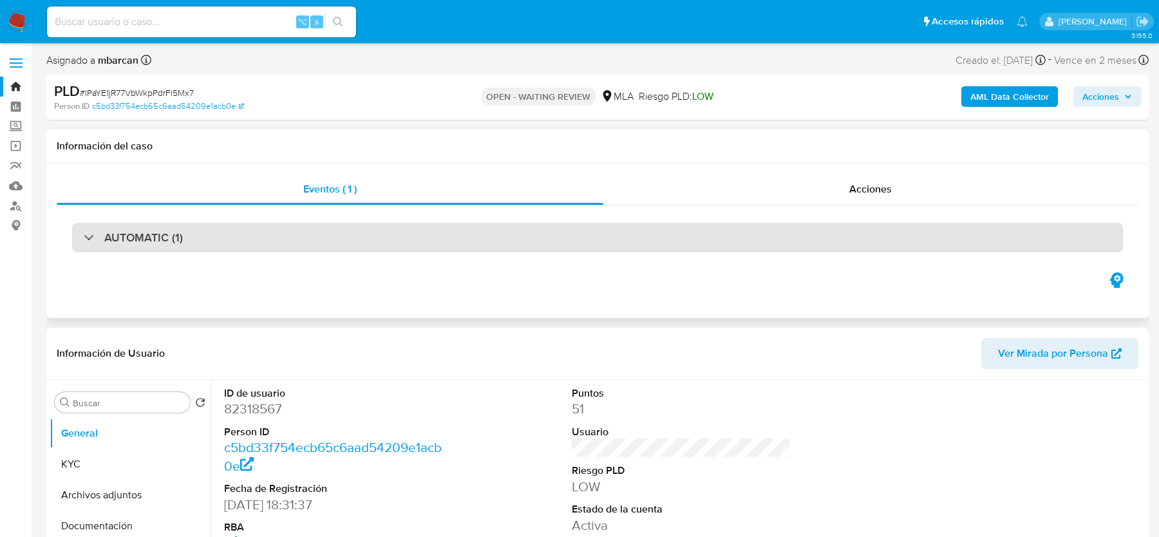
select select "10"
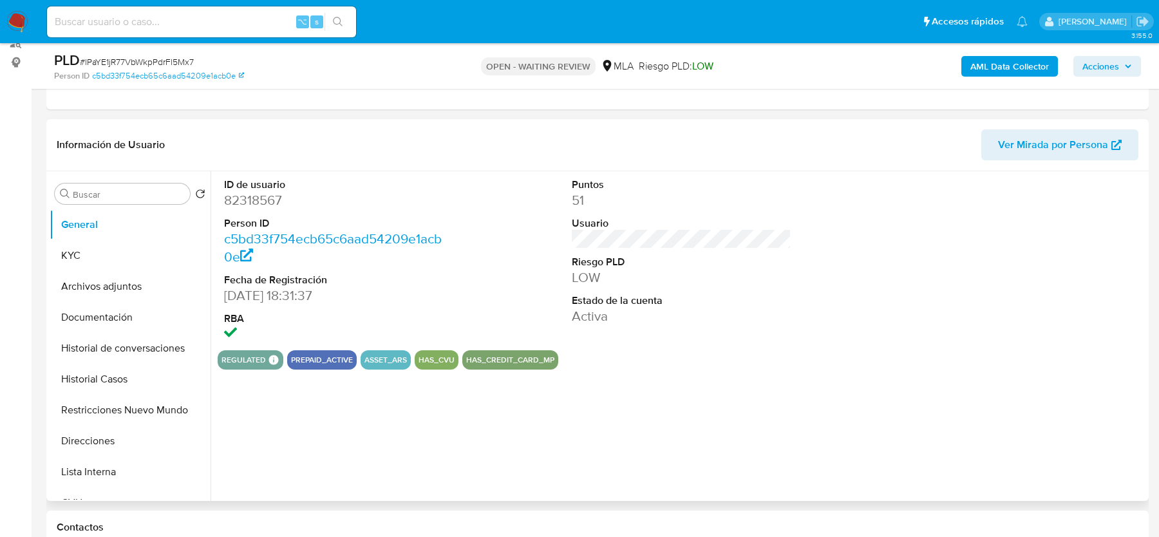
scroll to position [411, 0]
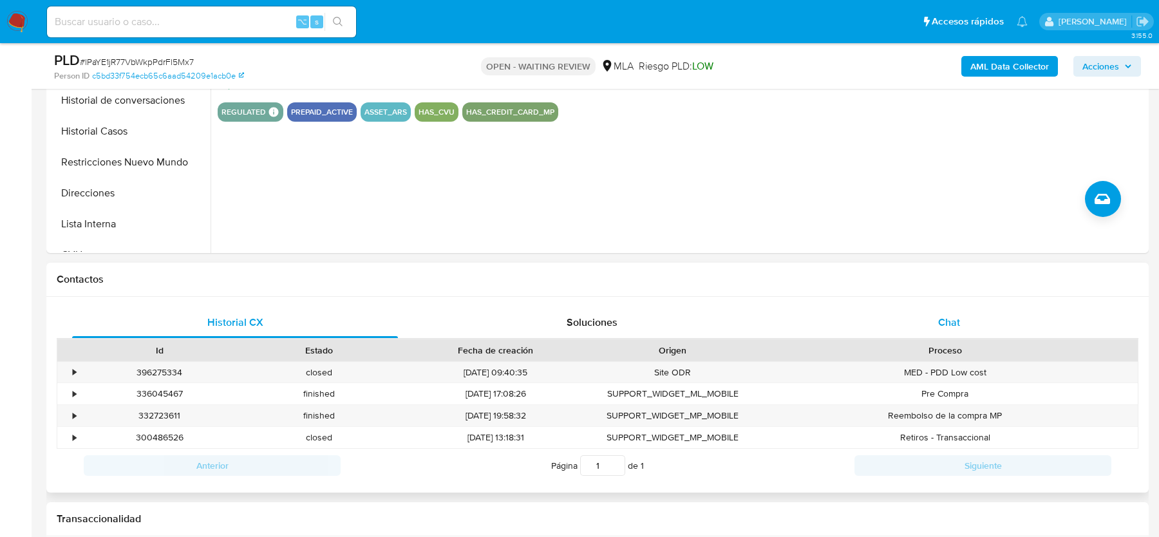
click at [976, 340] on div "Proceso" at bounding box center [945, 350] width 386 height 22
click at [976, 323] on div "Chat" at bounding box center [949, 322] width 326 height 31
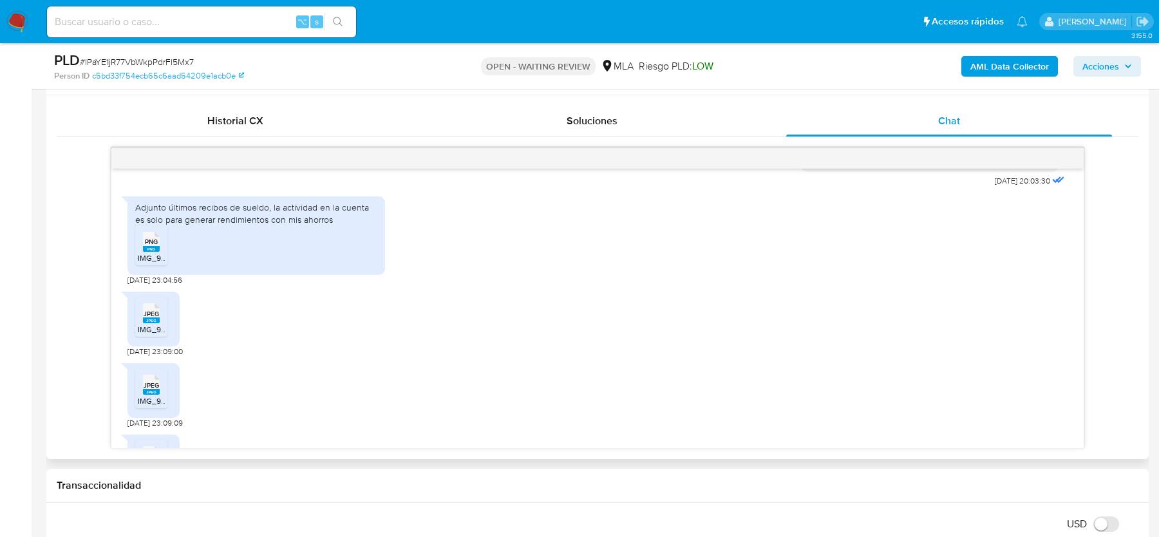
scroll to position [699, 0]
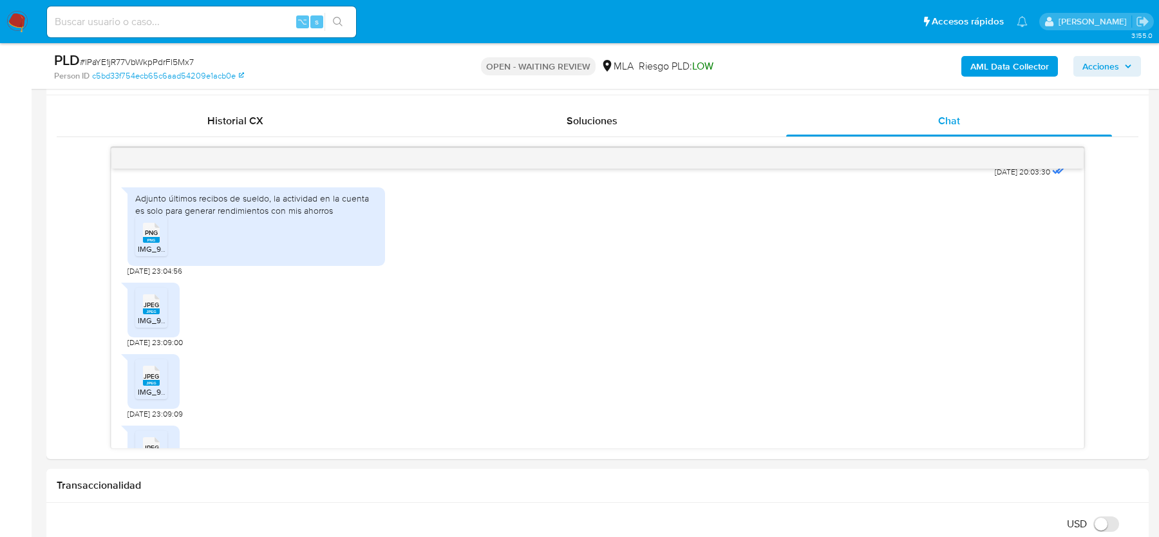
click at [167, 64] on span "# lPaYE1jR77VbWkpPdrFl5Mx7" at bounding box center [137, 61] width 114 height 13
copy span "lPaYE1jR77VbWkpPdrFl5Mx7"
click at [140, 244] on div "PNG PNG" at bounding box center [151, 231] width 27 height 25
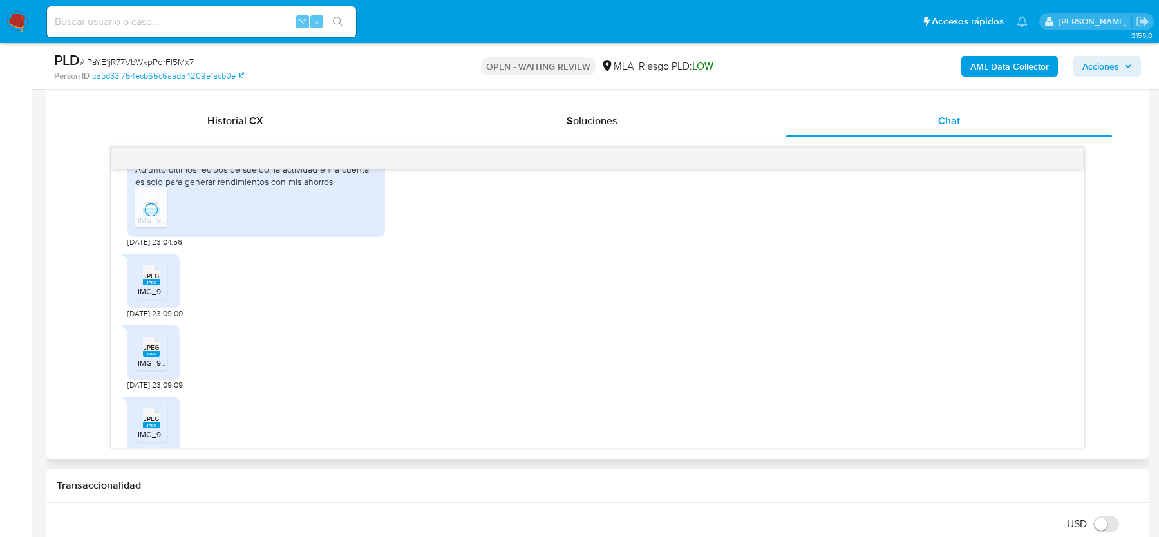
scroll to position [731, 0]
click at [160, 294] on span "IMG_9082.jpeg" at bounding box center [165, 288] width 54 height 11
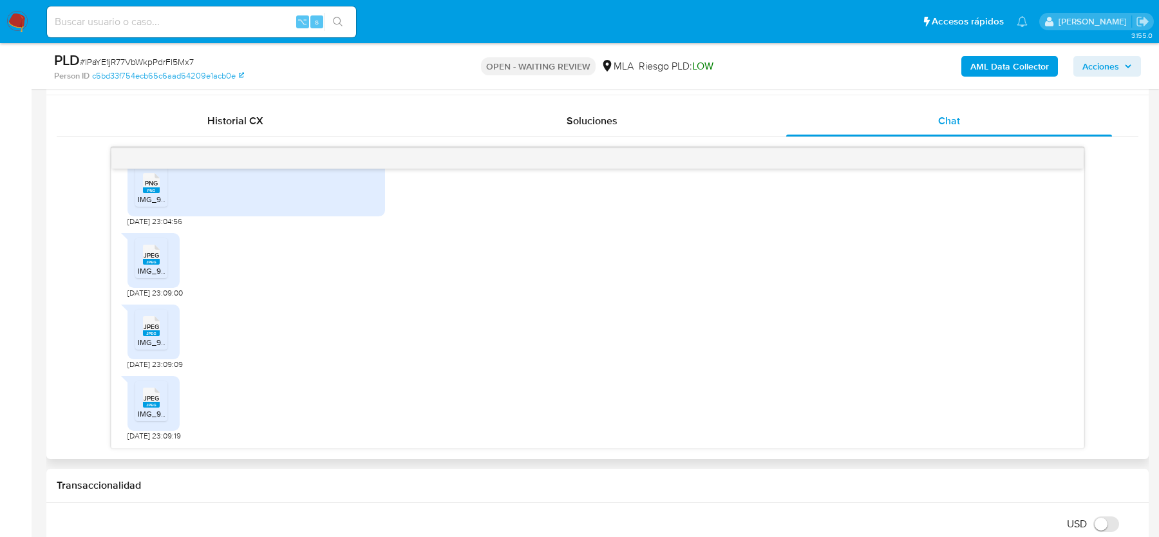
scroll to position [772, 0]
click at [153, 335] on icon "JPEG" at bounding box center [151, 326] width 17 height 23
click at [153, 408] on span "IMG_9084.jpeg" at bounding box center [165, 413] width 54 height 11
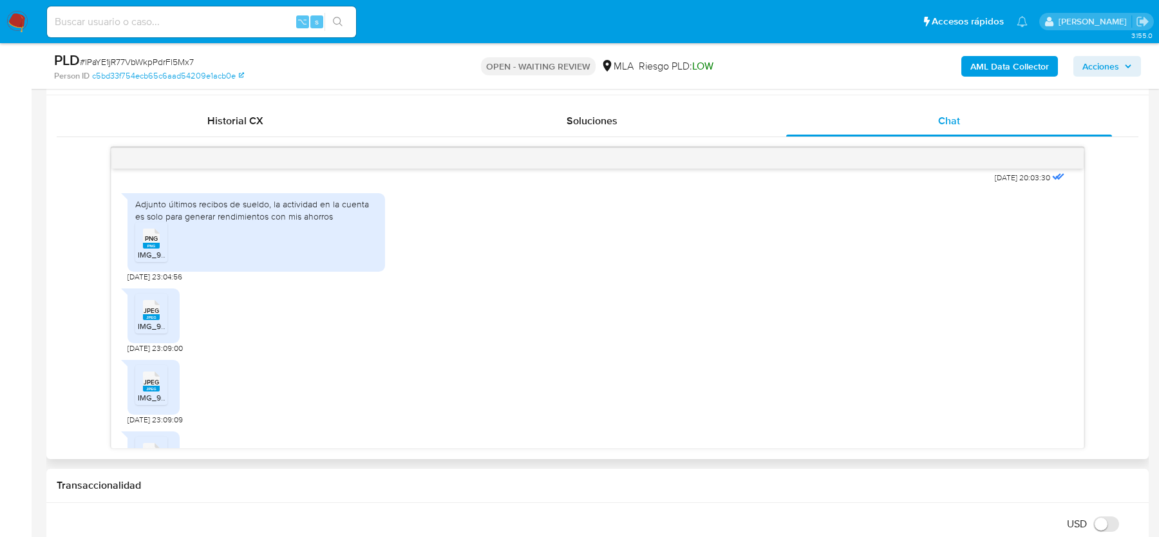
scroll to position [689, 0]
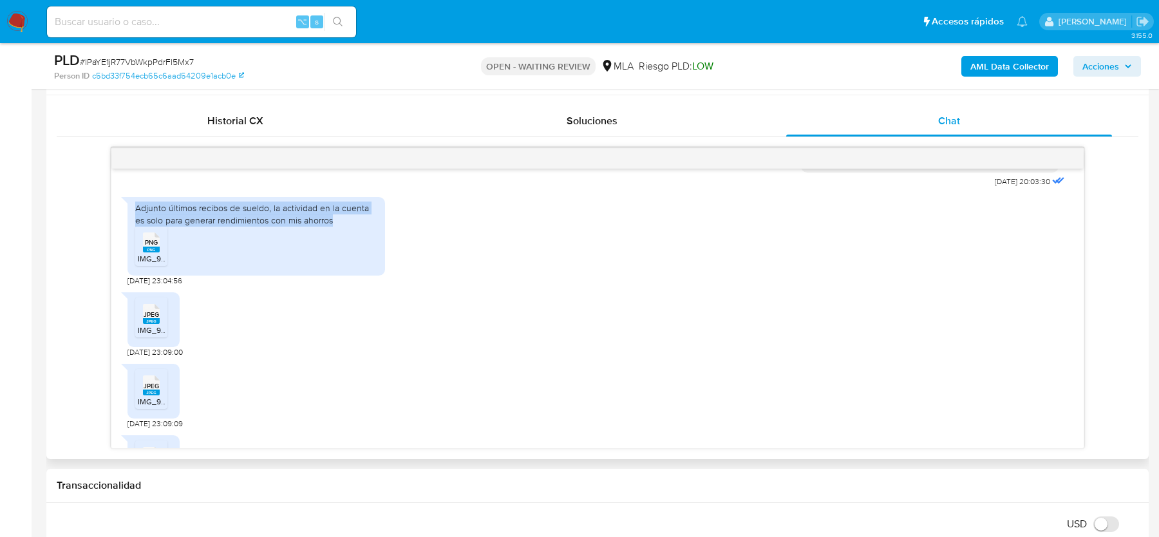
drag, startPoint x: 133, startPoint y: 231, endPoint x: 349, endPoint y: 242, distance: 216.0
click at [349, 242] on div "Adjunto últimos recibos de sueldo, la actividad en la cuenta es solo para gener…" at bounding box center [257, 236] width 258 height 78
copy div "Adjunto últimos recibos de sueldo, la actividad en la cuenta es solo para gener…"
click at [339, 225] on div "Adjunto últimos recibos de sueldo, la actividad en la cuenta es solo para gener…" at bounding box center [256, 213] width 242 height 23
drag, startPoint x: 325, startPoint y: 240, endPoint x: 105, endPoint y: 236, distance: 220.3
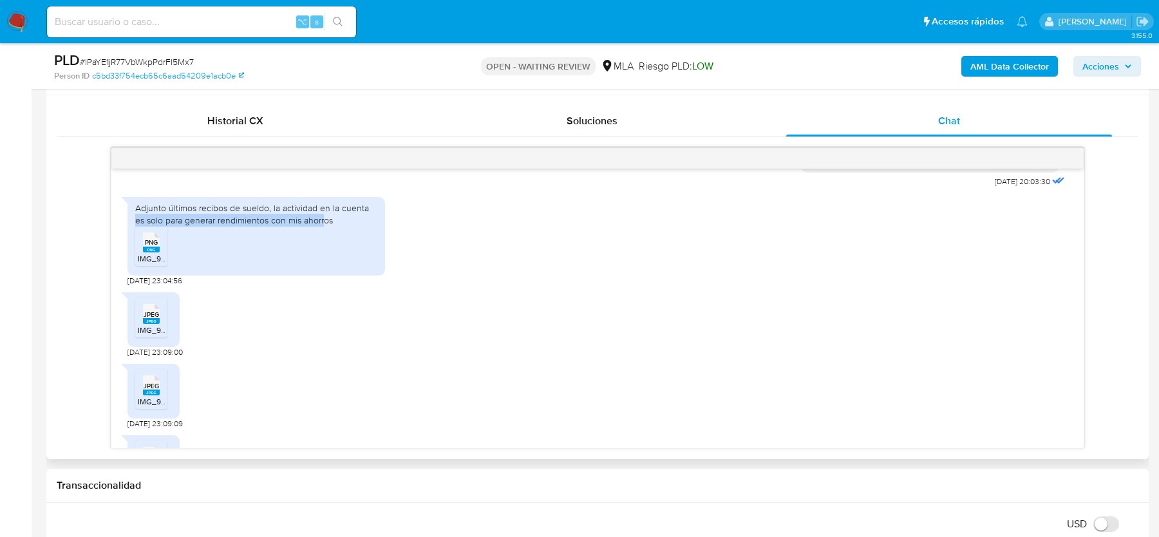
click at [105, 236] on div "17/07/2025 20:03:30 Adjunto últimos recibos de sueldo, la actividad en la cuent…" at bounding box center [598, 297] width 1082 height 301
click at [142, 225] on div "Adjunto últimos recibos de sueldo, la actividad en la cuenta es solo para gener…" at bounding box center [256, 213] width 242 height 23
drag, startPoint x: 139, startPoint y: 229, endPoint x: 321, endPoint y: 231, distance: 182.3
click at [321, 225] on div "Adjunto últimos recibos de sueldo, la actividad en la cuenta es solo para gener…" at bounding box center [256, 213] width 242 height 23
drag, startPoint x: 135, startPoint y: 229, endPoint x: 344, endPoint y: 243, distance: 209.1
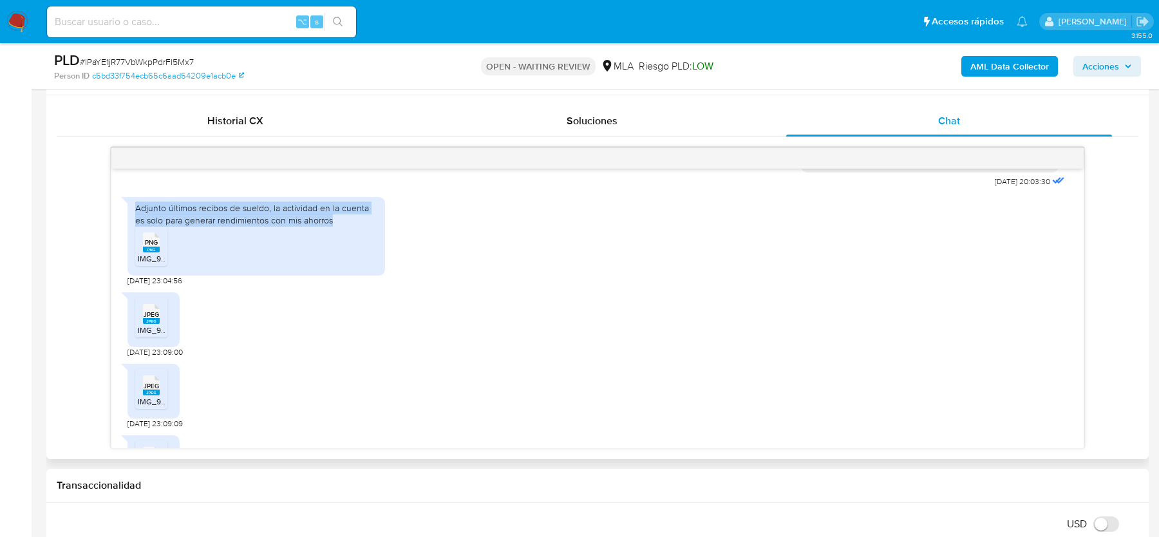
click at [344, 225] on div "Adjunto últimos recibos de sueldo, la actividad en la cuenta es solo para gener…" at bounding box center [256, 213] width 242 height 23
copy div "Adjunto últimos recibos de sueldo, la actividad en la cuenta es solo para gener…"
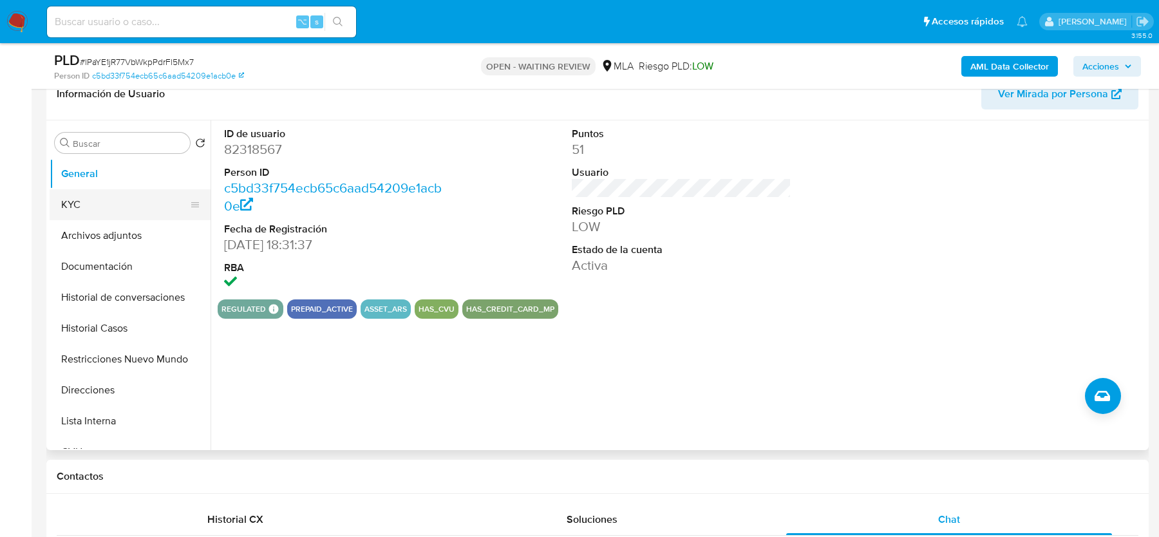
scroll to position [209, 0]
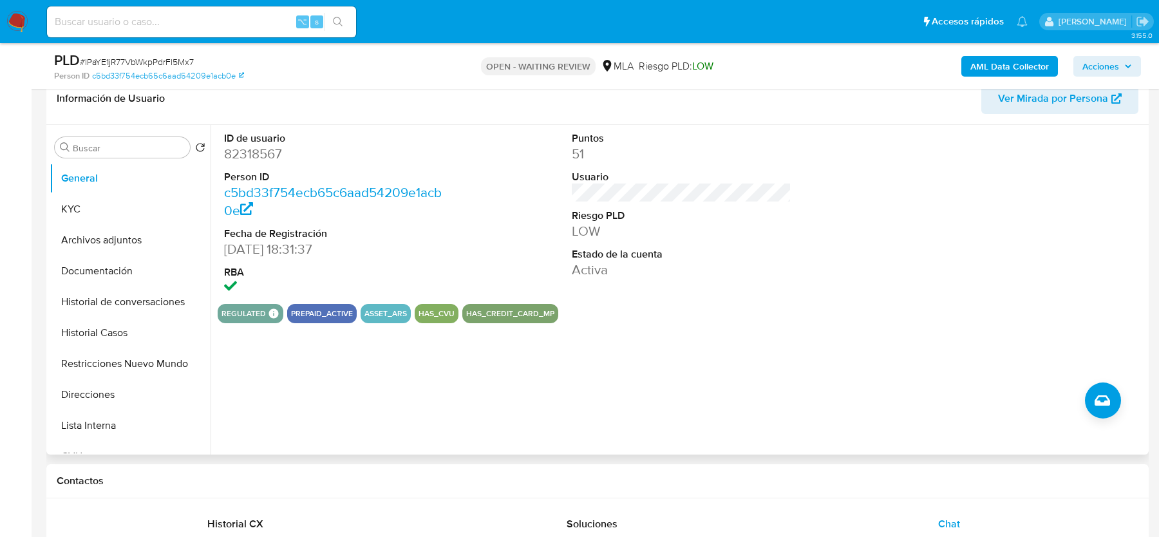
click at [258, 153] on dd "82318567" at bounding box center [333, 154] width 219 height 18
copy dd "82318567"
click at [177, 66] on span "# lPaYE1jR77VbWkpPdrFl5Mx7" at bounding box center [137, 61] width 114 height 13
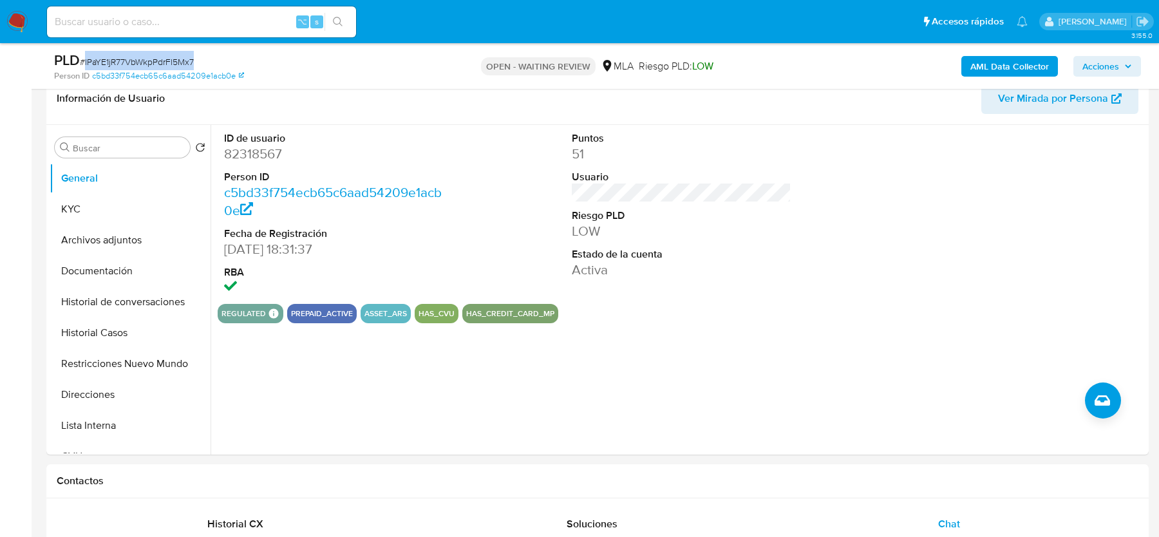
copy span "lPaYE1jR77VbWkpPdrFl5Mx7"
click at [98, 339] on button "Historial Casos" at bounding box center [125, 333] width 151 height 31
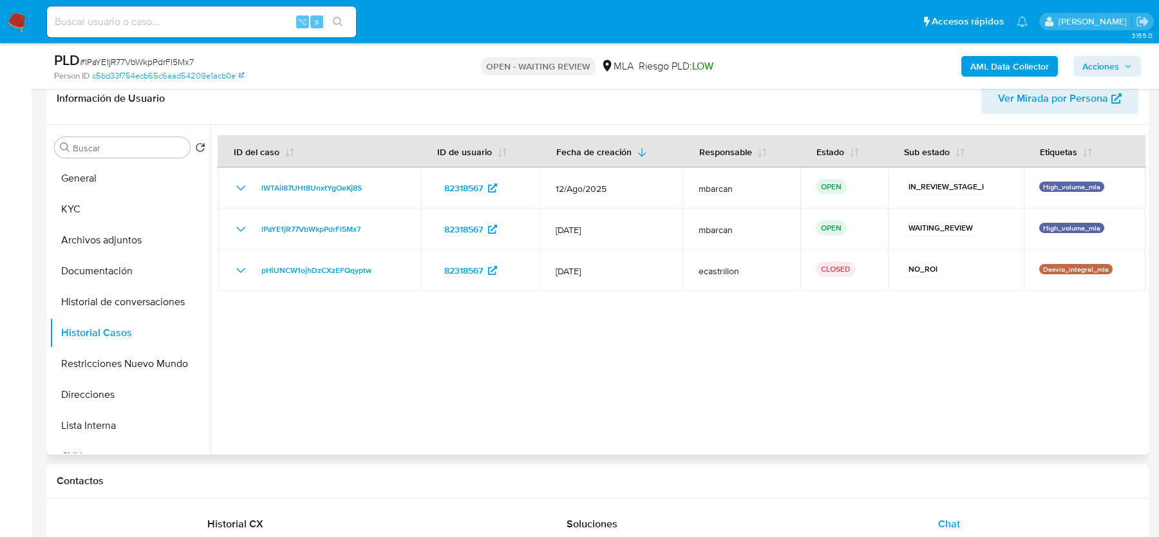
click at [532, 386] on div at bounding box center [678, 290] width 935 height 330
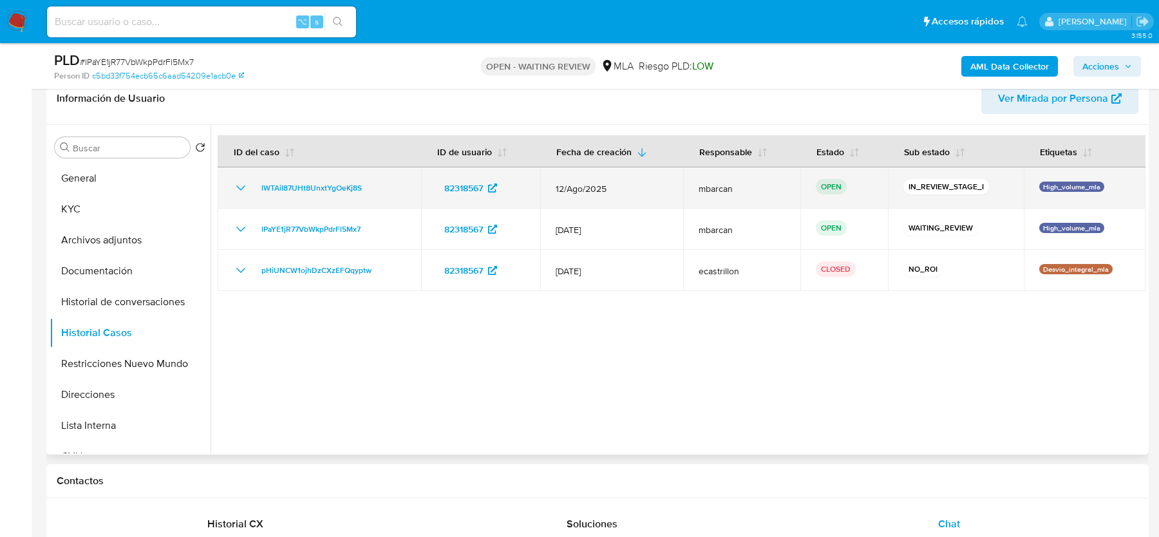
click at [384, 187] on div "lWTAiI87UHt8UnxtYgOeKj8S" at bounding box center [319, 187] width 173 height 15
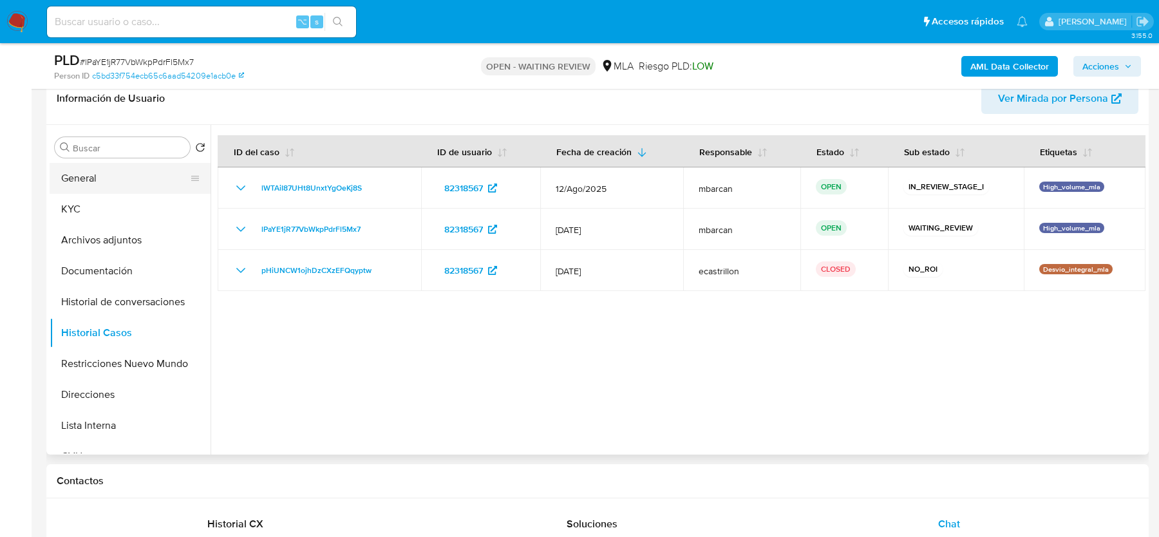
click at [107, 180] on button "General" at bounding box center [125, 178] width 151 height 31
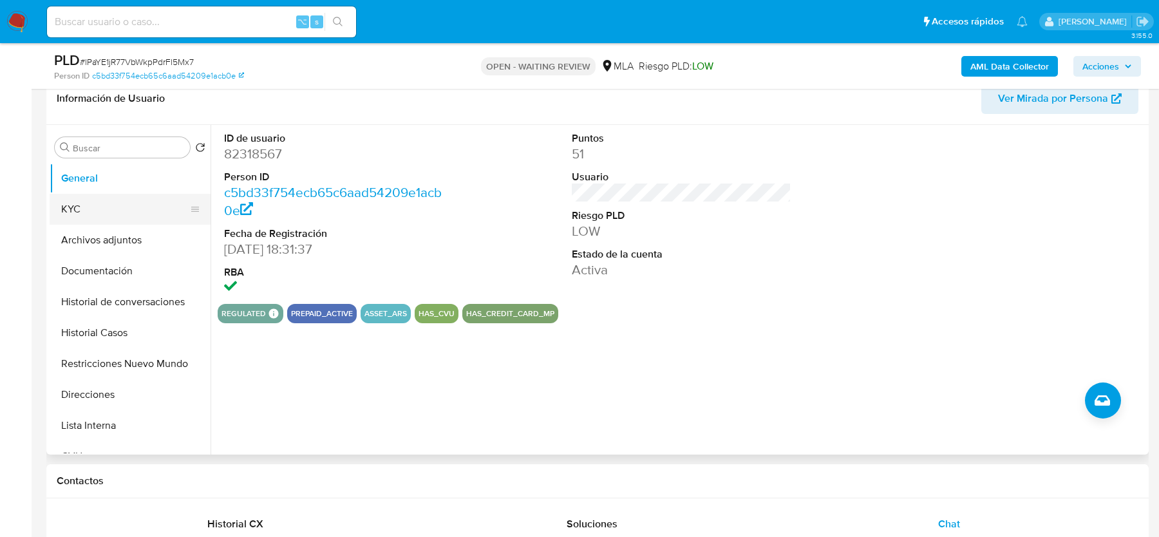
click at [95, 214] on button "KYC" at bounding box center [125, 209] width 151 height 31
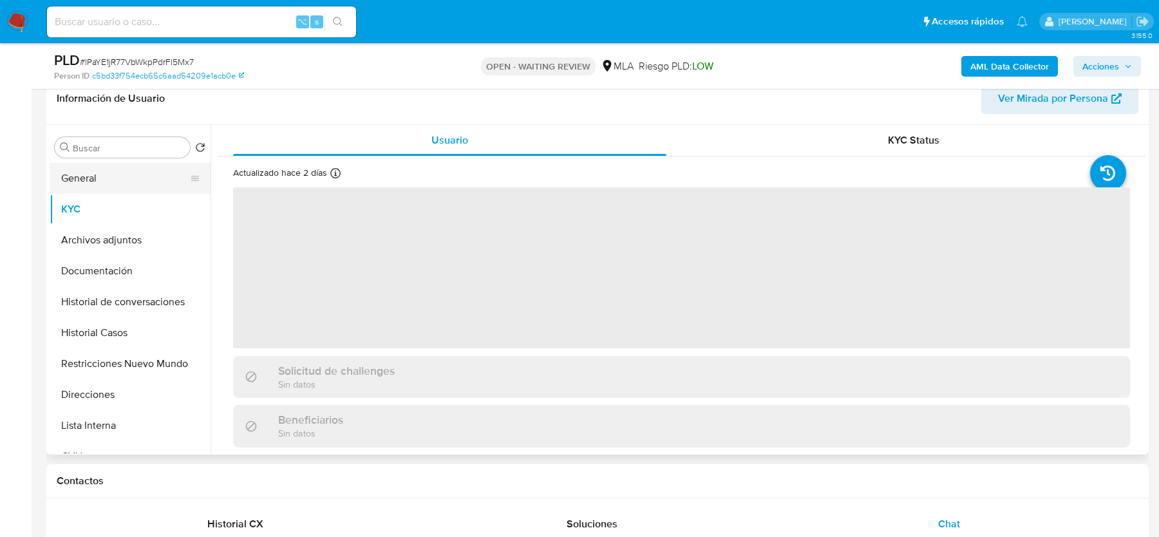
click at [147, 171] on button "General" at bounding box center [125, 178] width 151 height 31
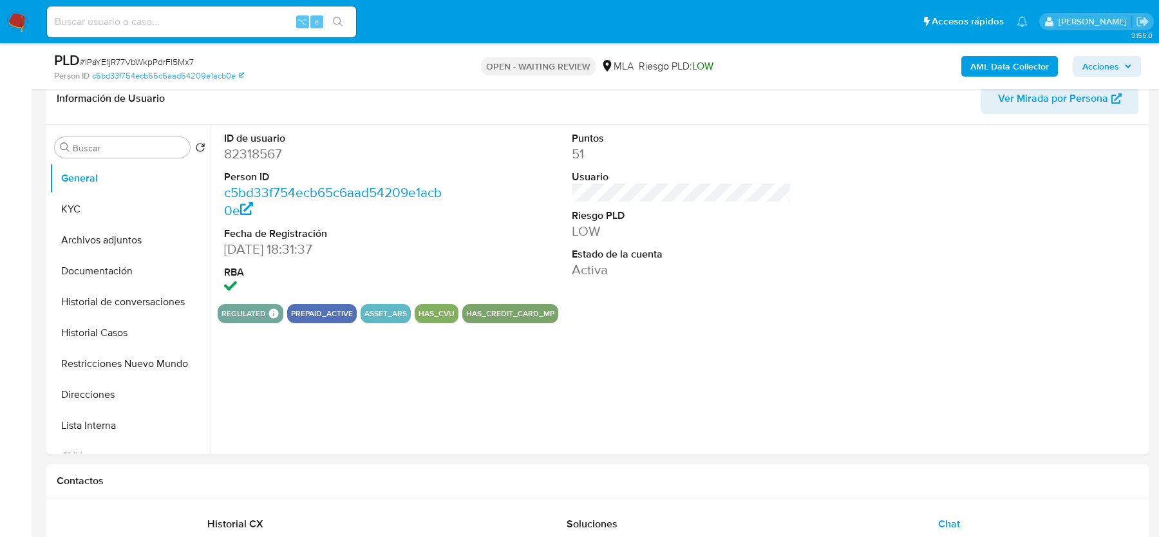
click at [274, 167] on dl "ID de usuario 82318567 Person ID c5bd33f754ecb65c6aad54209e1acb0e Fecha de Regi…" at bounding box center [333, 214] width 219 height 166
click at [270, 155] on dd "82318567" at bounding box center [333, 154] width 219 height 18
copy dd "82318567"
click at [177, 60] on span "# lPaYE1jR77VbWkpPdrFl5Mx7" at bounding box center [137, 61] width 114 height 13
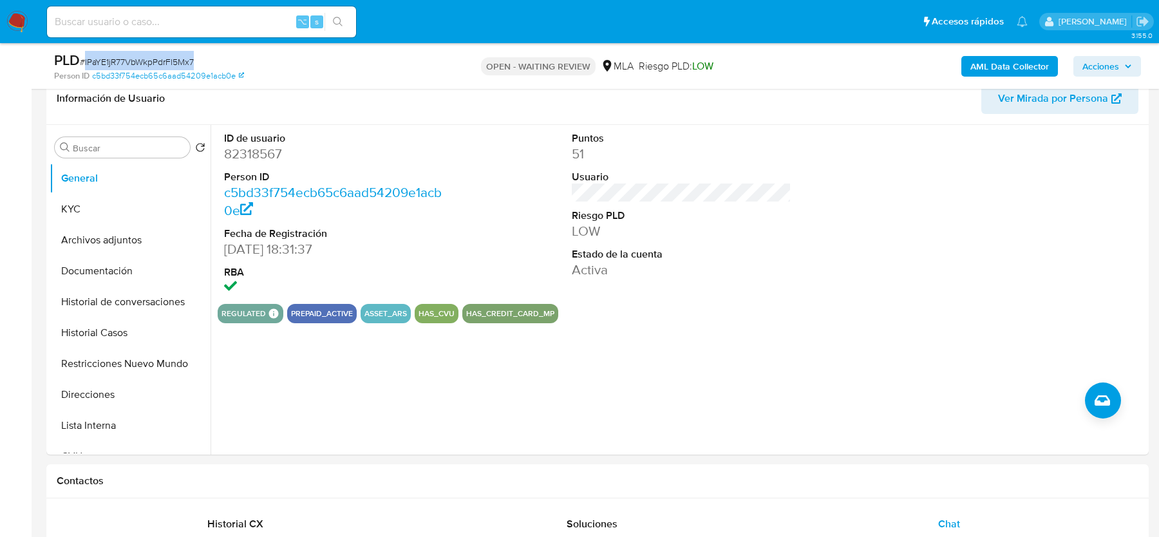
click at [177, 60] on span "# lPaYE1jR77VbWkpPdrFl5Mx7" at bounding box center [137, 61] width 114 height 13
copy span "lPaYE1jR77VbWkpPdrFl5Mx7"
click at [113, 343] on button "Historial Casos" at bounding box center [125, 333] width 151 height 31
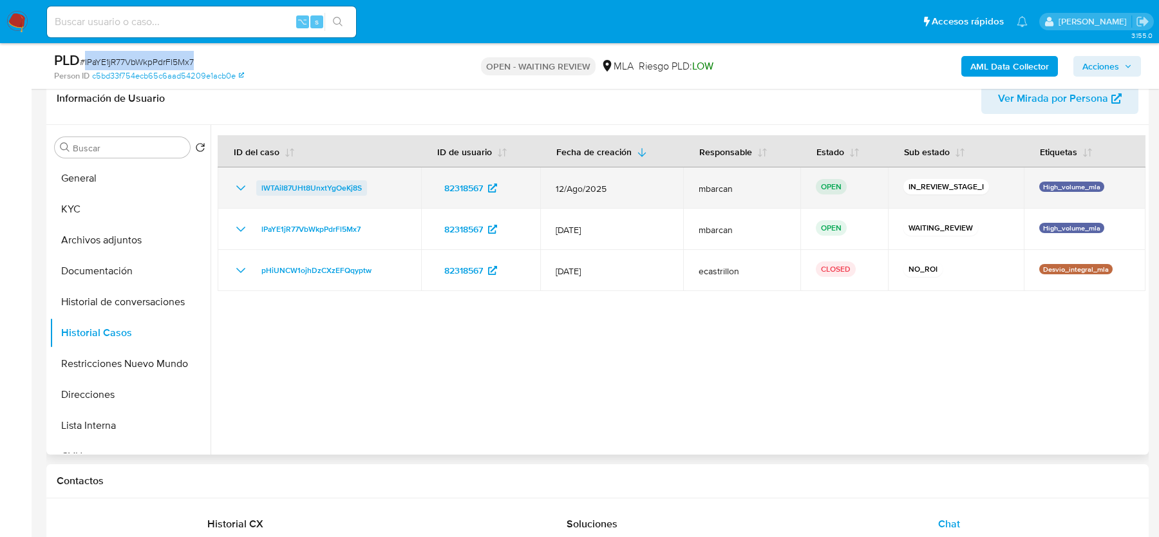
click at [281, 185] on span "lWTAiI87UHt8UnxtYgOeKj8S" at bounding box center [311, 187] width 100 height 15
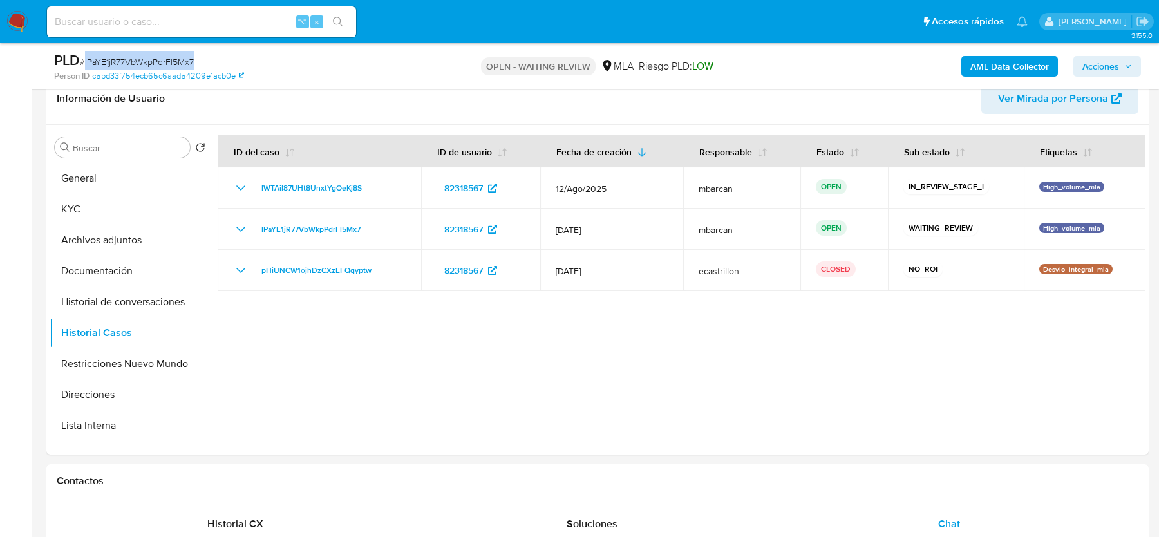
copy span "lPaYE1jR77VbWkpPdrFl5Mx7"
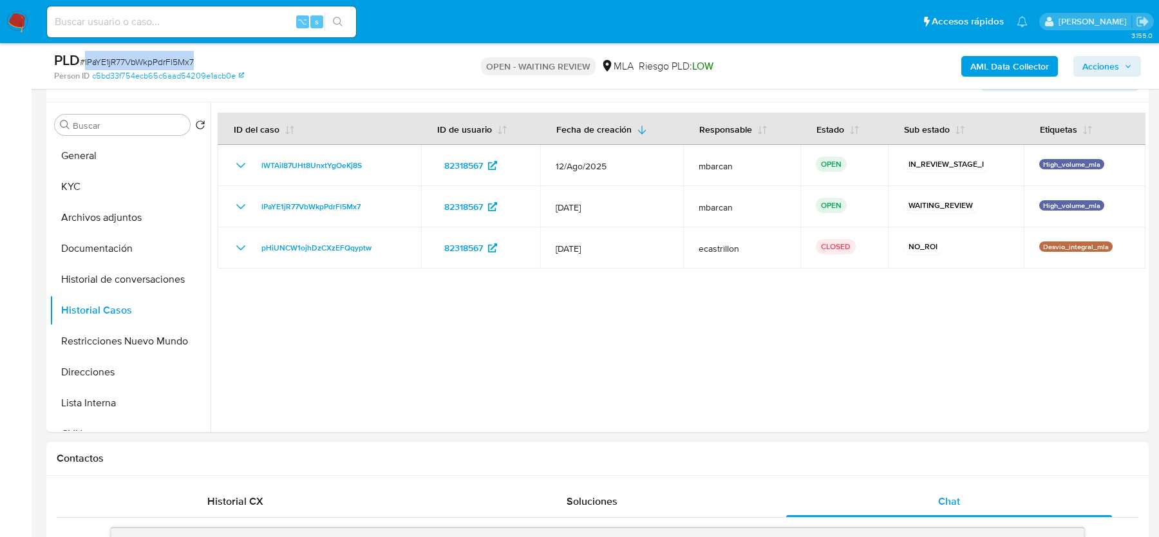
scroll to position [128, 0]
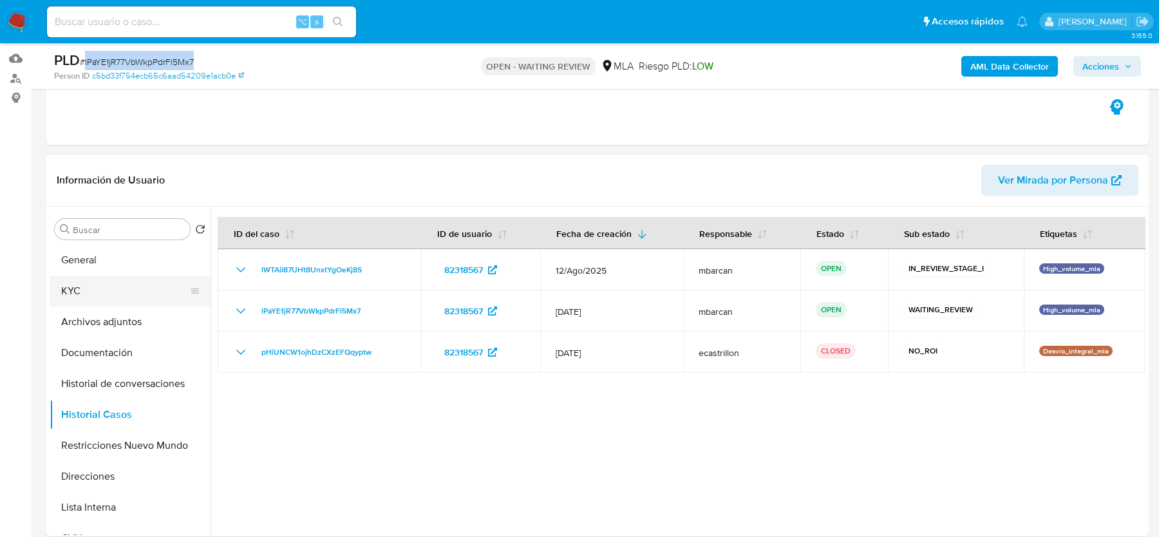
click at [122, 290] on button "KYC" at bounding box center [125, 291] width 151 height 31
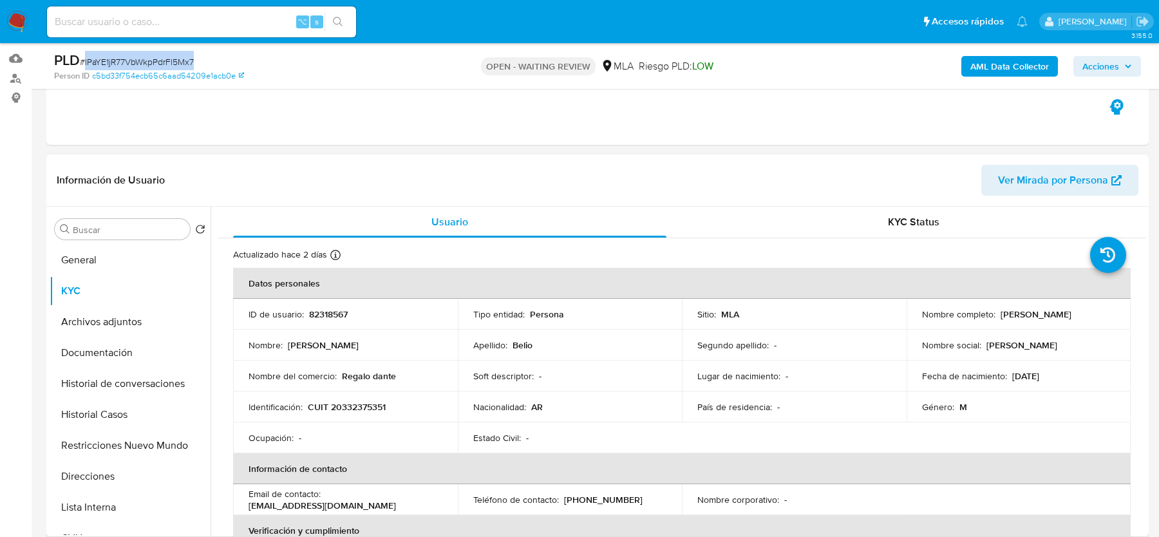
click at [366, 399] on td "Identificación : CUIT 20332375351" at bounding box center [345, 407] width 225 height 31
copy p "Identificación"
click at [357, 416] on td "Identificación : CUIT 20332375351" at bounding box center [345, 407] width 225 height 31
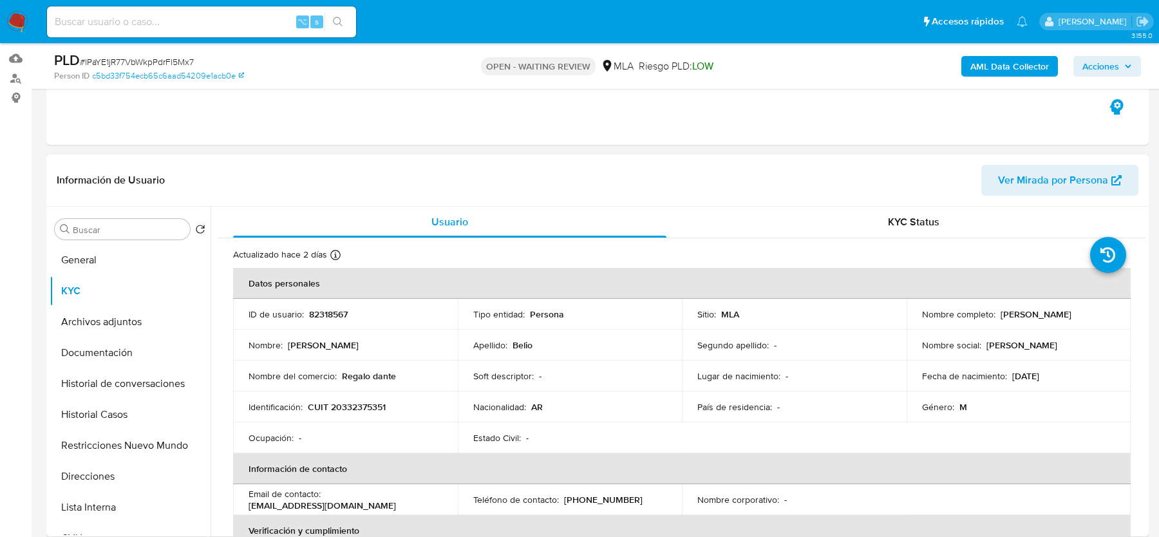
click at [357, 408] on p "CUIT 20332375351" at bounding box center [347, 407] width 78 height 12
click at [1003, 64] on b "AML Data Collector" at bounding box center [1010, 66] width 79 height 21
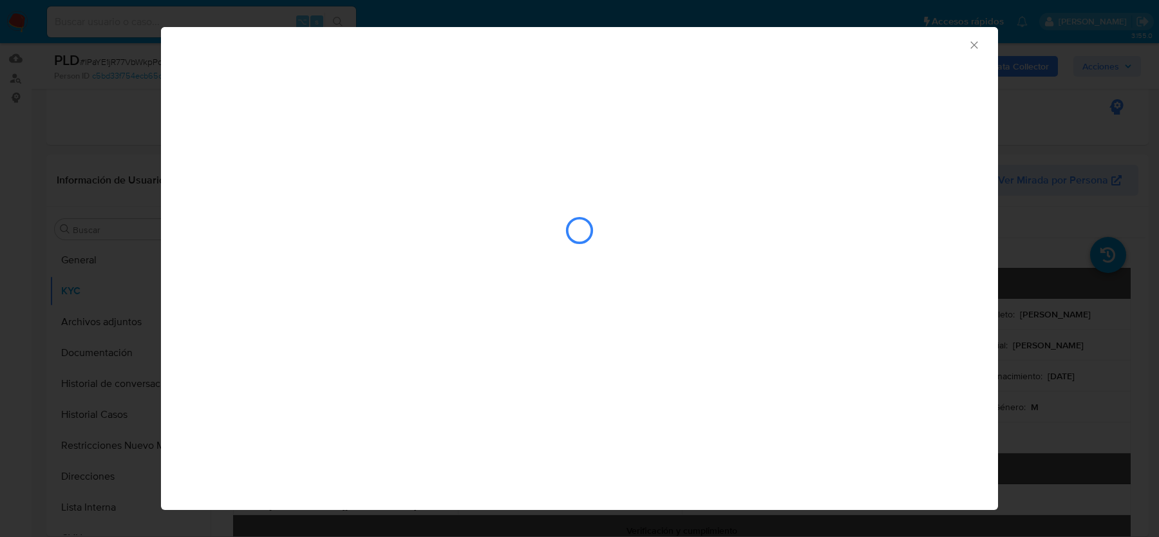
click at [976, 46] on icon "Cerrar ventana" at bounding box center [974, 44] width 7 height 7
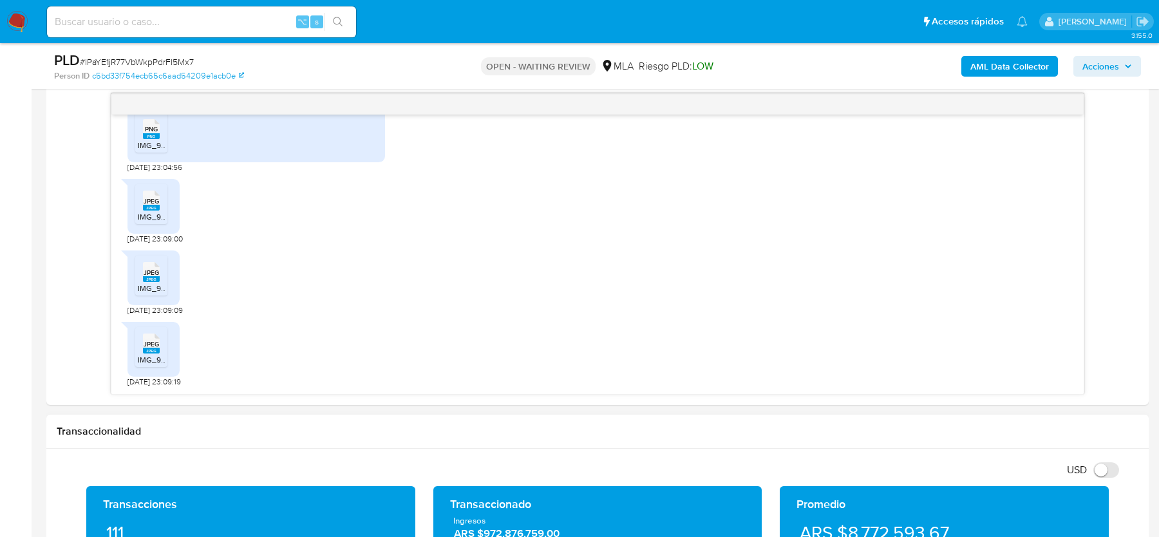
scroll to position [681, 0]
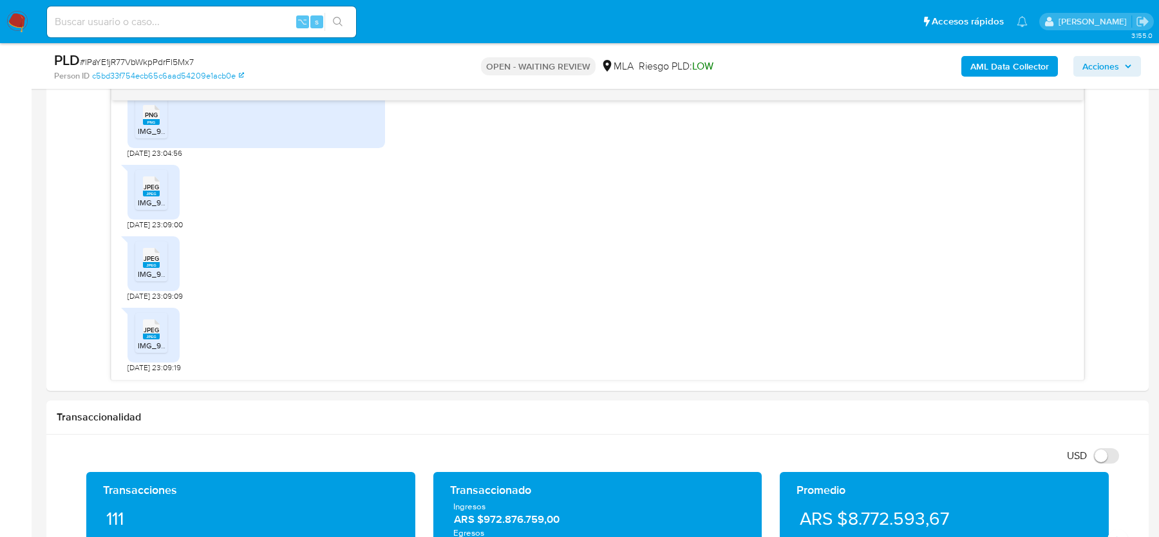
click at [91, 66] on span "# lPaYE1jR77VbWkpPdrFl5Mx7" at bounding box center [137, 61] width 114 height 13
click at [19, 23] on img at bounding box center [17, 22] width 22 height 22
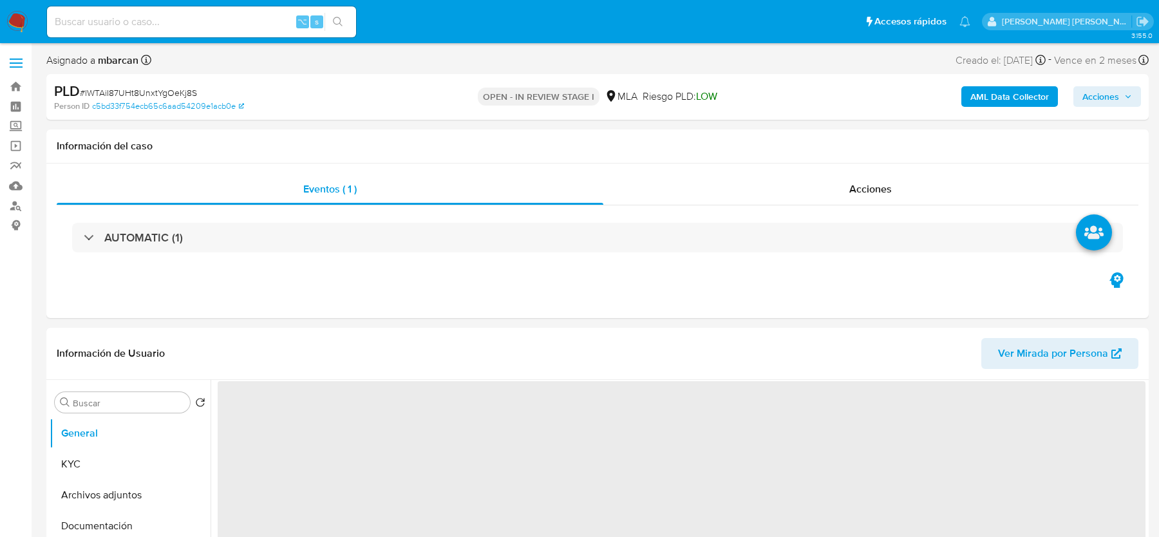
click at [139, 90] on span "# lWTAiI87UHt8UnxtYgOeKj8S" at bounding box center [138, 92] width 117 height 13
copy span "lWTAiI87UHt8UnxtYgOeKj8S"
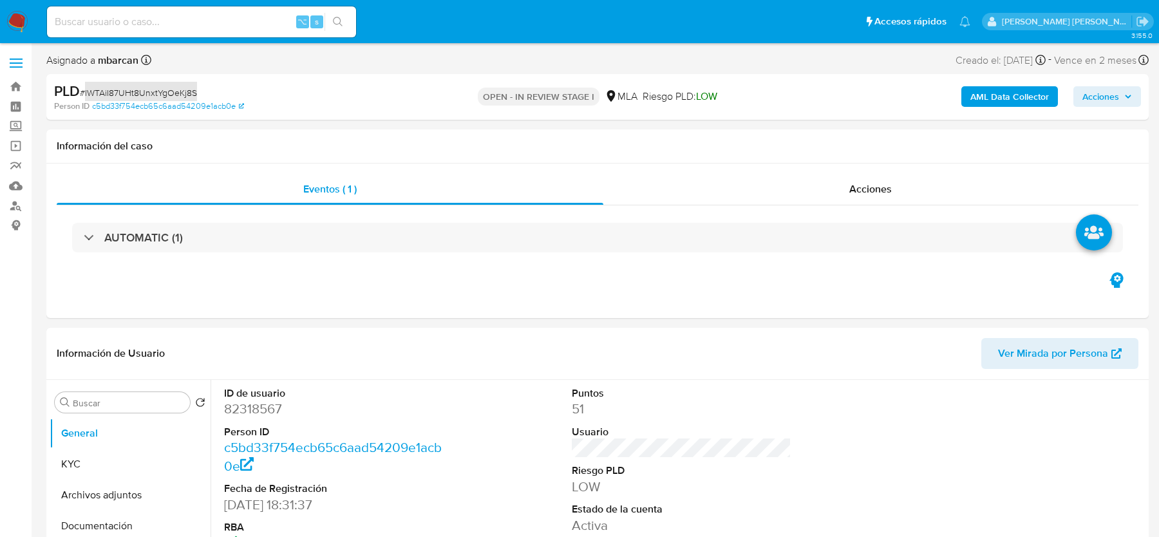
select select "10"
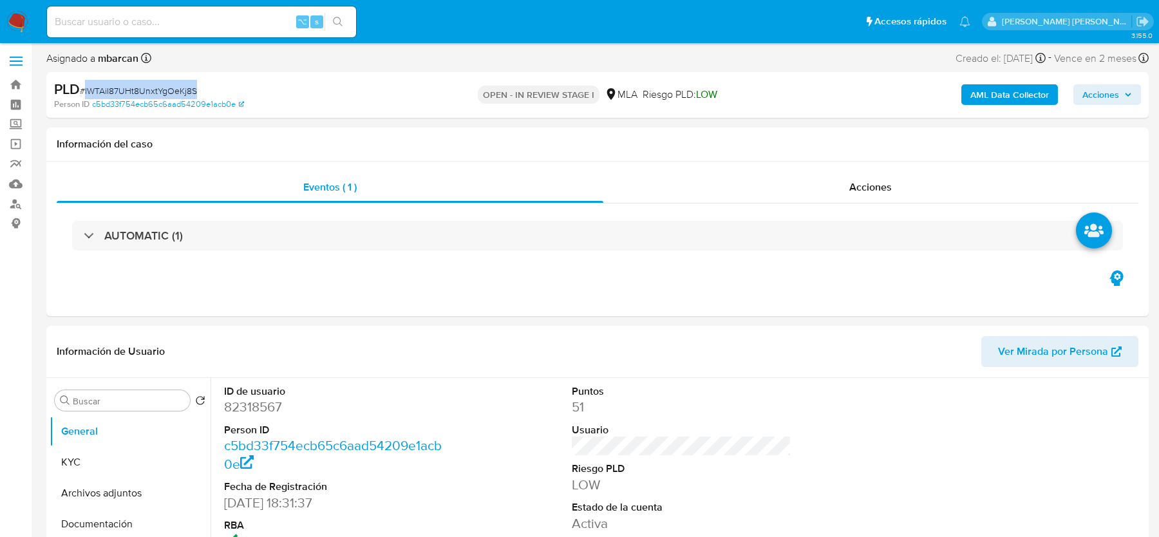
click at [1026, 93] on b "AML Data Collector" at bounding box center [1010, 94] width 79 height 21
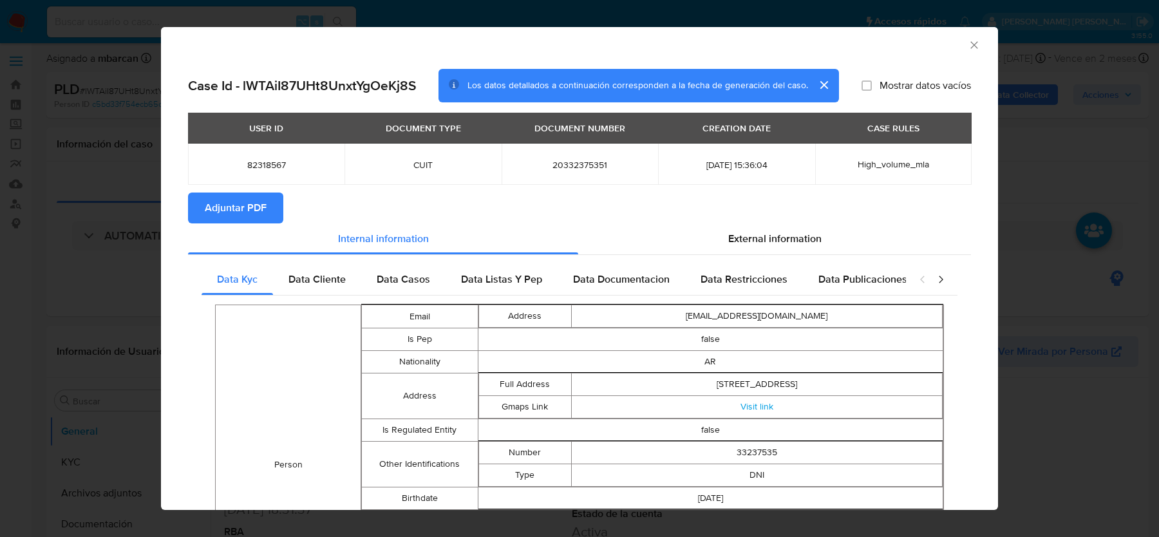
click at [245, 205] on span "Adjuntar PDF" at bounding box center [236, 208] width 62 height 28
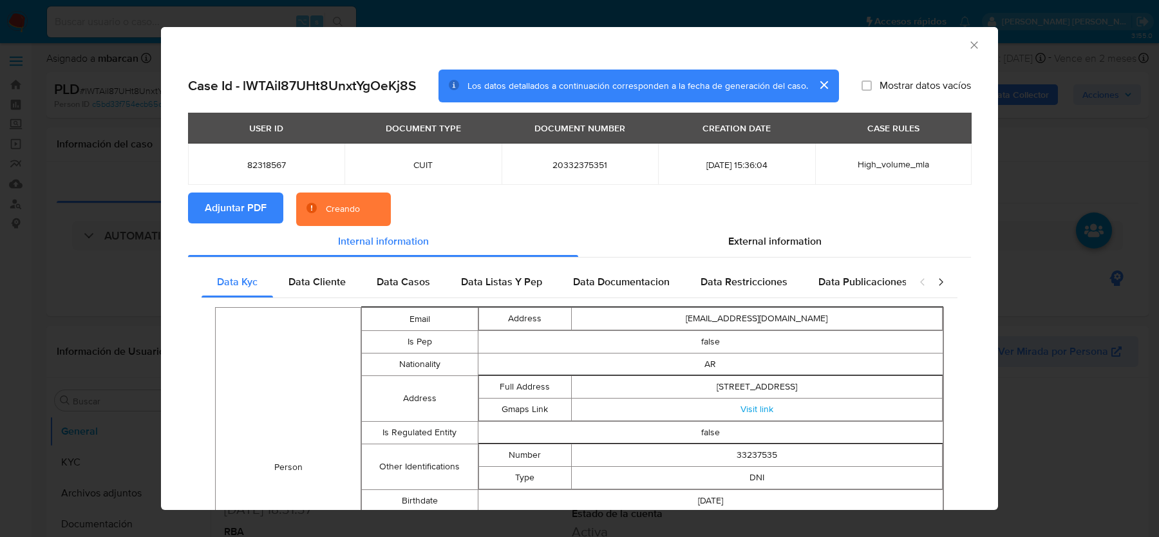
click at [707, 256] on div "External information" at bounding box center [774, 241] width 393 height 31
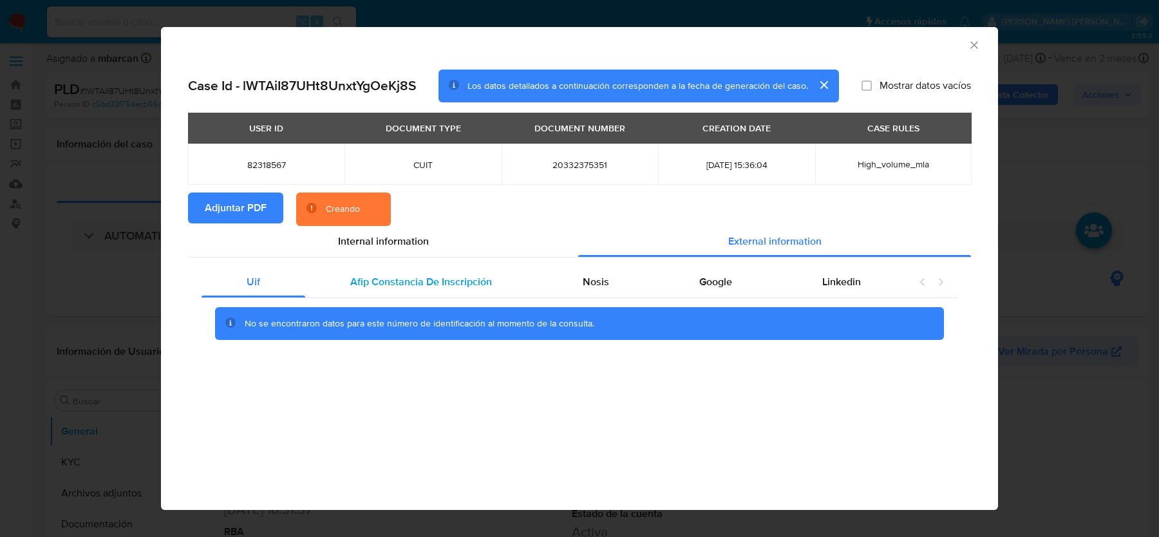
click at [370, 287] on span "Afip Constancia De Inscripción" at bounding box center [421, 281] width 142 height 15
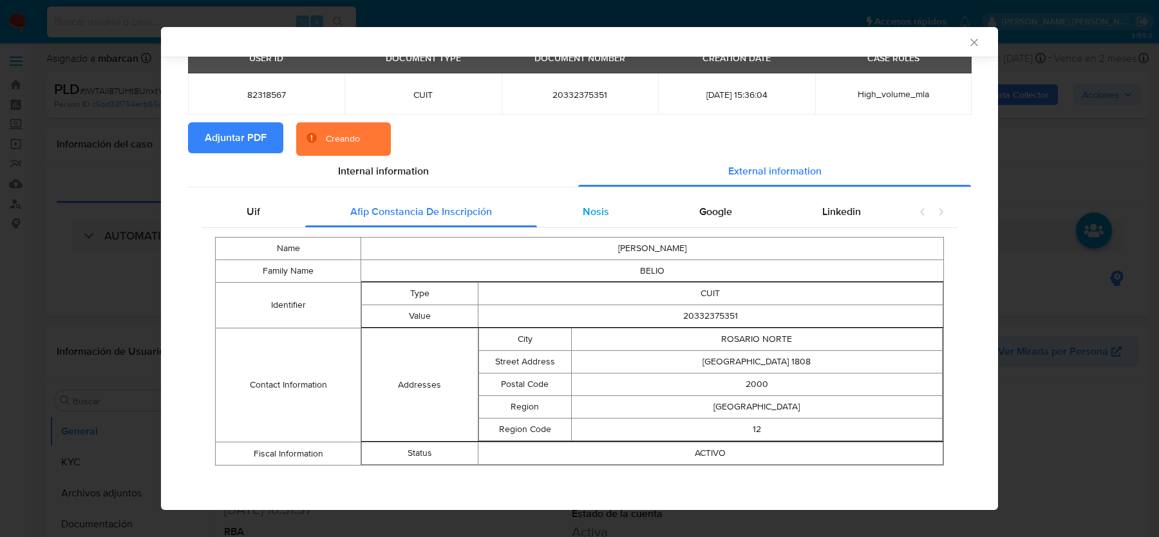
scroll to position [65, 0]
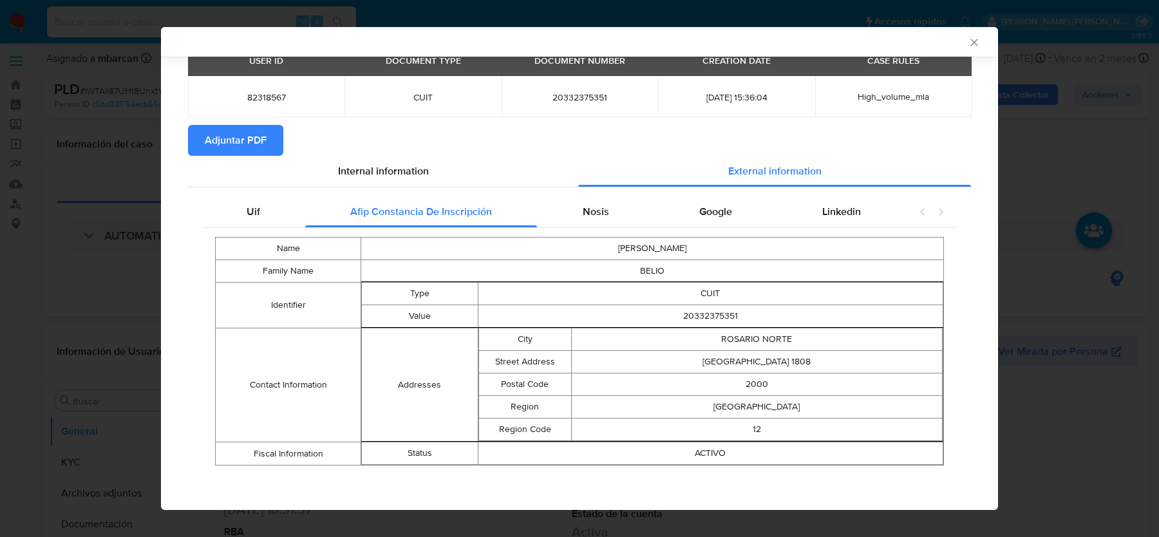
click at [973, 36] on icon "Cerrar ventana" at bounding box center [974, 42] width 13 height 13
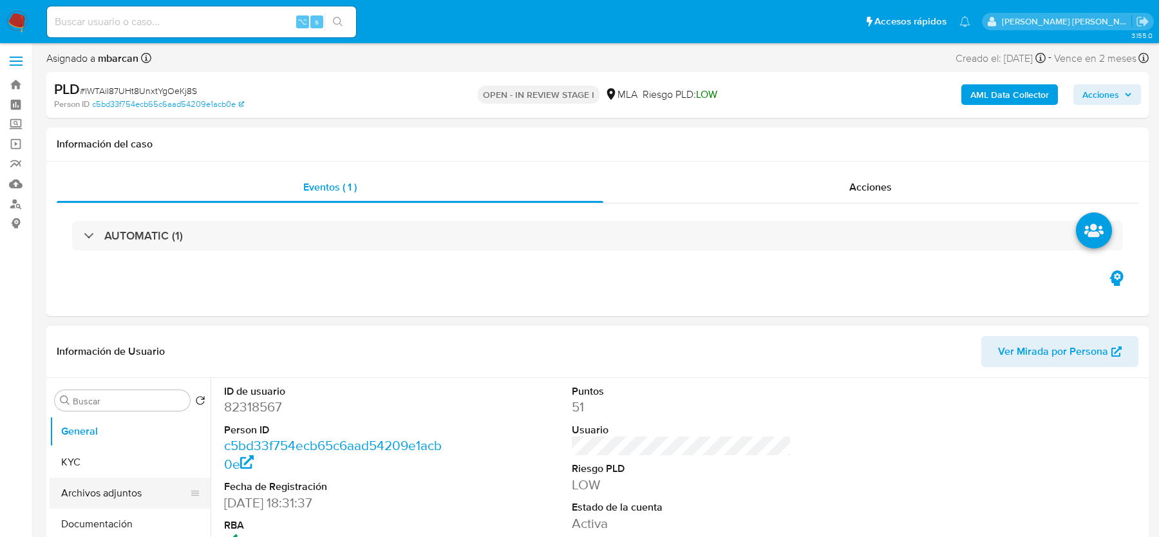
click at [116, 483] on button "Archivos adjuntos" at bounding box center [125, 493] width 151 height 31
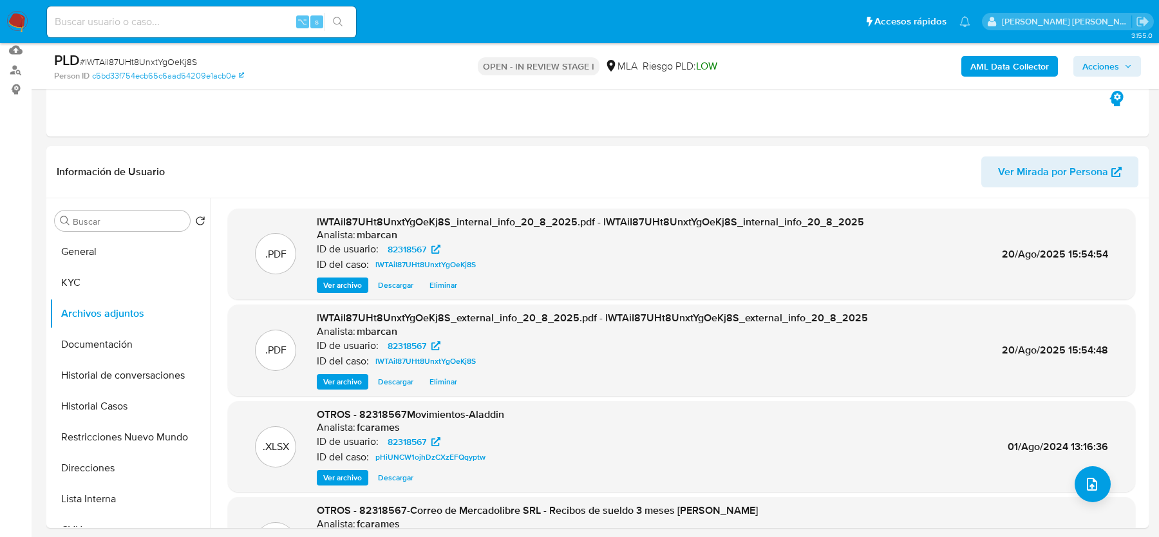
scroll to position [2, 0]
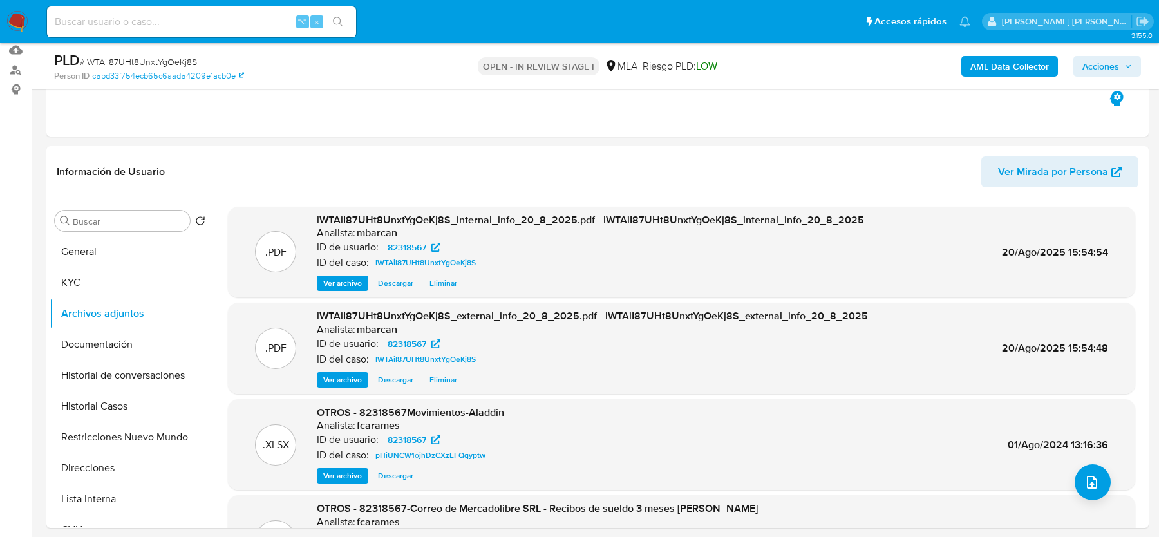
click at [969, 64] on button "AML Data Collector" at bounding box center [1010, 66] width 97 height 21
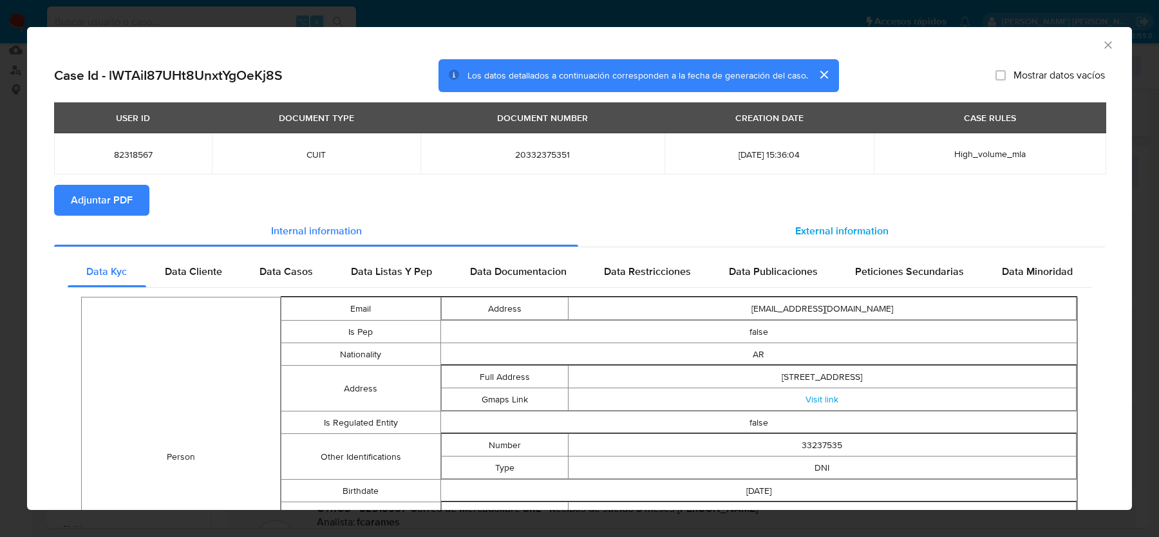
click at [839, 231] on span "External information" at bounding box center [841, 230] width 93 height 15
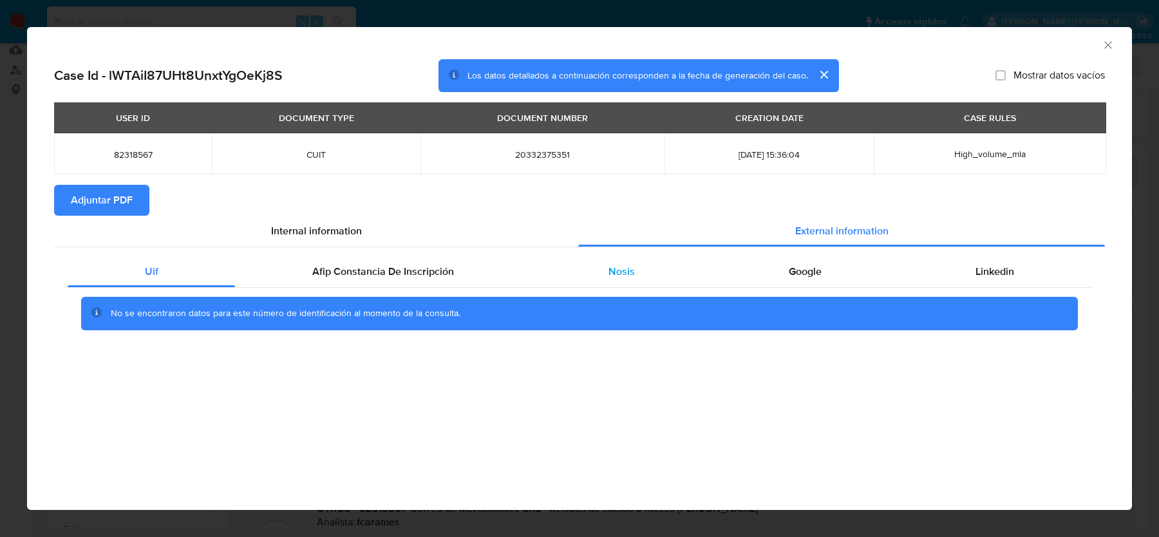
click at [628, 274] on span "Nosis" at bounding box center [622, 271] width 26 height 15
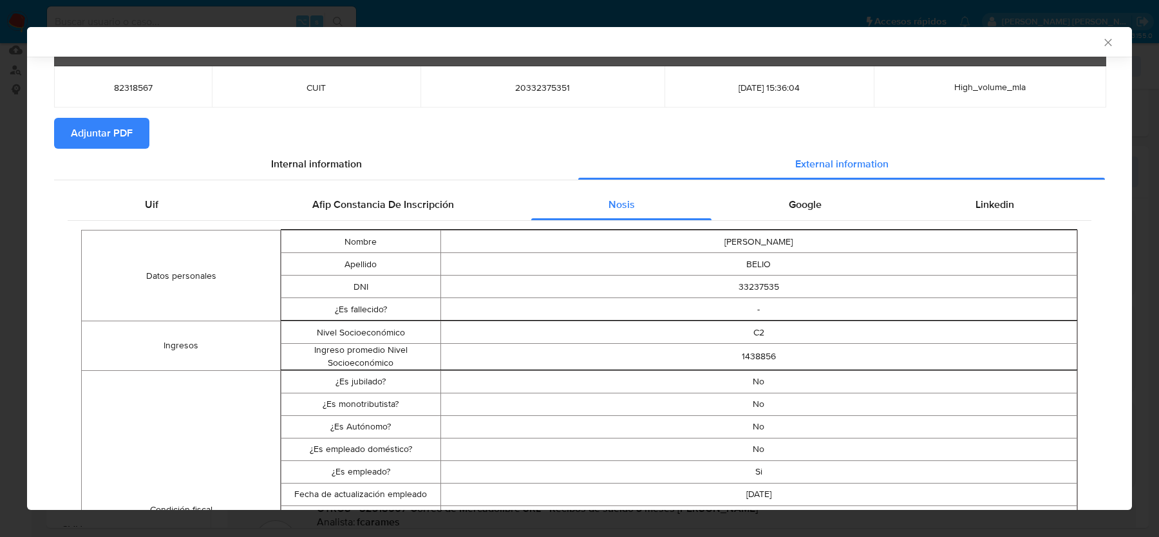
scroll to position [162, 0]
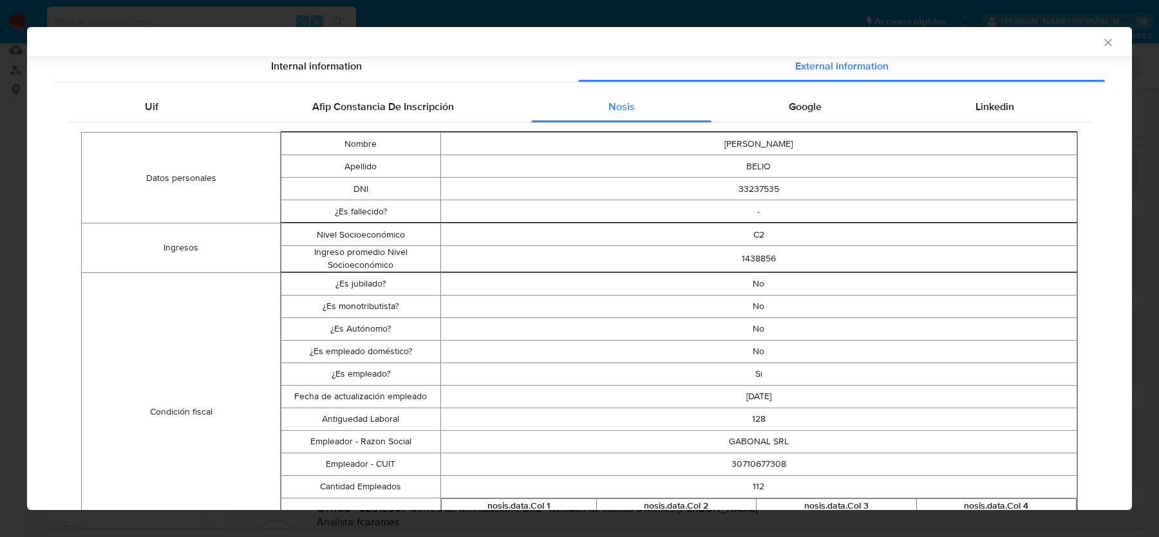
click at [755, 458] on td "30710677308" at bounding box center [759, 464] width 637 height 23
copy td "30710677308"
click at [1106, 50] on div "AML Data Collector" at bounding box center [579, 42] width 1105 height 30
click at [1106, 46] on icon "Cerrar ventana" at bounding box center [1108, 42] width 13 height 13
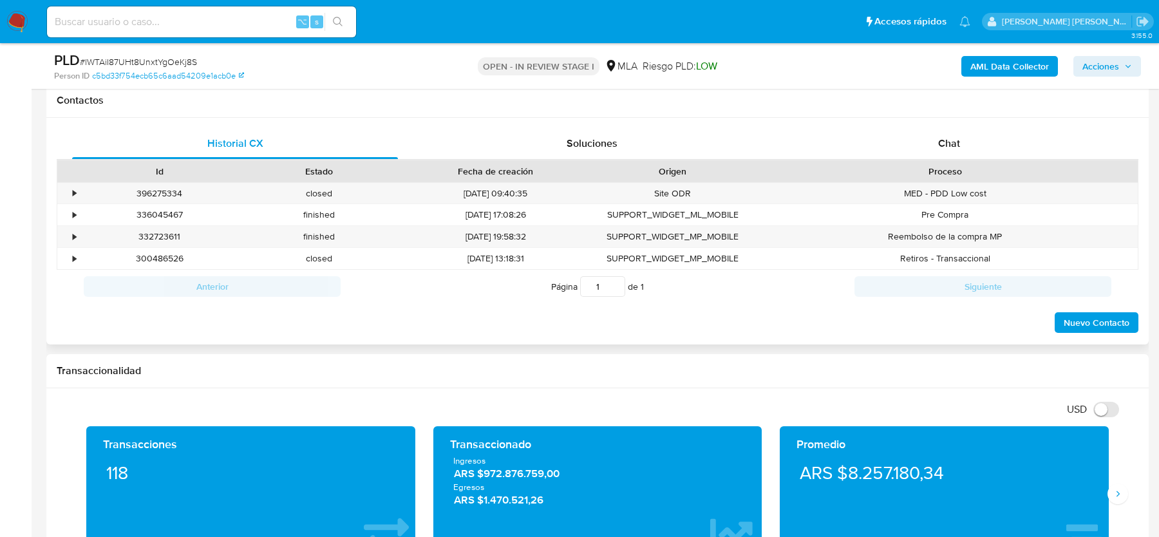
scroll to position [632, 0]
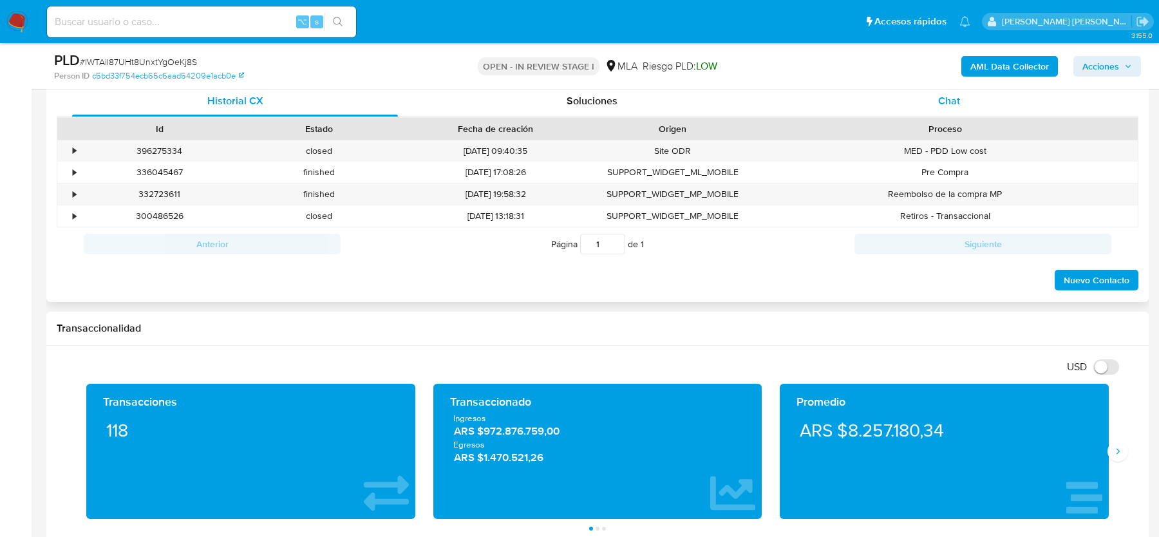
click at [901, 113] on div "Chat" at bounding box center [949, 101] width 326 height 31
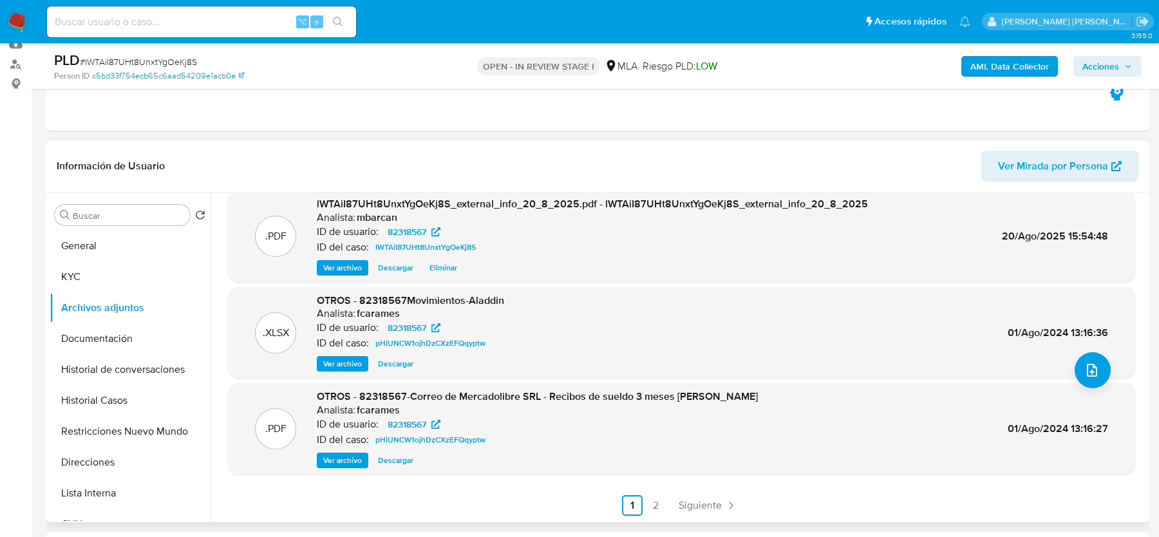
scroll to position [165, 0]
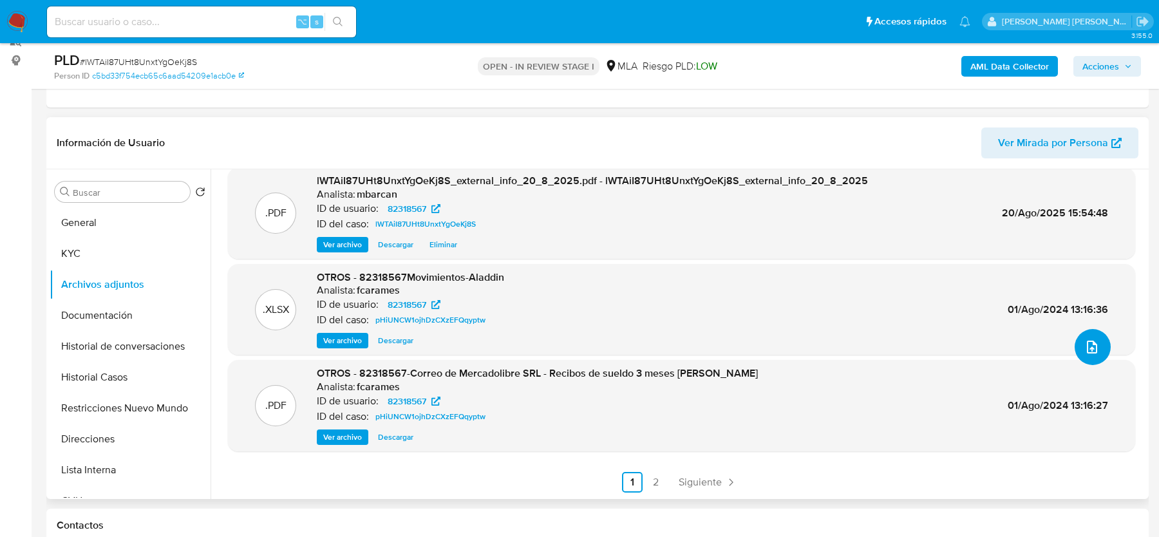
click at [1090, 347] on icon "upload-file" at bounding box center [1092, 346] width 15 height 15
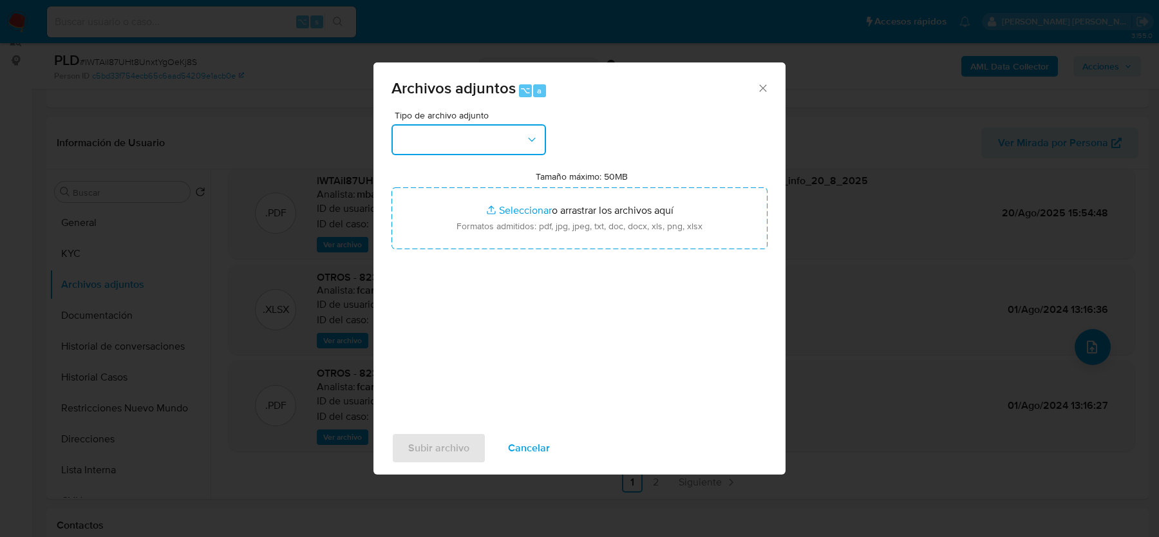
click at [502, 138] on button "button" at bounding box center [469, 139] width 155 height 31
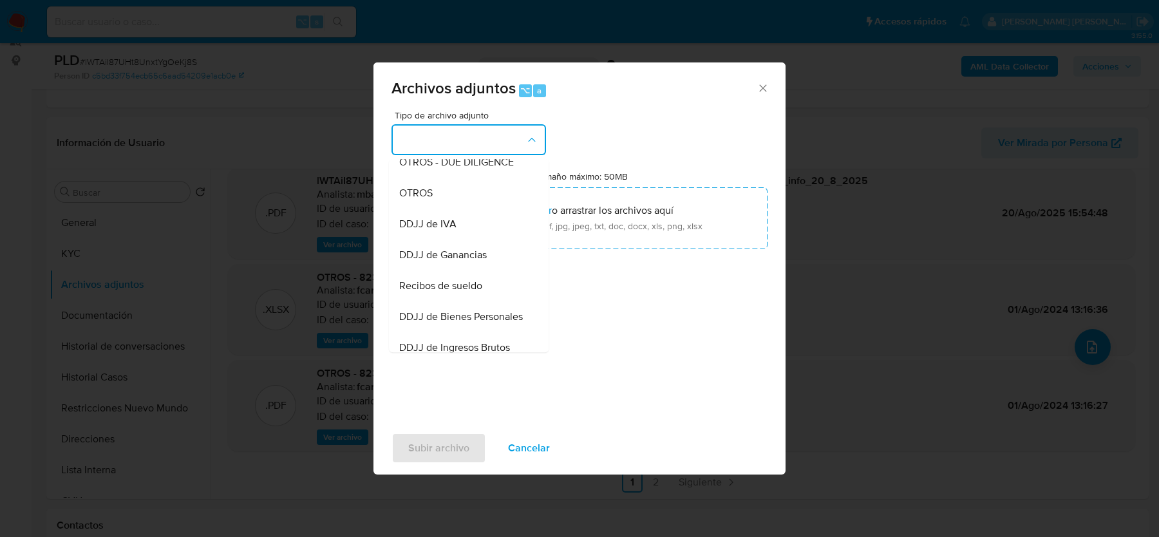
scroll to position [229, 0]
click at [455, 286] on span "Recibos de sueldo" at bounding box center [440, 285] width 83 height 13
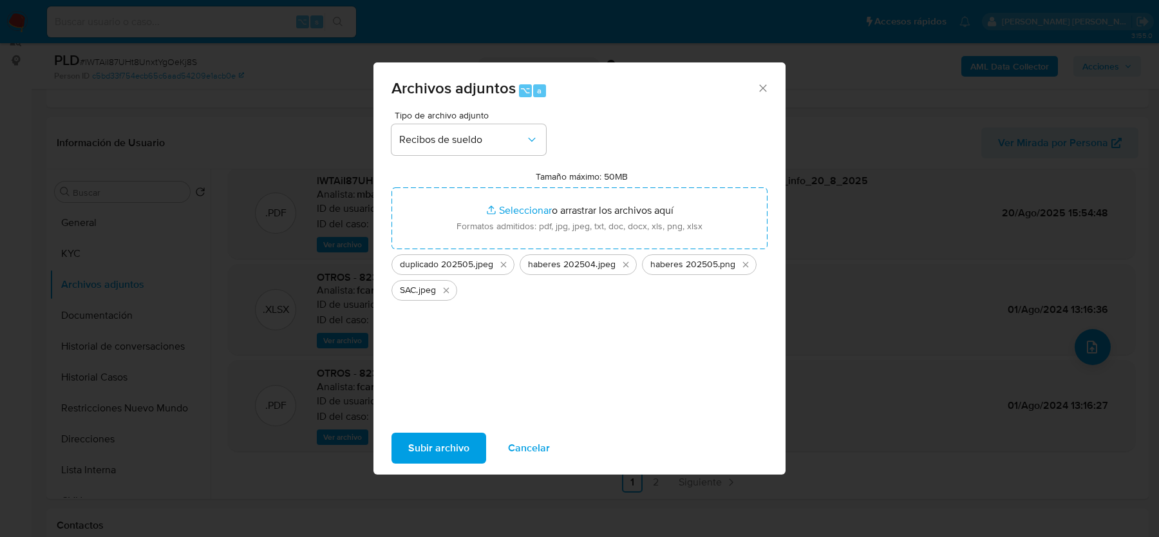
click at [430, 450] on span "Subir archivo" at bounding box center [438, 448] width 61 height 28
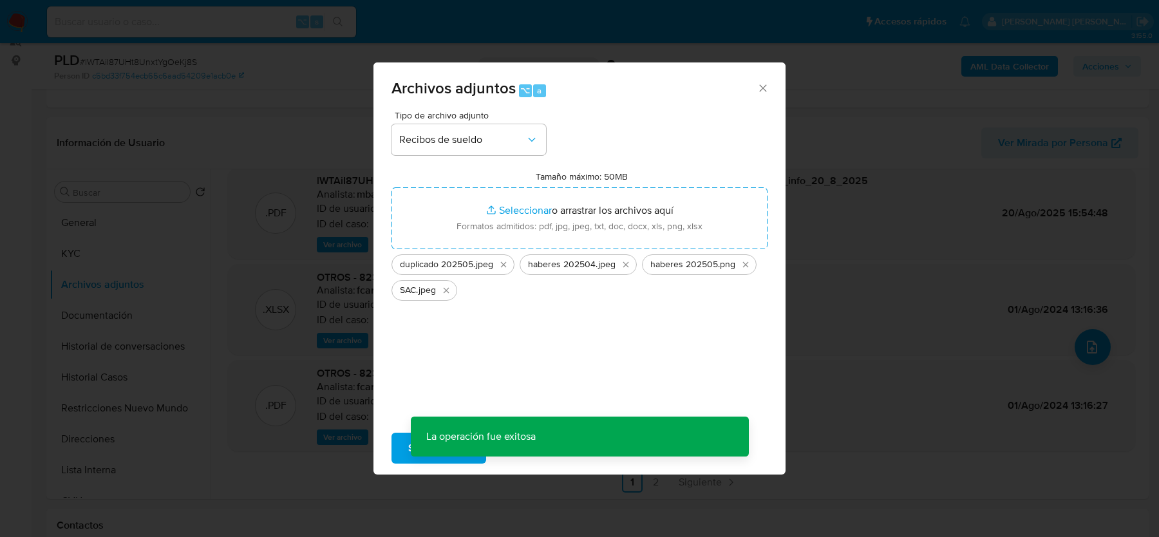
scroll to position [46, 0]
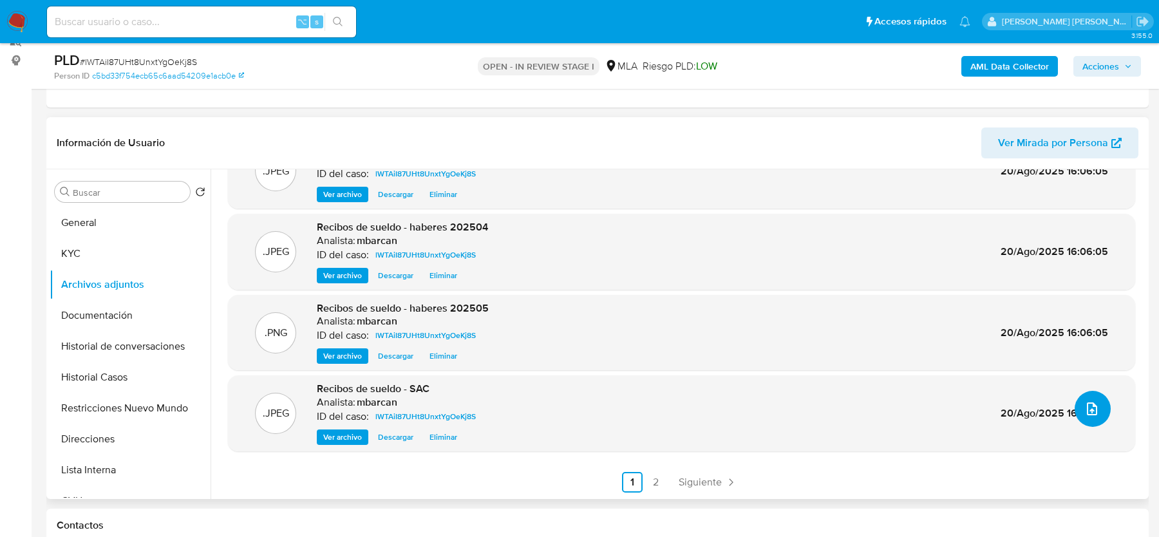
click at [1094, 401] on span "upload-file" at bounding box center [1092, 408] width 15 height 15
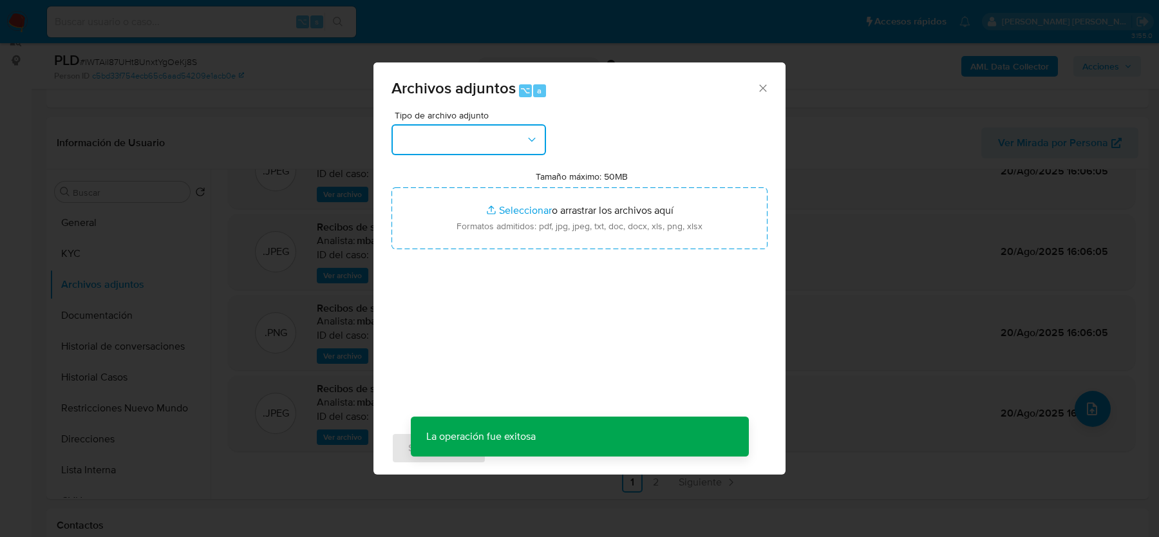
click at [504, 135] on button "button" at bounding box center [469, 139] width 155 height 31
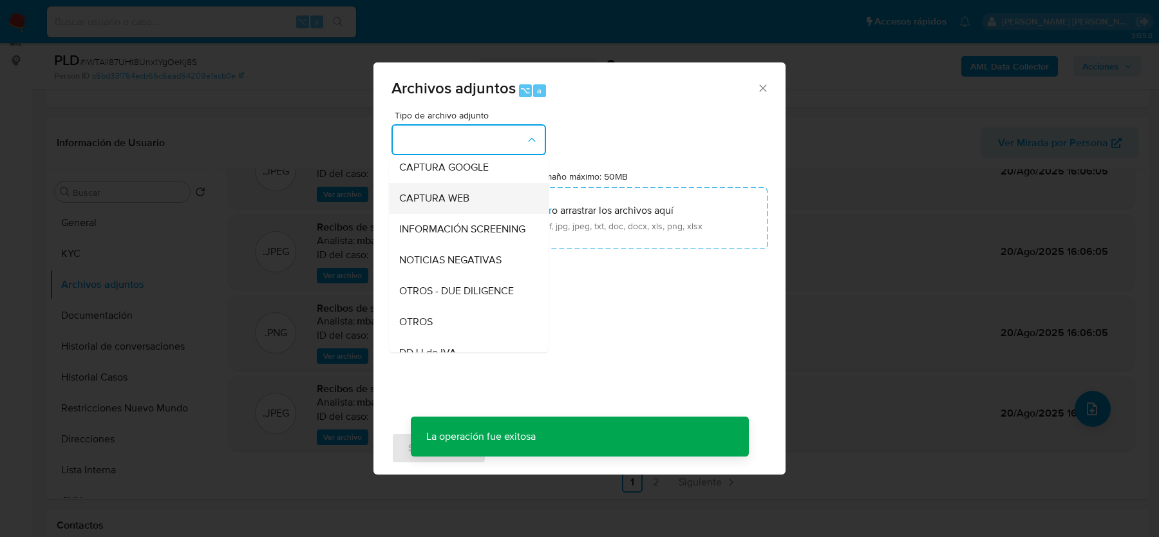
scroll to position [111, 0]
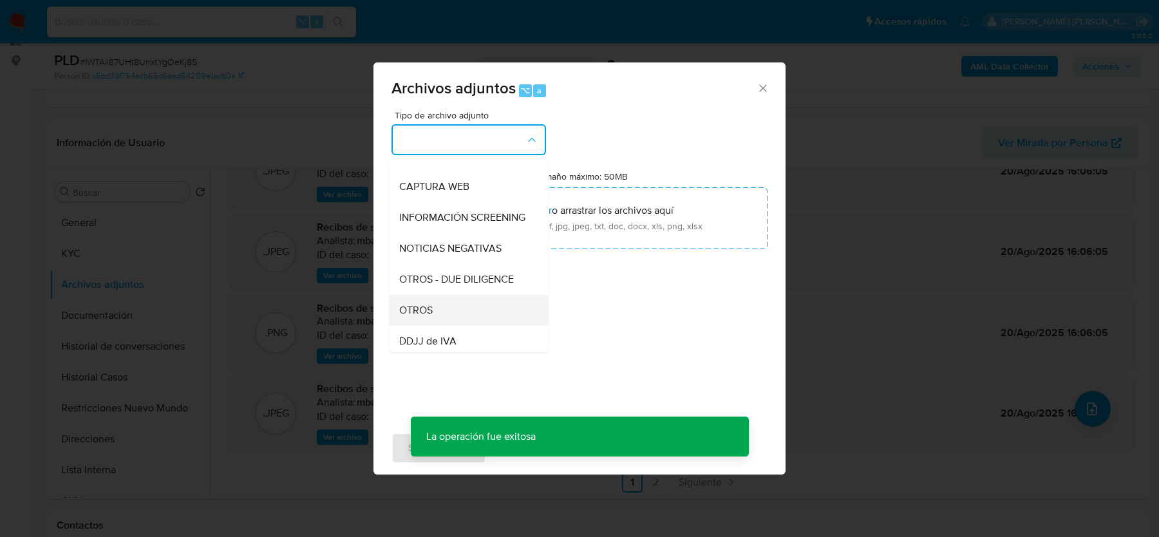
click at [444, 303] on div "OTROS" at bounding box center [464, 310] width 131 height 31
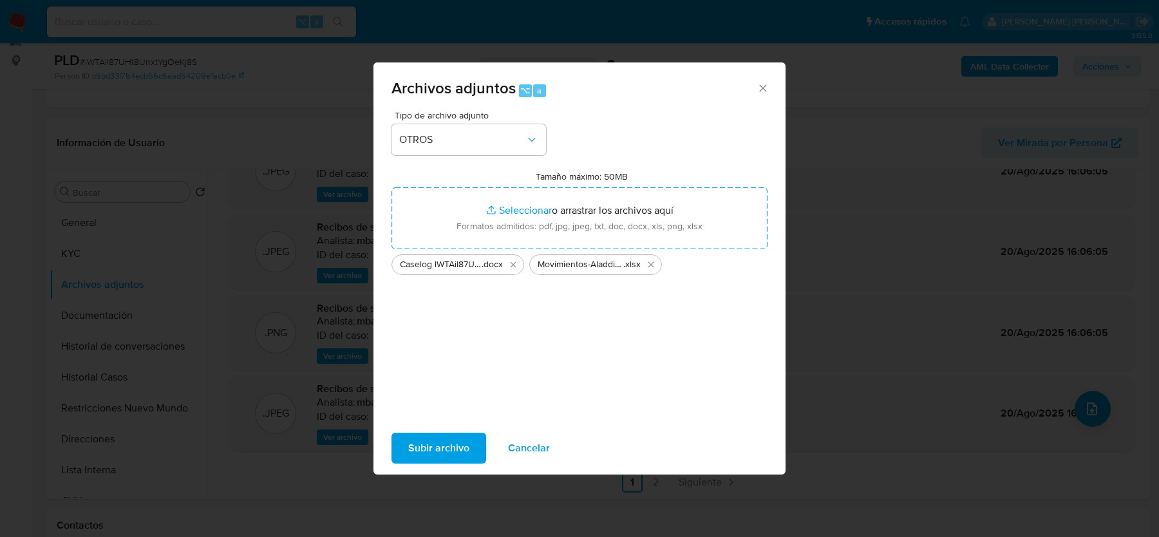
click at [435, 451] on span "Subir archivo" at bounding box center [438, 448] width 61 height 28
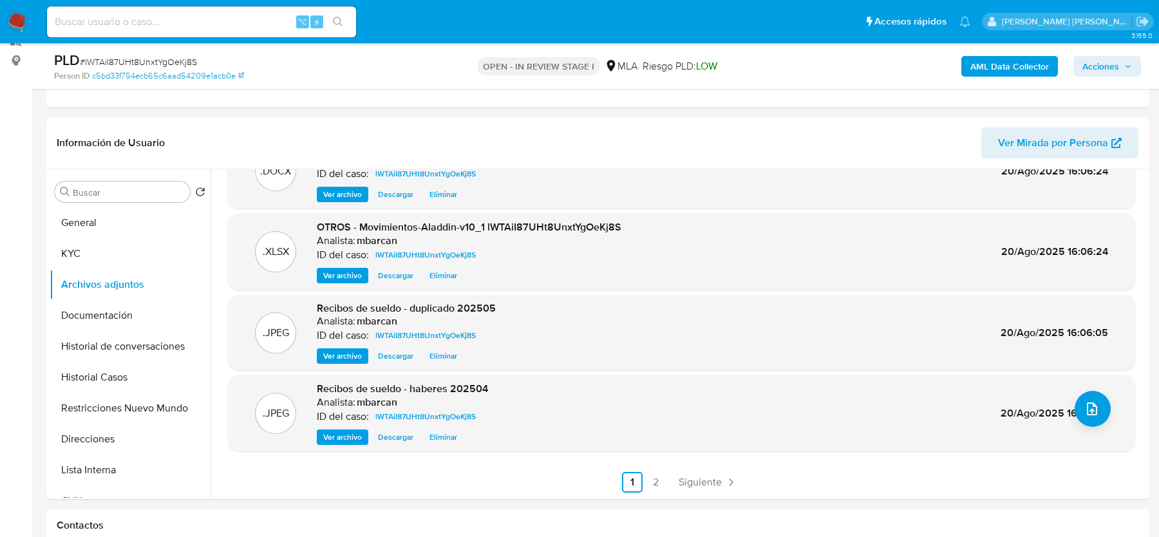
click at [1115, 62] on span "Acciones" at bounding box center [1101, 66] width 37 height 21
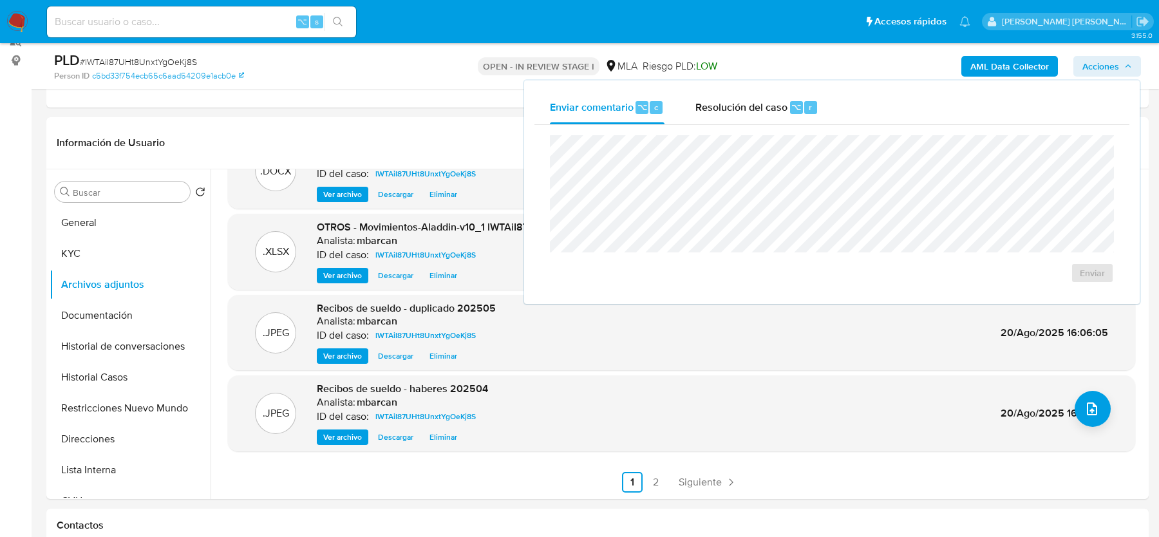
click at [763, 132] on div "Enviar" at bounding box center [832, 209] width 595 height 169
click at [763, 115] on div "Resolución del caso ⌥ r" at bounding box center [757, 107] width 123 height 33
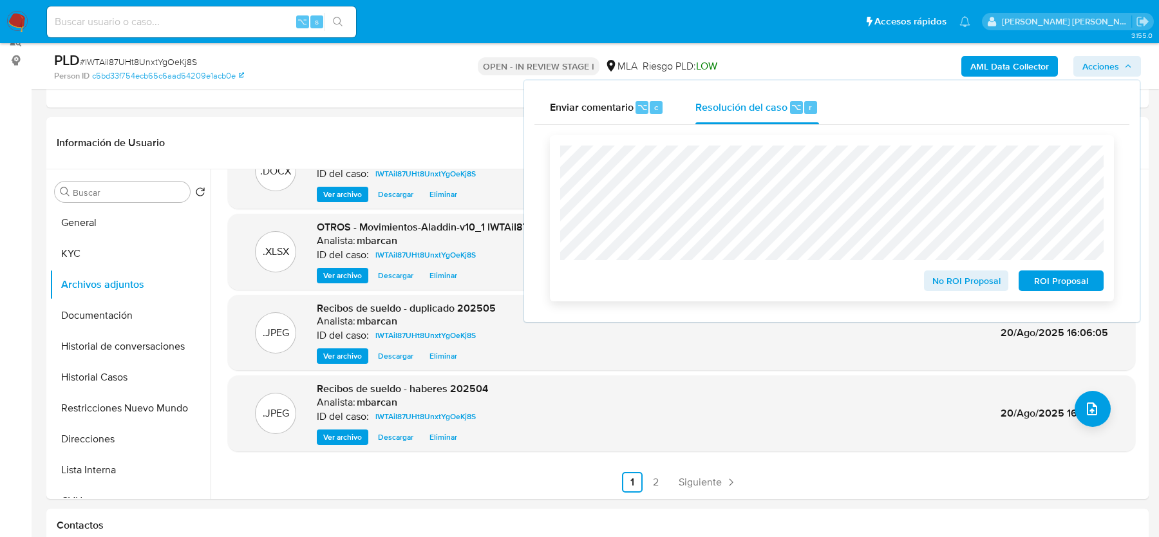
click at [936, 285] on span "No ROI Proposal" at bounding box center [966, 281] width 67 height 18
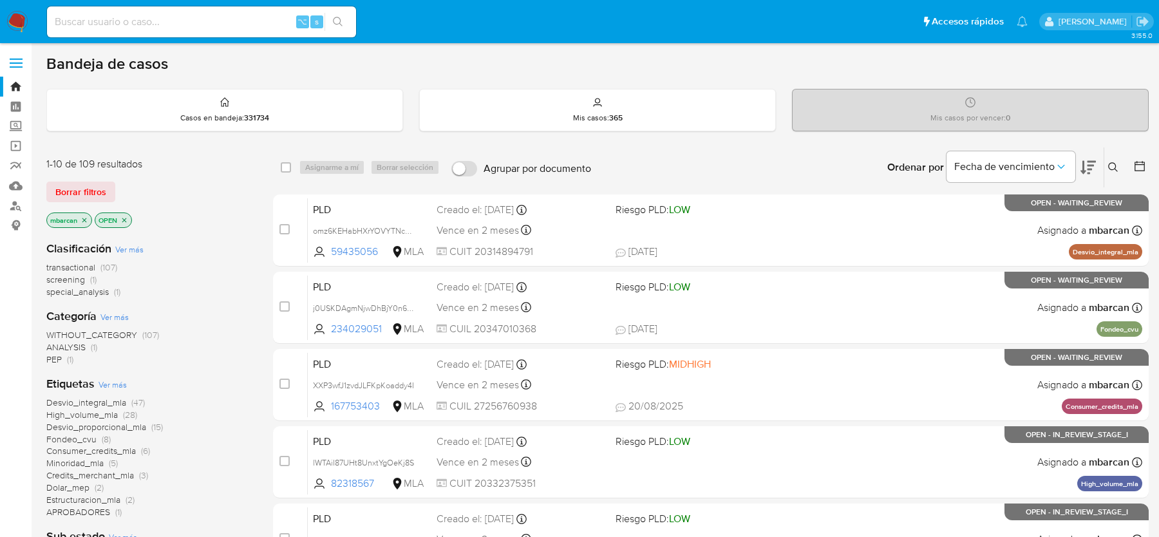
click at [1121, 171] on button at bounding box center [1115, 167] width 21 height 15
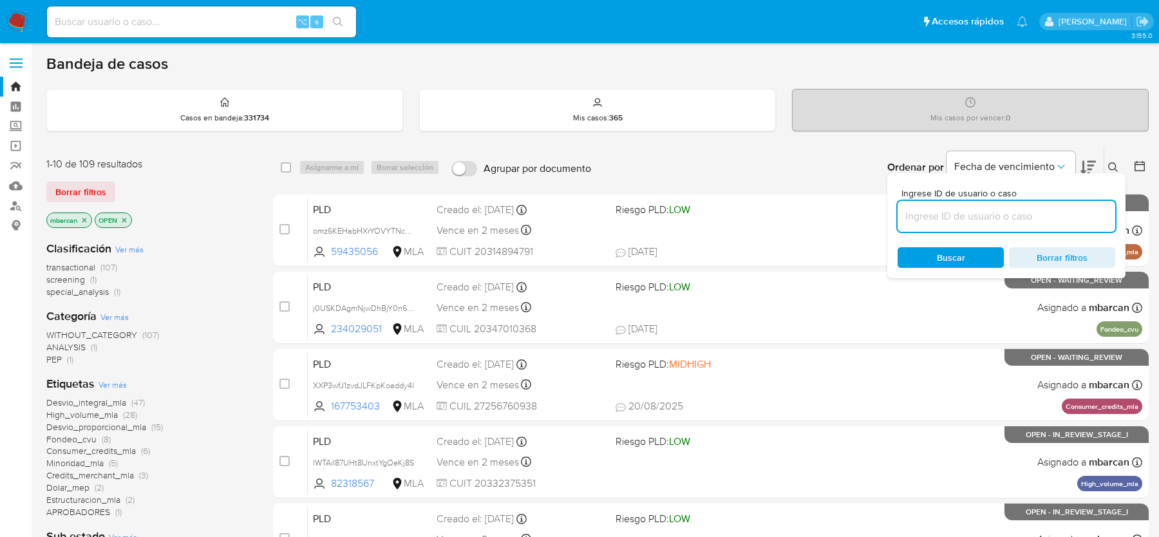
click at [1038, 217] on input at bounding box center [1007, 216] width 218 height 17
type input "lPaYE1jR77VbWkpPdrFl5Mx7"
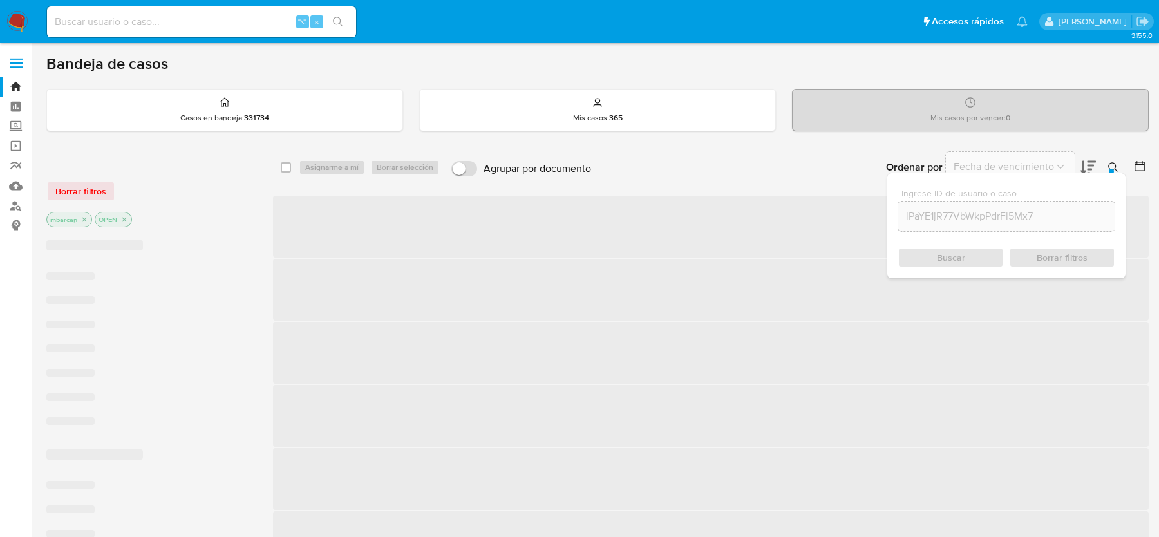
click at [1110, 162] on icon at bounding box center [1113, 167] width 10 height 10
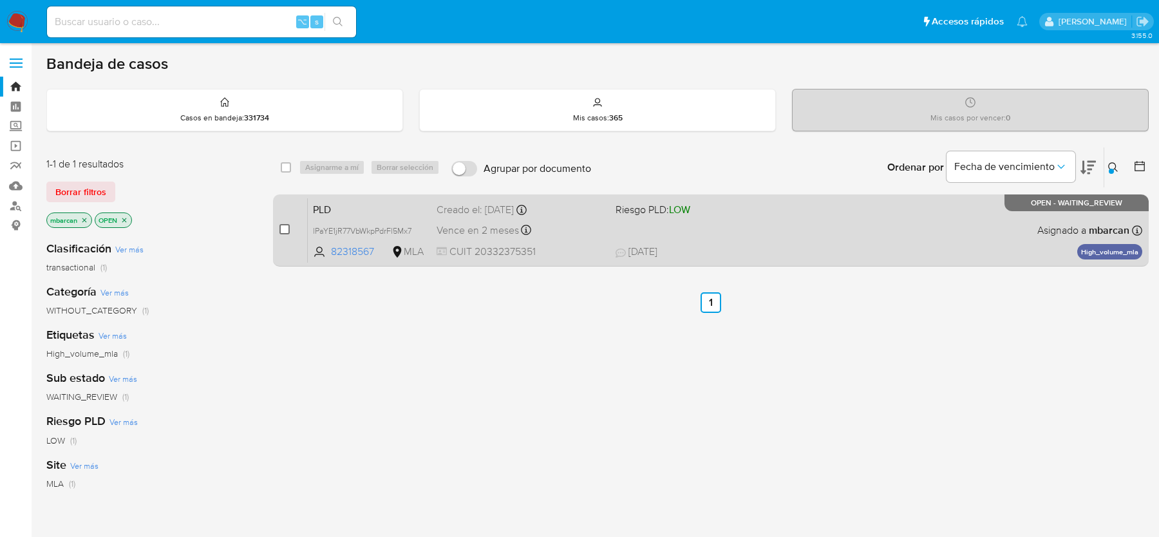
click at [285, 225] on input "checkbox" at bounding box center [285, 229] width 10 height 10
checkbox input "true"
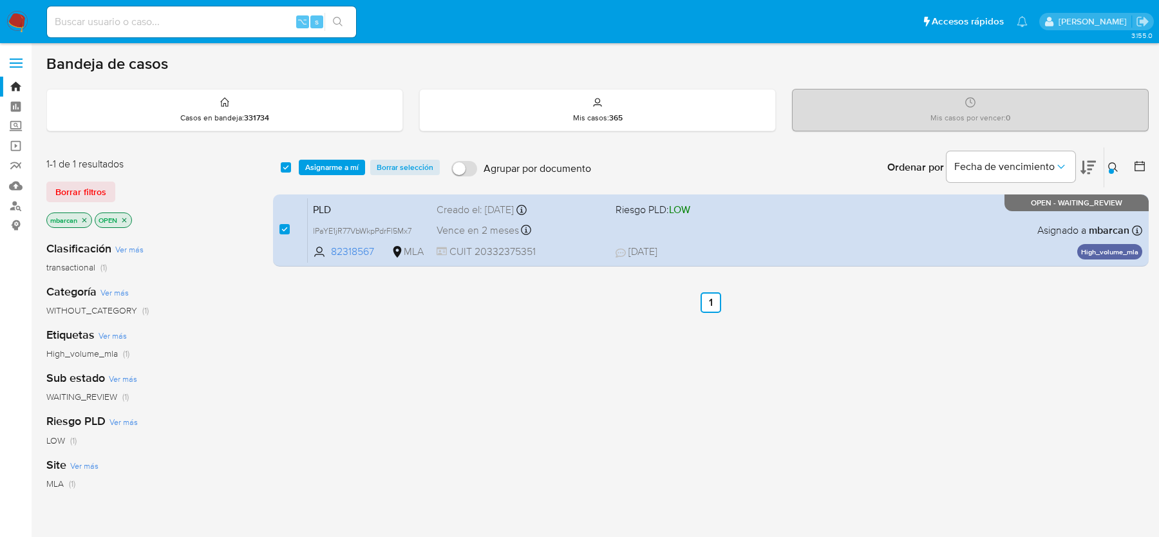
click at [348, 149] on div "select-all-cases-checkbox Asignarme a mí Borrar selección Agrupar por documento…" at bounding box center [711, 167] width 876 height 40
click at [348, 161] on span "Asignarme a mí" at bounding box center [331, 167] width 53 height 13
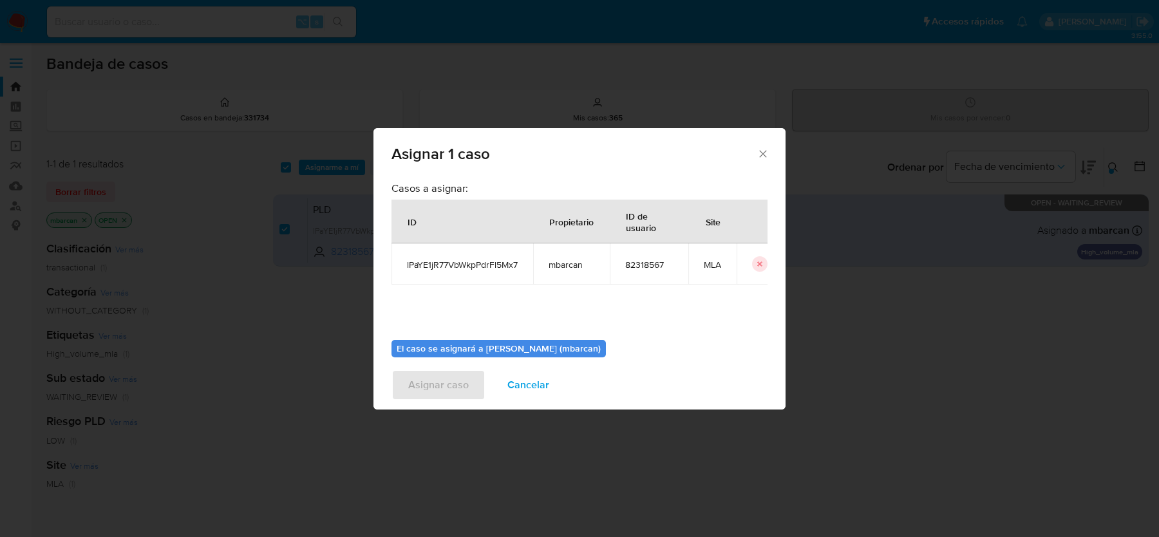
scroll to position [66, 0]
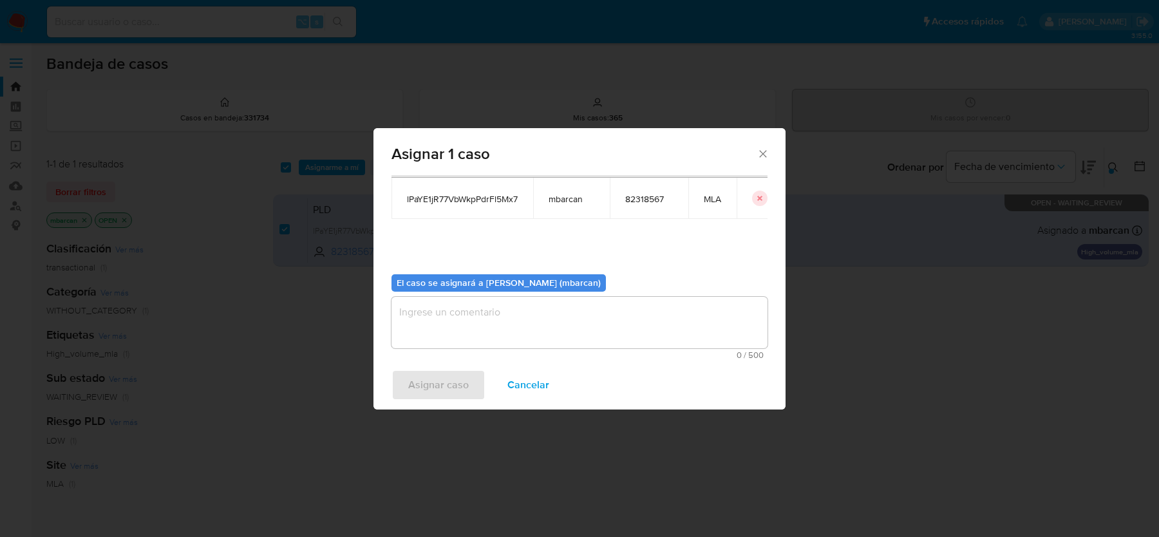
click at [441, 325] on textarea "assign-modal" at bounding box center [580, 323] width 376 height 52
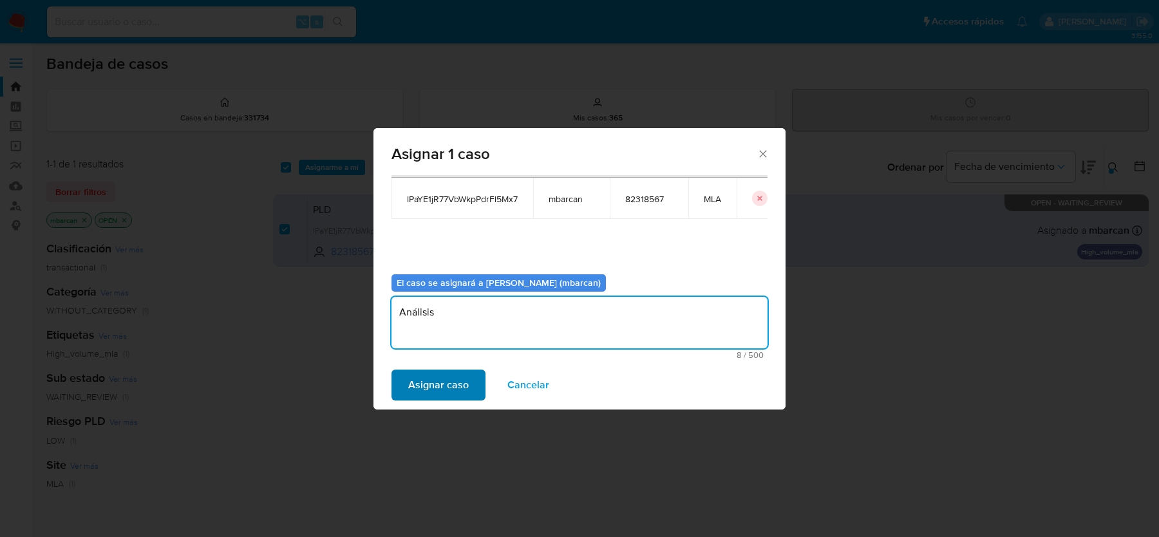
type textarea "Análisis"
click at [421, 380] on span "Asignar caso" at bounding box center [438, 385] width 61 height 28
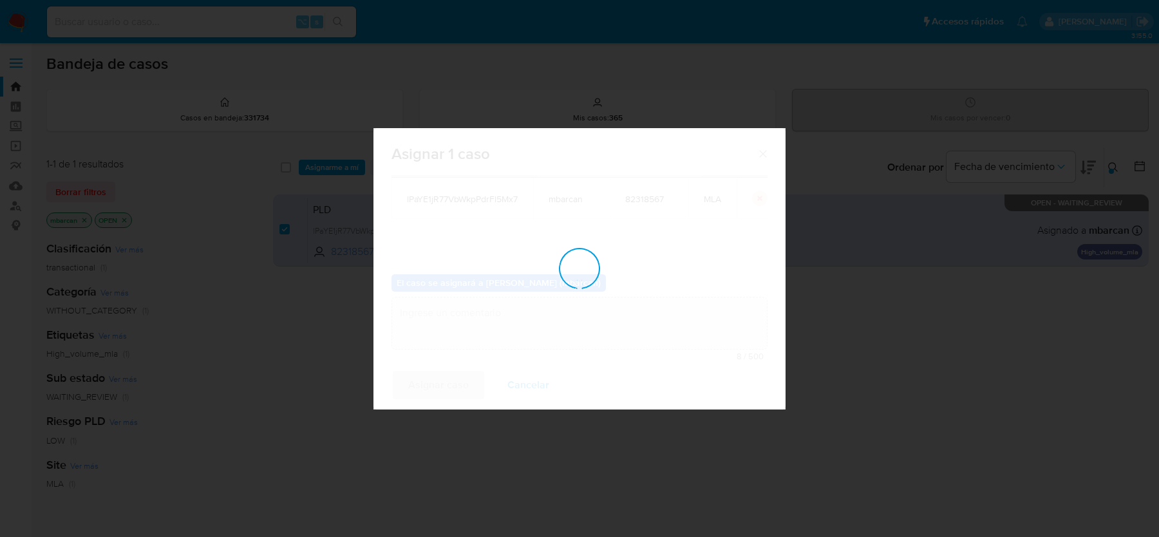
checkbox input "false"
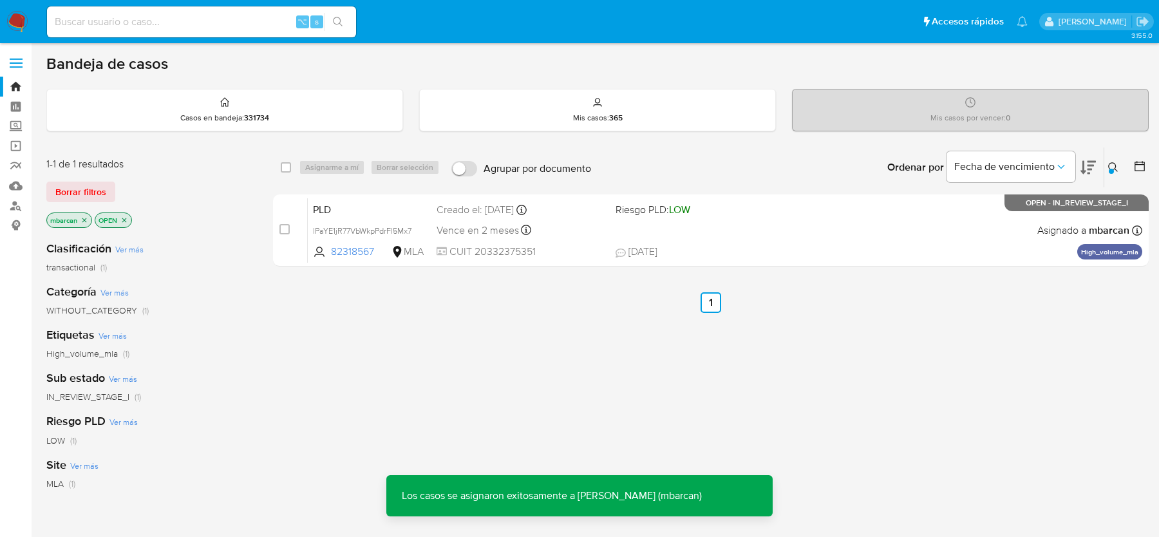
click at [343, 209] on span "PLD" at bounding box center [369, 208] width 113 height 17
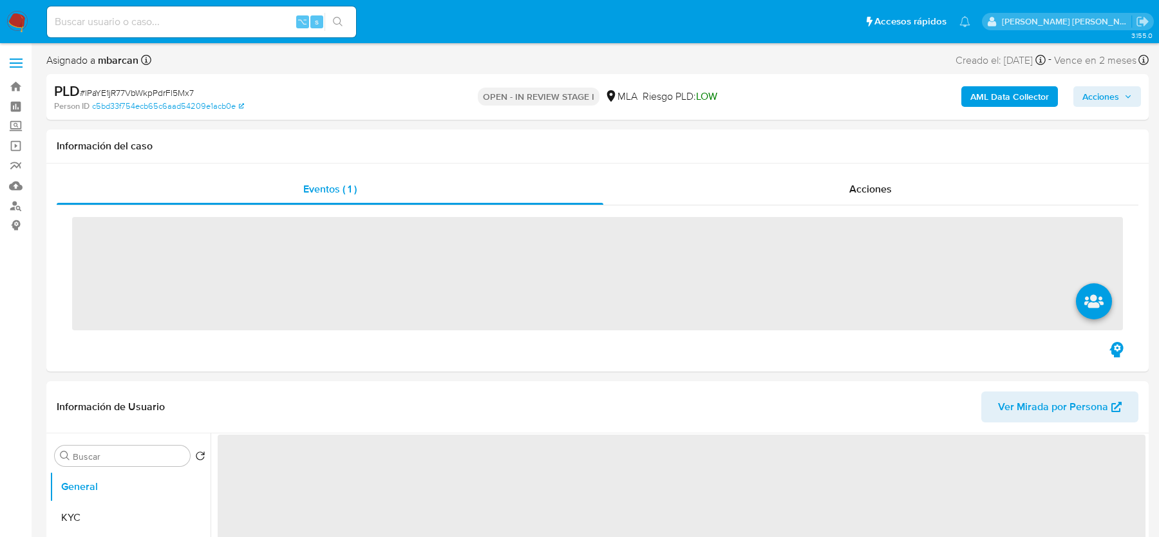
scroll to position [352, 0]
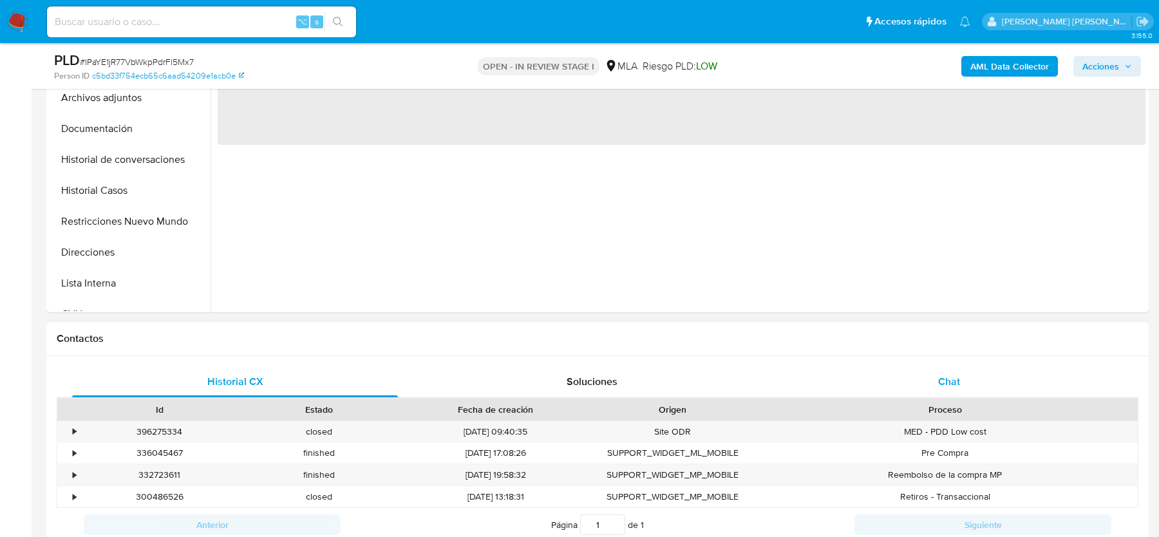
click at [978, 387] on div "Chat" at bounding box center [949, 381] width 326 height 31
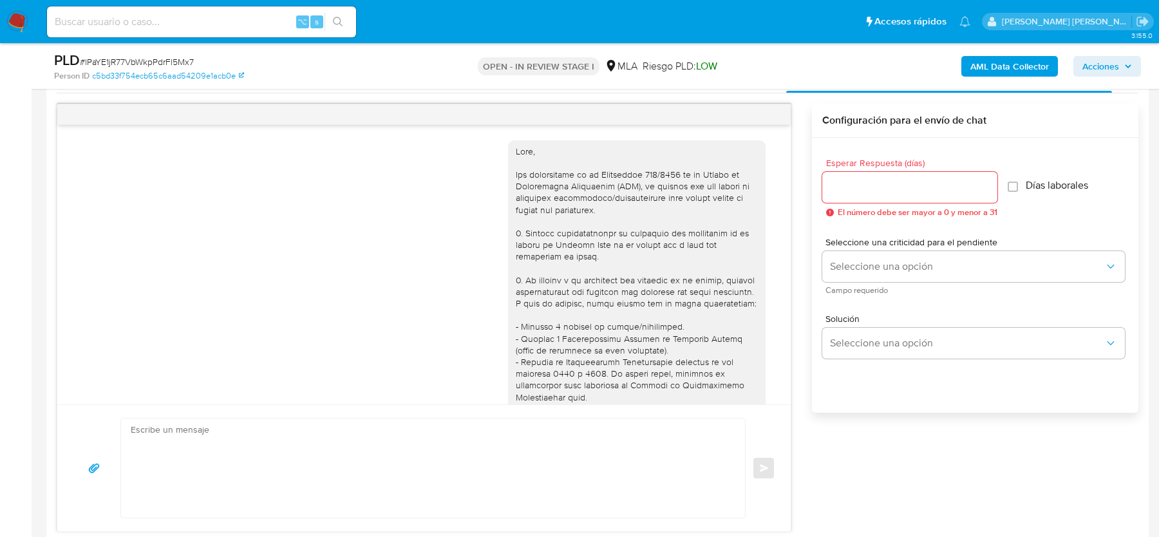
scroll to position [772, 0]
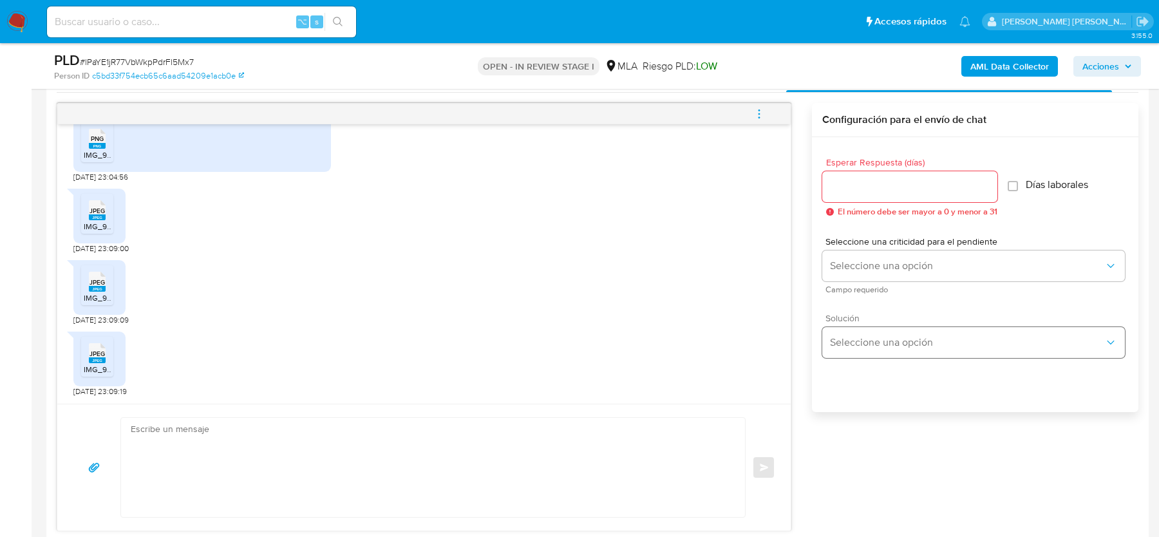
select select "10"
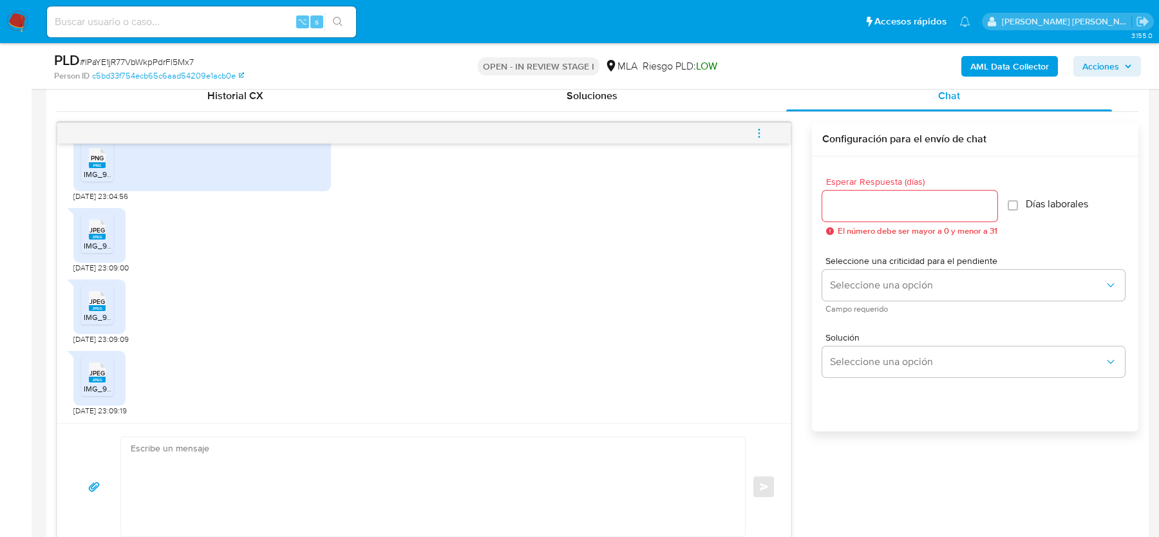
scroll to position [636, 0]
click at [216, 480] on textarea at bounding box center [430, 488] width 598 height 99
paste textarea "Hola, ¡Muchas gracias por tu respuesta! Confirmamos la recepción de la document…"
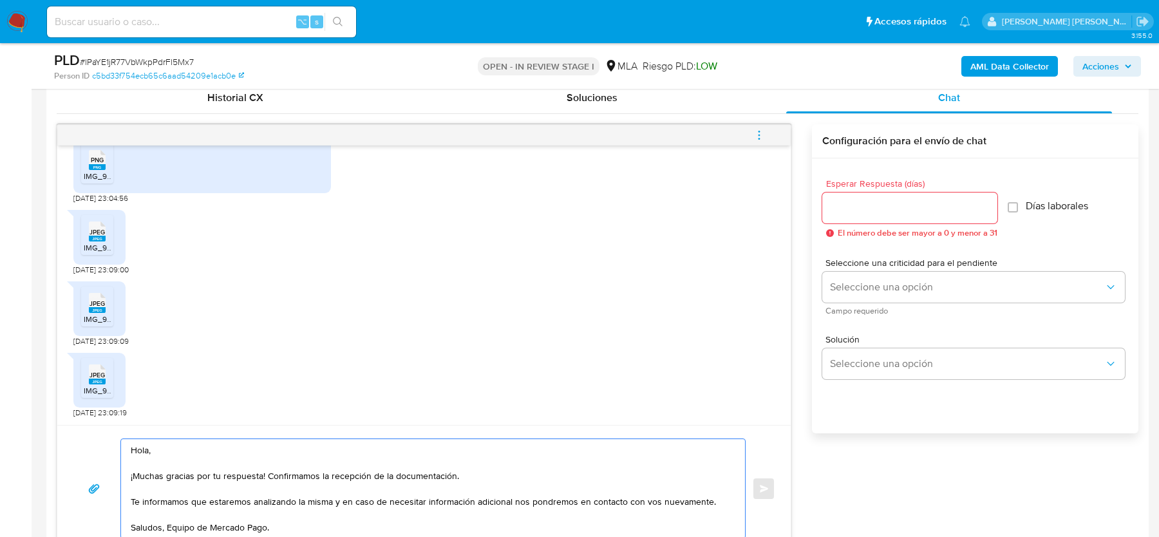
scroll to position [643, 0]
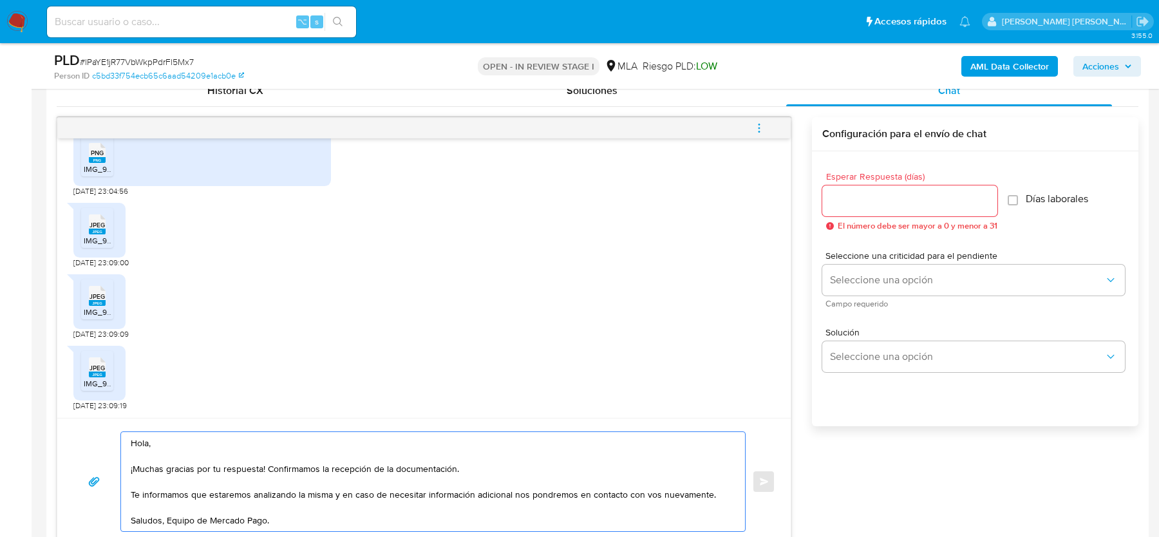
type textarea "Hola, ¡Muchas gracias por tu respuesta! Confirmamos la recepción de la document…"
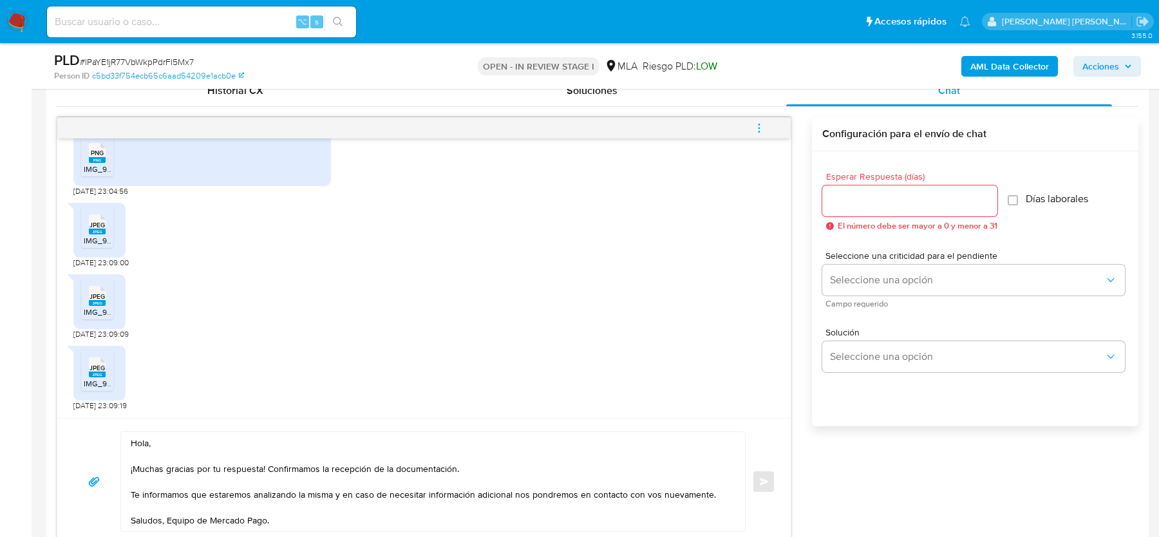
click at [873, 214] on div "Esperar Respuesta (días) El número debe ser mayor a 0 y menor a 31" at bounding box center [909, 201] width 175 height 59
click at [869, 195] on input "Esperar Respuesta (días)" at bounding box center [909, 201] width 175 height 17
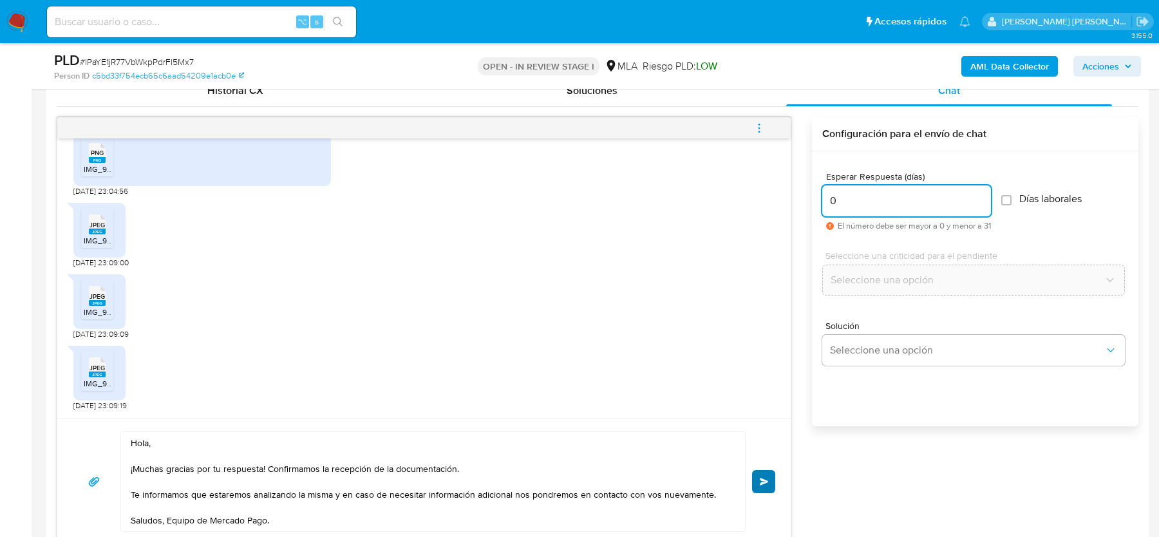
type input "0"
click at [764, 470] on button "Enviar" at bounding box center [763, 481] width 23 height 23
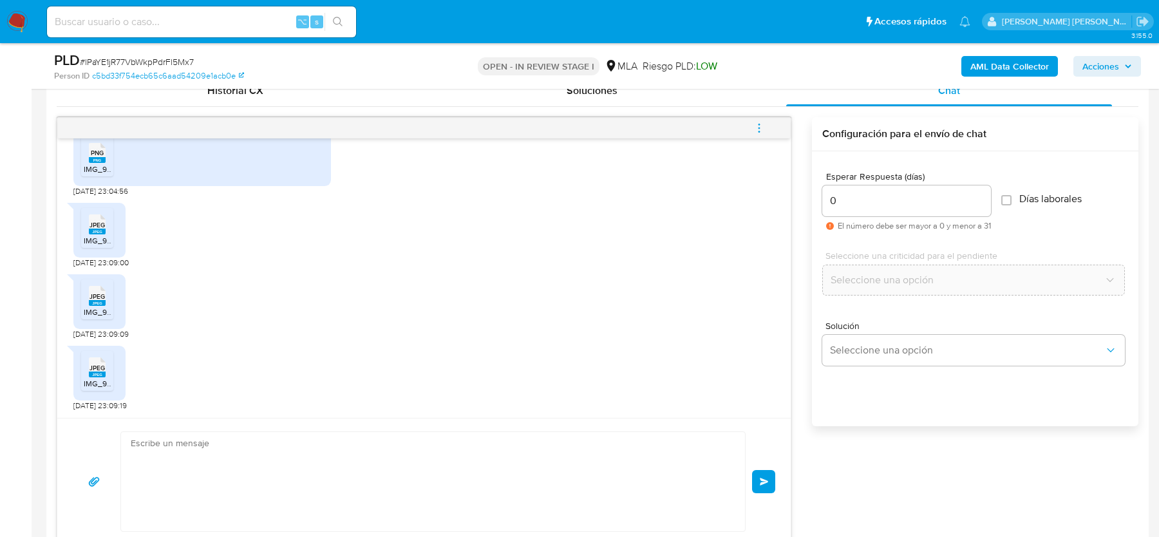
scroll to position [927, 0]
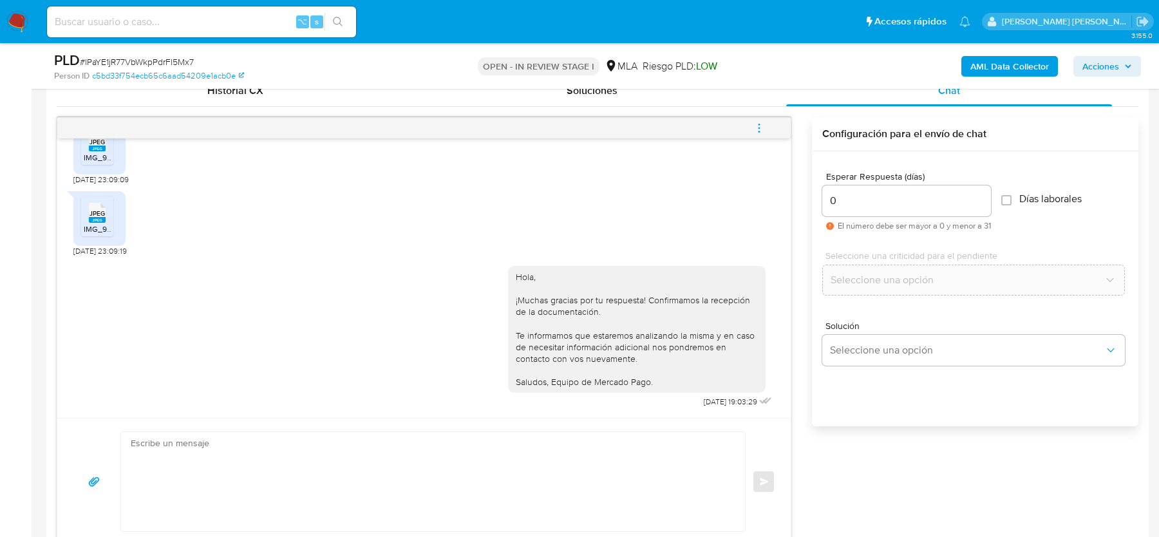
click at [757, 126] on icon "menu-action" at bounding box center [760, 128] width 12 height 12
click at [596, 130] on li "Cerrar conversación" at bounding box center [580, 128] width 95 height 15
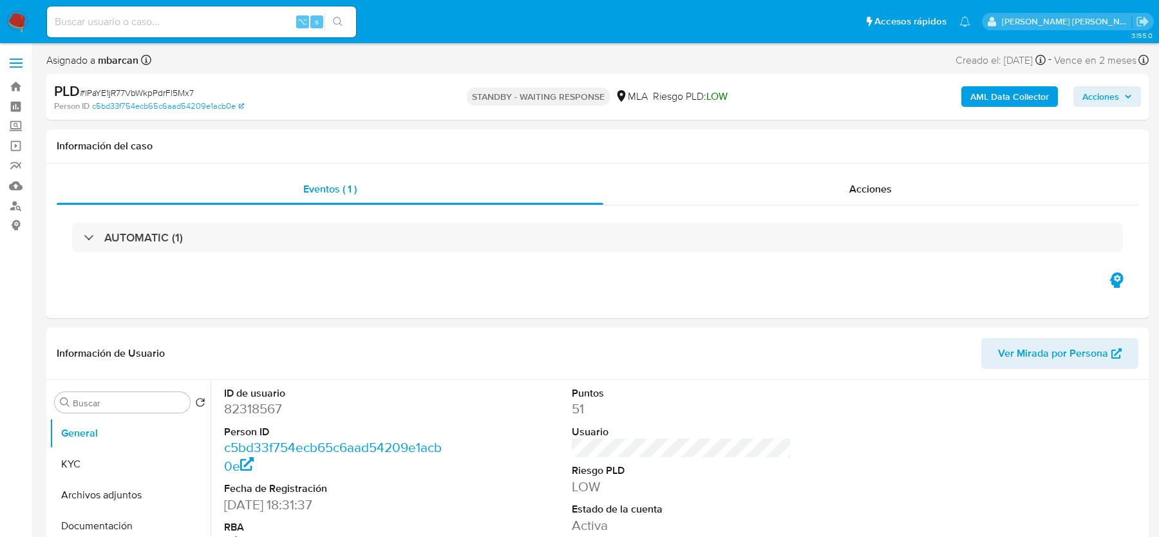
select select "10"
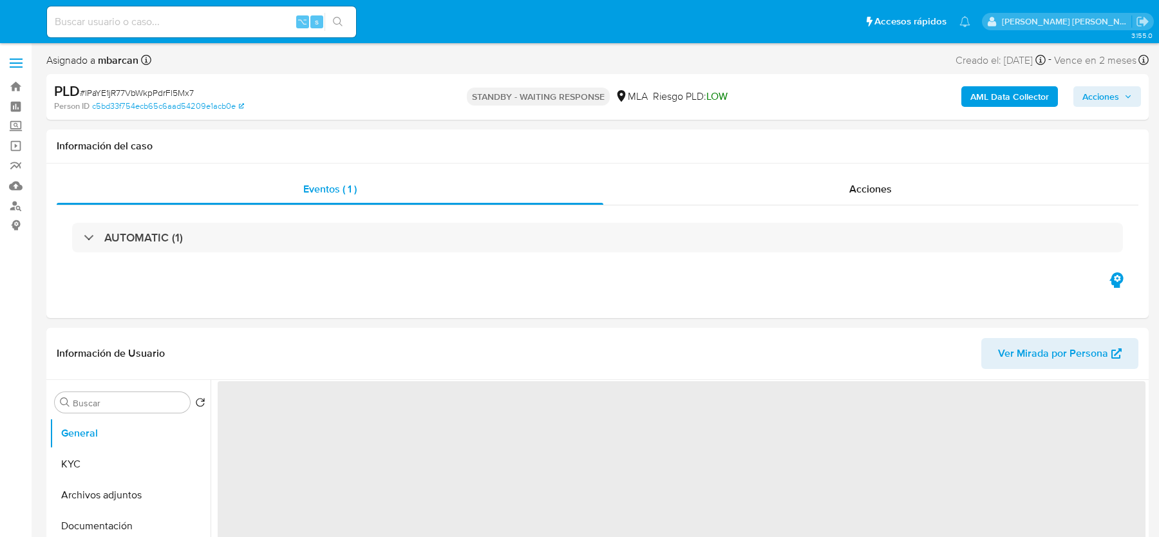
select select "10"
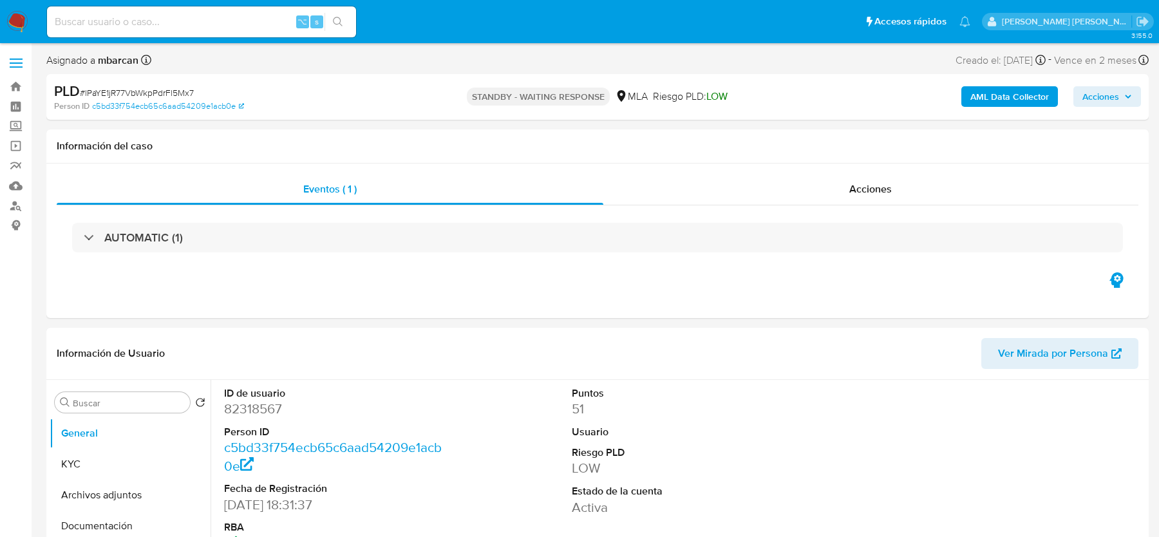
select select "10"
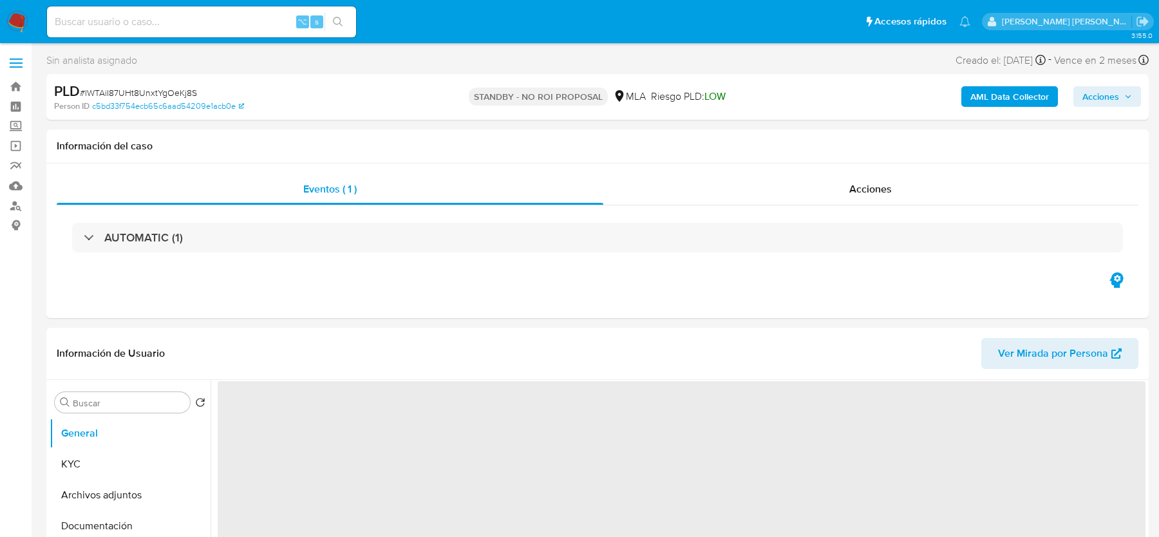
click at [173, 91] on span "# lWTAiI87UHt8UnxtYgOeKj8S" at bounding box center [138, 92] width 117 height 13
copy span "lWTAiI87UHt8UnxtYgOeKj8S"
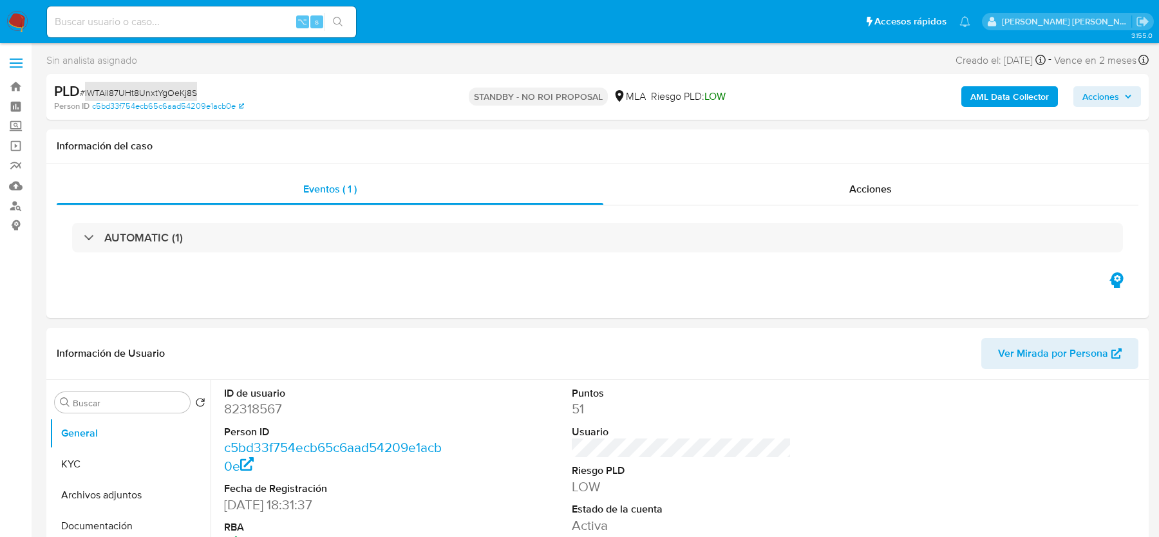
select select "10"
click at [126, 32] on div "⌥ s" at bounding box center [201, 21] width 309 height 31
click at [124, 24] on input at bounding box center [201, 22] width 309 height 17
paste input "XcLs3hWs3FNLyWj08C7Cl6aA"
type input "XcLs3hWs3FNLyWj08C7Cl6aA"
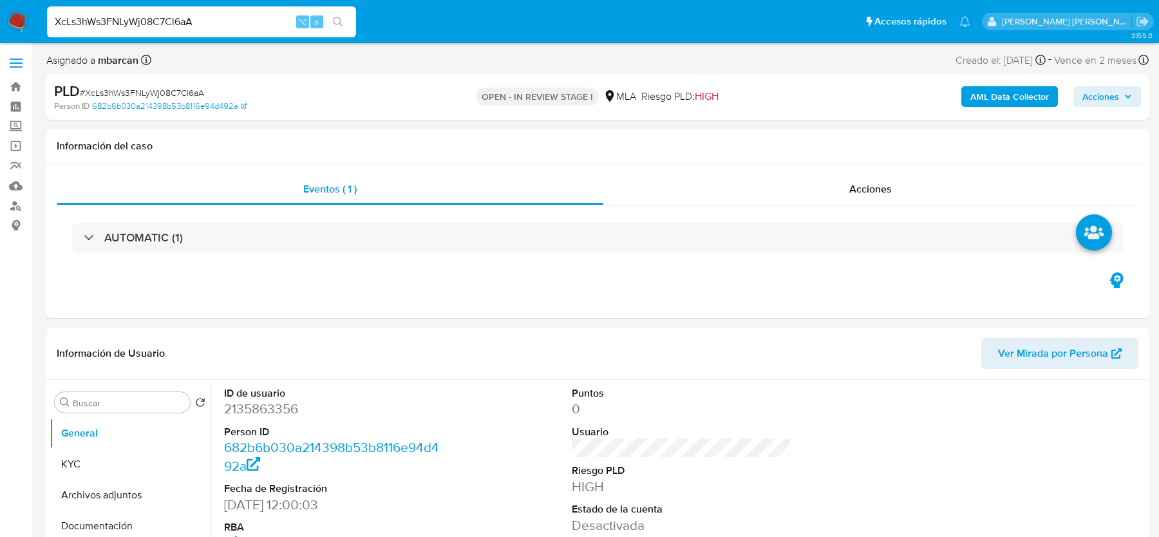
select select "10"
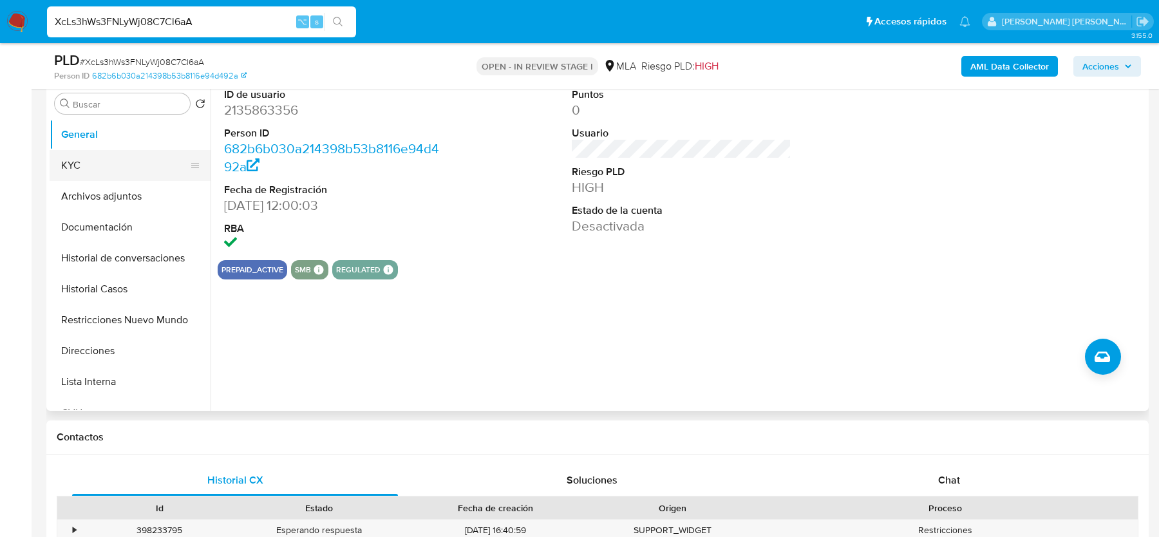
scroll to position [162, 0]
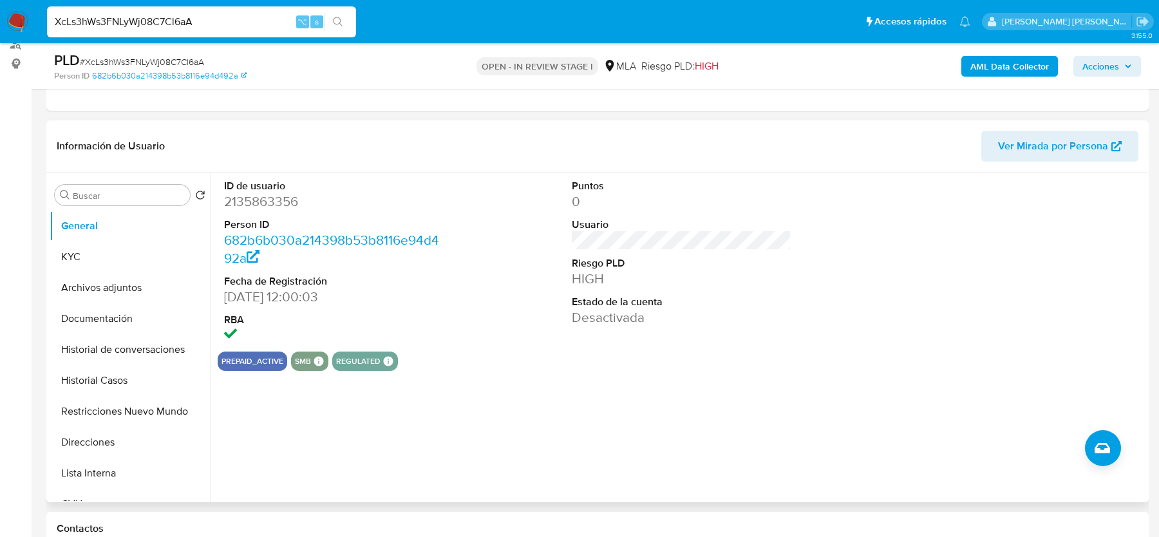
click at [249, 195] on dd "2135863356" at bounding box center [333, 202] width 219 height 18
copy dd "2135863356"
click at [155, 57] on span "# XcLs3hWs3FNLyWj08C7Cl6aA" at bounding box center [142, 61] width 124 height 13
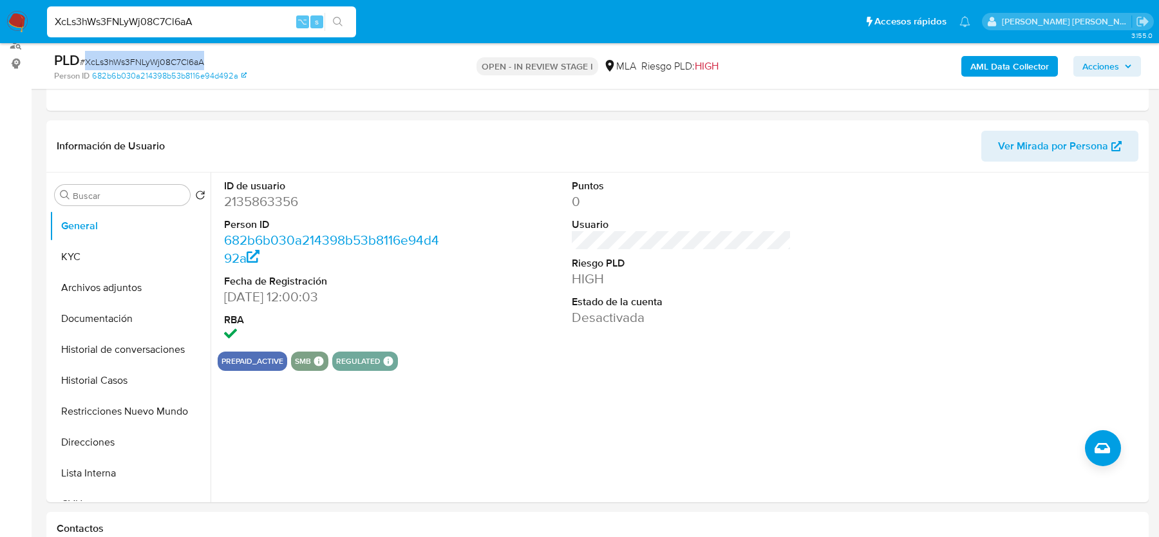
copy span "XcLs3hWs3FNLyWj08C7Cl6aA"
click at [263, 202] on dd "2135863356" at bounding box center [333, 202] width 219 height 18
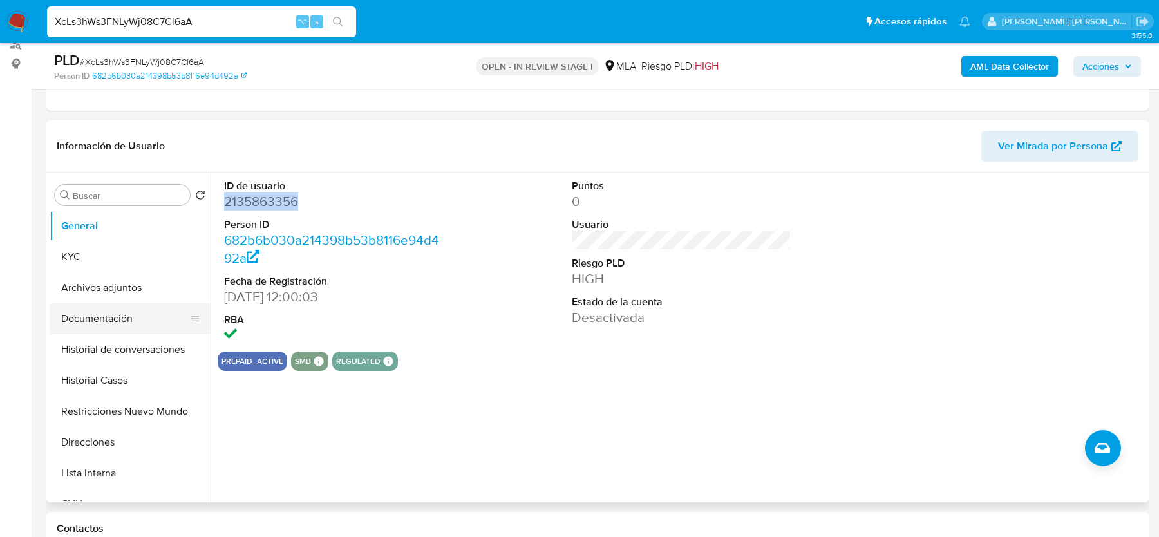
click at [166, 314] on button "Documentación" at bounding box center [125, 318] width 151 height 31
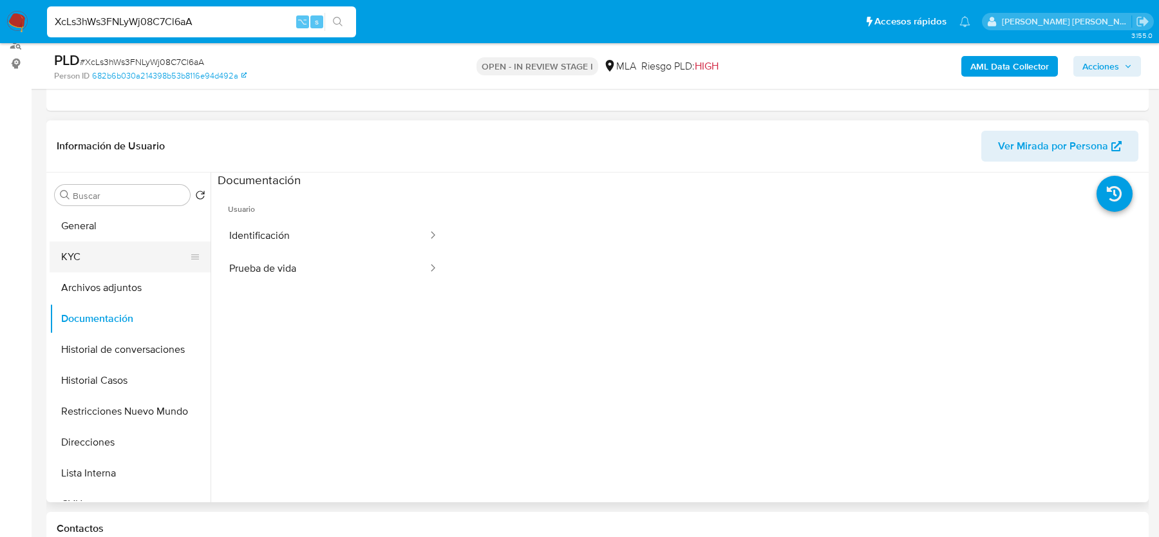
click at [147, 243] on button "KYC" at bounding box center [125, 257] width 151 height 31
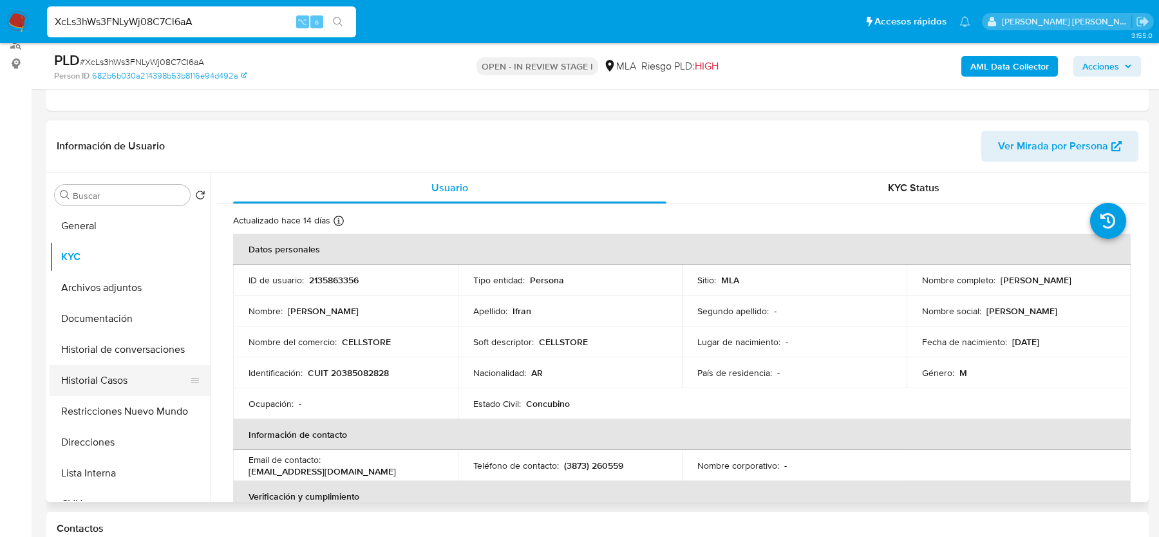
click at [126, 385] on button "Historial Casos" at bounding box center [125, 380] width 151 height 31
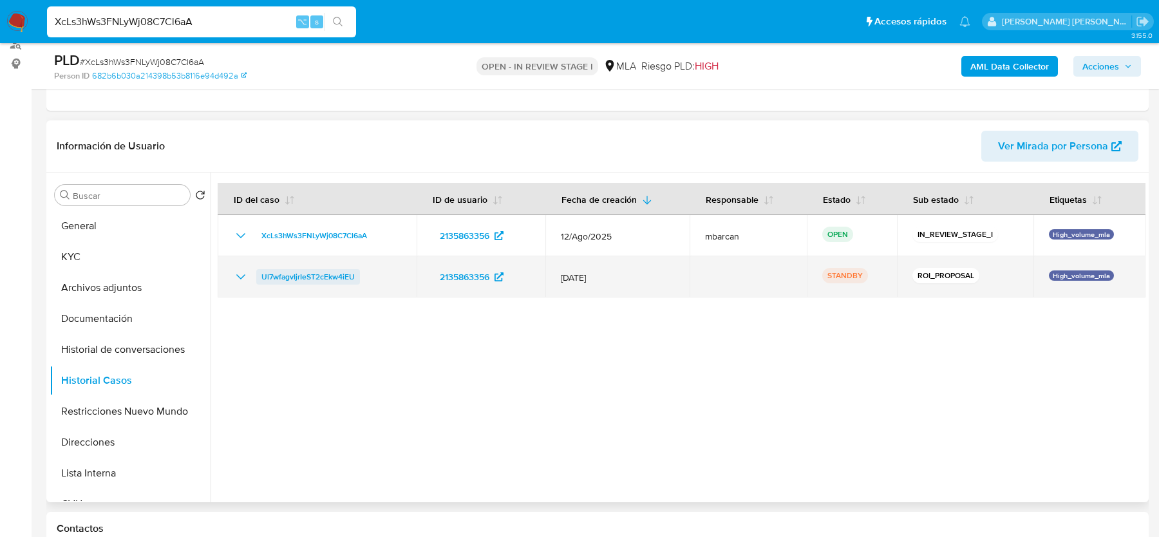
click at [322, 283] on span "Ul7wfagvIjrIeST2cEkw4iEU" at bounding box center [307, 276] width 93 height 15
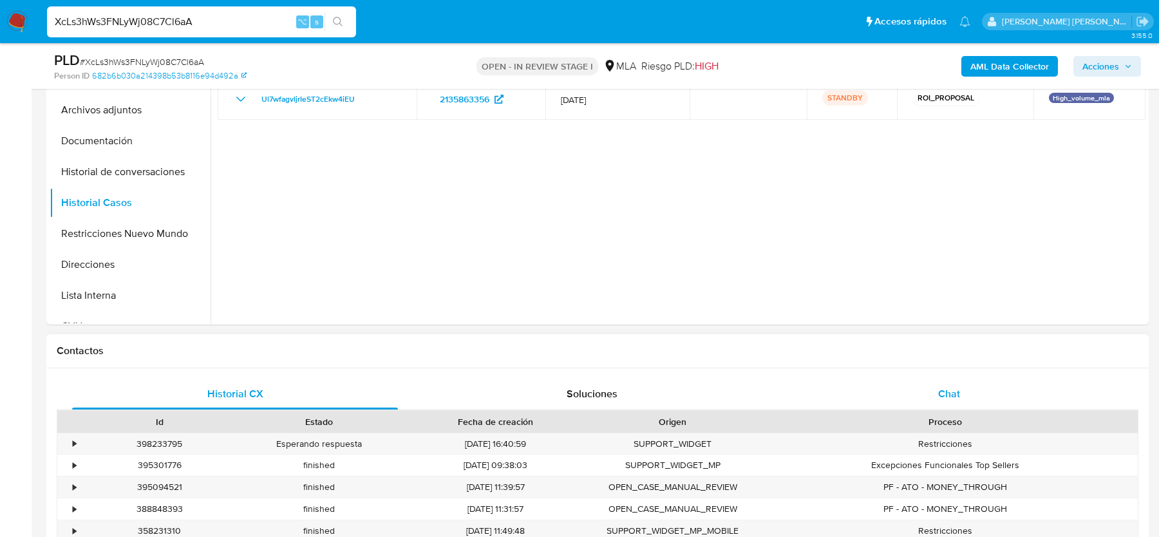
click at [978, 399] on div "Chat" at bounding box center [949, 394] width 326 height 31
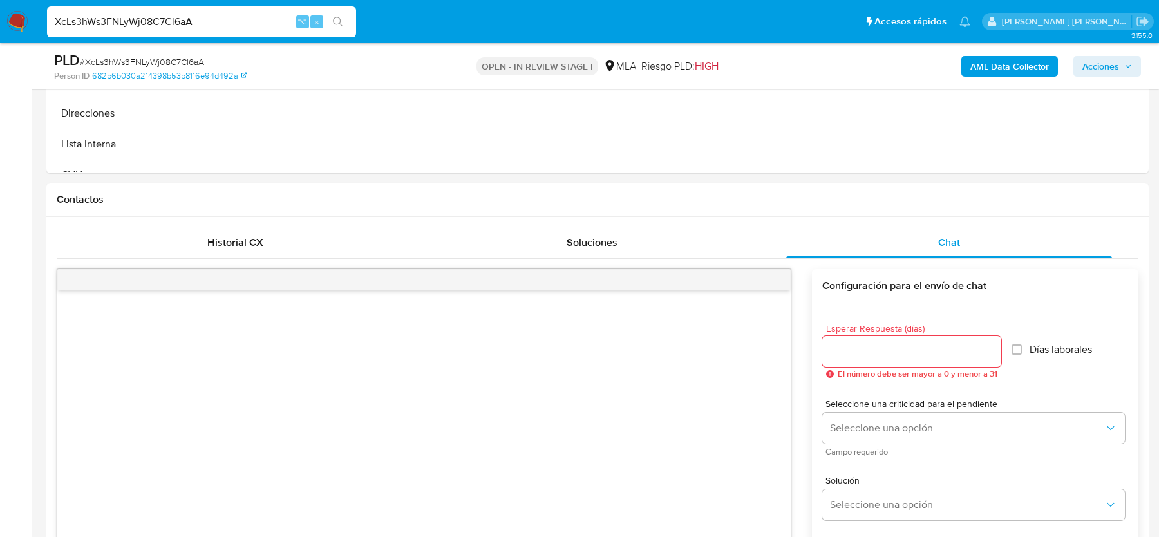
scroll to position [312, 0]
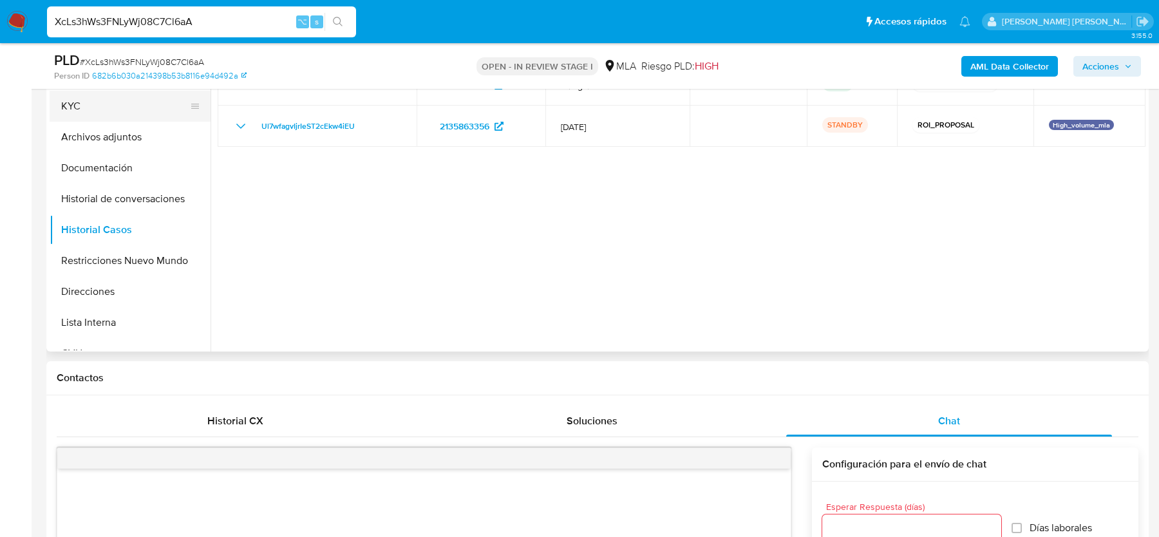
click at [108, 103] on button "KYC" at bounding box center [125, 106] width 151 height 31
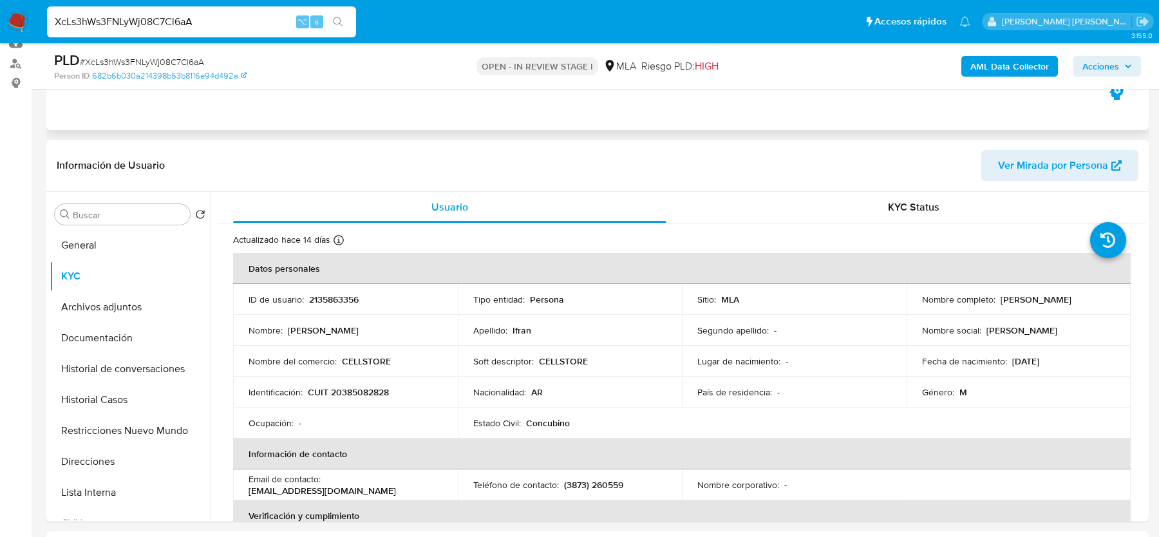
scroll to position [169, 0]
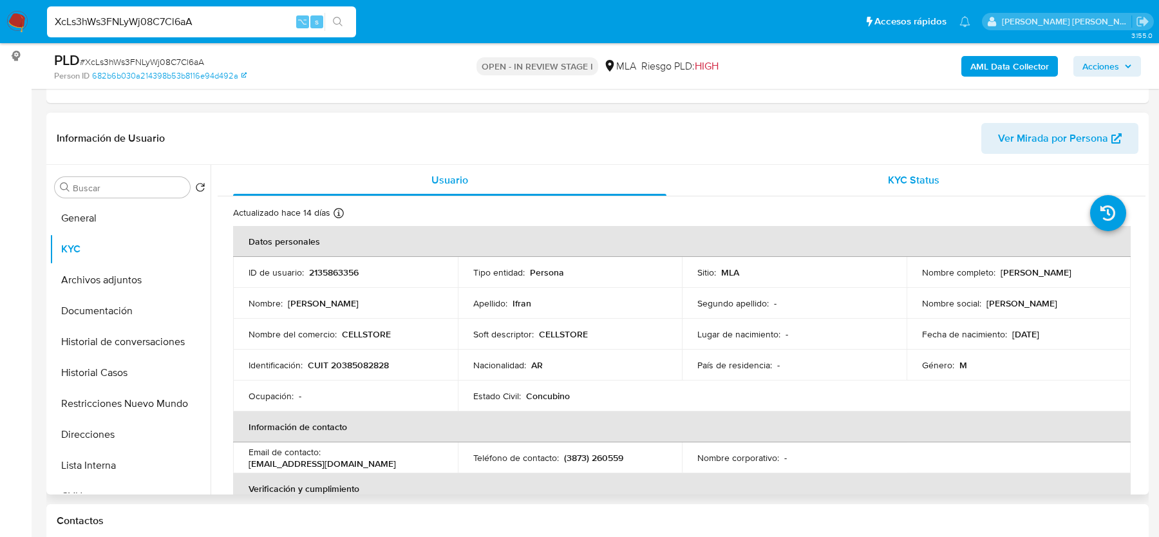
click at [683, 165] on button "KYC Status" at bounding box center [914, 180] width 464 height 31
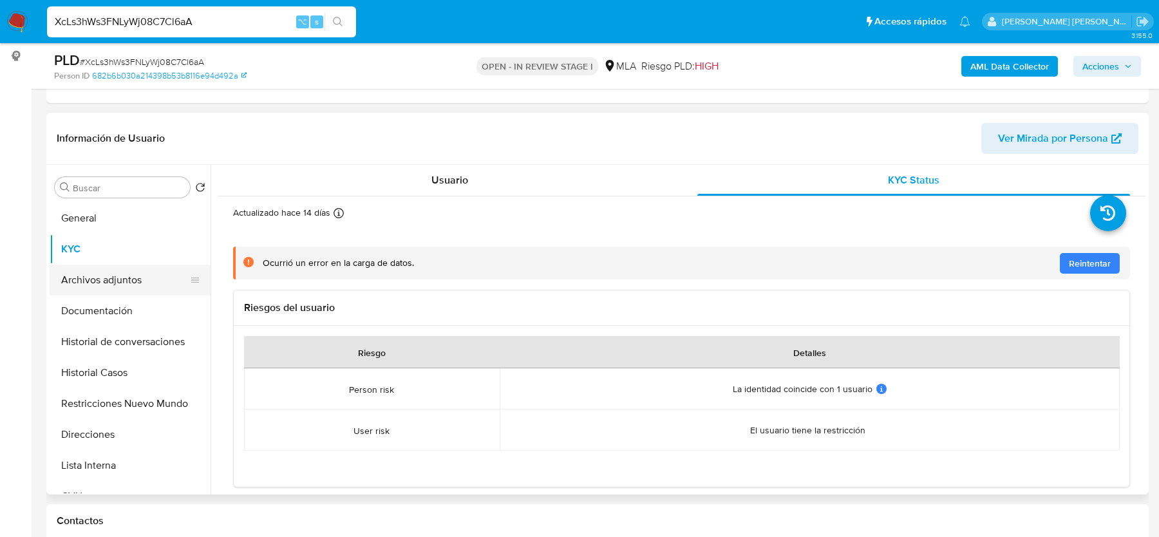
click at [111, 274] on button "Archivos adjuntos" at bounding box center [125, 280] width 151 height 31
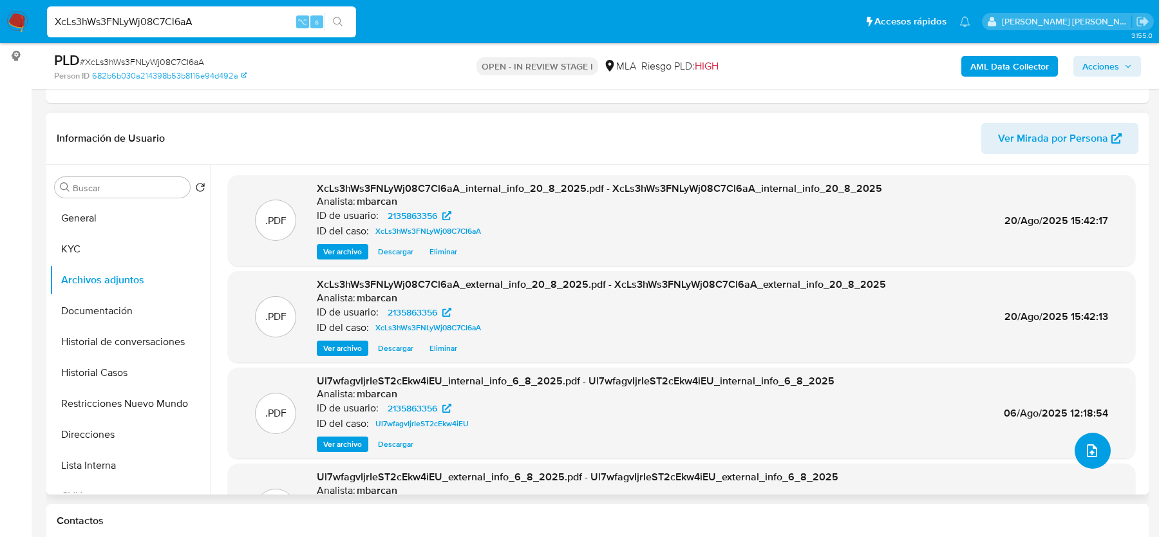
click at [1092, 461] on button "upload-file" at bounding box center [1093, 451] width 36 height 36
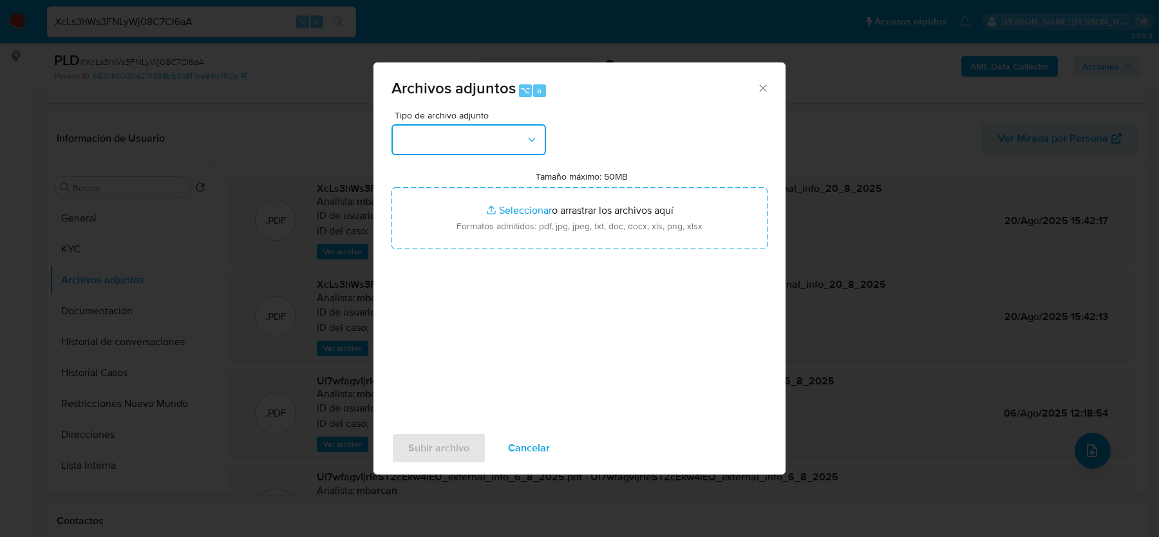
click at [495, 130] on button "button" at bounding box center [469, 139] width 155 height 31
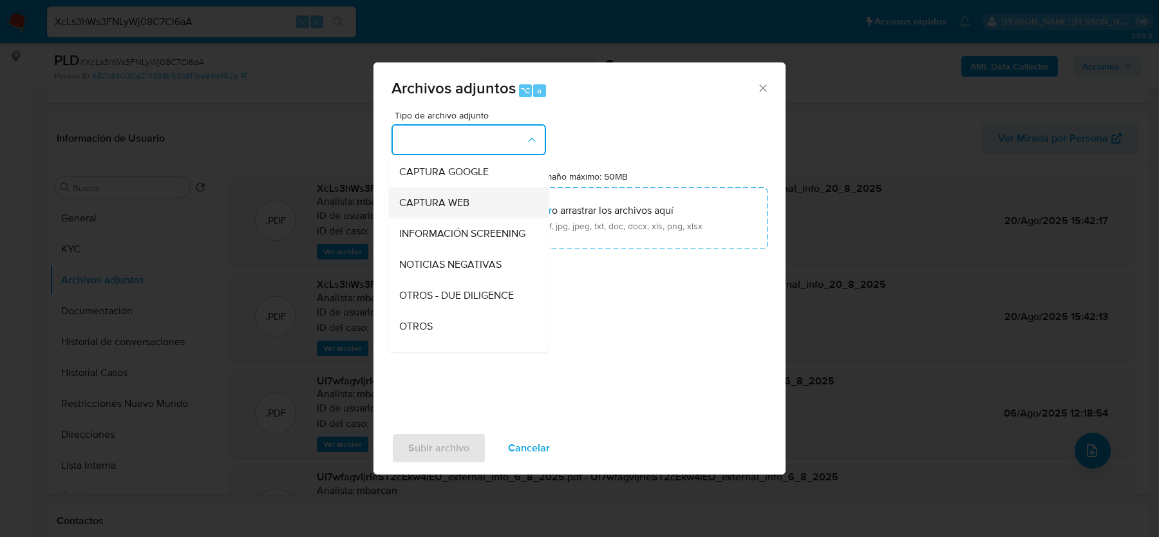
scroll to position [122, 0]
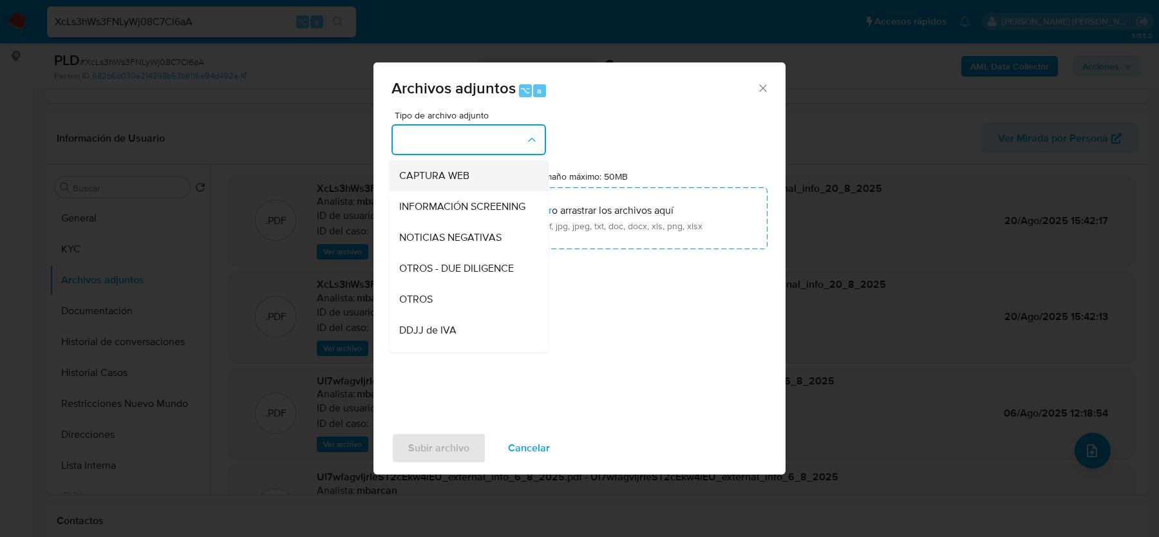
click at [488, 289] on div "OTROS" at bounding box center [464, 299] width 131 height 31
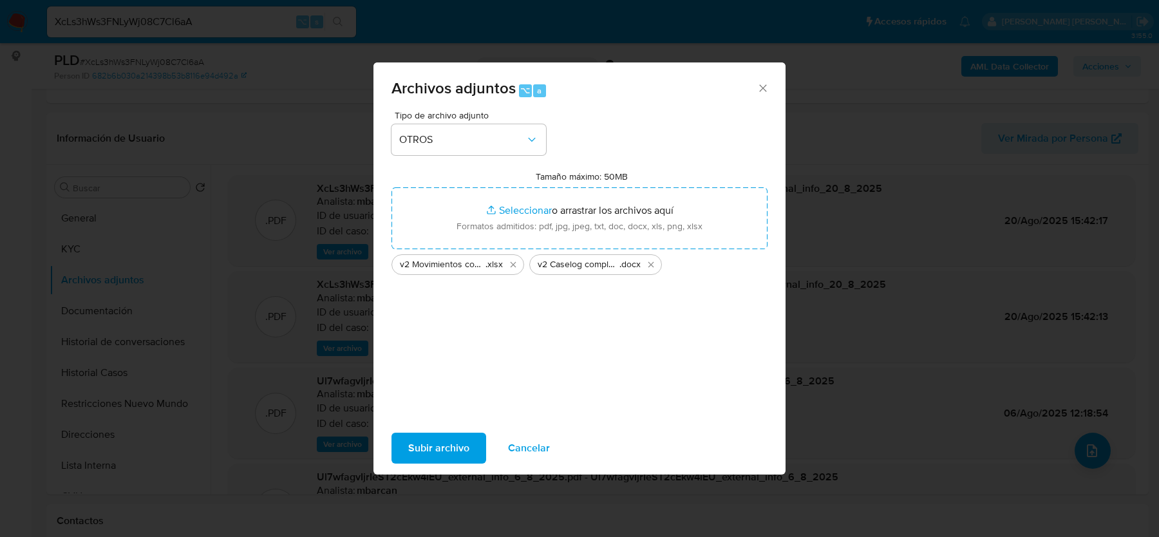
click at [444, 442] on span "Subir archivo" at bounding box center [438, 448] width 61 height 28
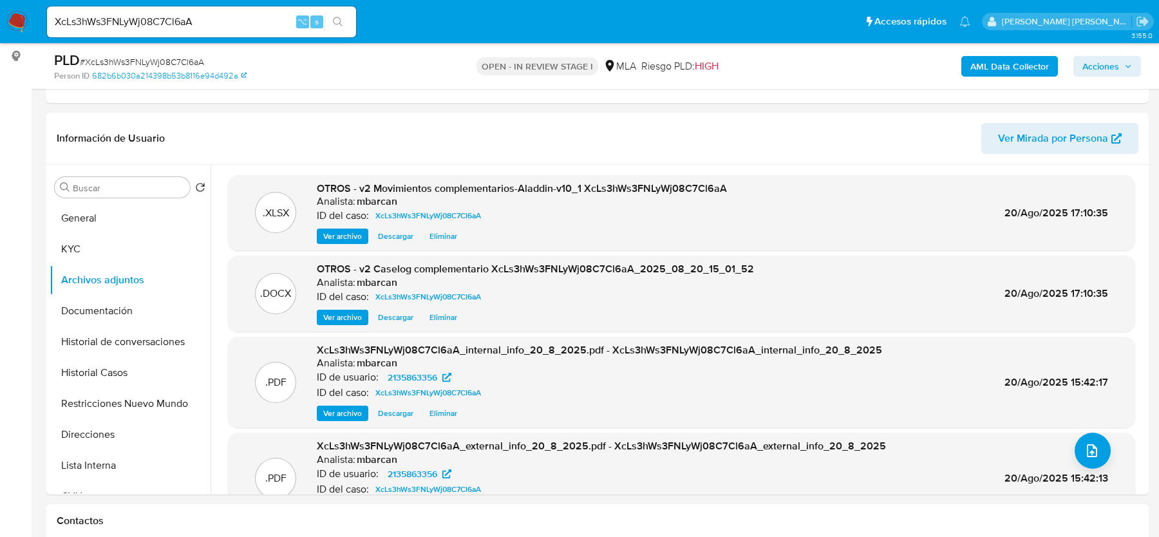
click at [1114, 78] on div "AML Data Collector Acciones" at bounding box center [962, 66] width 359 height 30
click at [1108, 66] on span "Acciones" at bounding box center [1101, 66] width 37 height 21
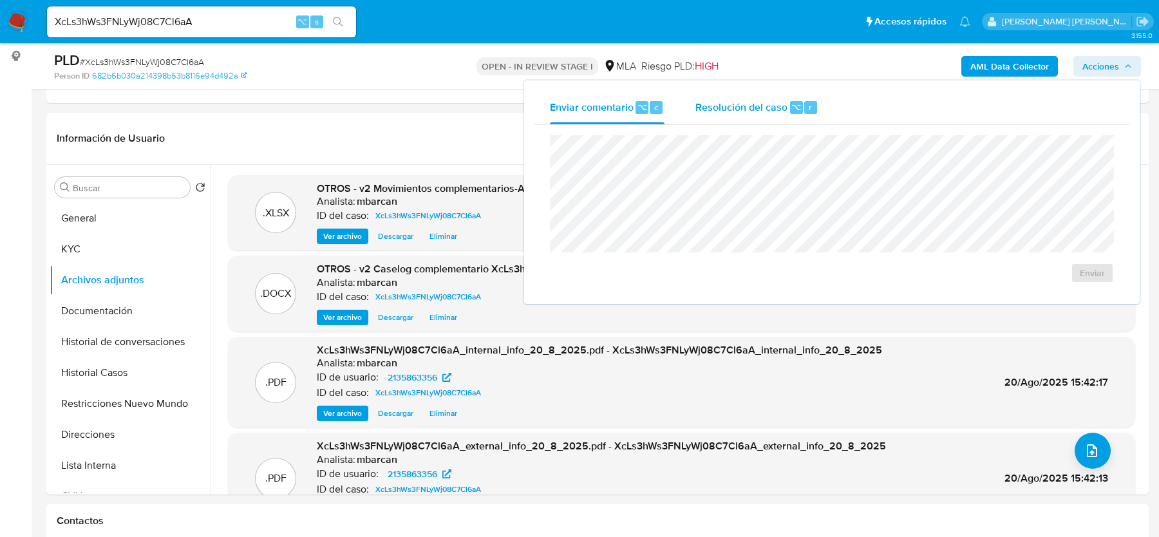
click at [732, 123] on div "Resolución del caso ⌥ r" at bounding box center [757, 107] width 123 height 33
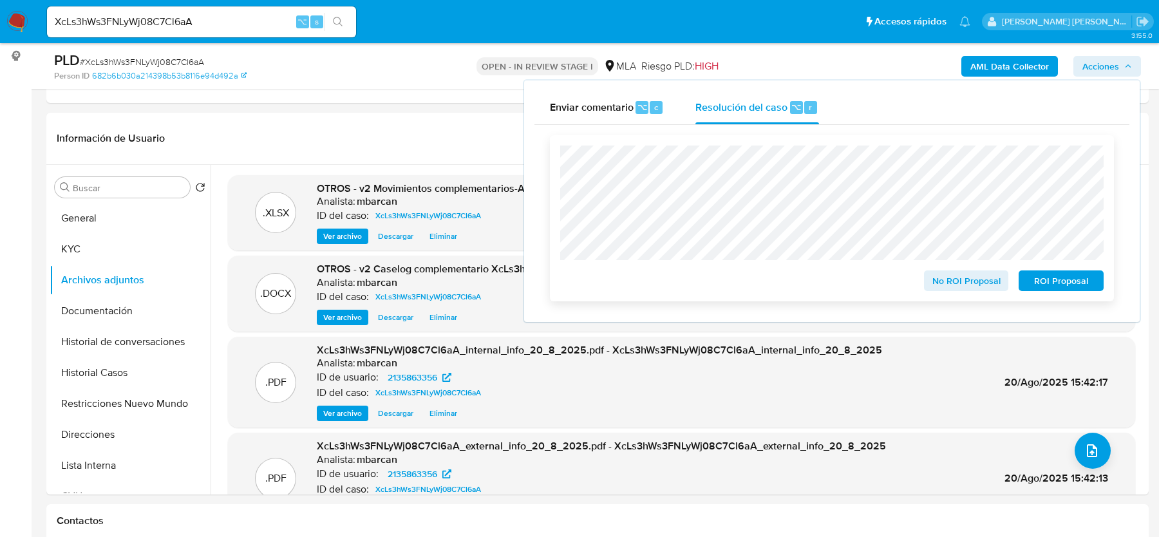
click at [1070, 282] on span "ROI Proposal" at bounding box center [1061, 281] width 67 height 18
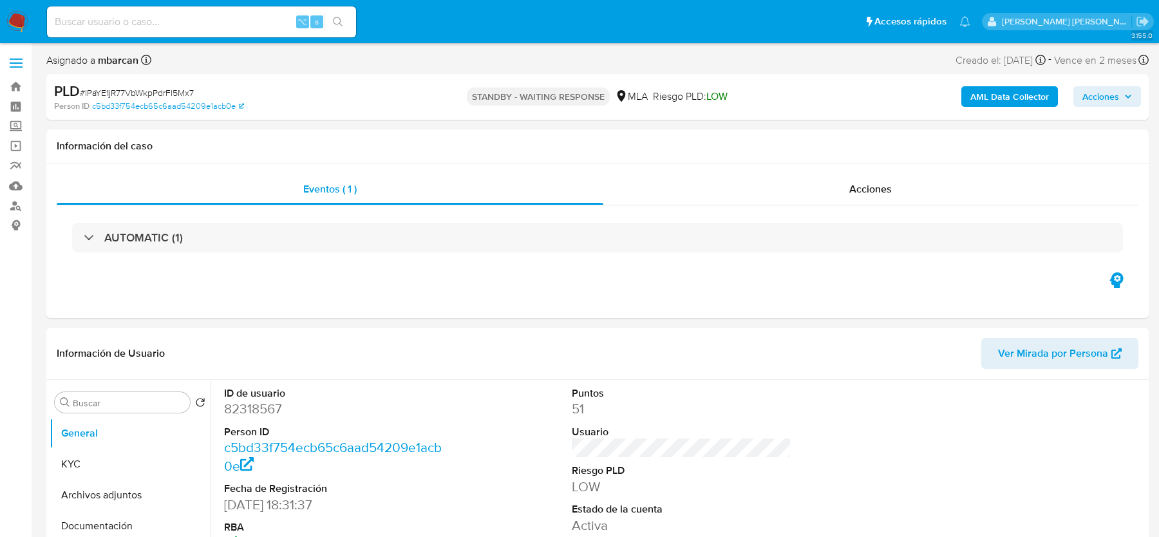
select select "10"
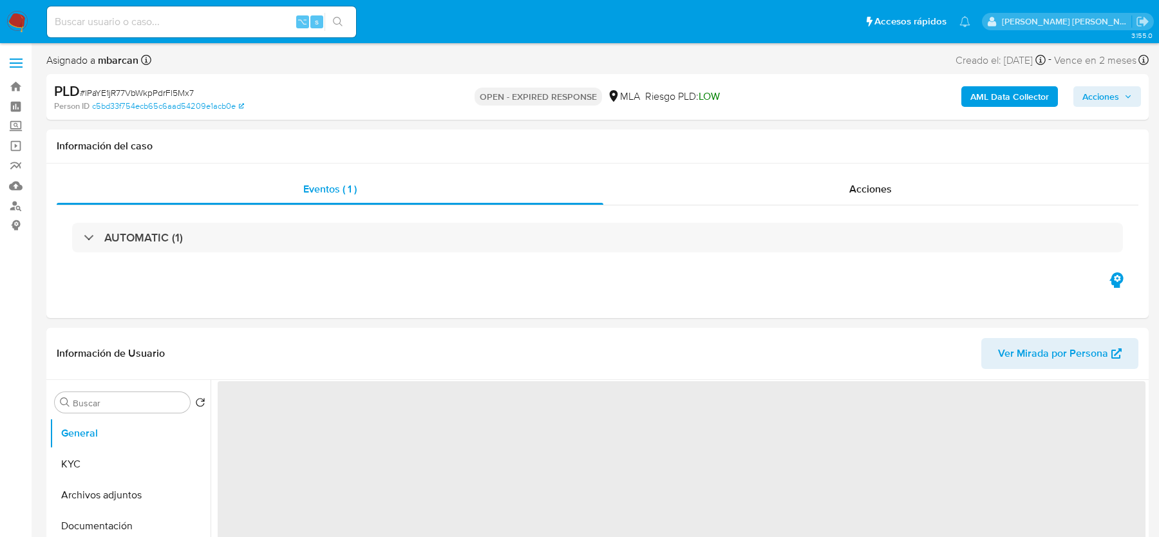
click at [155, 88] on span "# lPaYE1jR77VbWkpPdrFl5Mx7" at bounding box center [137, 92] width 114 height 13
copy span "lPaYE1jR77VbWkpPdrFl5Mx7"
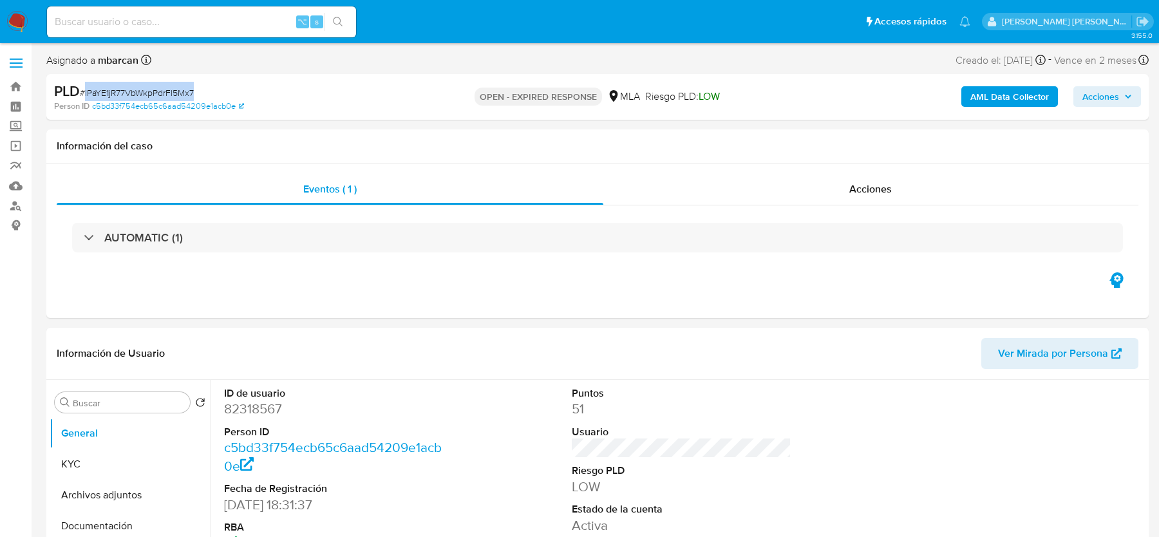
click at [28, 21] on img at bounding box center [17, 22] width 22 height 22
select select "10"
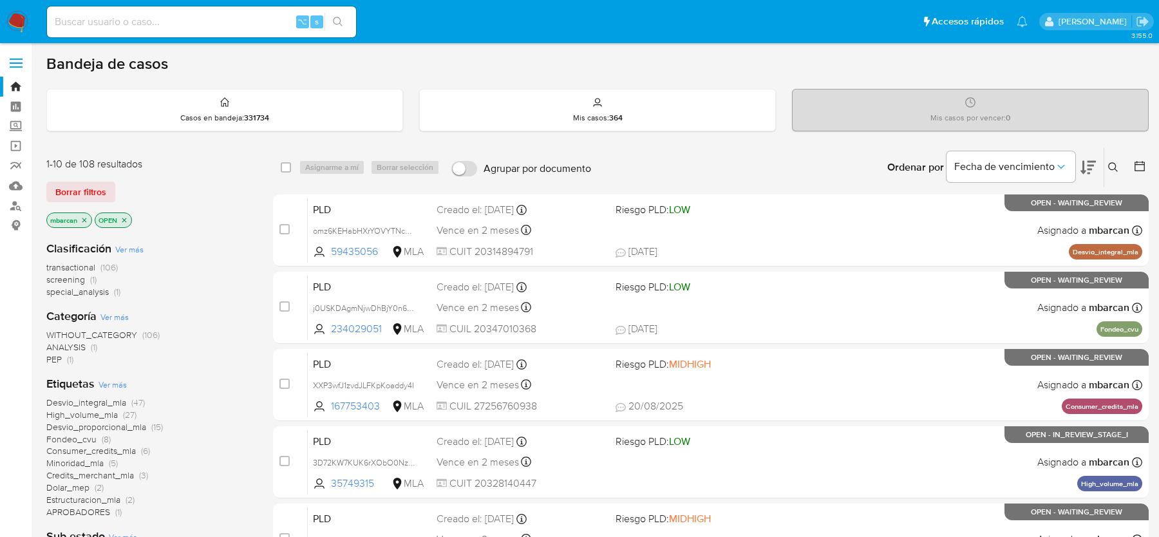
click at [1112, 164] on icon at bounding box center [1113, 167] width 10 height 10
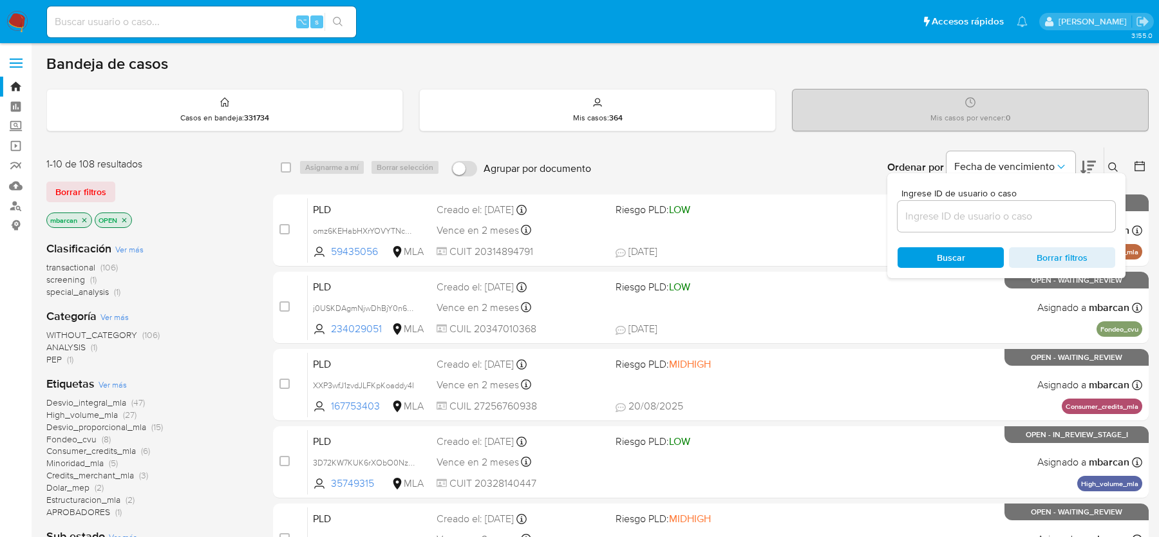
click at [975, 212] on input at bounding box center [1007, 216] width 218 height 17
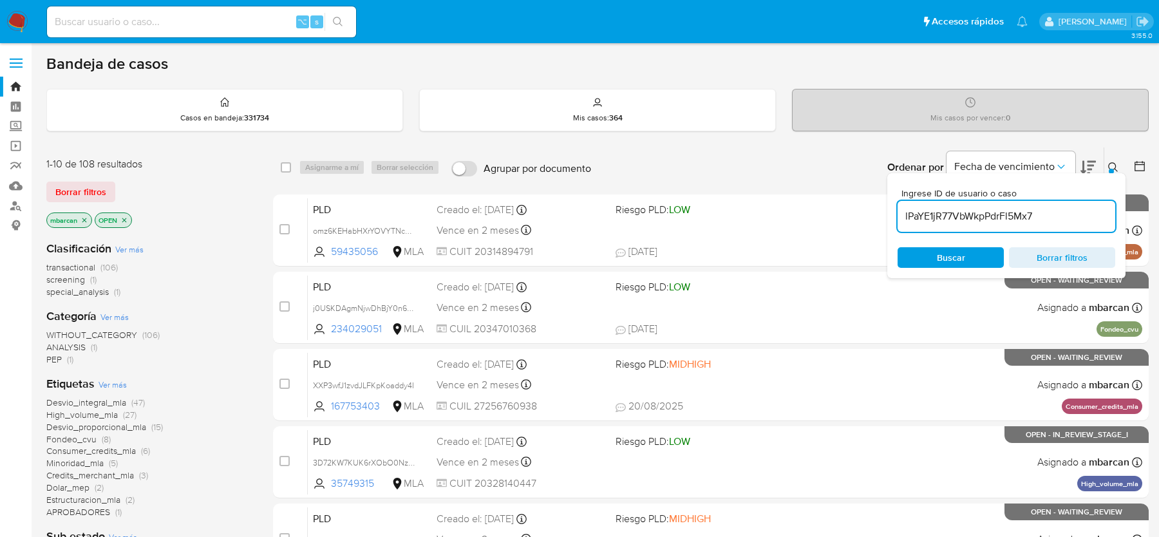
type input "lPaYE1jR77VbWkpPdrFl5Mx7"
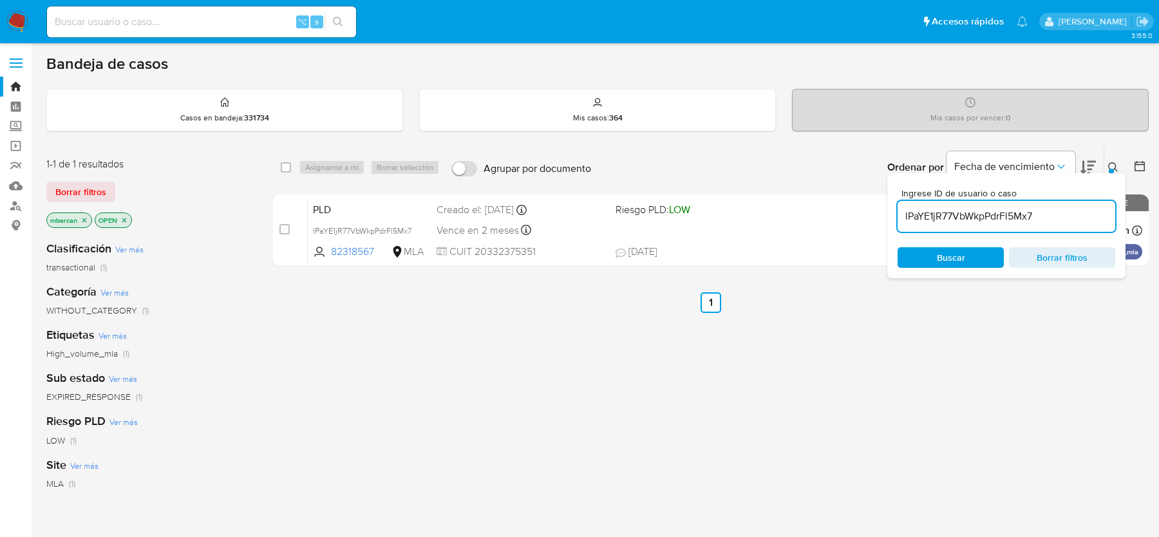
click at [1114, 167] on icon at bounding box center [1113, 167] width 10 height 10
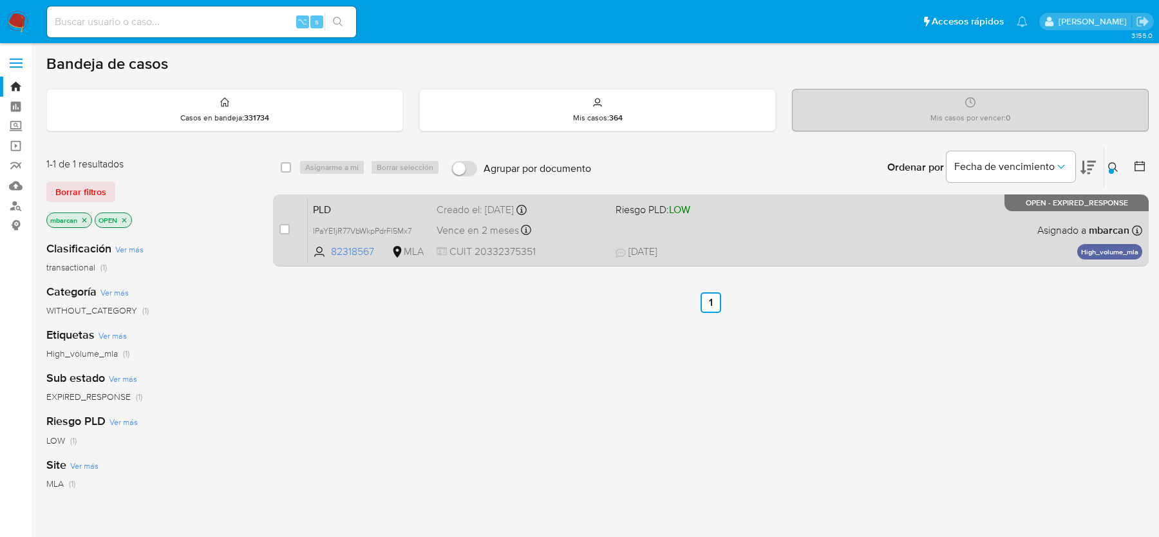
click at [280, 220] on div "case-item-checkbox No es posible asignar el caso" at bounding box center [294, 230] width 28 height 65
click at [280, 231] on input "checkbox" at bounding box center [285, 229] width 10 height 10
checkbox input "true"
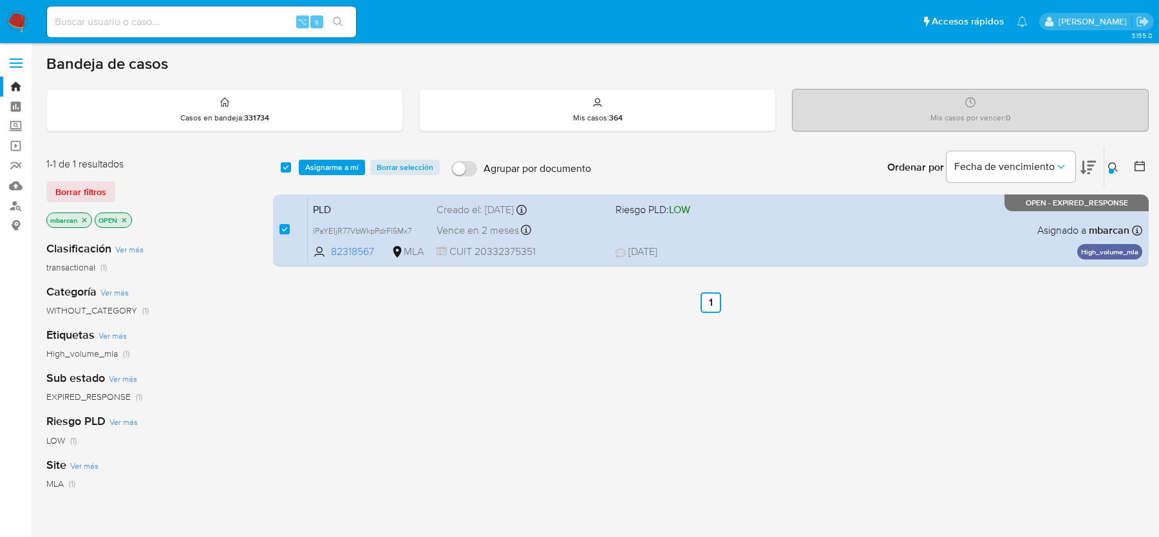
click at [336, 155] on div "select-all-cases-checkbox Asignarme a mí Borrar selección Agrupar por documento…" at bounding box center [711, 167] width 876 height 40
click at [341, 169] on span "Asignarme a mí" at bounding box center [331, 167] width 53 height 13
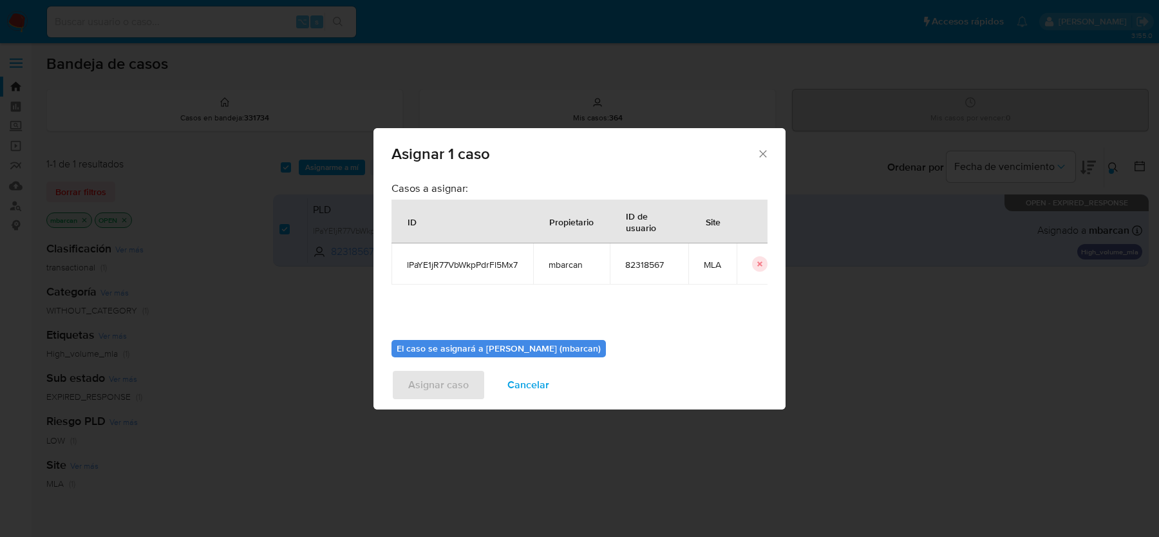
scroll to position [66, 0]
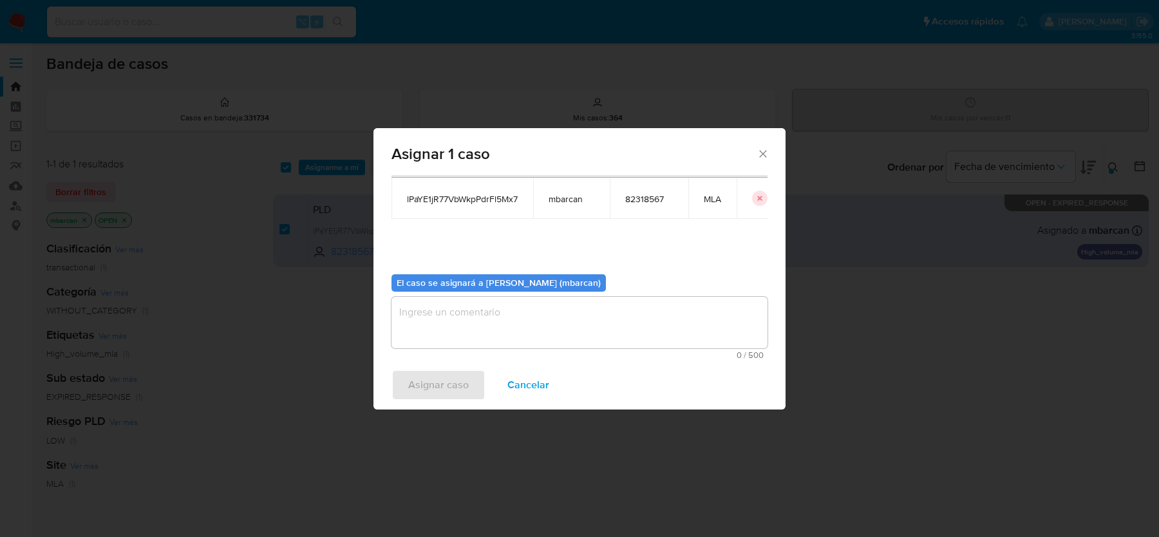
click at [500, 299] on textarea "assign-modal" at bounding box center [580, 323] width 376 height 52
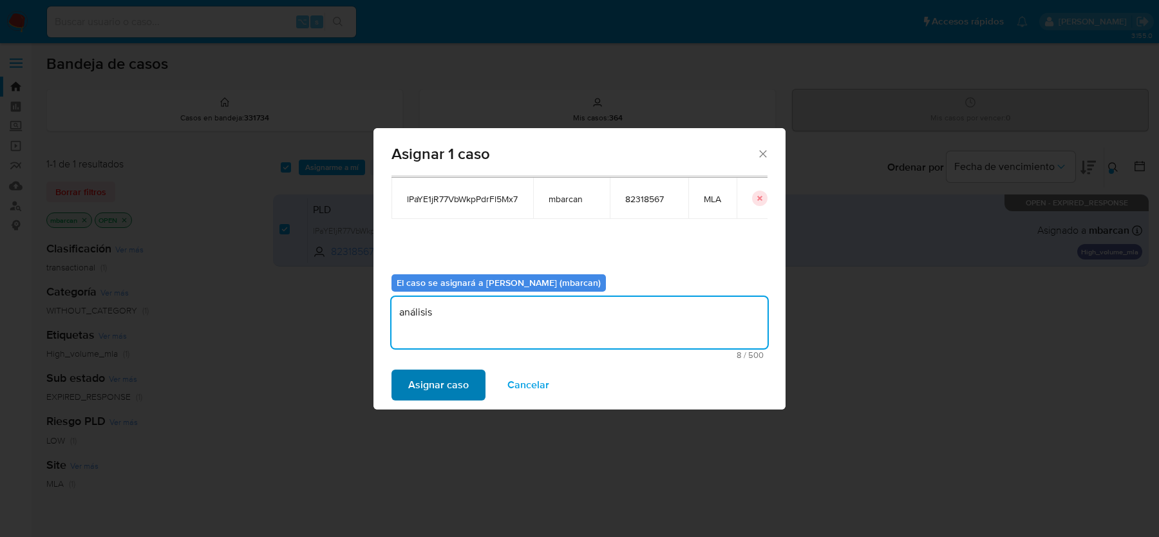
type textarea "análisis"
click at [421, 381] on span "Asignar caso" at bounding box center [438, 385] width 61 height 28
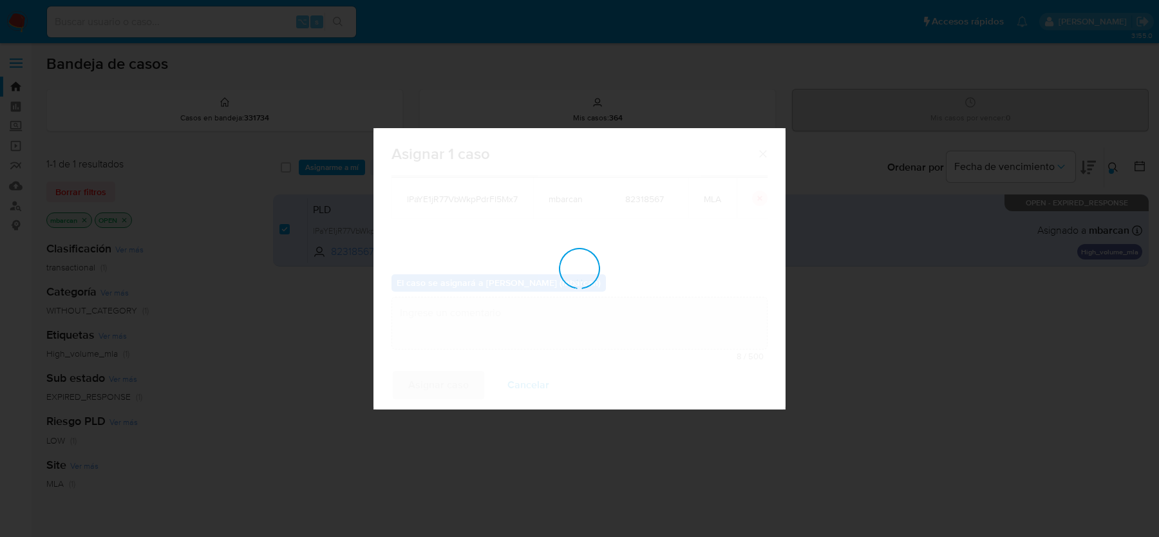
checkbox input "false"
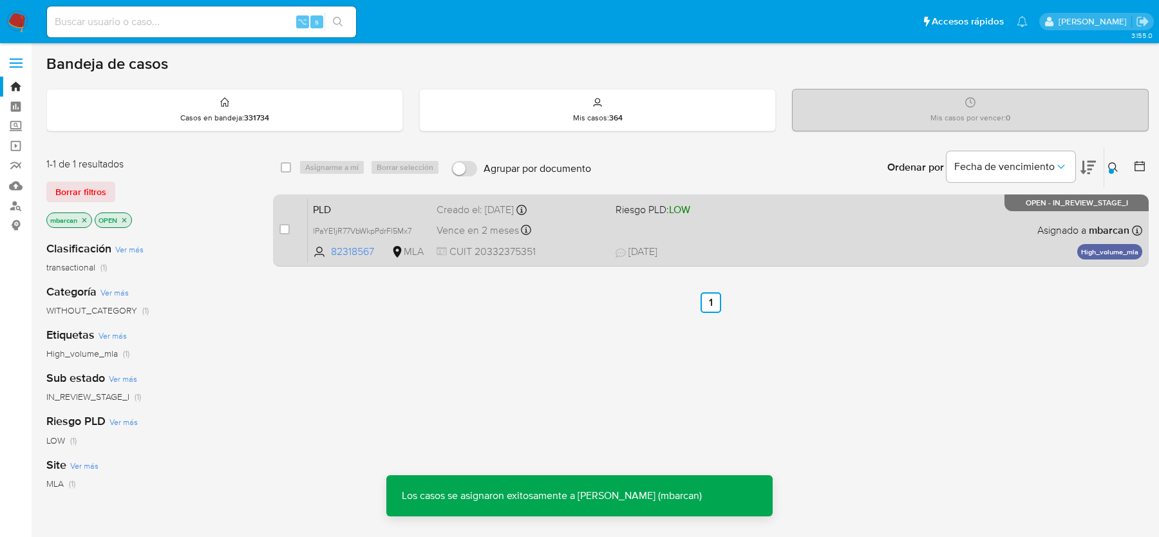
click at [351, 207] on span "PLD" at bounding box center [369, 208] width 113 height 17
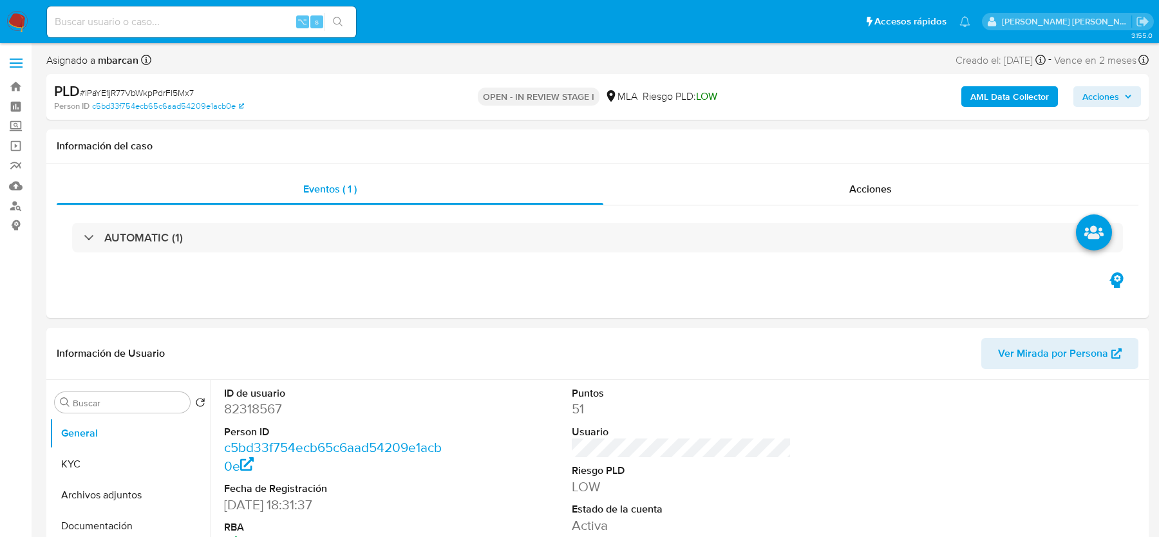
select select "10"
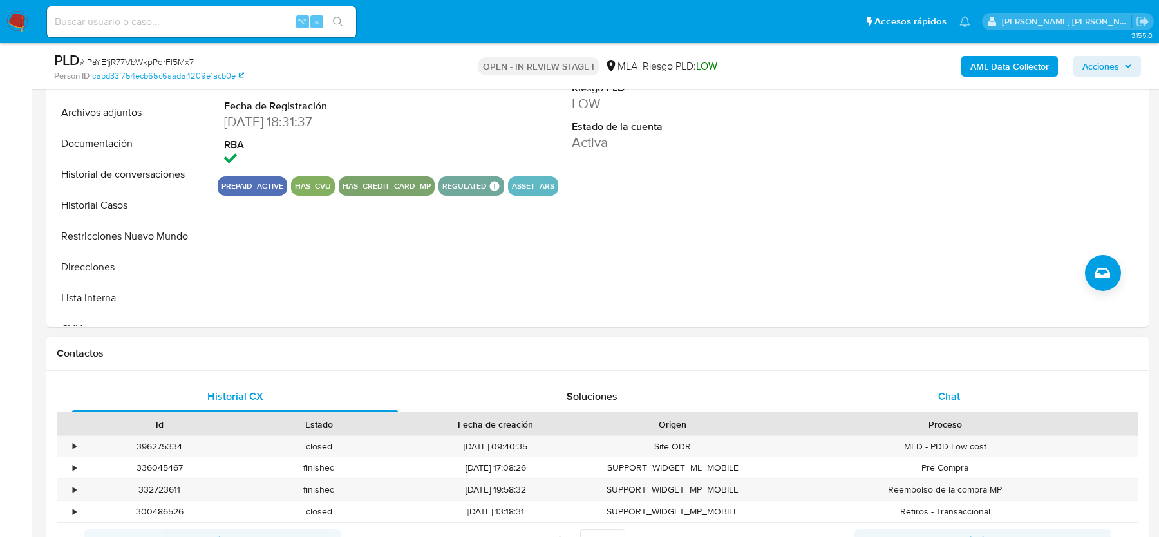
click at [839, 398] on div "Chat" at bounding box center [949, 396] width 326 height 31
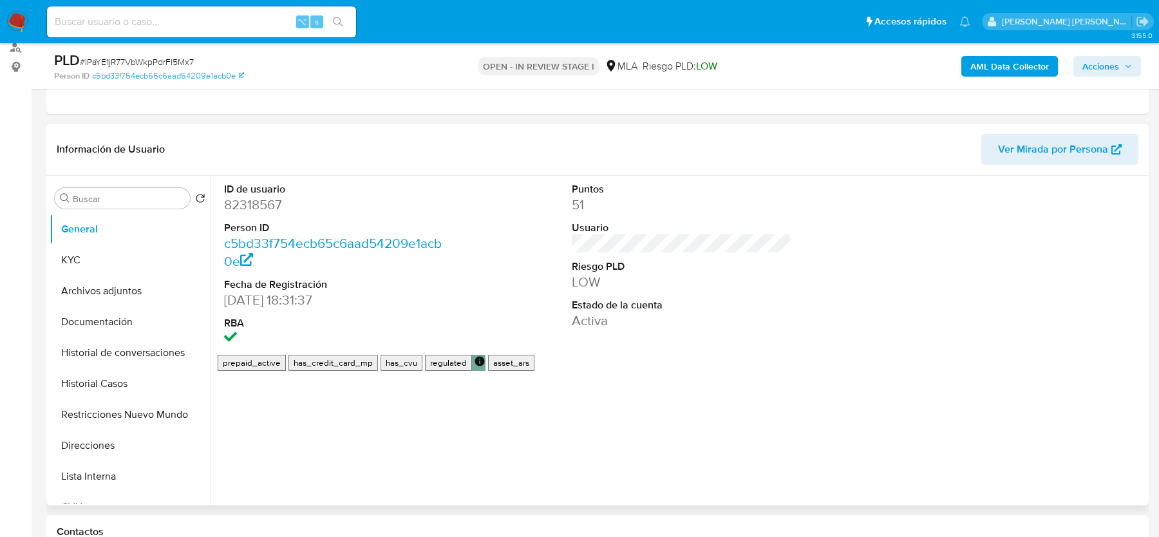
select select "10"
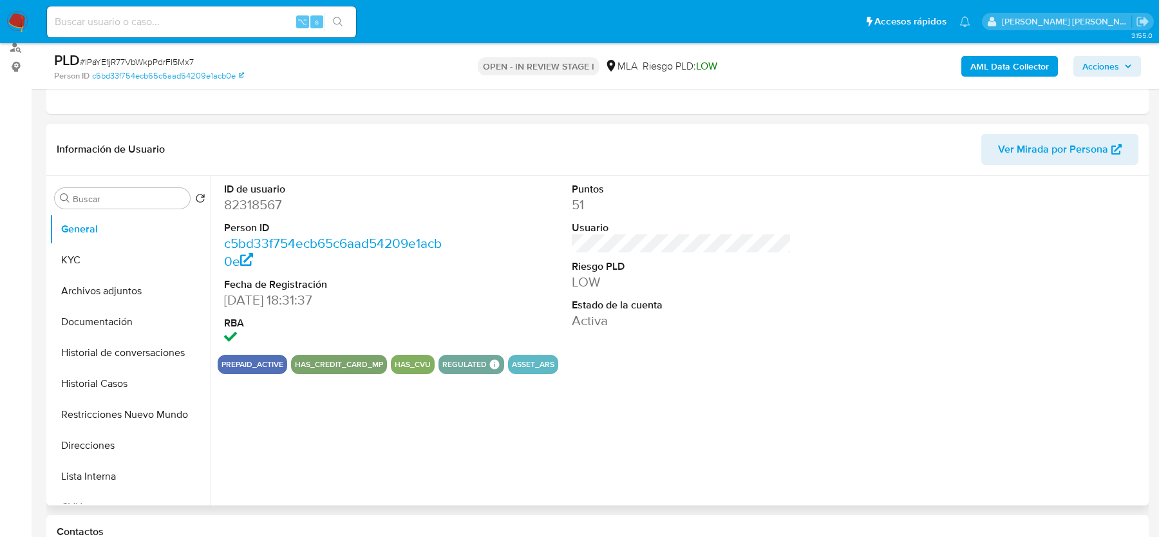
scroll to position [390, 0]
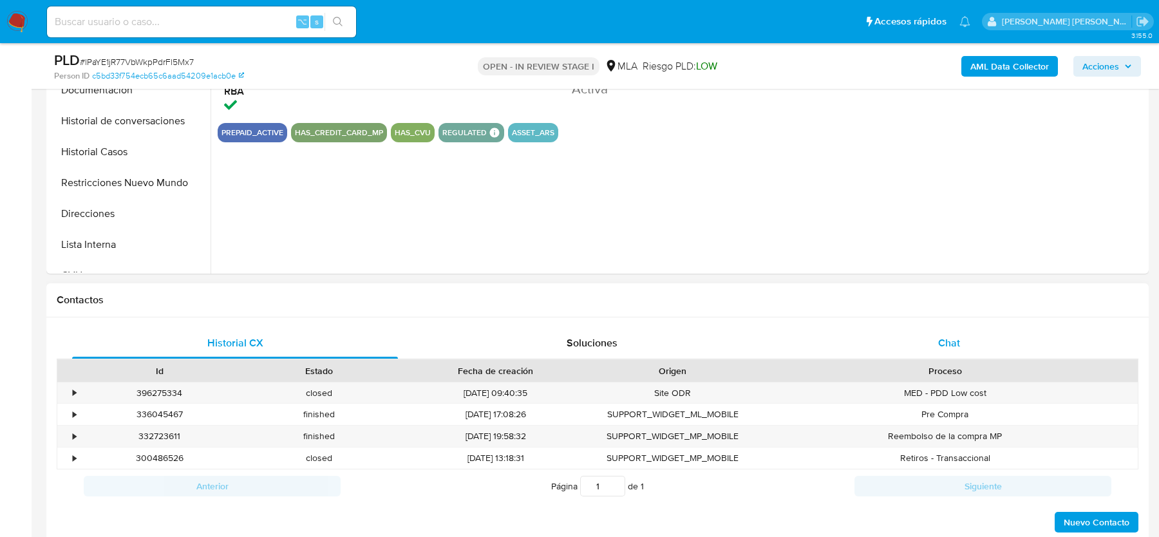
click at [900, 353] on div "Chat" at bounding box center [949, 343] width 326 height 31
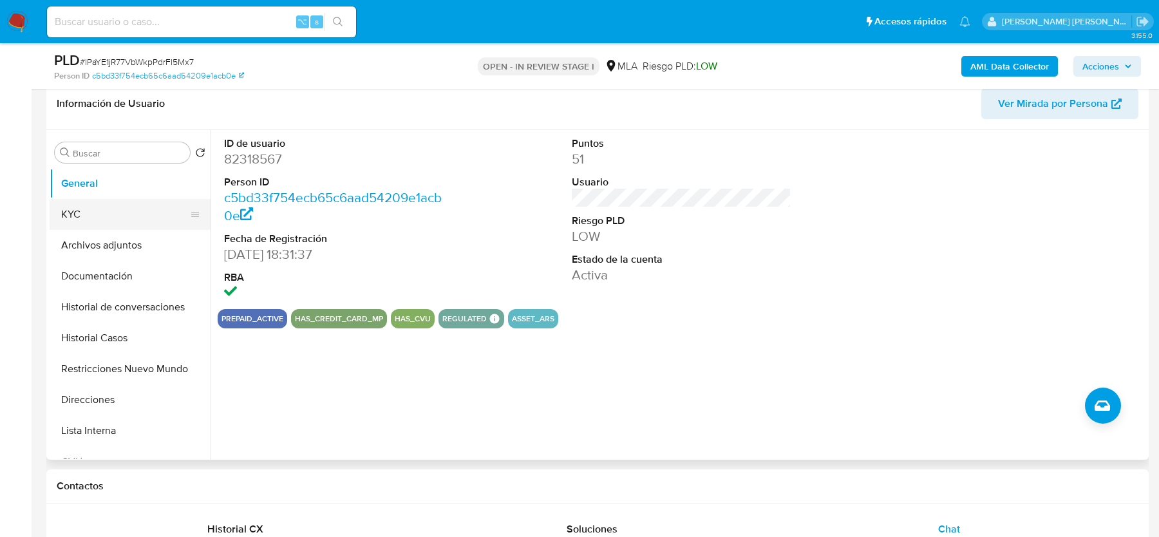
scroll to position [192, 0]
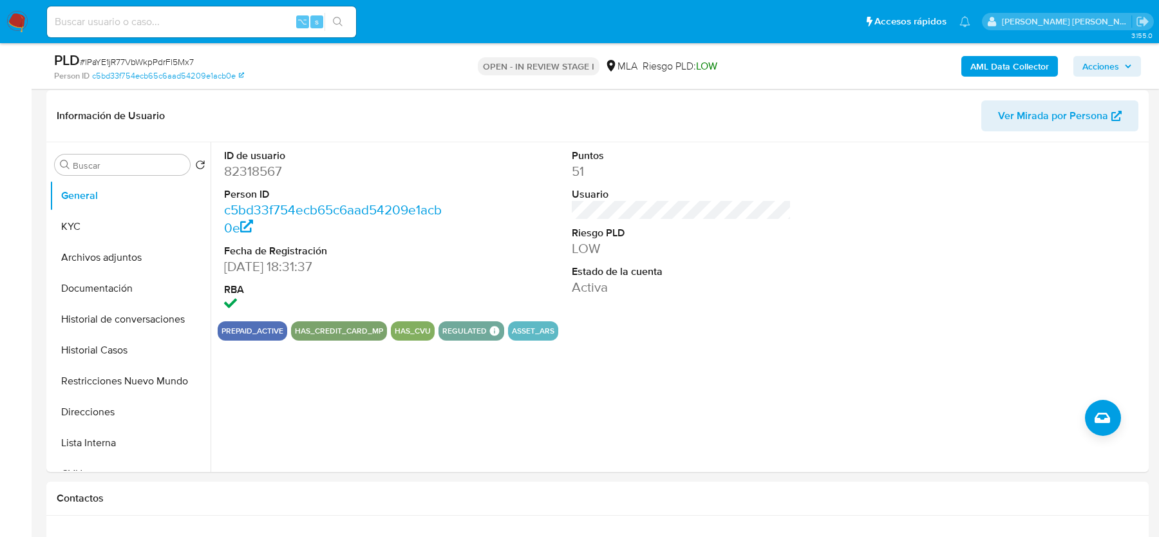
click at [1098, 64] on span "Acciones" at bounding box center [1101, 66] width 37 height 21
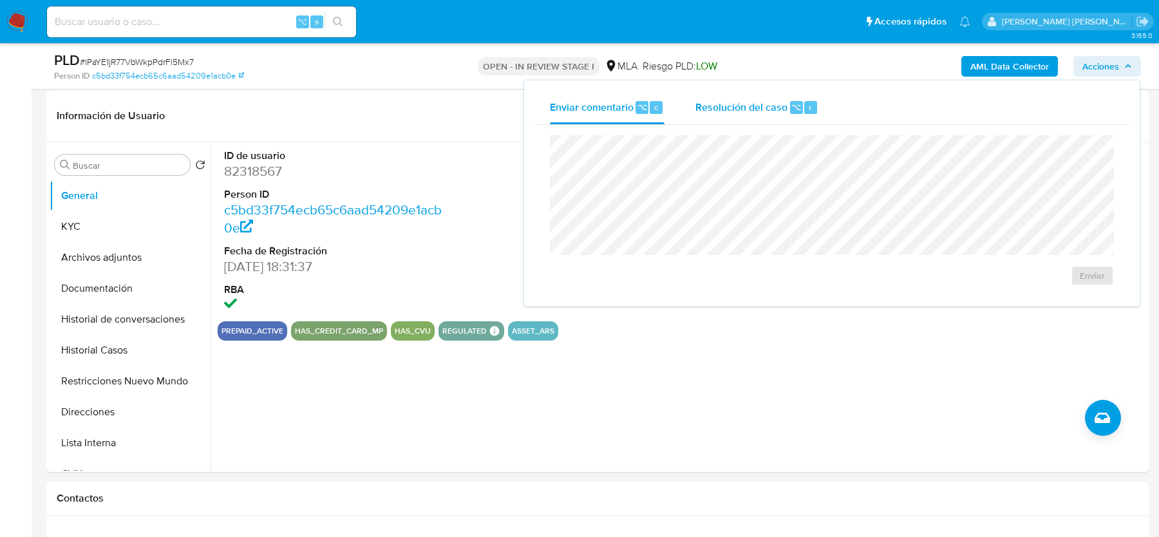
click at [776, 113] on span "Resolución del caso" at bounding box center [742, 106] width 92 height 15
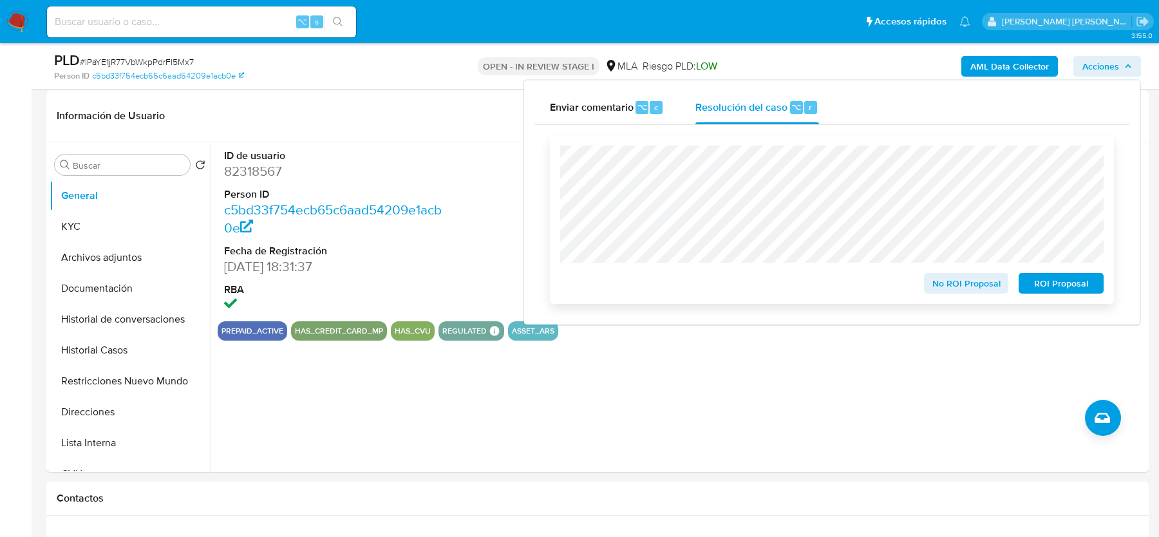
click at [948, 281] on span "No ROI Proposal" at bounding box center [966, 283] width 67 height 18
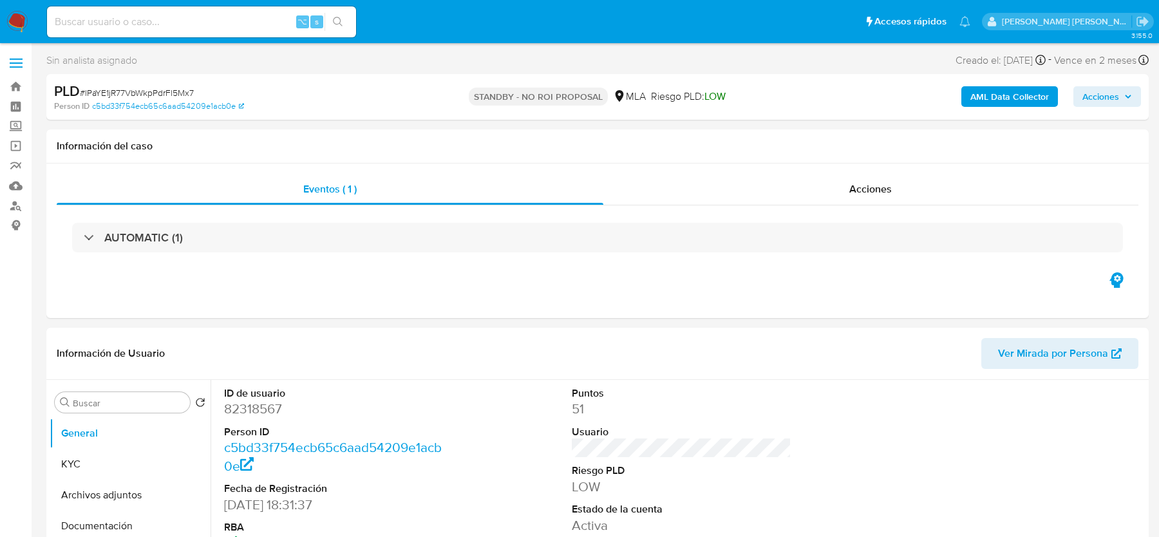
select select "10"
click at [188, 91] on span "# Ul7wfagvIjrIeST2cEkw4iEU" at bounding box center [134, 92] width 109 height 13
click at [173, 91] on span "# Ul7wfagvIjrIeST2cEkw4iEU" at bounding box center [134, 92] width 109 height 13
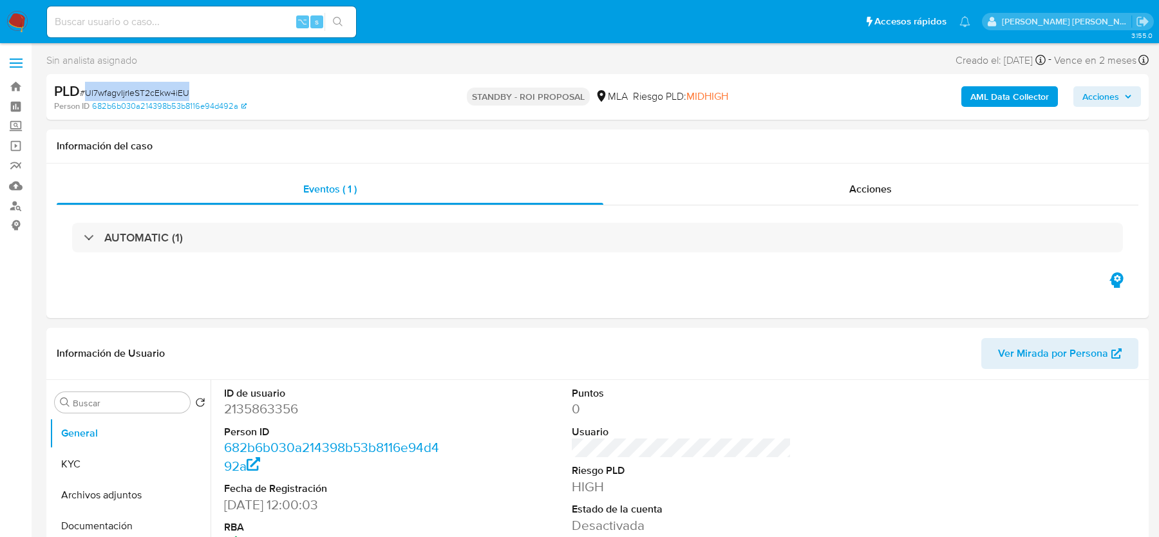
click at [173, 91] on span "# Ul7wfagvIjrIeST2cEkw4iEU" at bounding box center [134, 92] width 109 height 13
click at [240, 81] on div "PLD # Ul7wfagvIjrIeST2cEkw4iEU Person ID 682b6b030a214398b53b8116e94d492a STAND…" at bounding box center [597, 97] width 1103 height 46
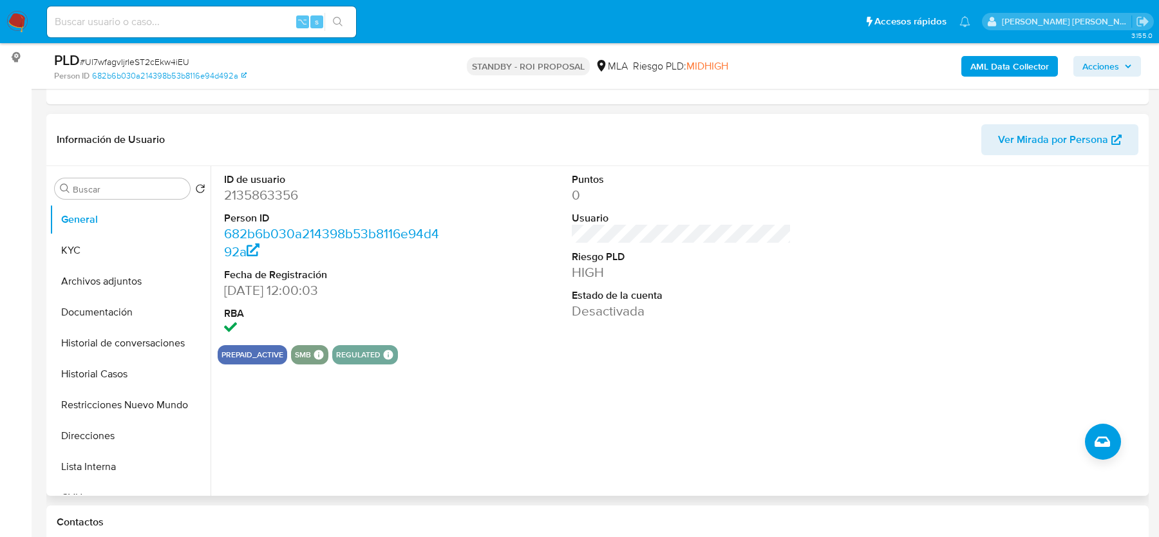
scroll to position [185, 0]
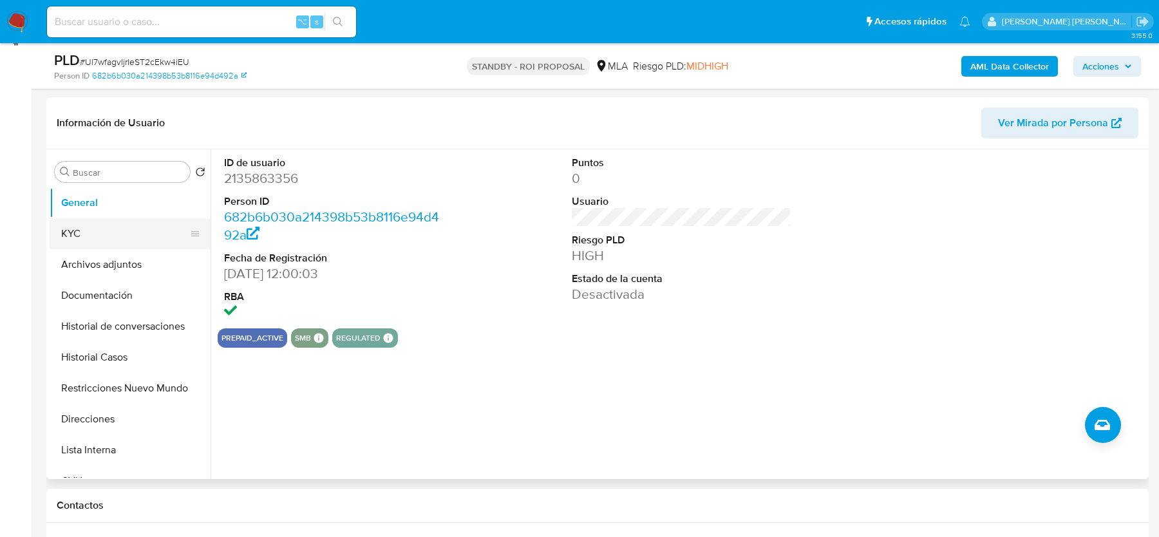
click at [88, 245] on button "KYC" at bounding box center [125, 233] width 151 height 31
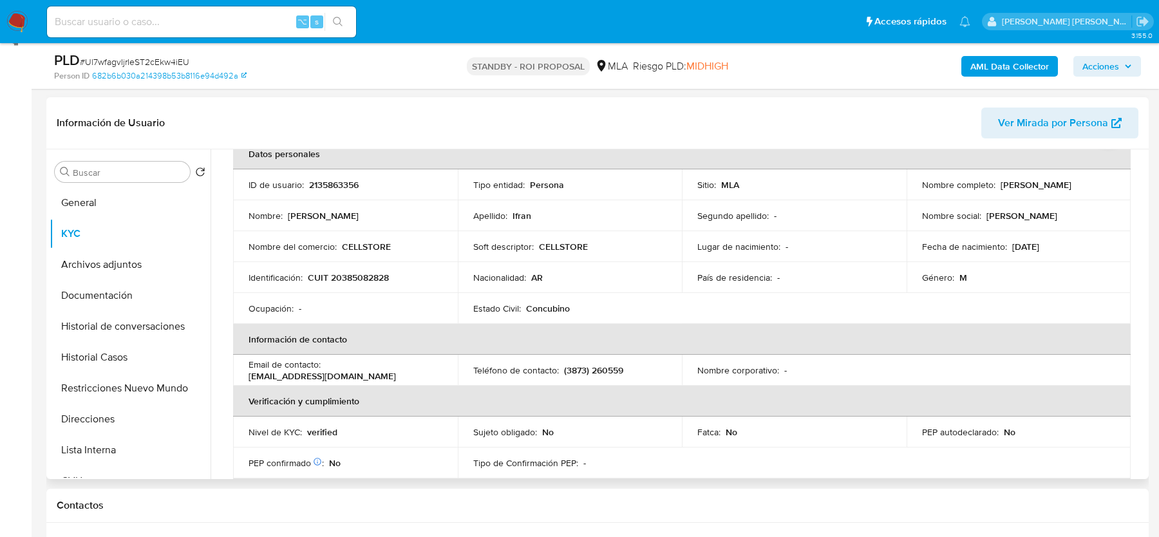
scroll to position [73, 0]
click at [142, 272] on button "Archivos adjuntos" at bounding box center [125, 264] width 151 height 31
click at [131, 272] on button "Archivos adjuntos" at bounding box center [125, 264] width 151 height 31
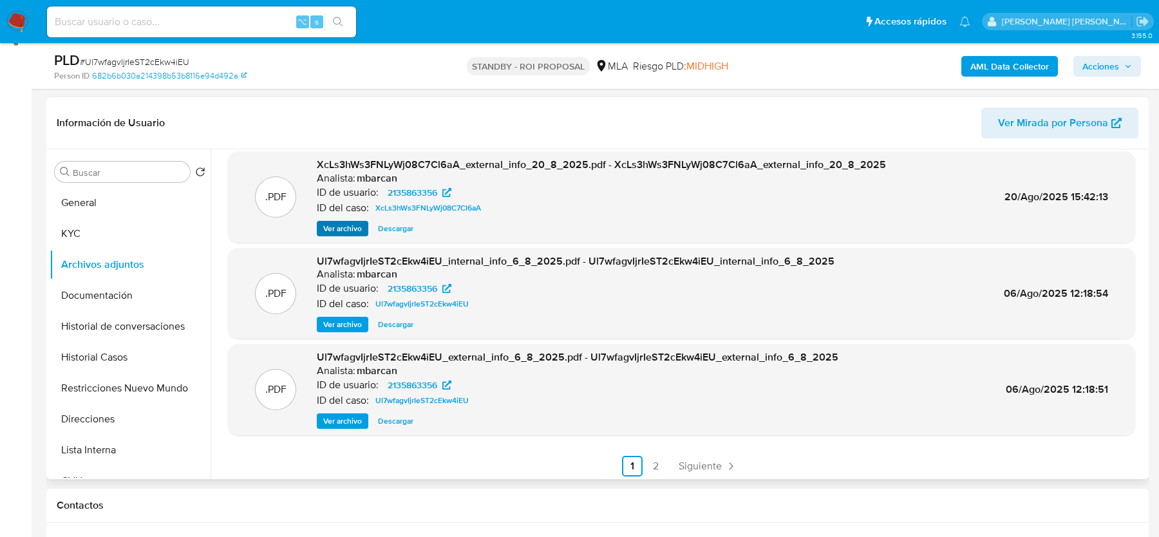
scroll to position [108, 0]
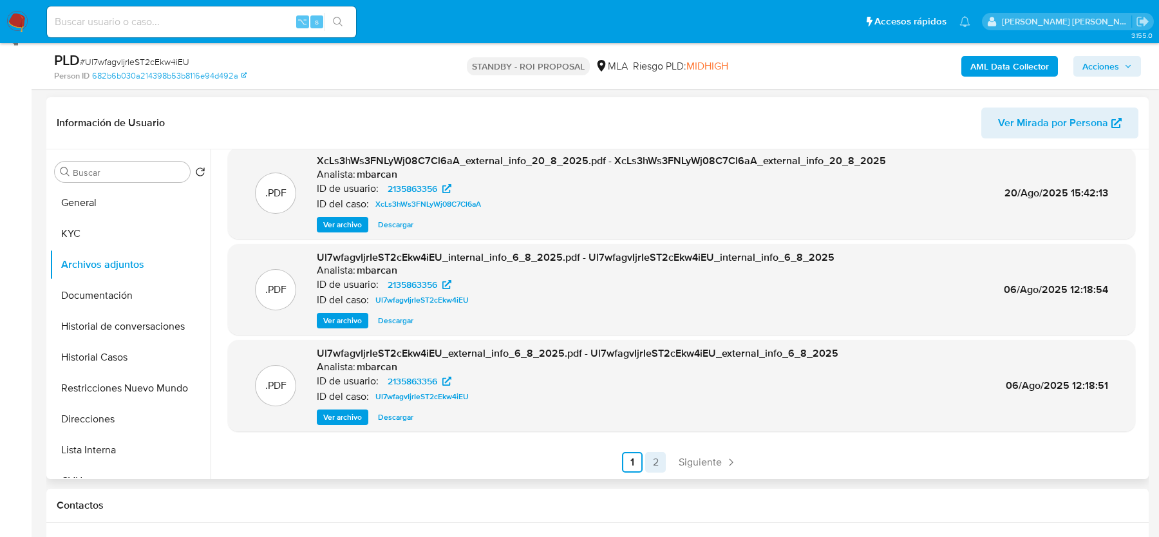
click at [645, 462] on link "2" at bounding box center [655, 462] width 21 height 21
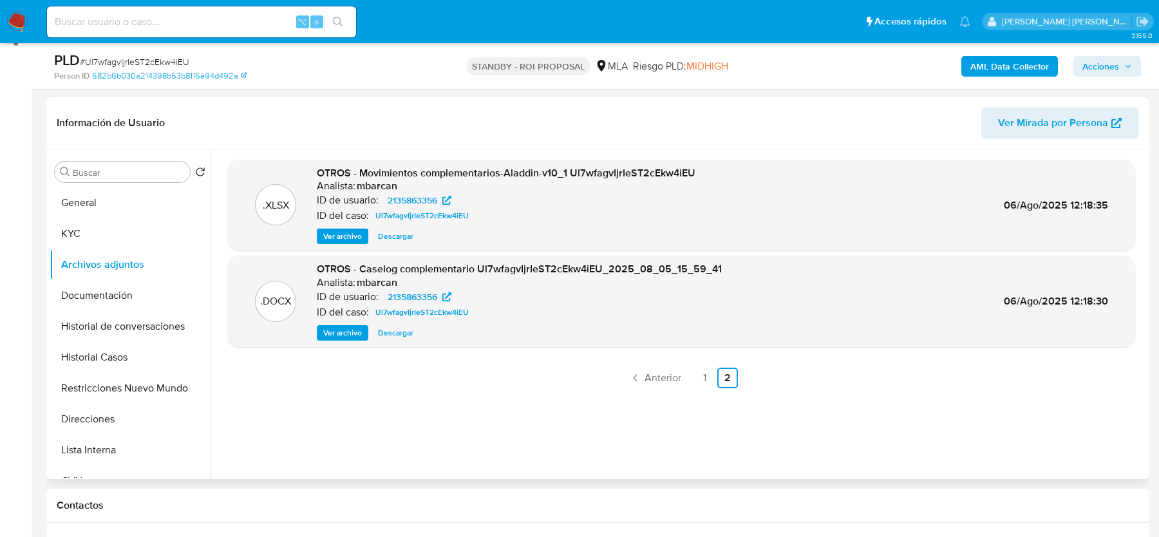
click at [339, 333] on span "Ver archivo" at bounding box center [342, 333] width 39 height 13
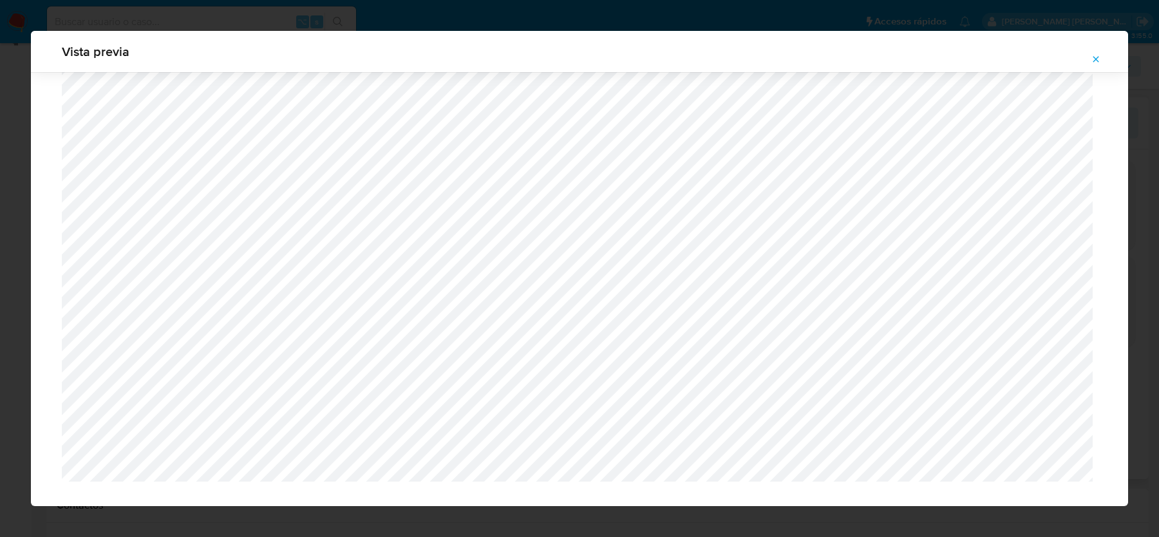
scroll to position [1439, 0]
click at [1097, 61] on icon "Attachment preview" at bounding box center [1096, 59] width 10 height 10
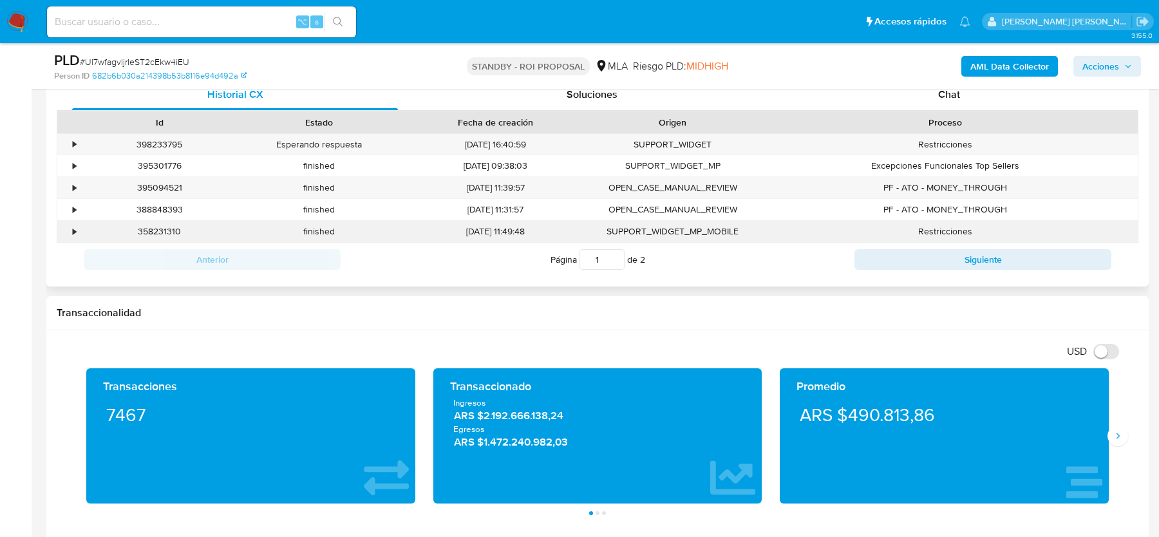
scroll to position [591, 0]
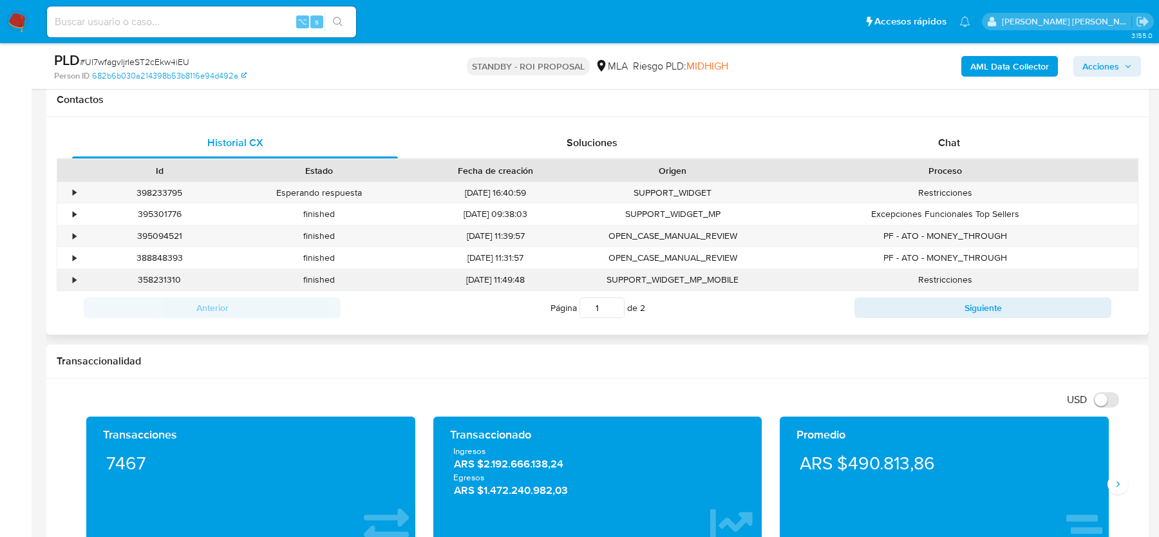
click at [958, 173] on div "Proceso" at bounding box center [945, 170] width 368 height 13
click at [958, 125] on div "Historial CX Soluciones Chat Id Estado Fecha de creación Origen Proceso • 39823…" at bounding box center [597, 226] width 1103 height 218
click at [958, 138] on span "Chat" at bounding box center [949, 142] width 22 height 15
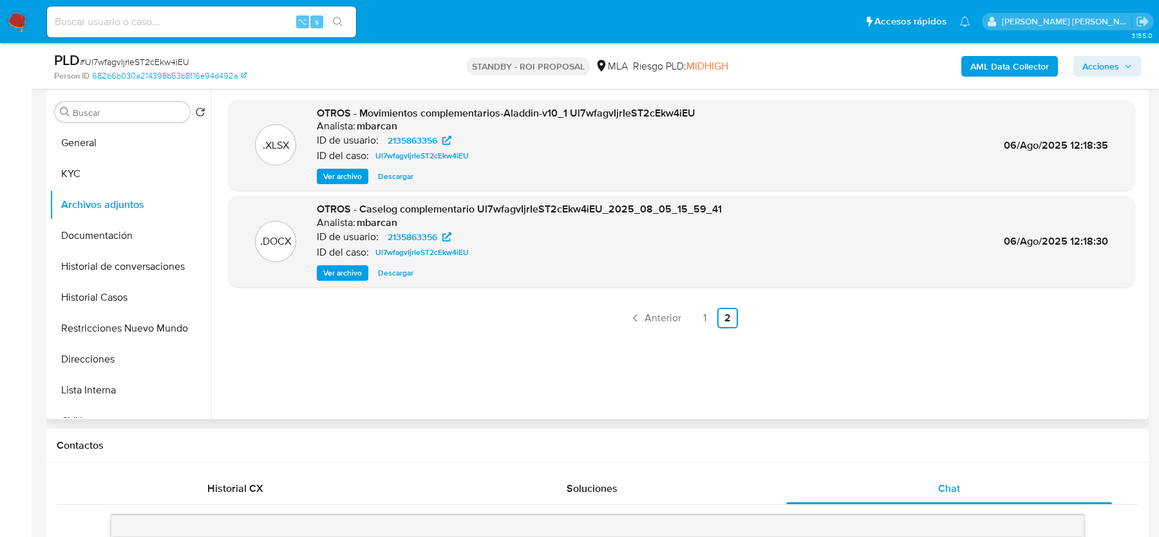
scroll to position [149, 0]
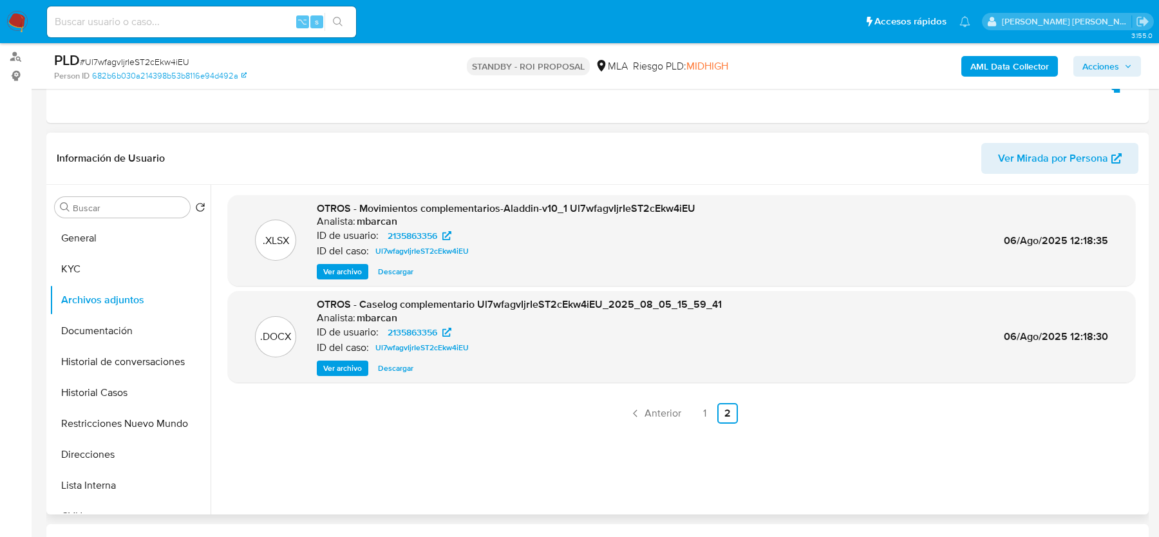
click at [1088, 163] on span "Ver Mirada por Persona" at bounding box center [1053, 158] width 110 height 31
click at [1019, 146] on span "Ver Mirada por Persona" at bounding box center [1053, 158] width 110 height 31
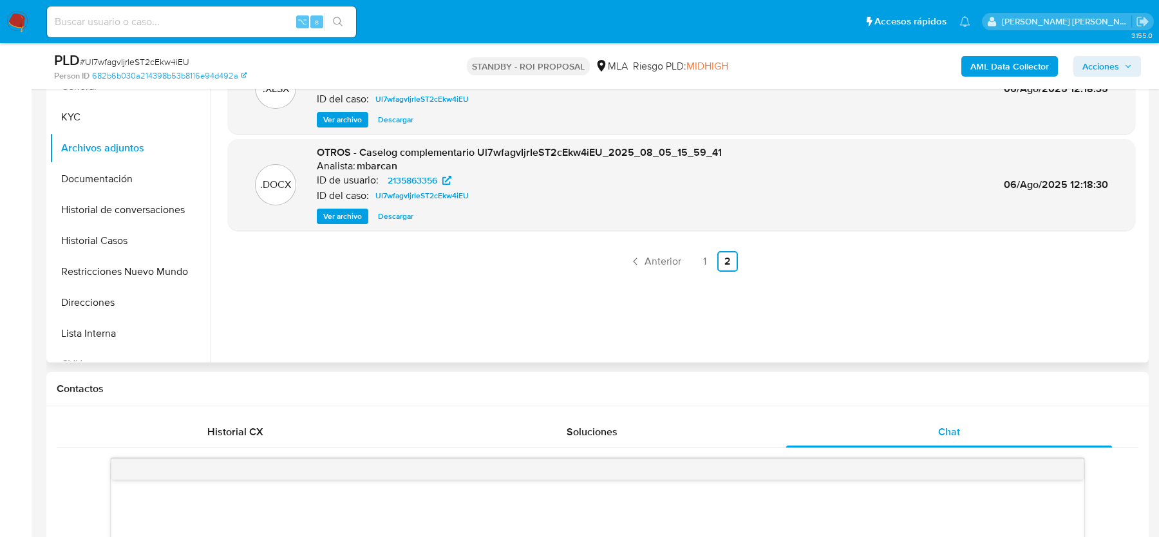
scroll to position [381, 0]
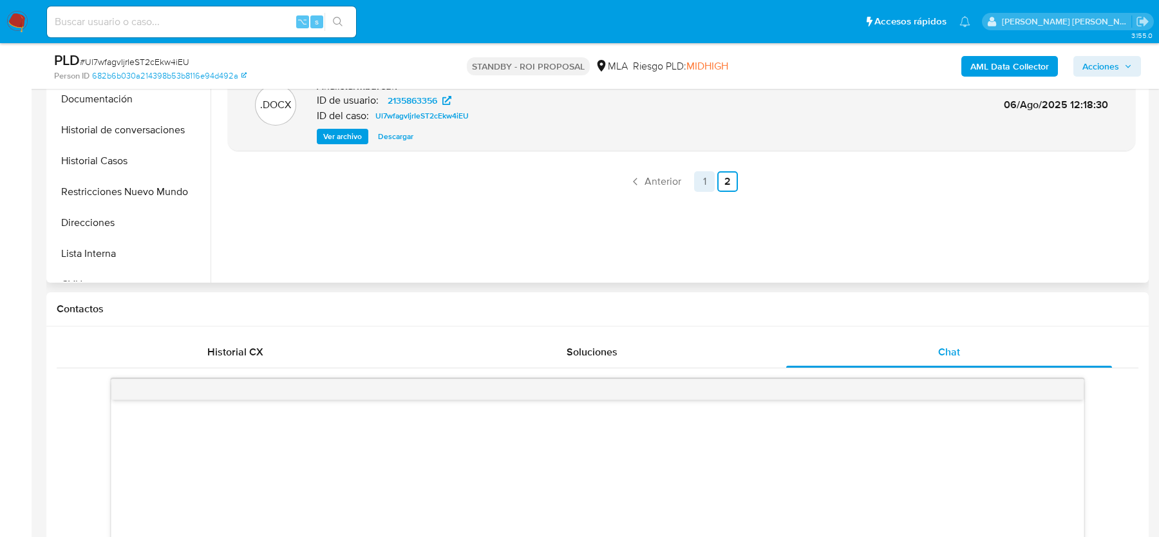
click at [697, 191] on link "1" at bounding box center [704, 181] width 21 height 21
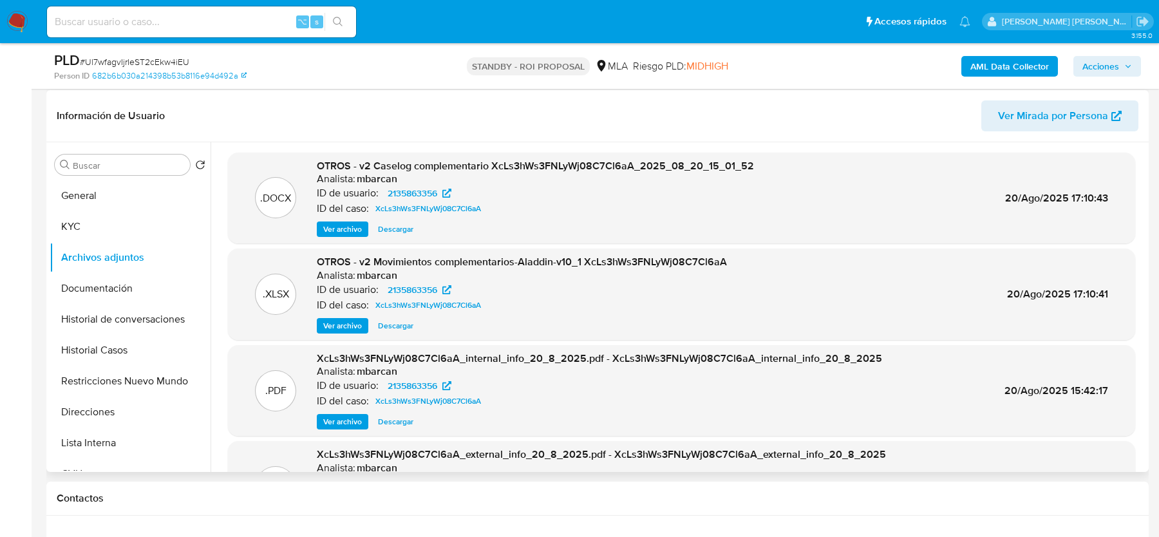
scroll to position [196, 0]
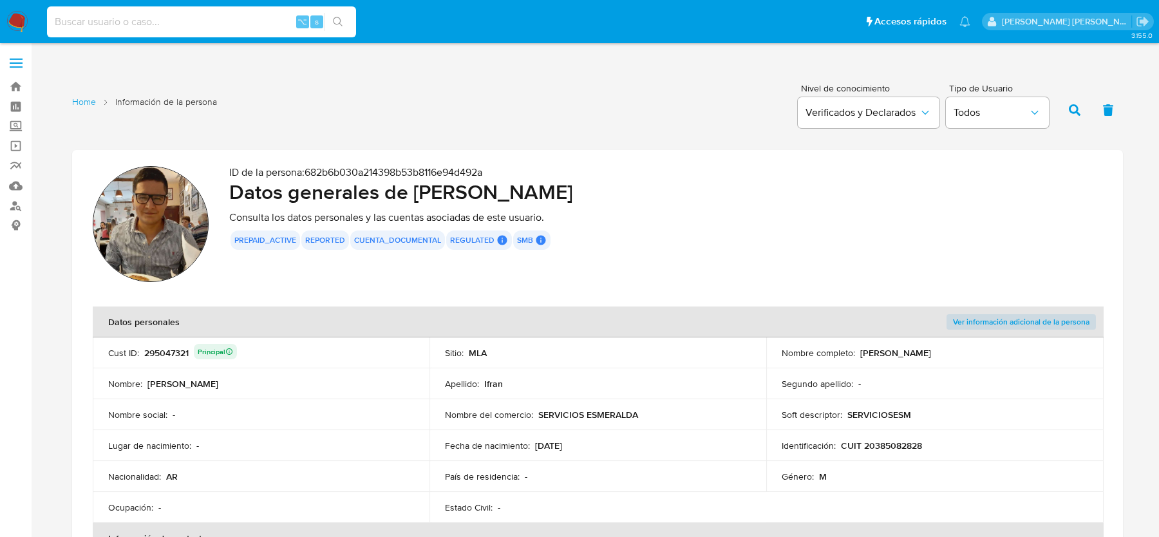
click at [117, 17] on input at bounding box center [201, 22] width 309 height 17
paste input "QuS8sH7s7nwdixfAbiUyuy3O"
type input "QuS8sH7s7nwdixfAbiUyuy3O"
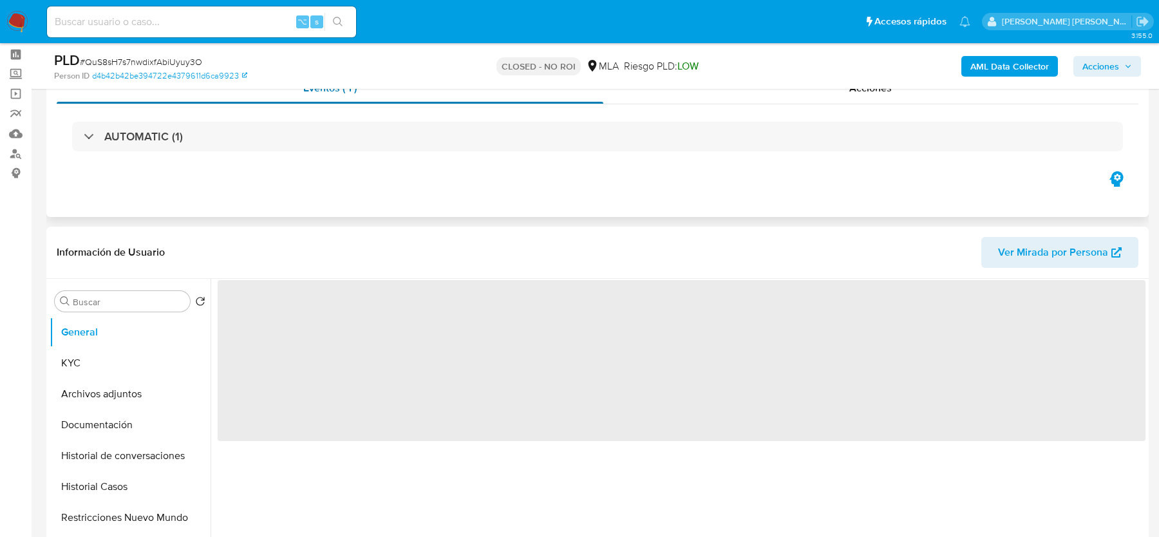
scroll to position [53, 0]
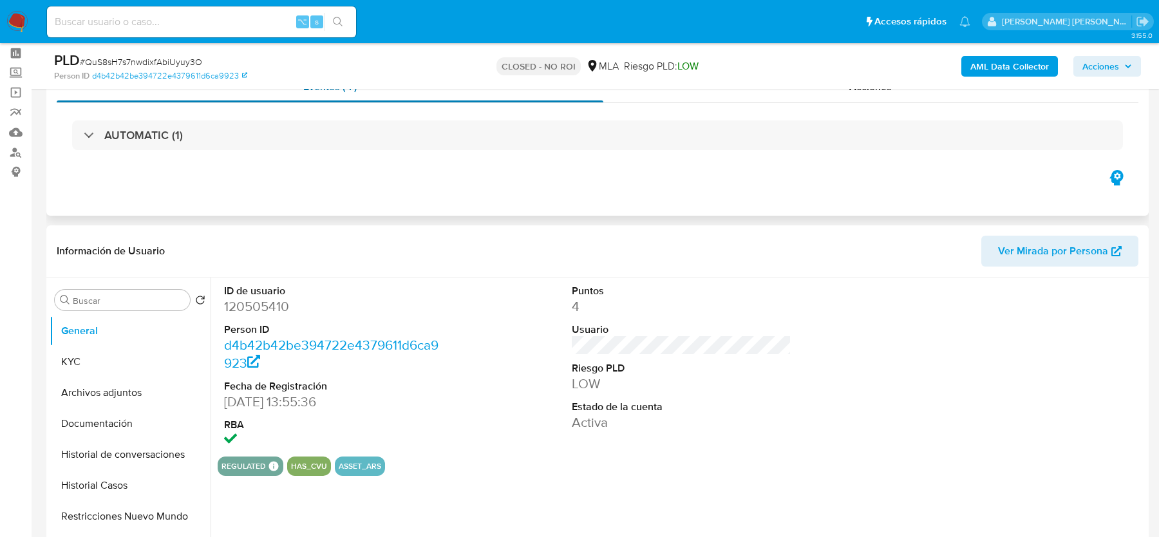
select select "10"
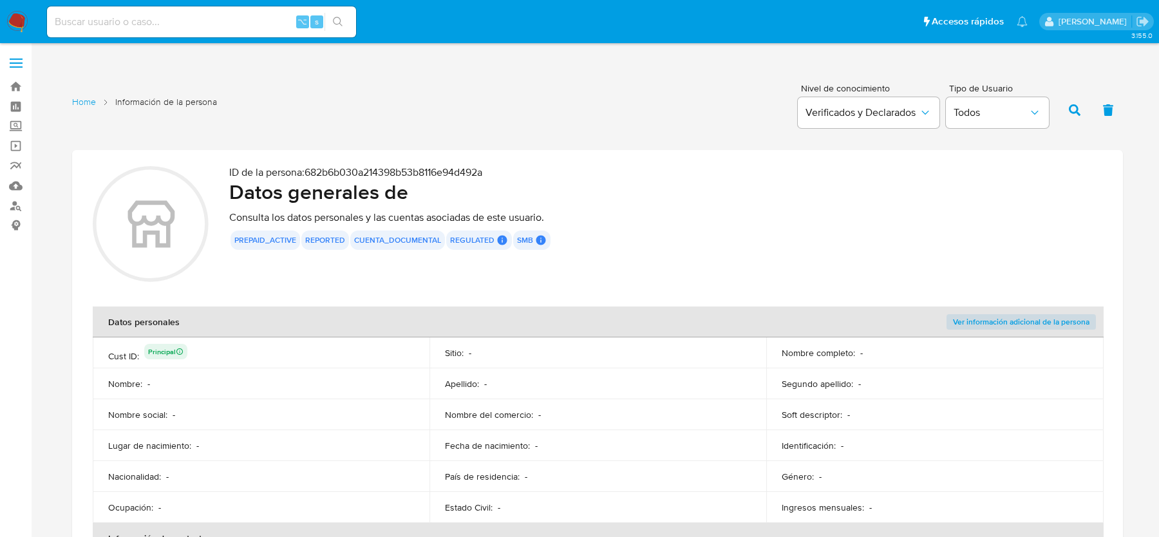
click at [617, 234] on div "prepaid_active reported cuenta_documental regulated Regulated MLA UIF COMPLIES …" at bounding box center [665, 240] width 873 height 19
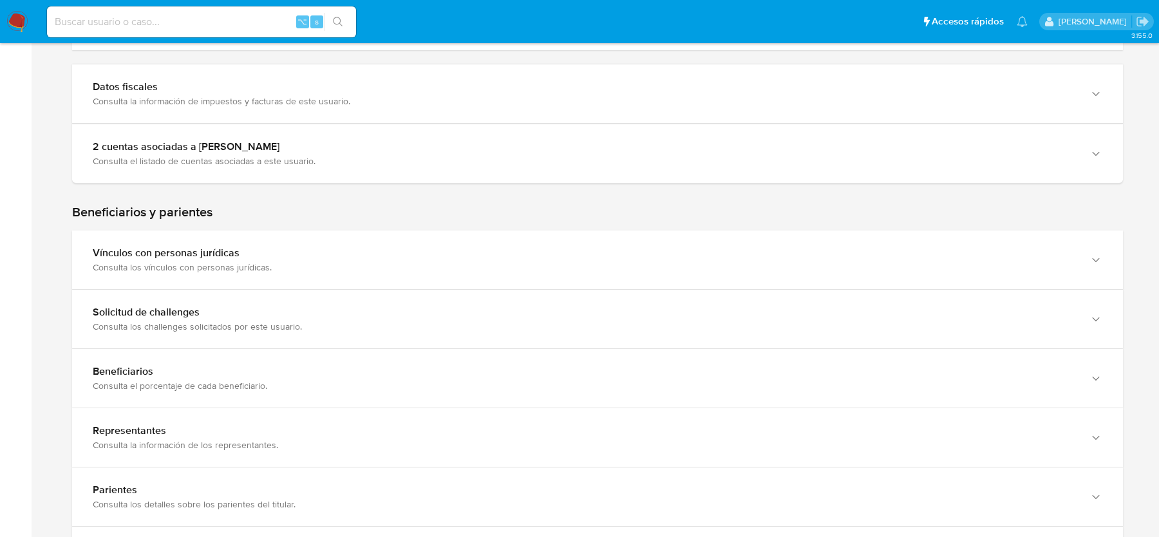
scroll to position [576, 0]
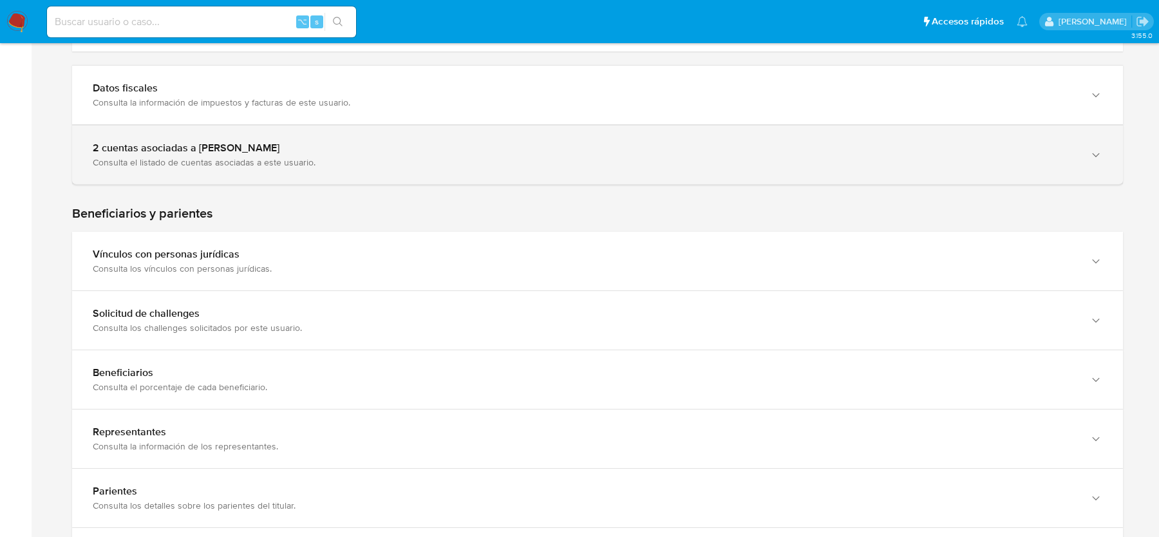
click at [421, 182] on div "2 cuentas asociadas a [PERSON_NAME] Consulta el listado de cuentas asociadas a …" at bounding box center [597, 155] width 1051 height 59
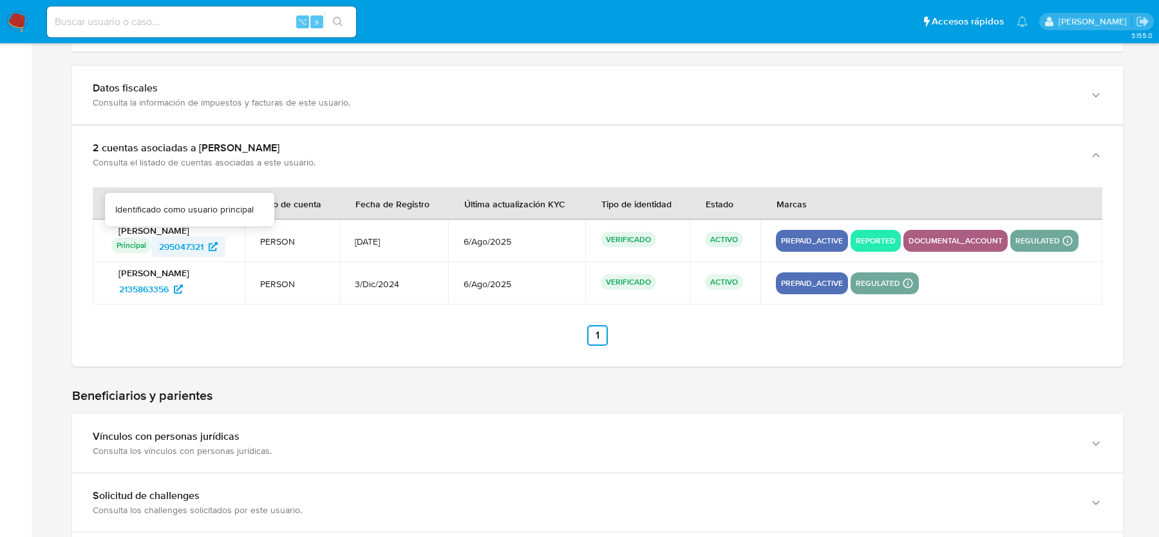
click at [167, 245] on span "295047321" at bounding box center [181, 246] width 44 height 21
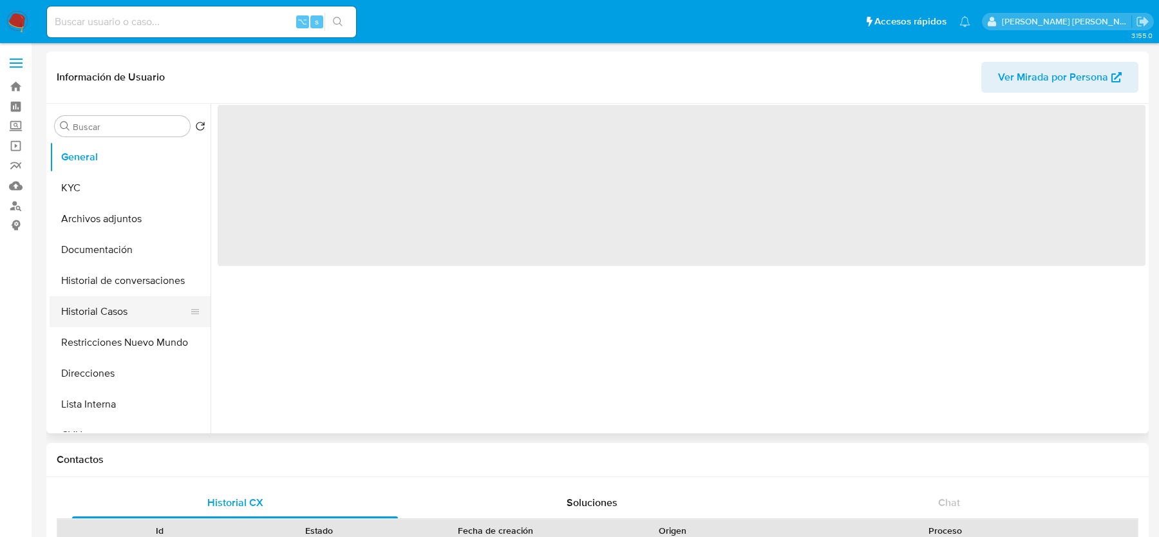
click at [87, 314] on button "Historial Casos" at bounding box center [125, 311] width 151 height 31
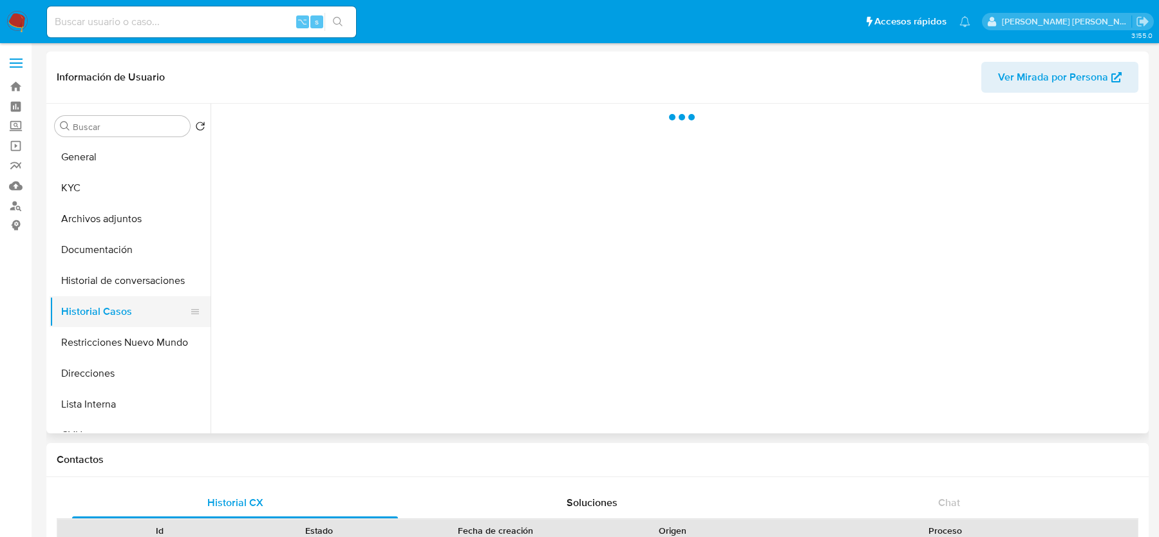
select select "10"
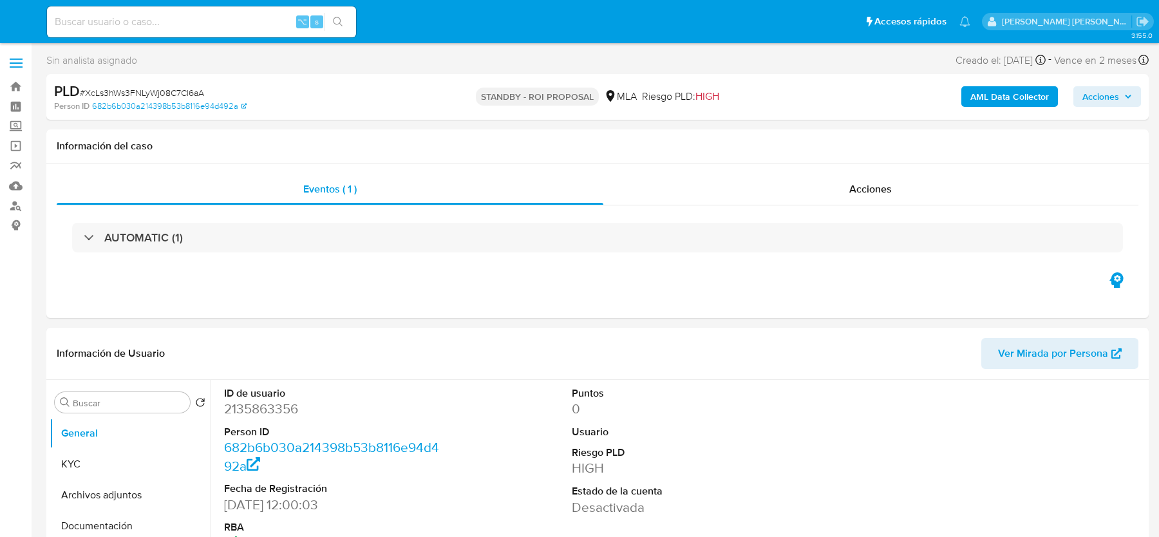
select select "10"
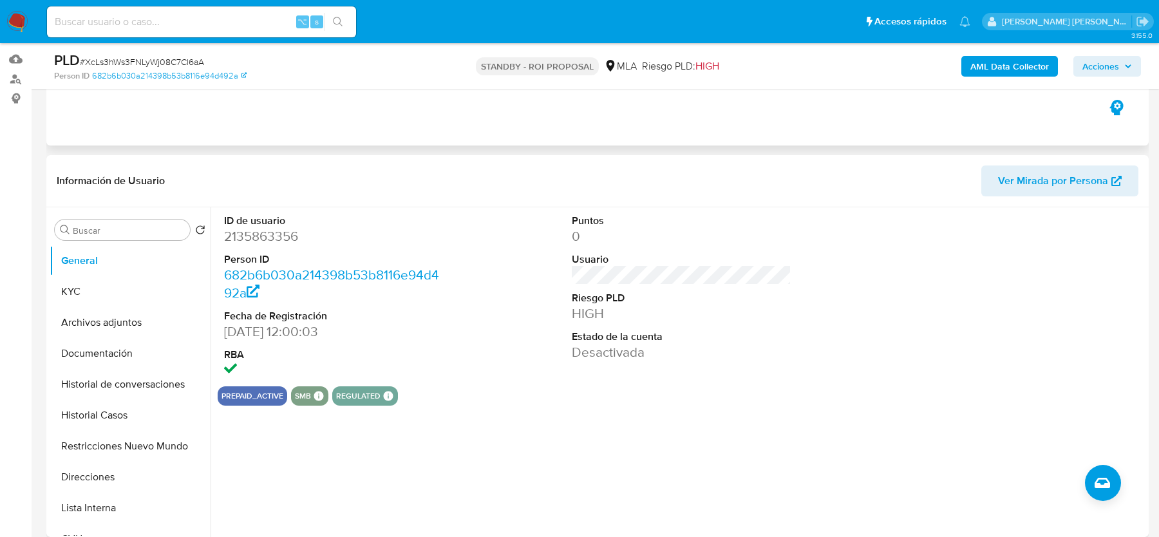
scroll to position [223, 0]
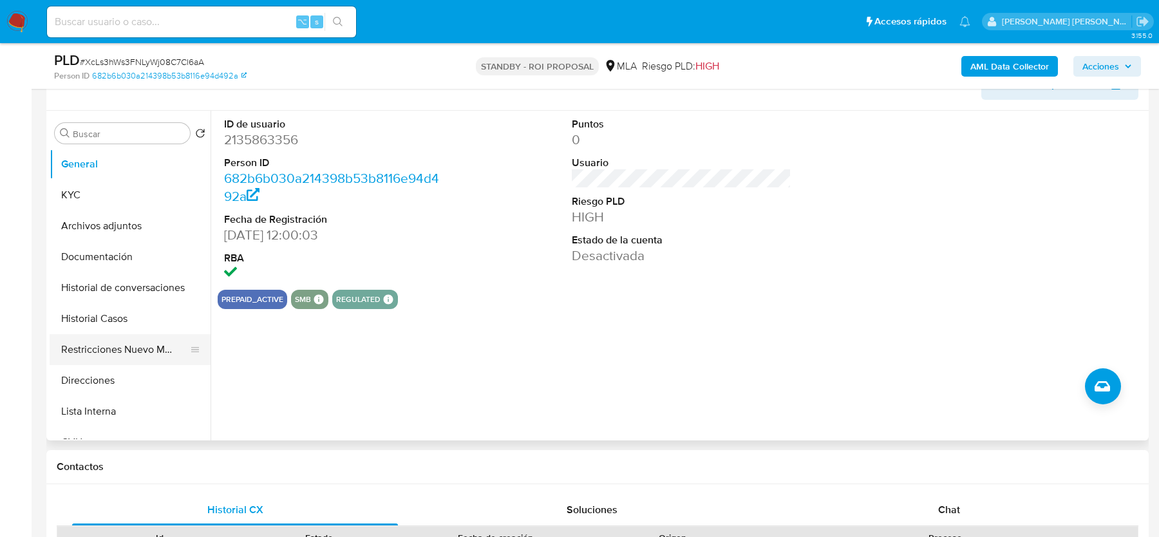
click at [129, 353] on button "Restricciones Nuevo Mundo" at bounding box center [125, 349] width 151 height 31
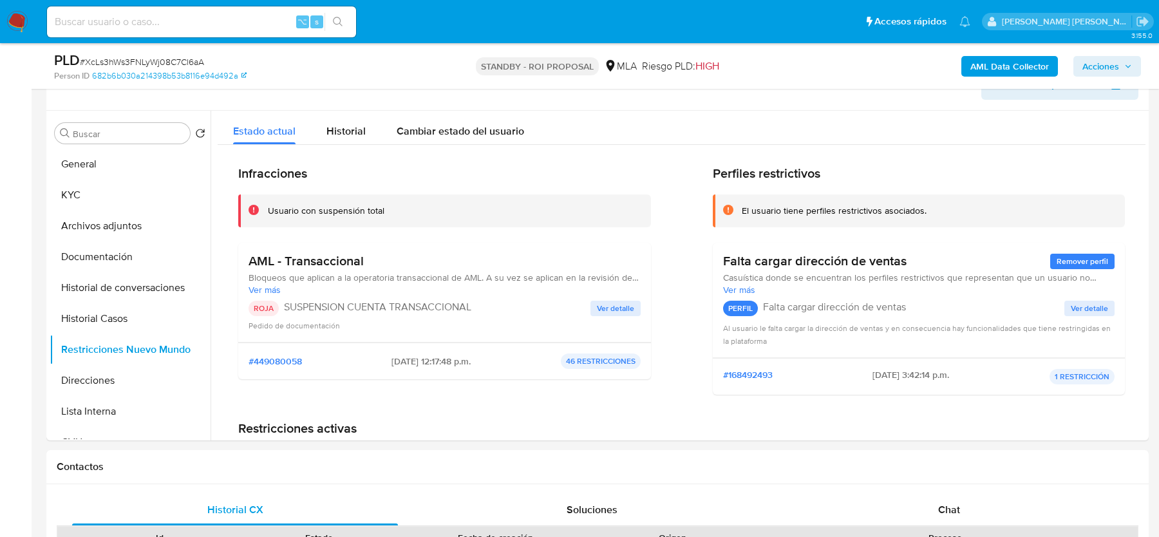
click at [16, 29] on img at bounding box center [17, 22] width 22 height 22
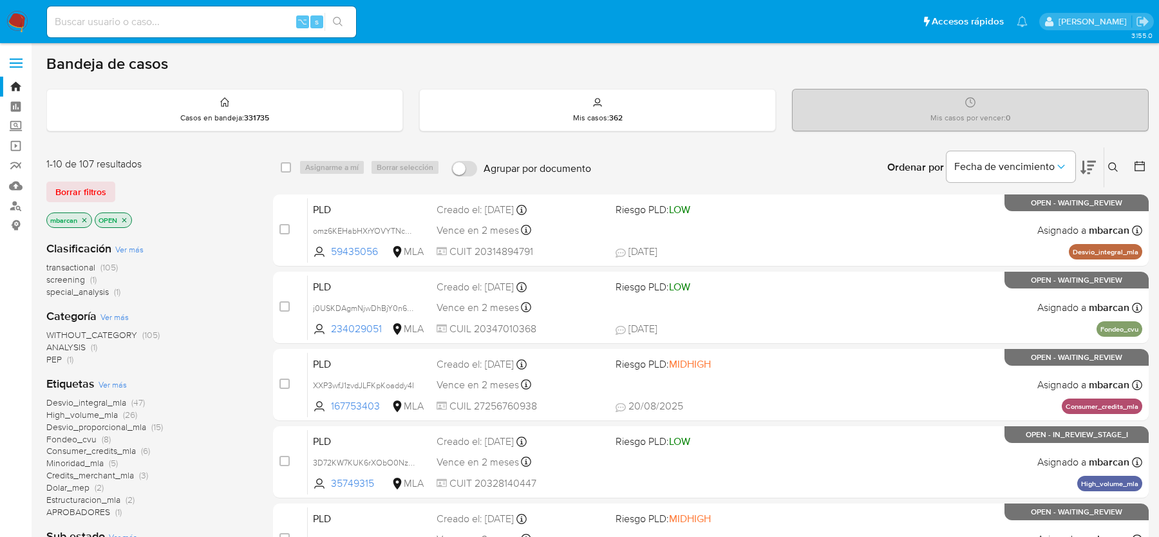
click at [204, 308] on div "Categoría Ver más WITHOUT_CATEGORY (105) ANALYSIS (1) PEP (1)" at bounding box center [149, 336] width 206 height 57
